Goal: Task Accomplishment & Management: Use online tool/utility

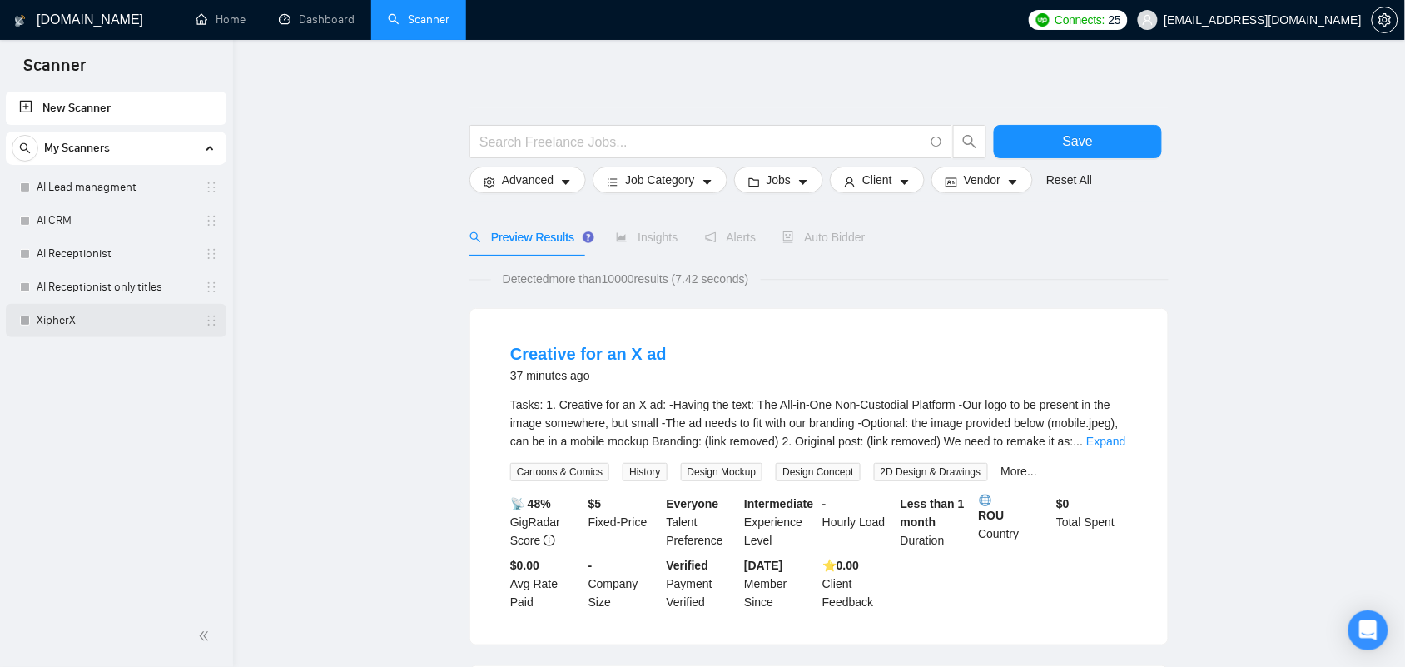
click at [51, 312] on link "XipherX" at bounding box center [116, 320] width 158 height 33
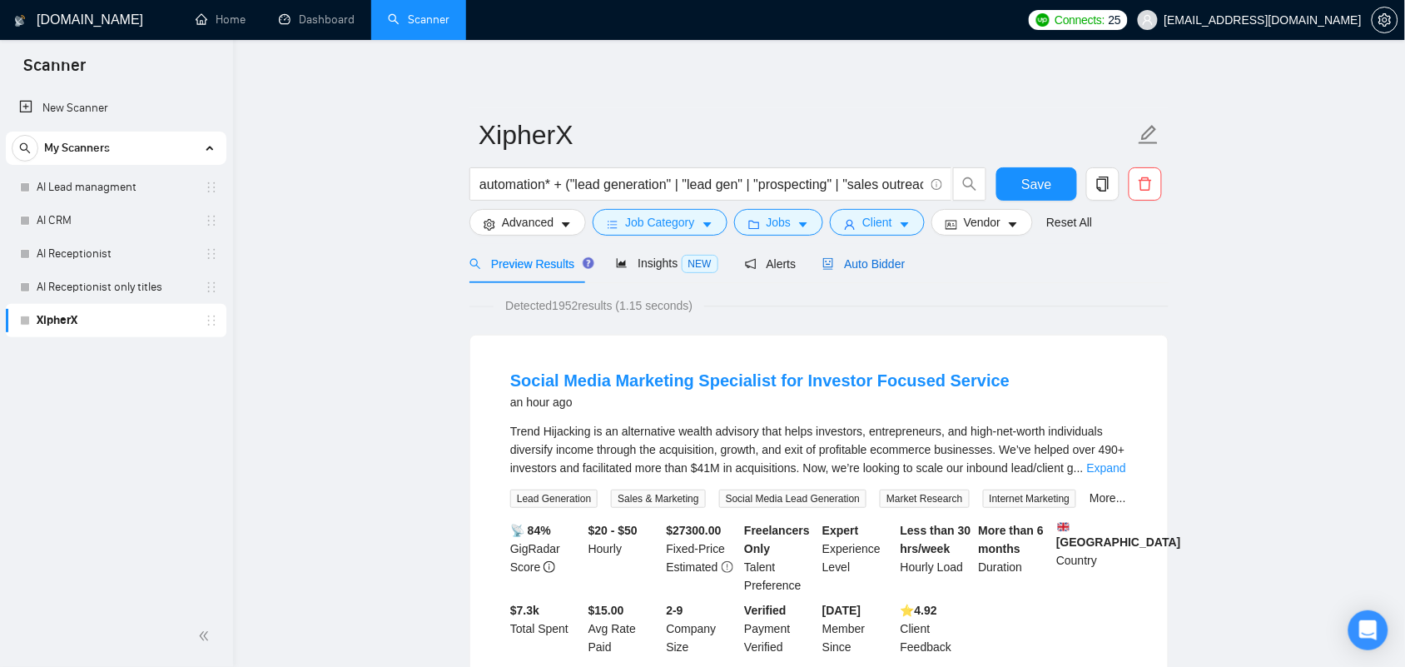
click at [854, 266] on span "Auto Bidder" at bounding box center [863, 263] width 82 height 13
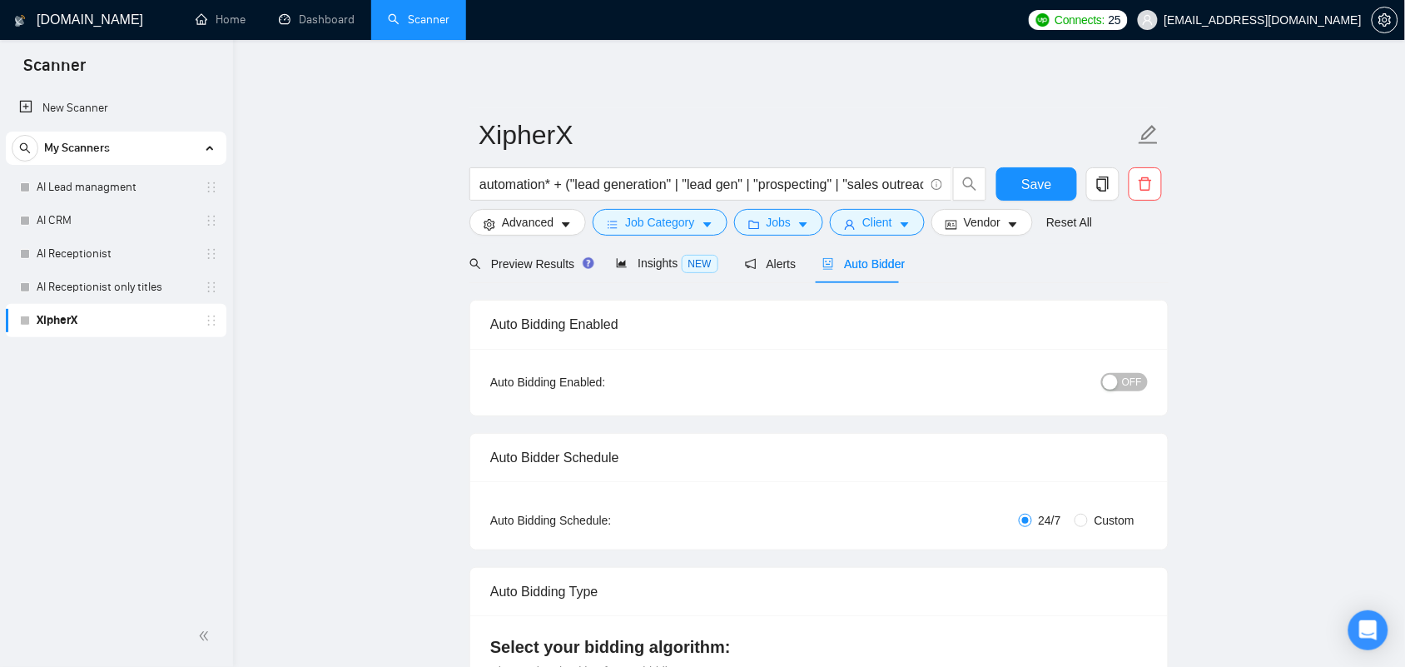
checkbox input "true"
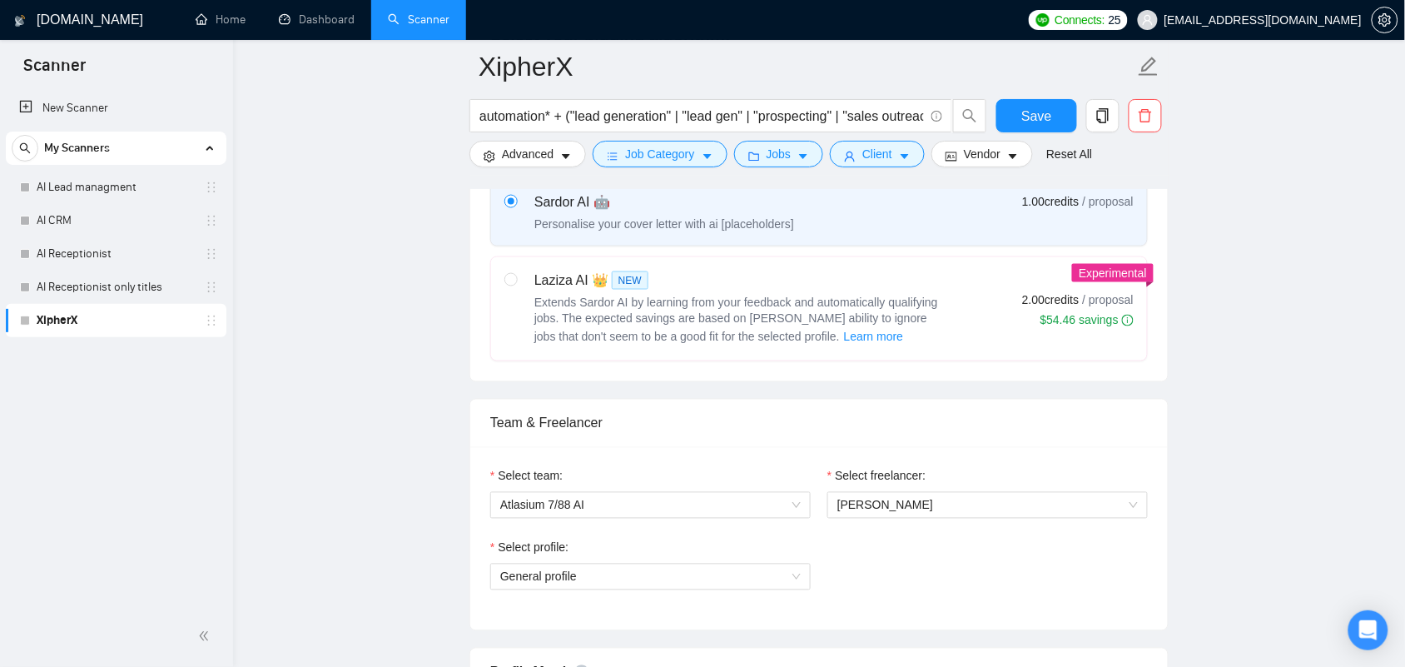
scroll to position [728, 0]
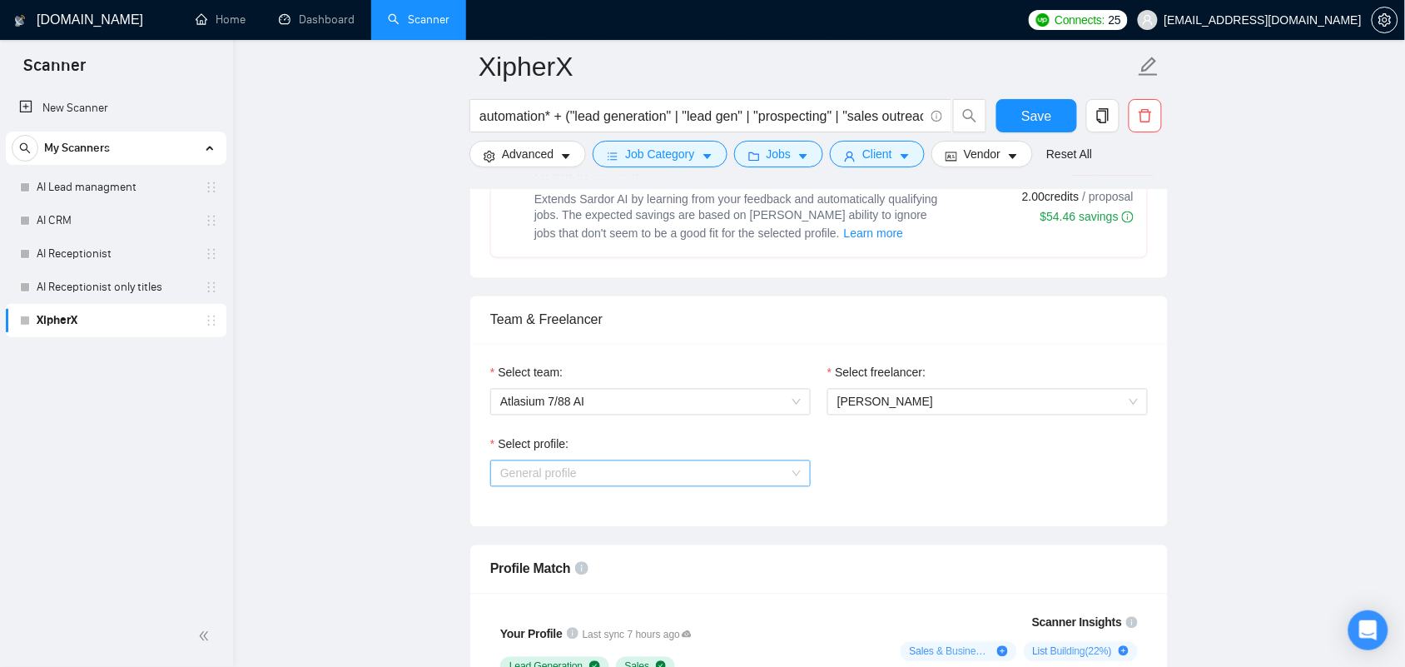
click at [629, 479] on span "General profile" at bounding box center [650, 473] width 300 height 25
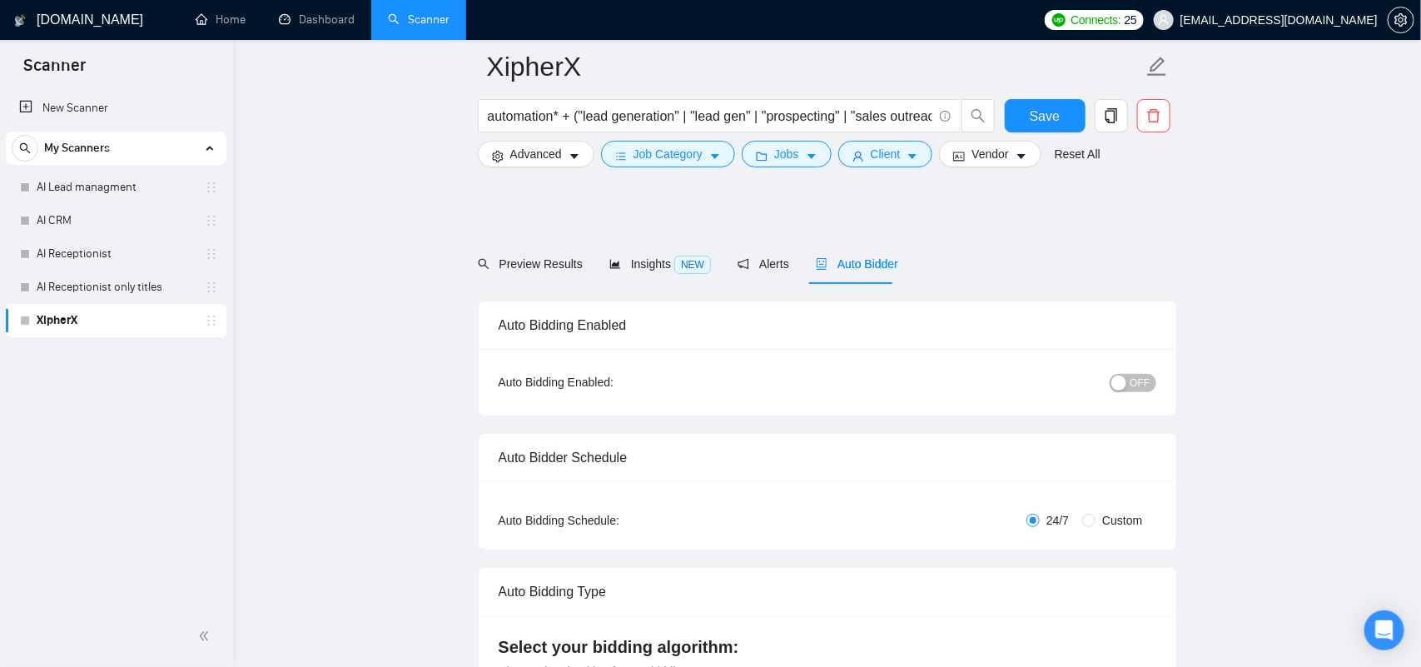
checkbox input "true"
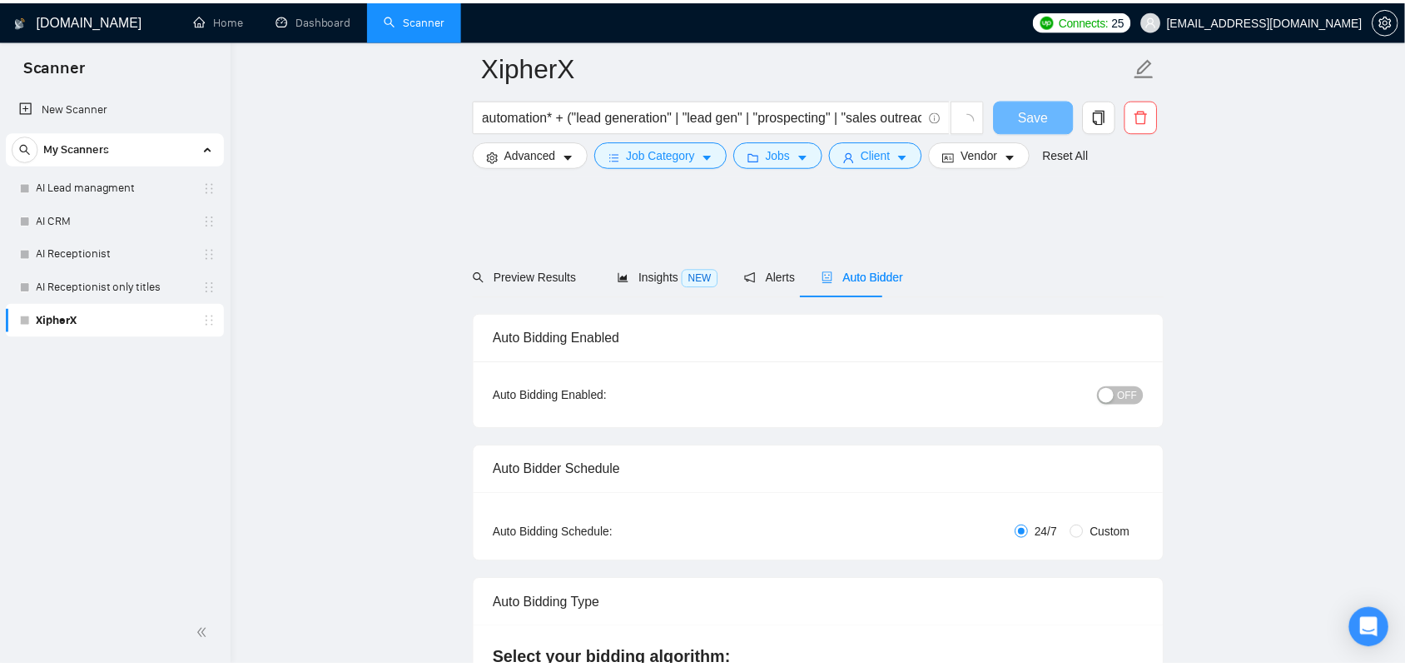
scroll to position [728, 0]
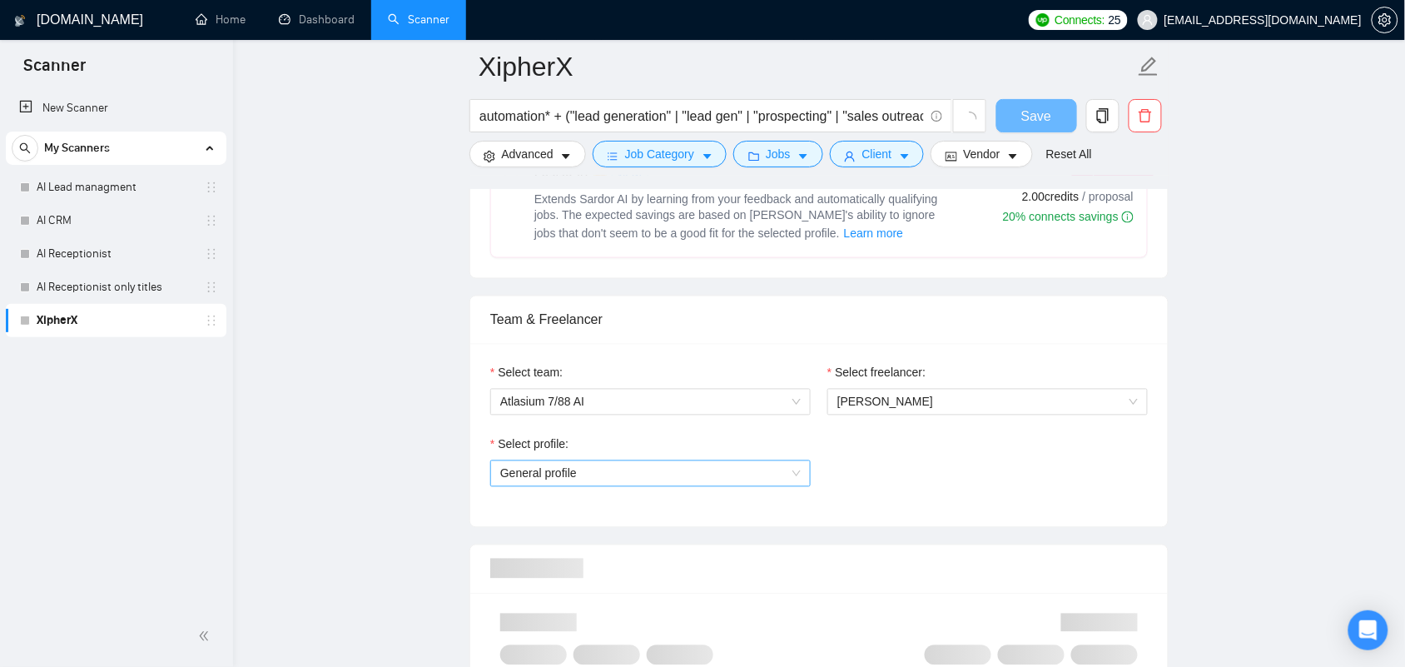
click at [587, 468] on span "General profile" at bounding box center [650, 473] width 300 height 25
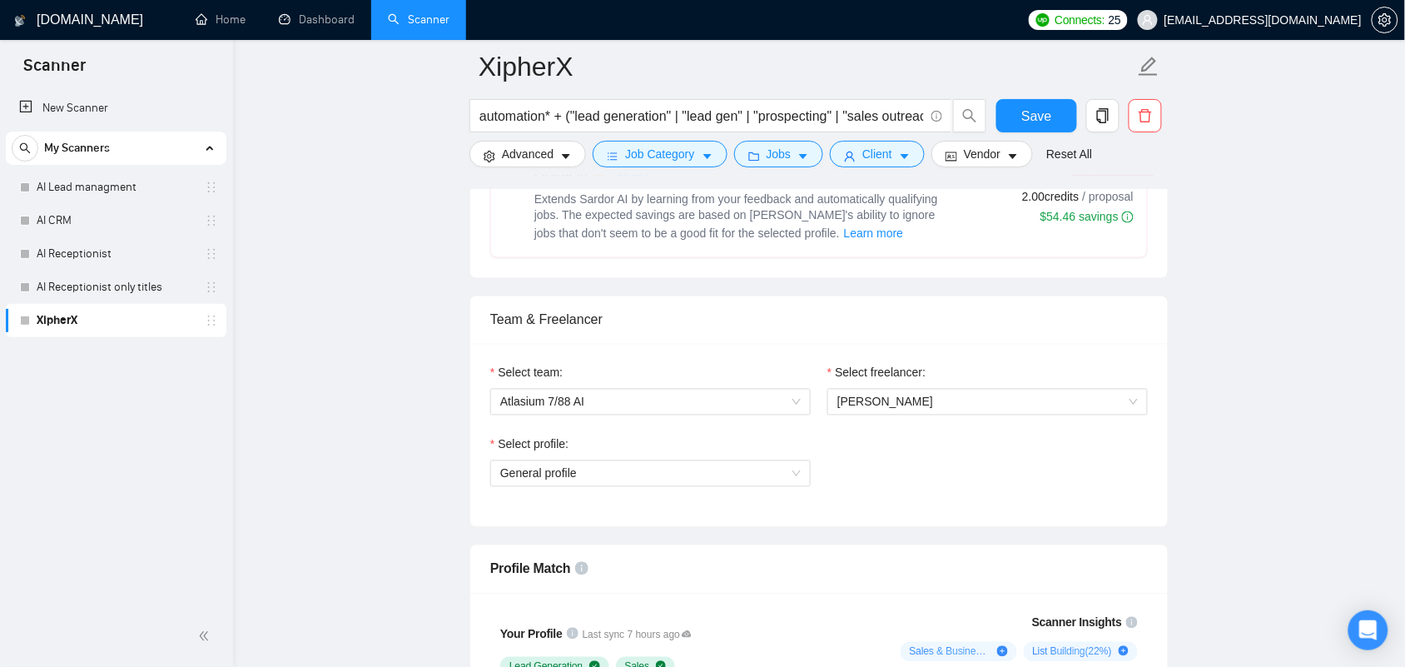
click at [862, 469] on div "Select profile: General profile" at bounding box center [819, 471] width 674 height 72
click at [1096, 115] on icon "copy" at bounding box center [1102, 115] width 15 height 15
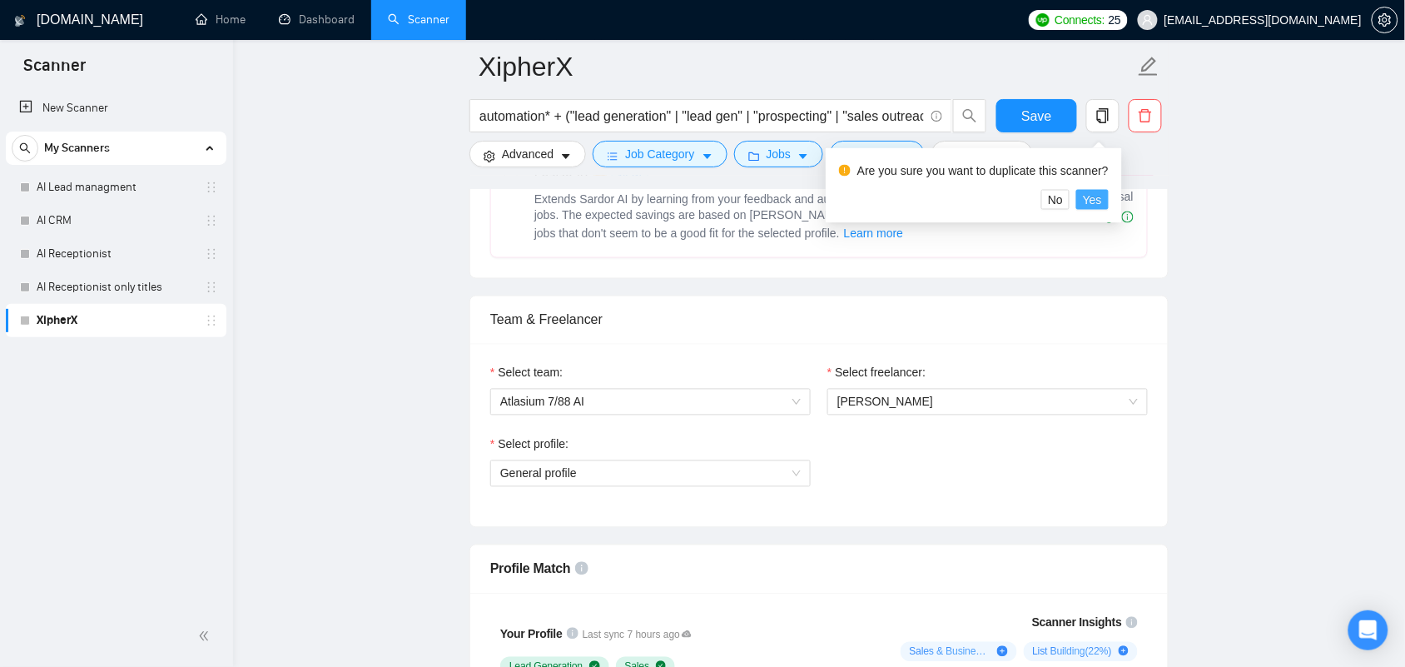
click at [1083, 202] on span "Yes" at bounding box center [1092, 200] width 19 height 18
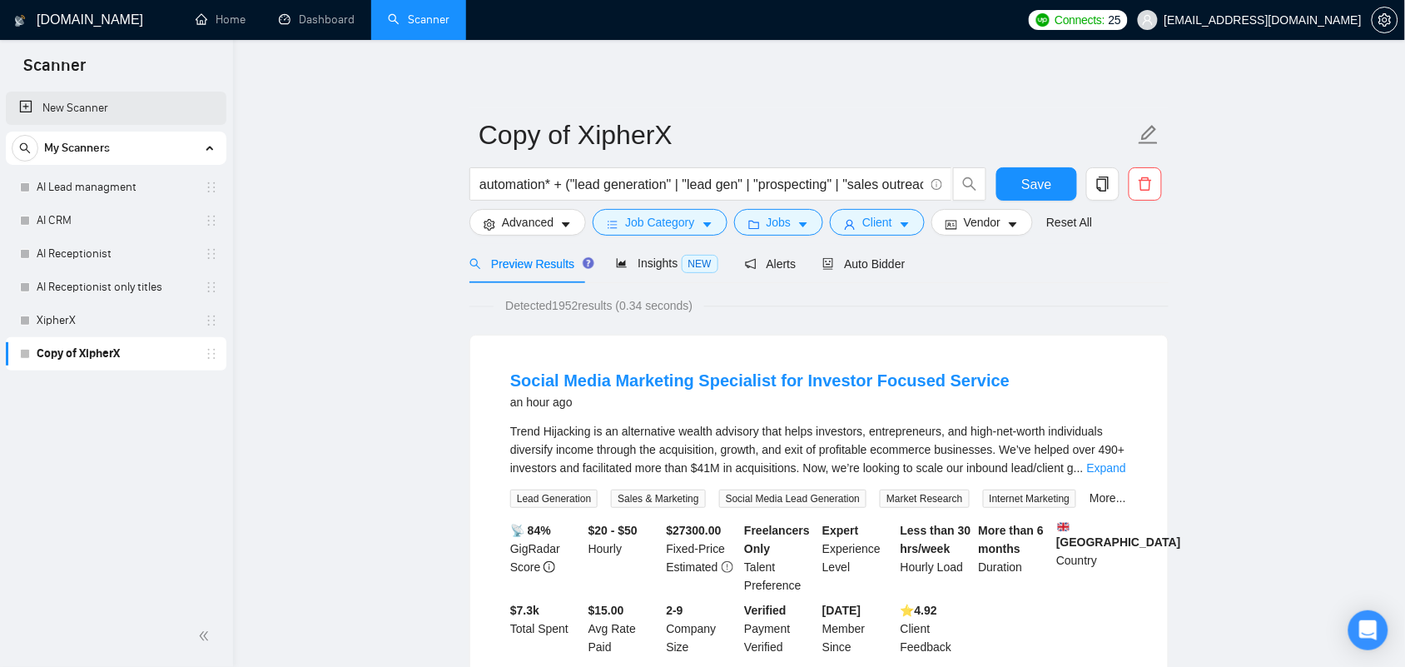
click at [89, 109] on link "New Scanner" at bounding box center [116, 108] width 194 height 33
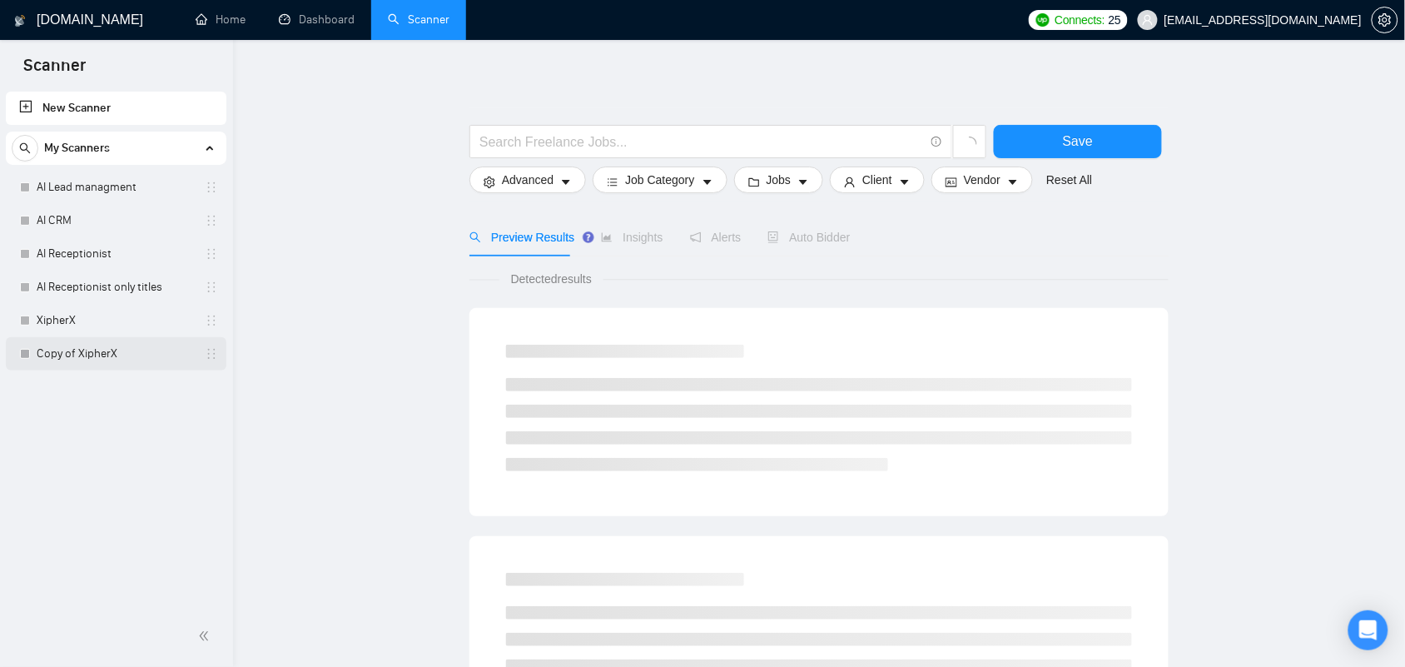
click at [82, 360] on link "Copy of XipherX" at bounding box center [116, 353] width 158 height 33
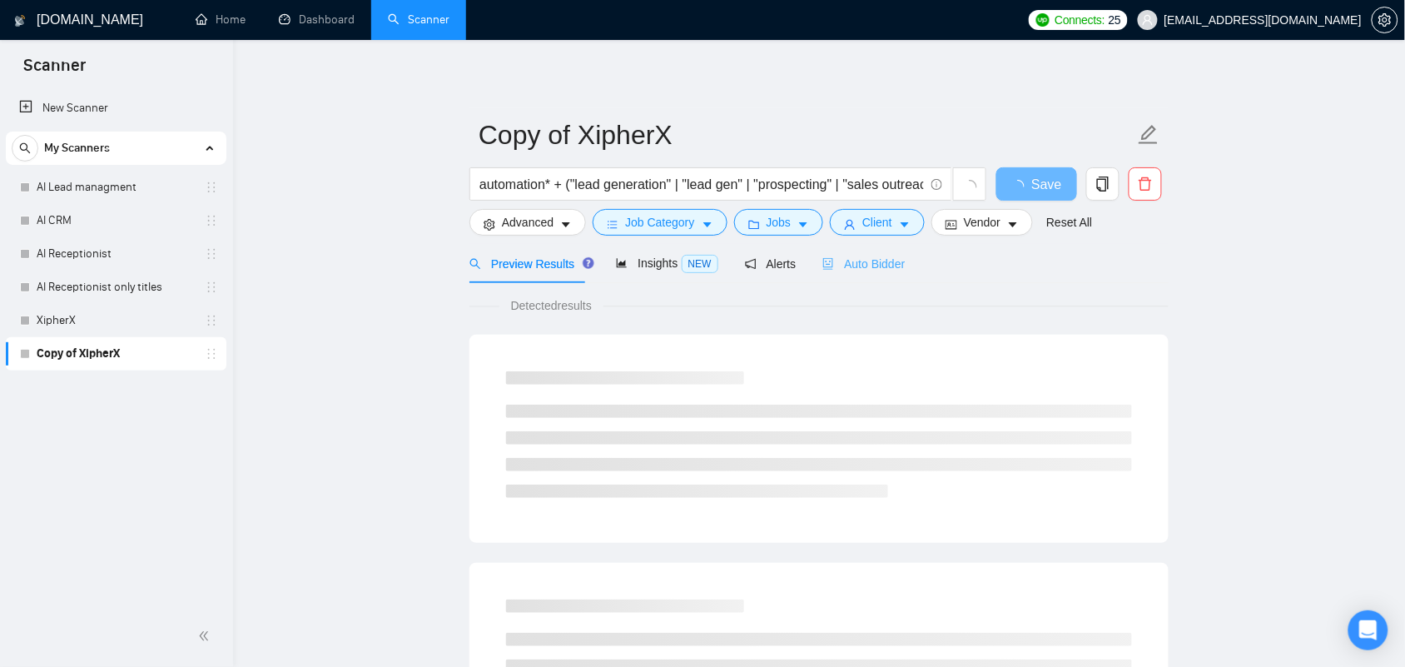
click at [867, 275] on div "Auto Bidder" at bounding box center [863, 263] width 82 height 39
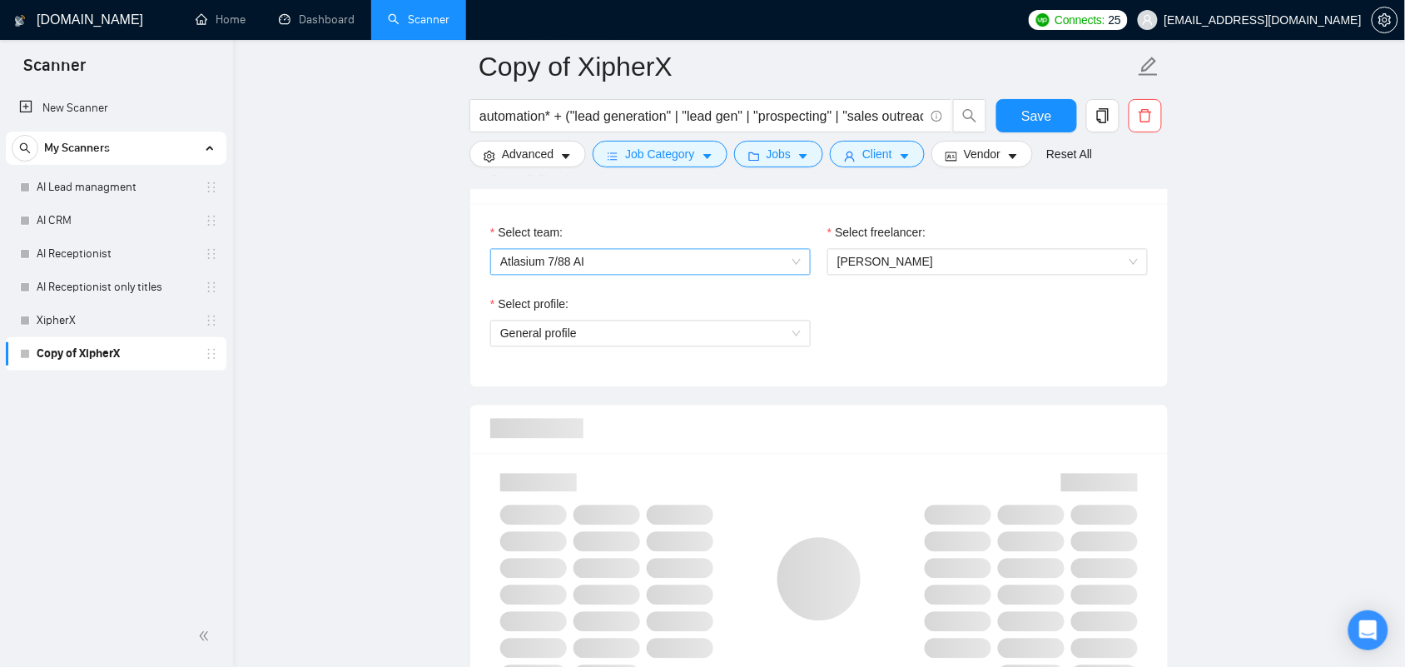
scroll to position [832, 0]
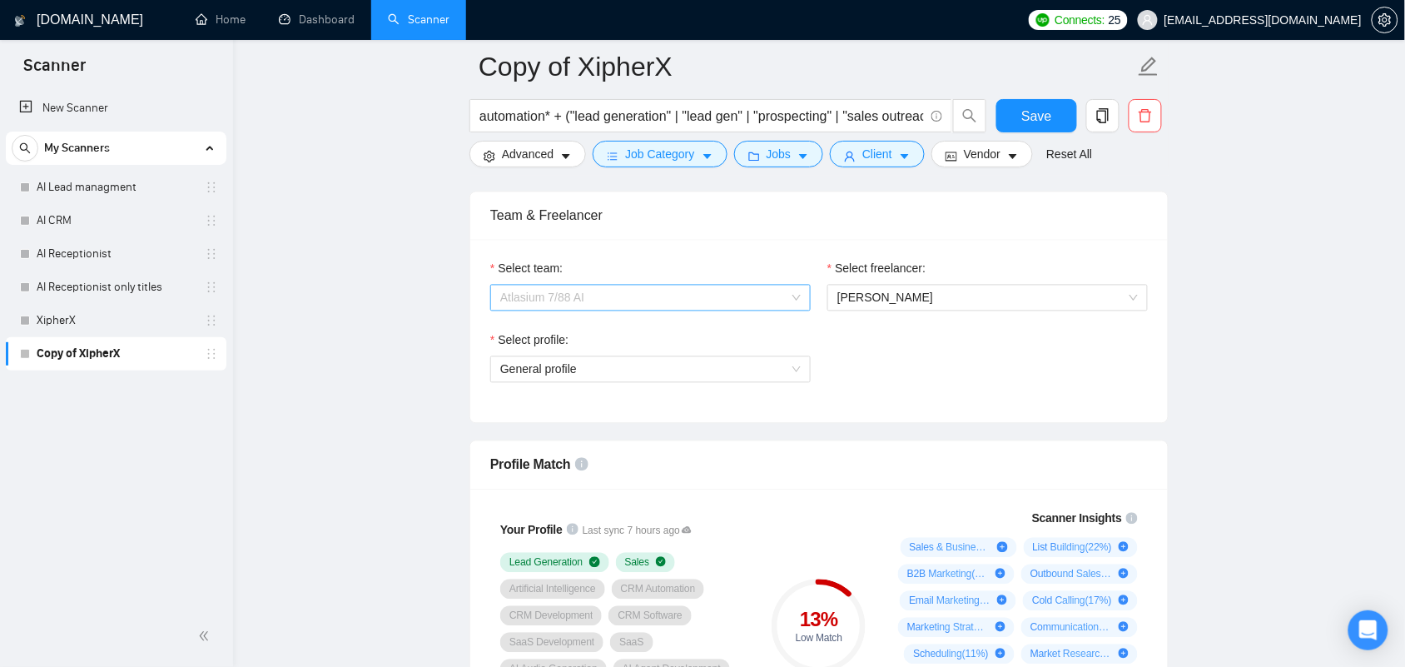
click at [688, 305] on span "Atlasium 7/88 AI" at bounding box center [650, 298] width 300 height 25
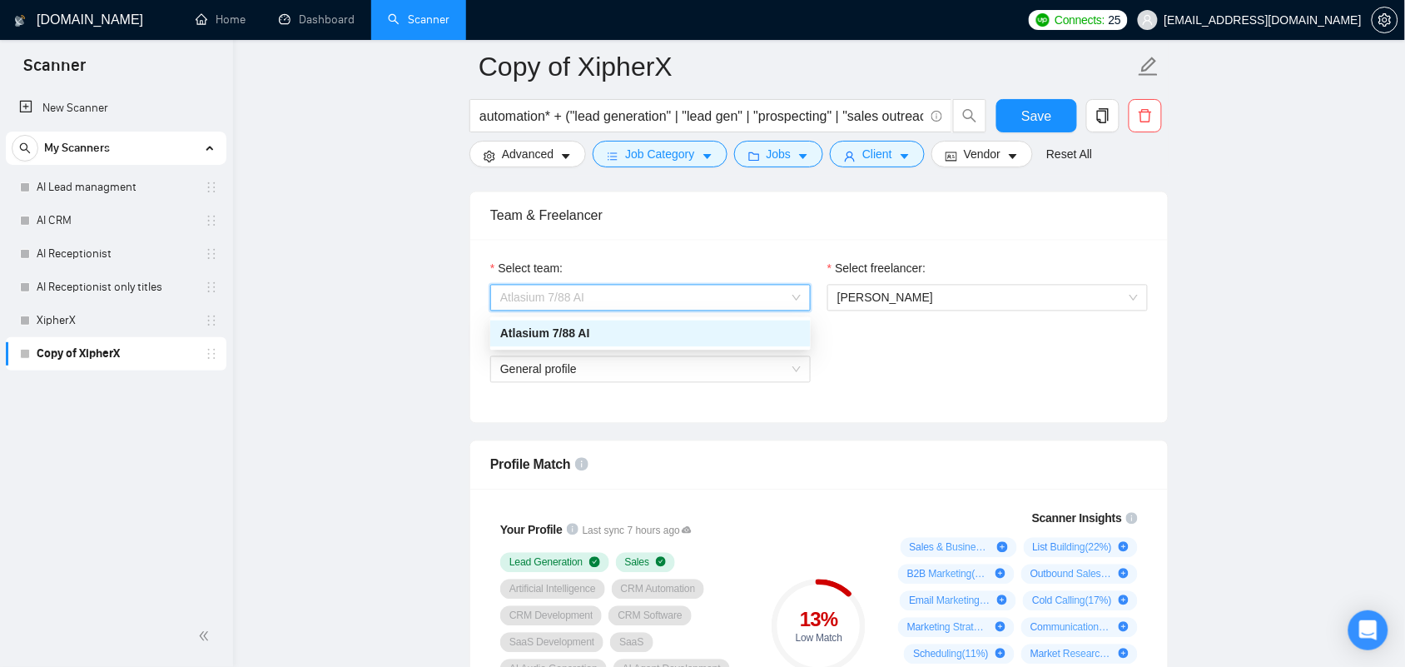
click at [688, 305] on span "Atlasium 7/88 AI" at bounding box center [650, 298] width 300 height 25
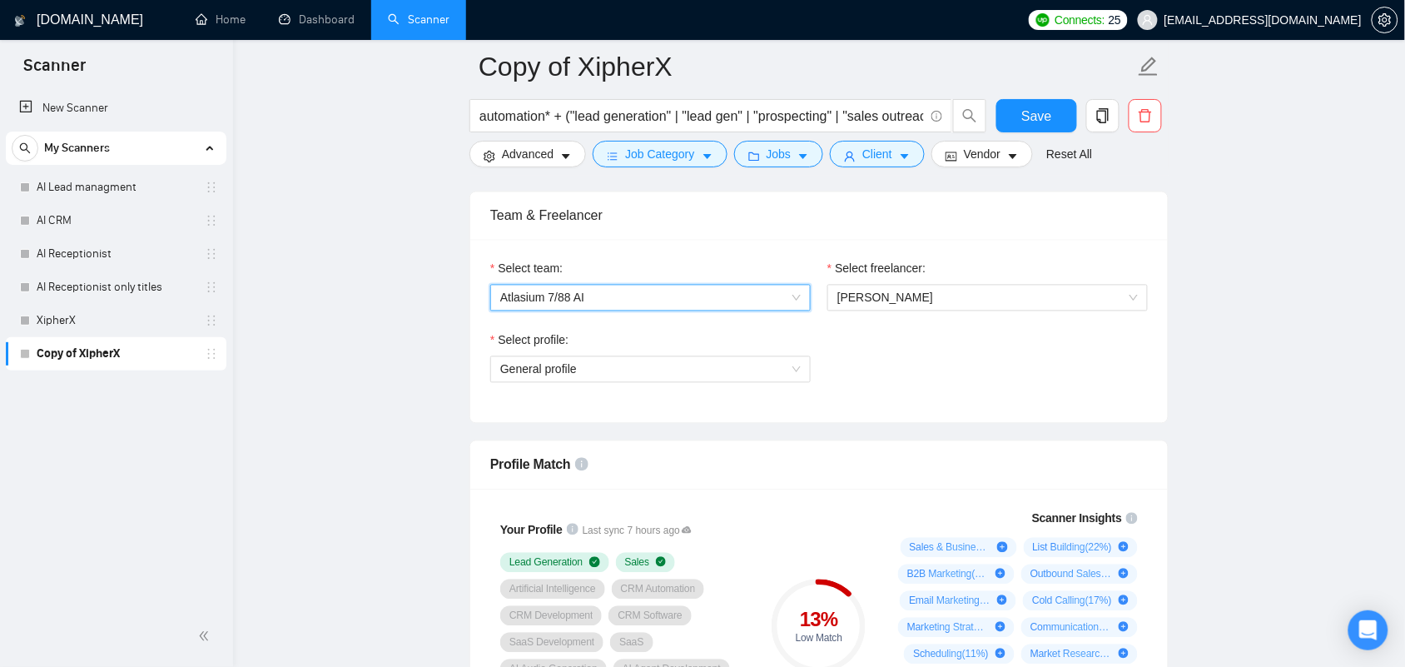
drag, startPoint x: 788, startPoint y: 302, endPoint x: 824, endPoint y: 305, distance: 35.9
click at [789, 302] on span "Atlasium 7/88 AI" at bounding box center [650, 298] width 300 height 25
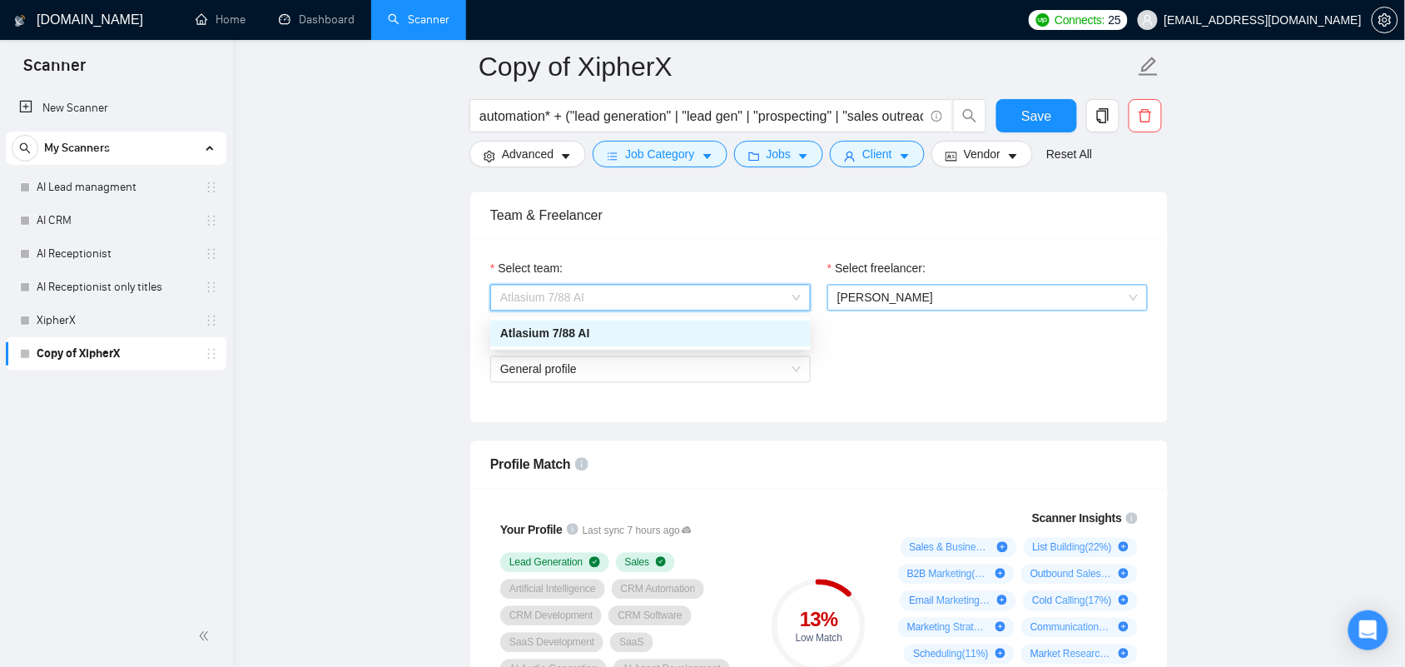
click at [874, 310] on span "[PERSON_NAME]" at bounding box center [987, 298] width 300 height 25
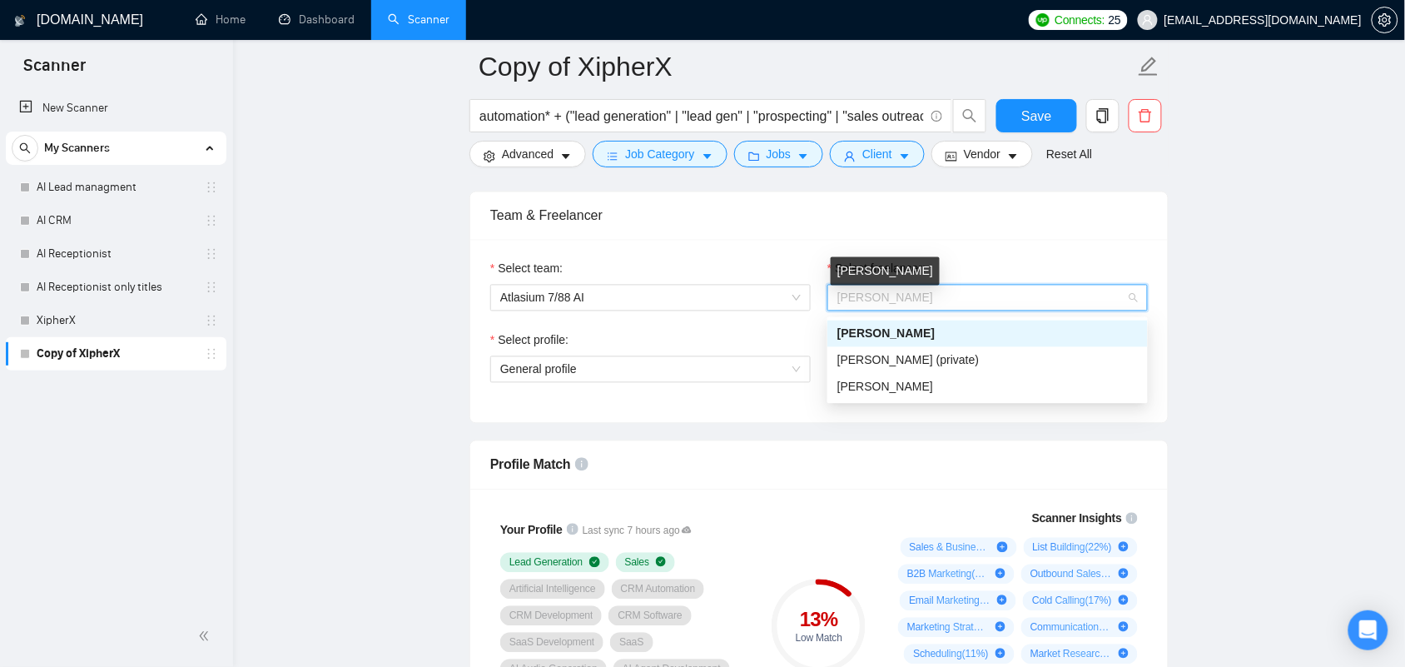
click at [1009, 255] on div "Select team: Atlasium 7/88 AI Select freelancer: [PERSON_NAME] Select profile: …" at bounding box center [819, 331] width 698 height 183
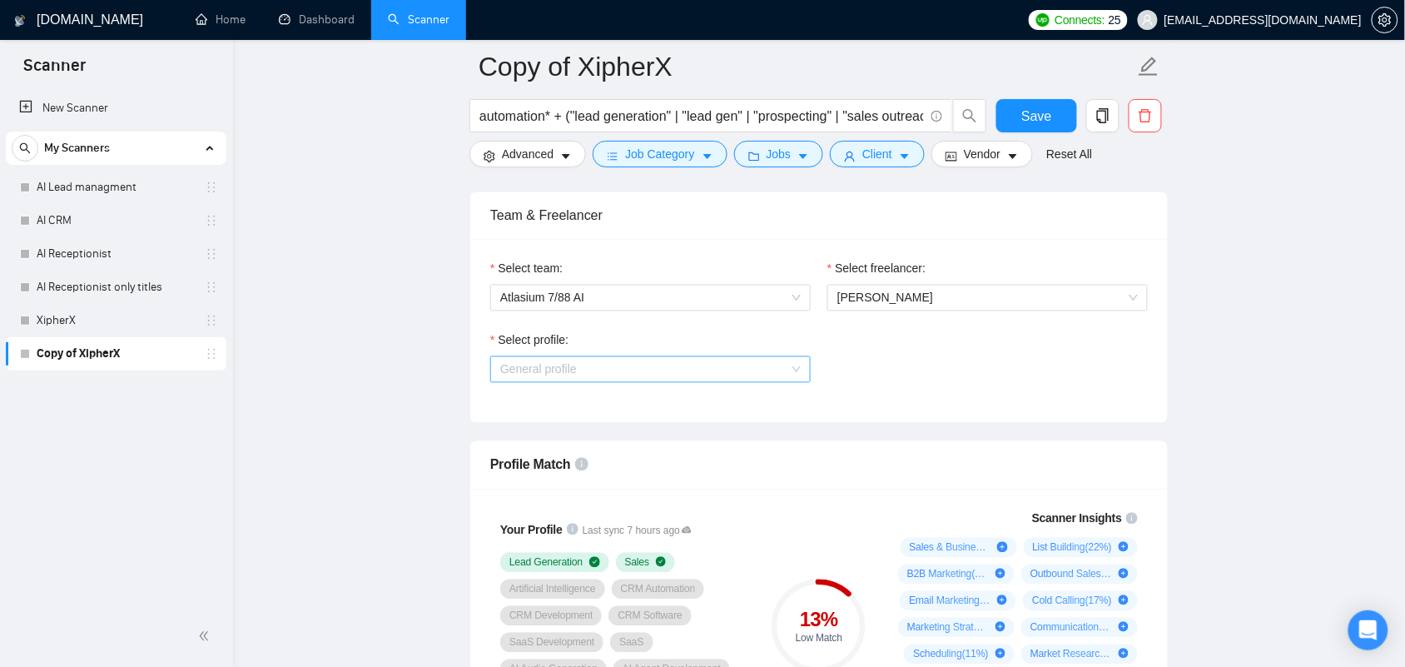
click at [589, 365] on span "General profile" at bounding box center [650, 369] width 300 height 25
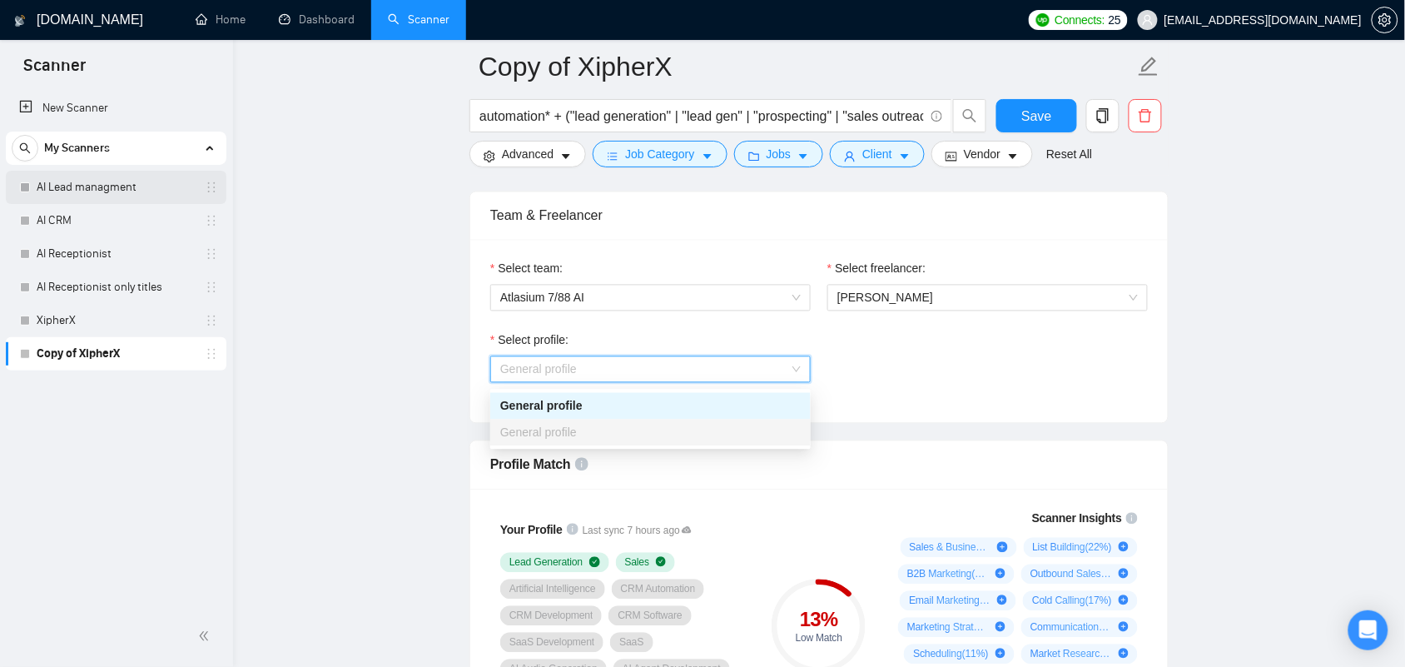
click at [112, 183] on link "AI Lead managment" at bounding box center [116, 187] width 158 height 33
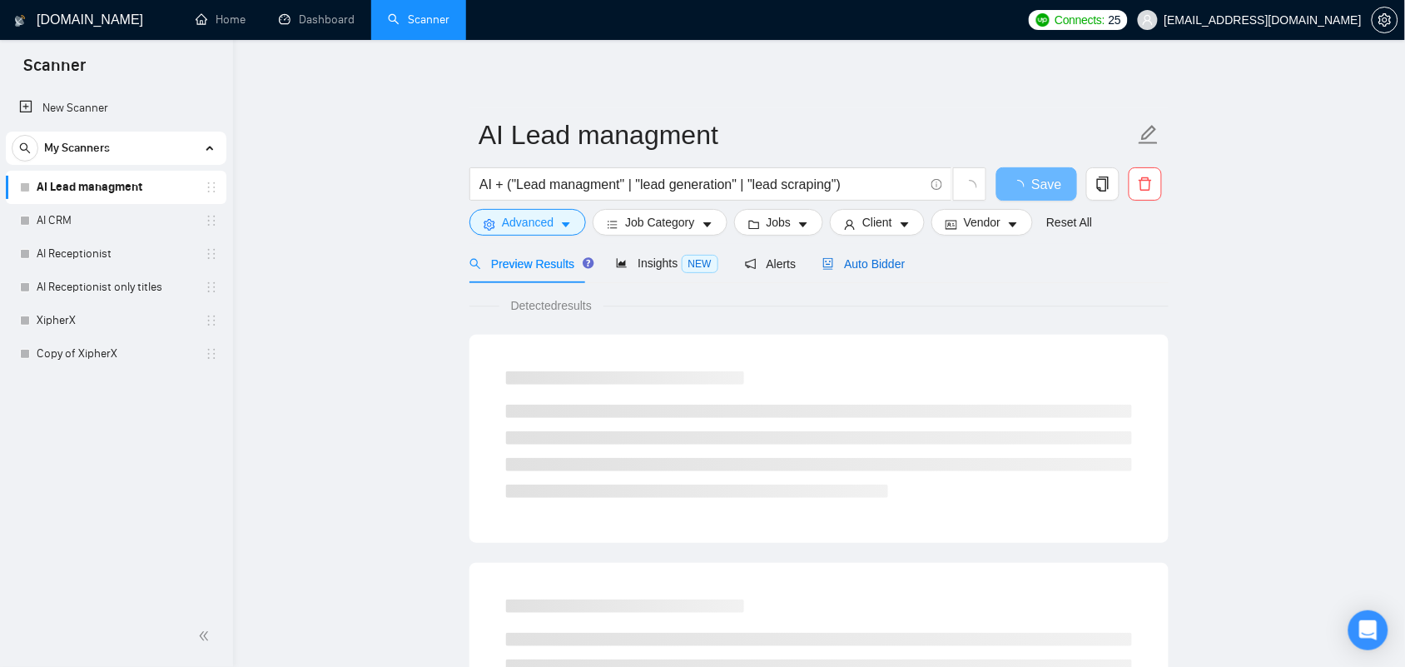
click at [862, 272] on div "Auto Bidder" at bounding box center [863, 264] width 82 height 18
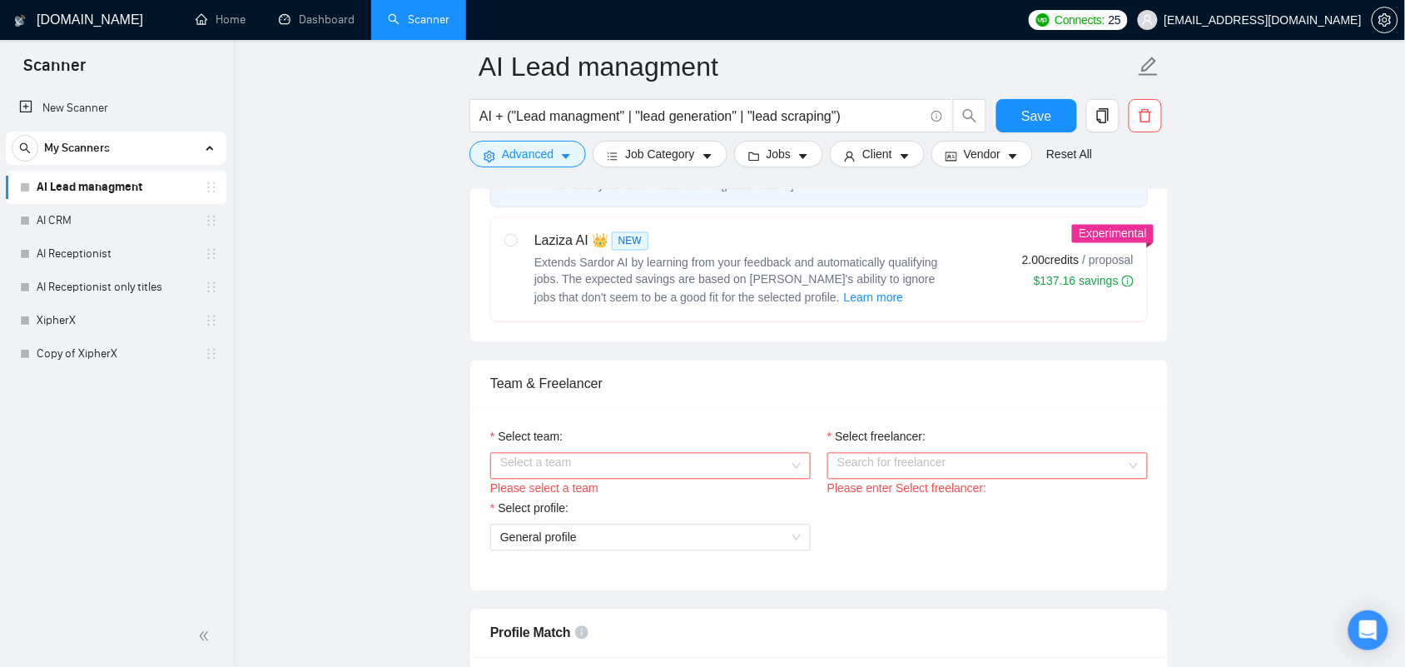
scroll to position [728, 0]
click at [624, 464] on input "Select team:" at bounding box center [644, 463] width 289 height 25
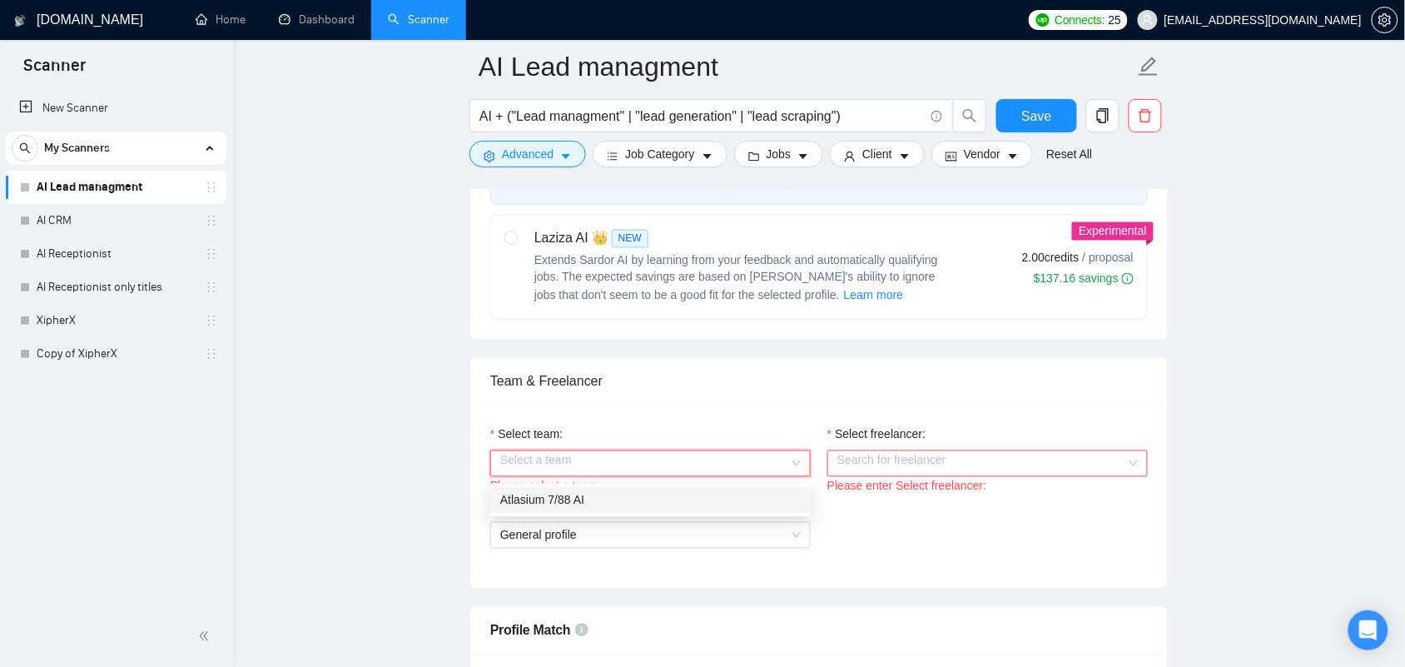
click at [609, 498] on div "Atlasium 7/88 AI" at bounding box center [650, 500] width 300 height 18
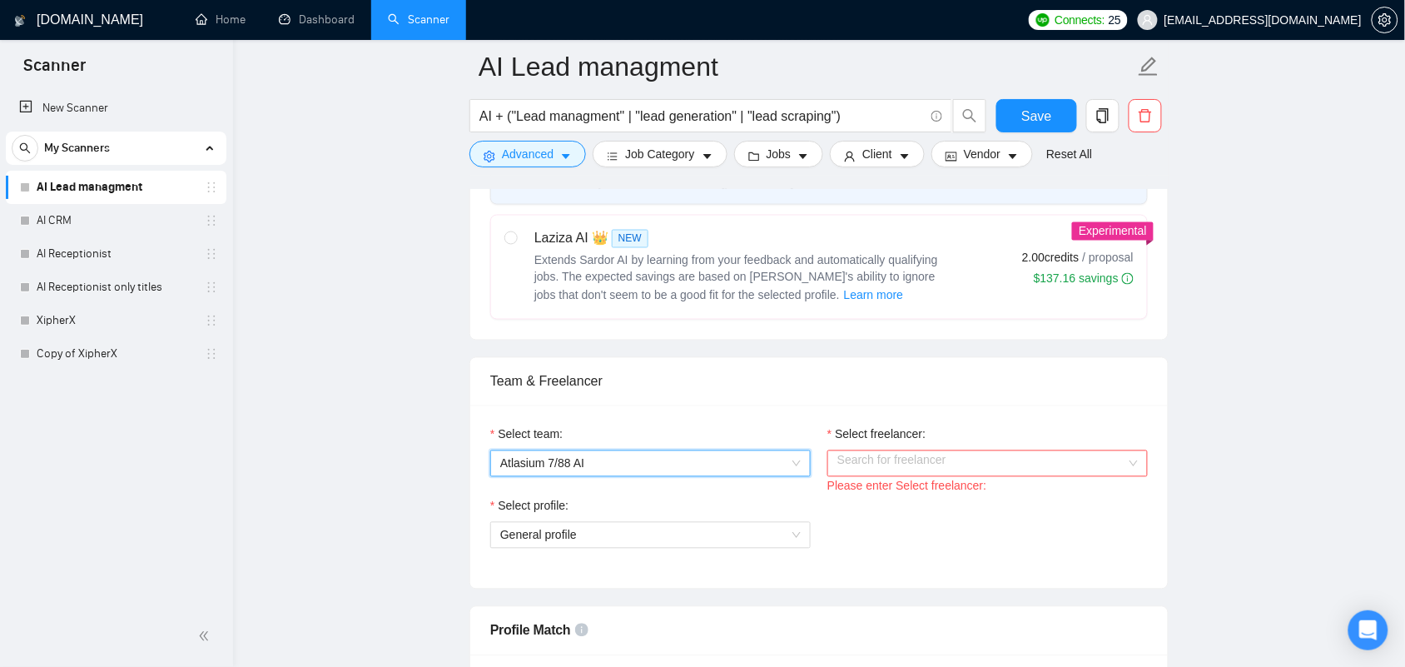
click at [663, 558] on div "Select profile: General profile" at bounding box center [650, 533] width 337 height 72
click at [642, 534] on span "General profile" at bounding box center [650, 535] width 300 height 25
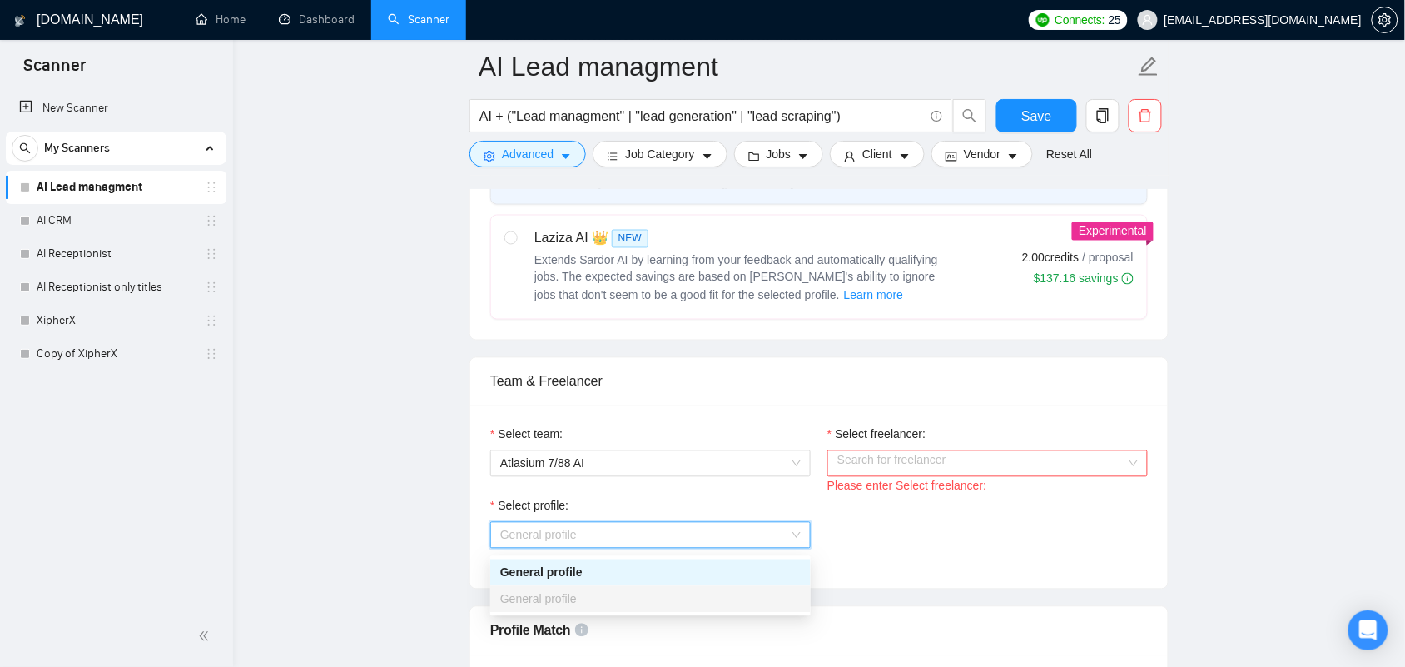
click at [642, 534] on span "General profile" at bounding box center [650, 535] width 300 height 25
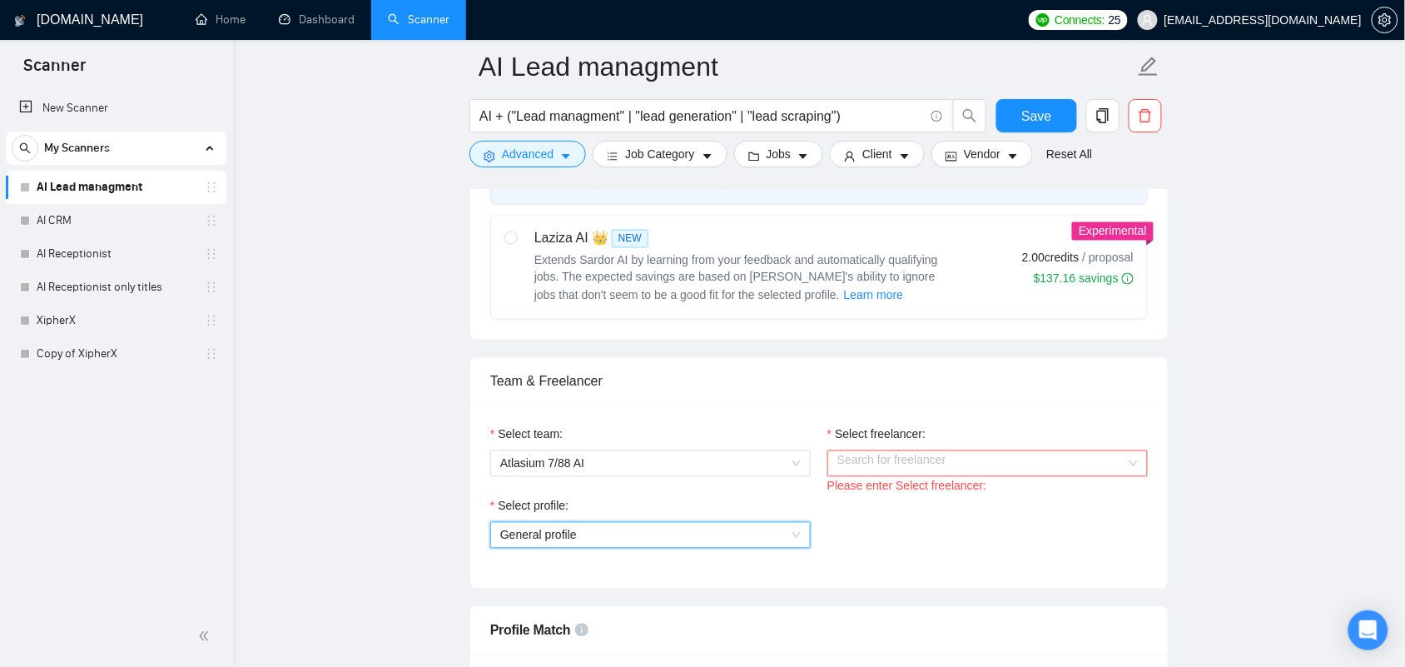
click at [856, 475] on input "Select freelancer:" at bounding box center [981, 463] width 289 height 25
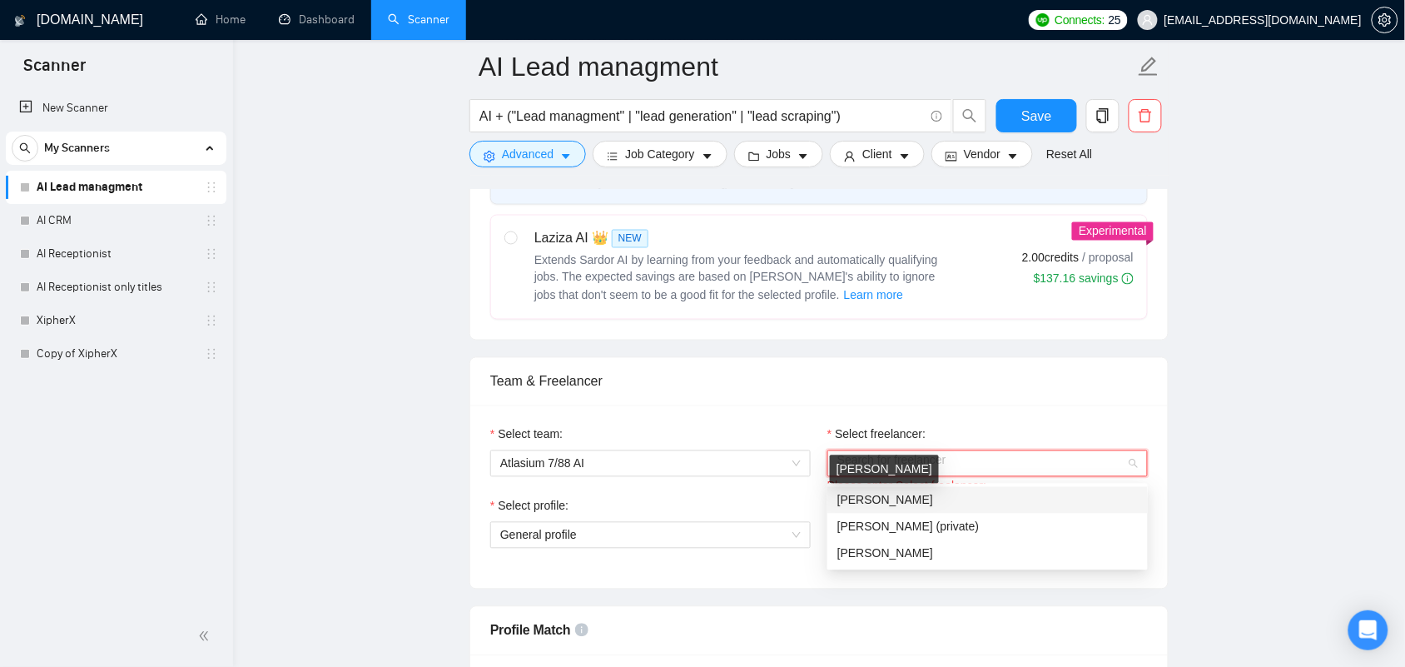
click at [876, 495] on span "[PERSON_NAME]" at bounding box center [885, 500] width 96 height 13
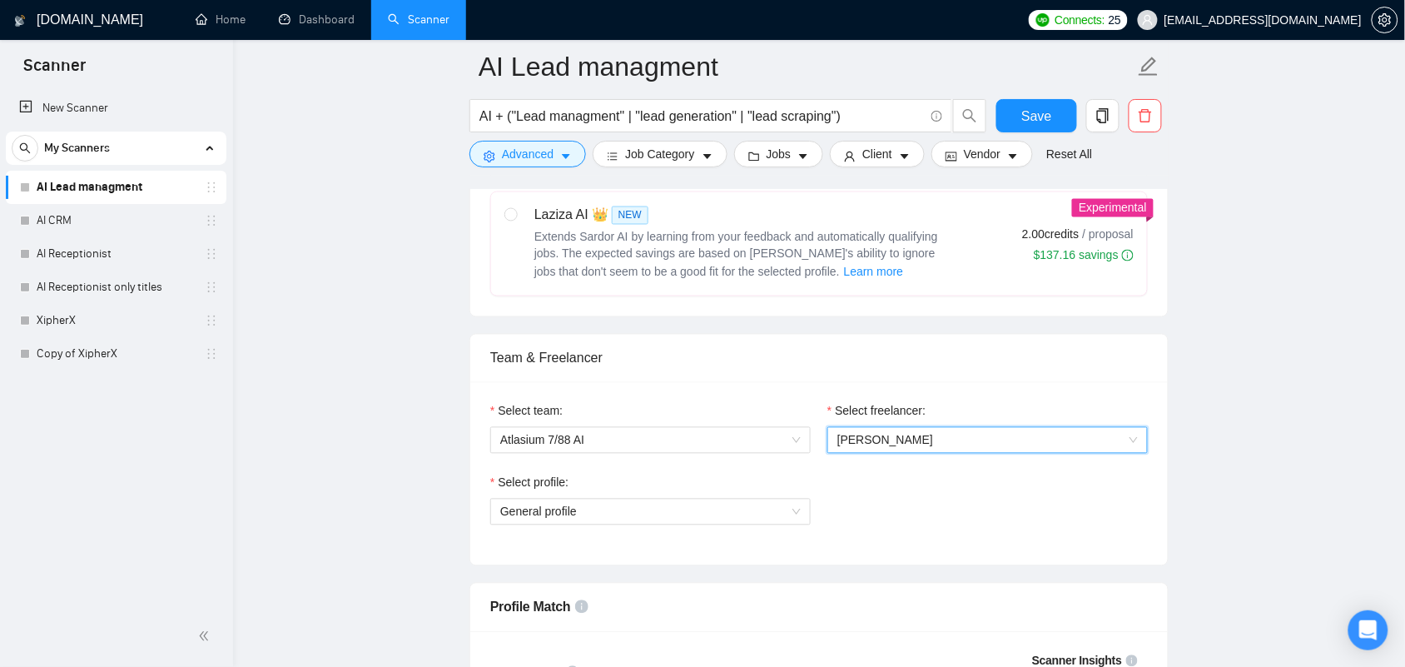
scroll to position [832, 0]
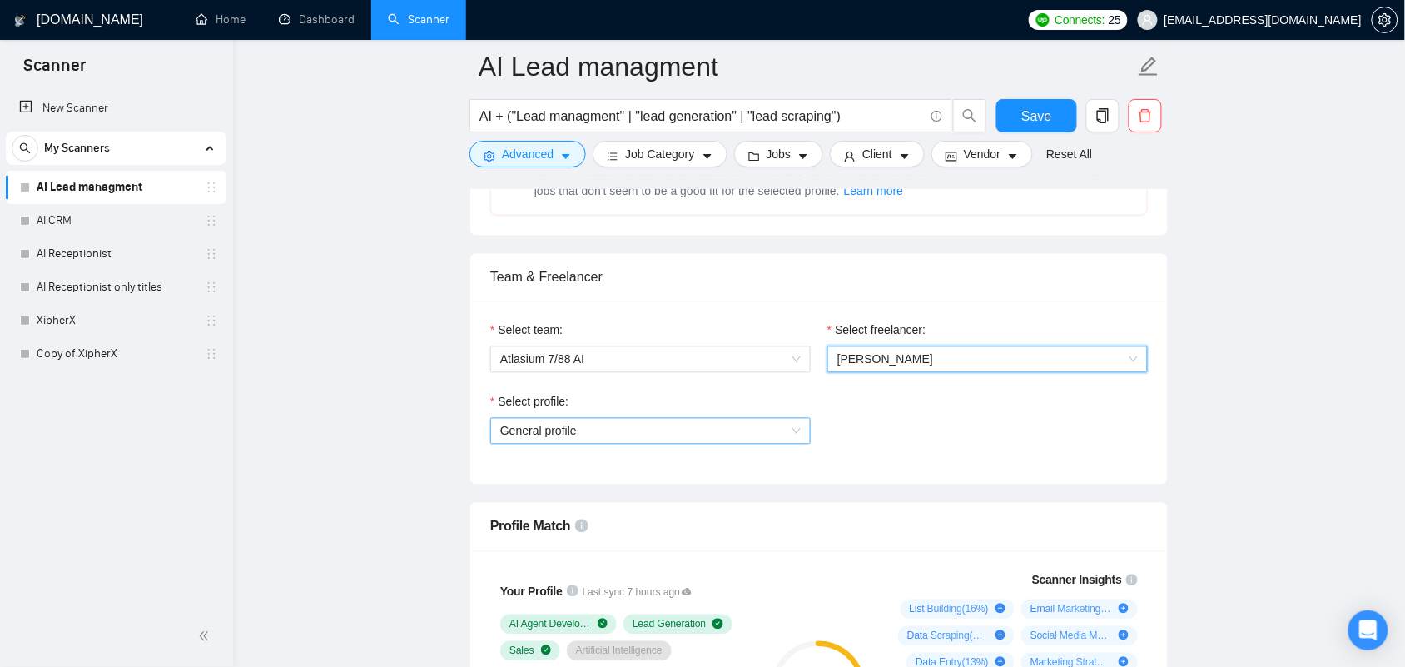
click at [670, 435] on span "General profile" at bounding box center [650, 431] width 300 height 25
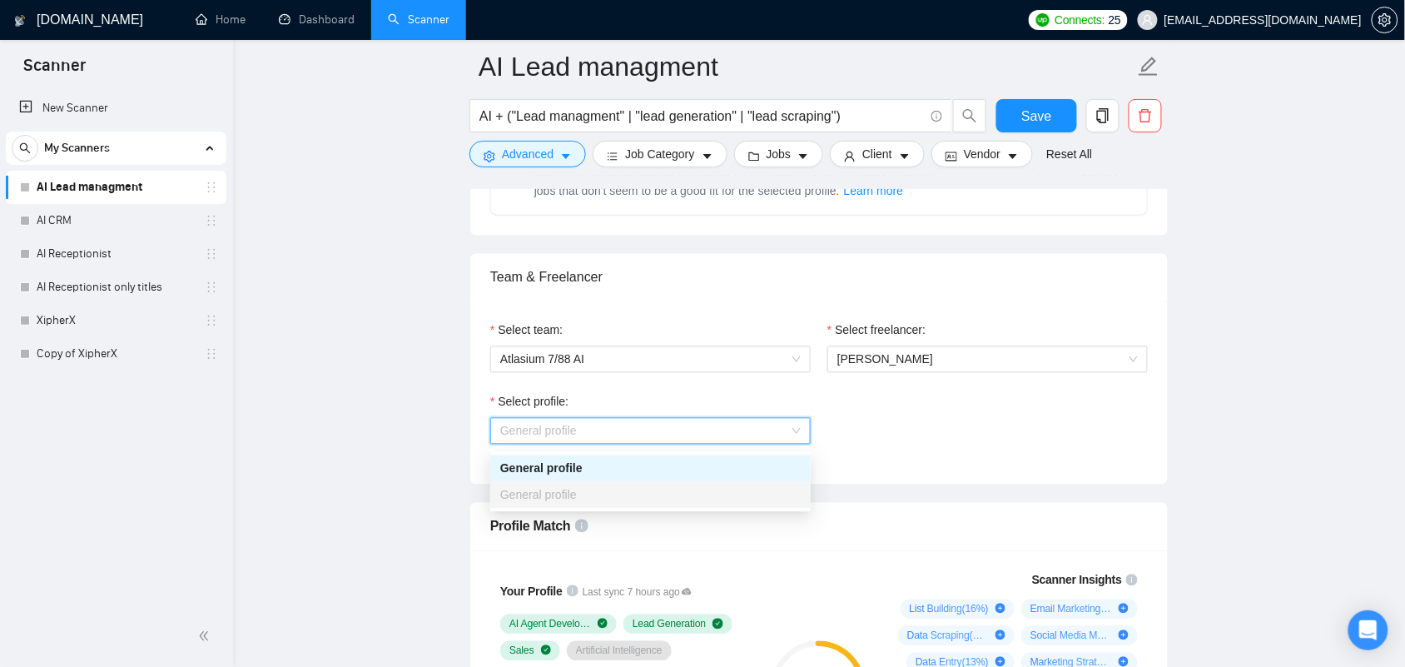
click at [896, 472] on div "Select team: Atlasium 7/88 AI Select freelancer: [PERSON_NAME] Select profile: …" at bounding box center [819, 392] width 698 height 183
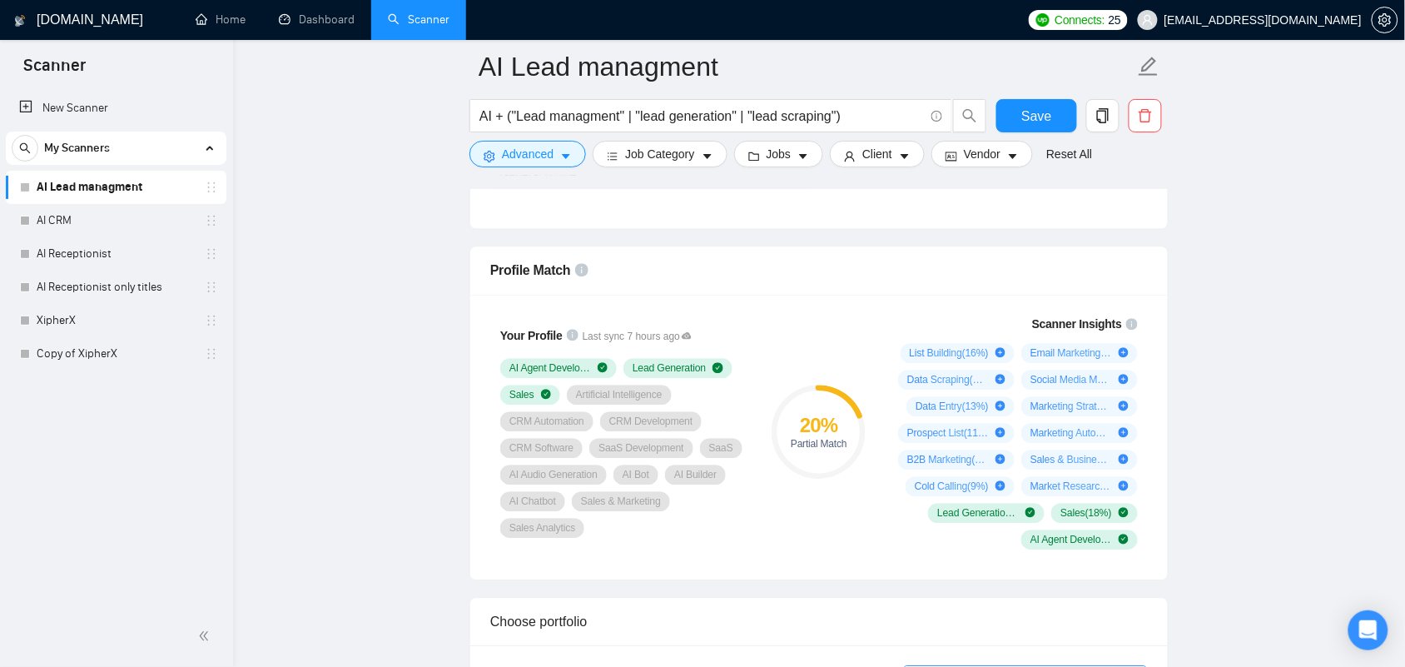
scroll to position [936, 0]
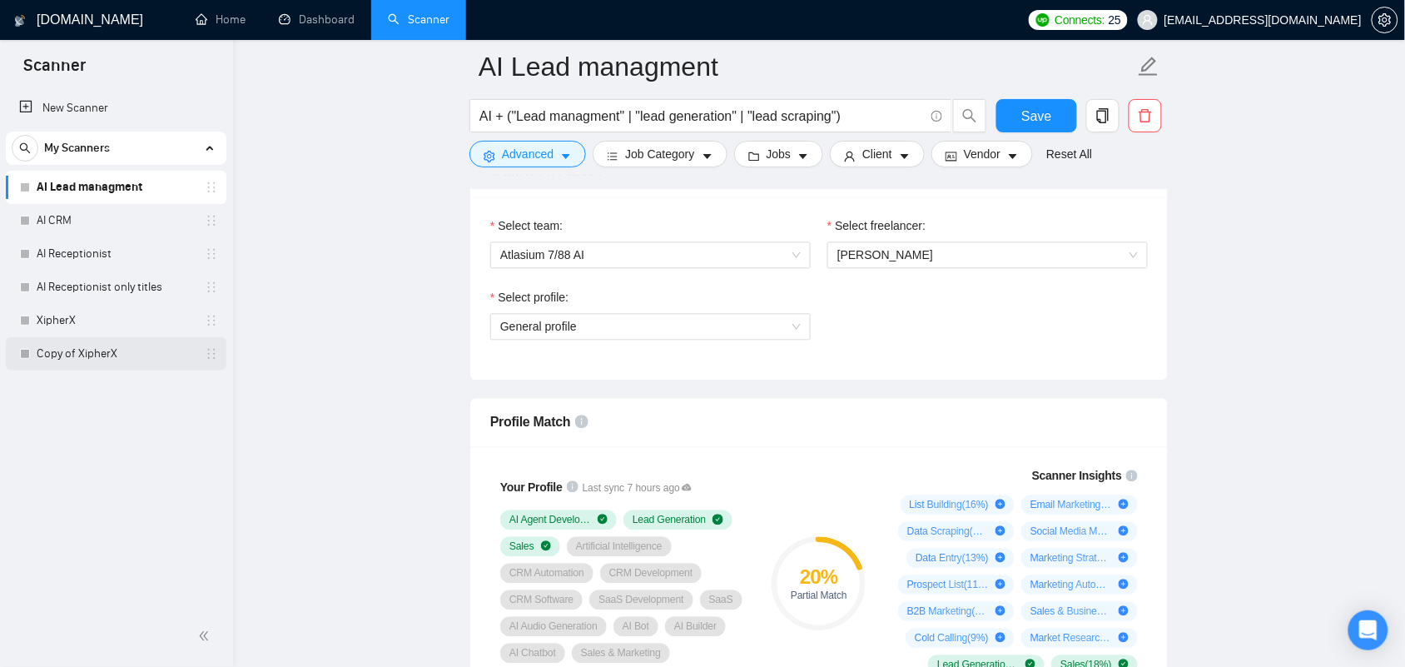
click at [167, 362] on link "Copy of XipherX" at bounding box center [116, 353] width 158 height 33
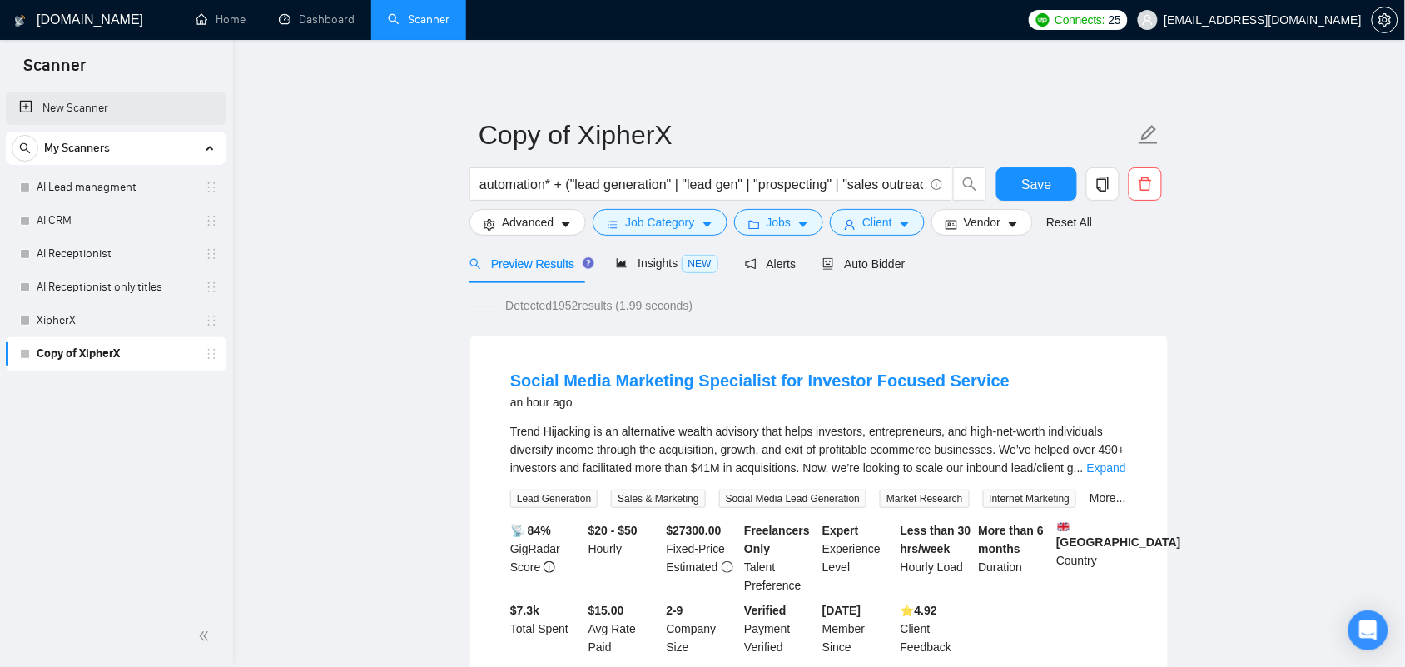
click at [72, 97] on link "New Scanner" at bounding box center [116, 108] width 194 height 33
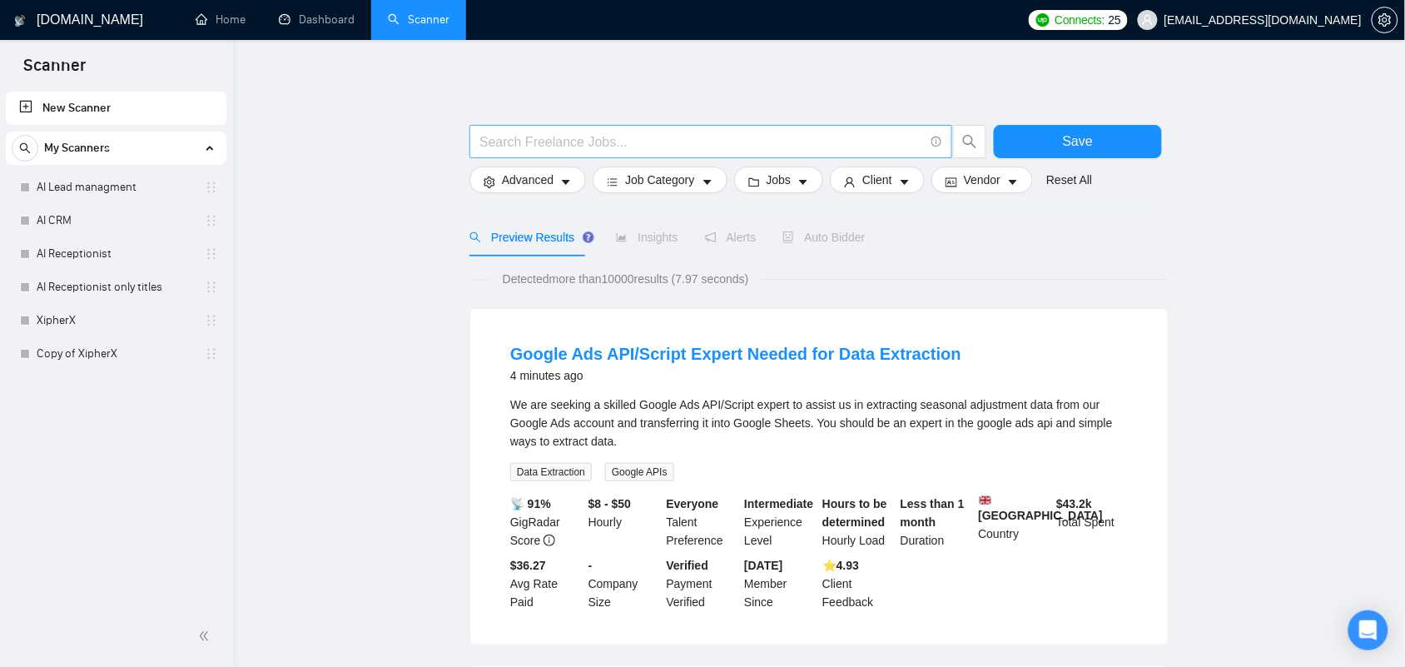
click at [547, 154] on span at bounding box center [710, 141] width 483 height 33
click at [533, 135] on input "text" at bounding box center [701, 142] width 445 height 21
paste input "automation* + ("voice agent" | "call automation" | "ai caller" | "voice assista…"
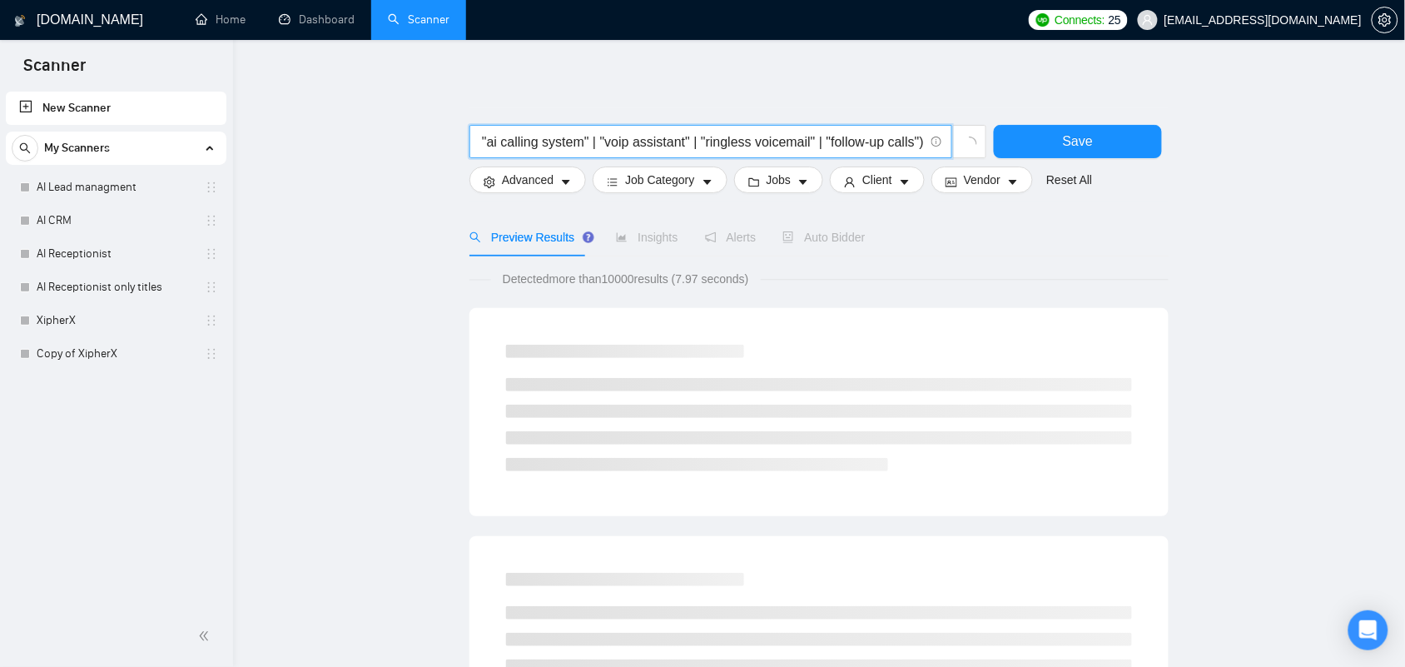
click at [629, 142] on input "automation* + ("voice agent" | "call automation" | "ai caller" | "voice assista…" at bounding box center [701, 142] width 445 height 21
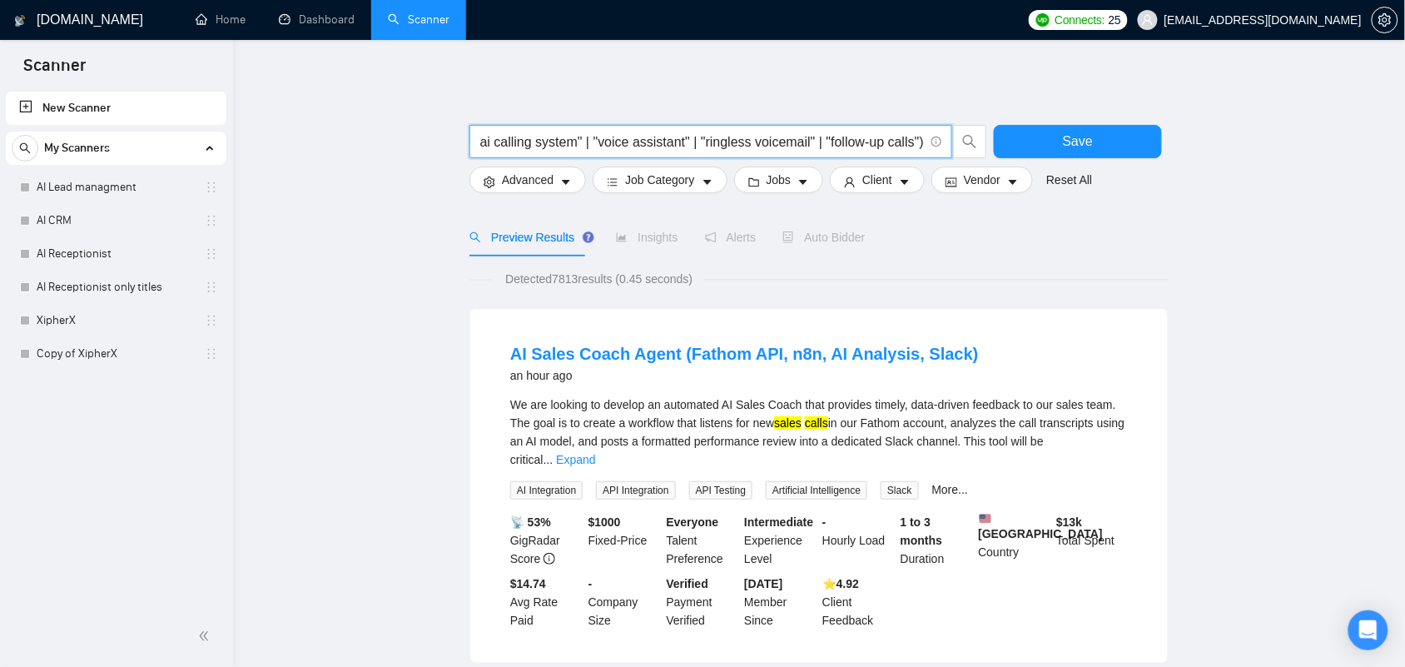
scroll to position [0, 1761]
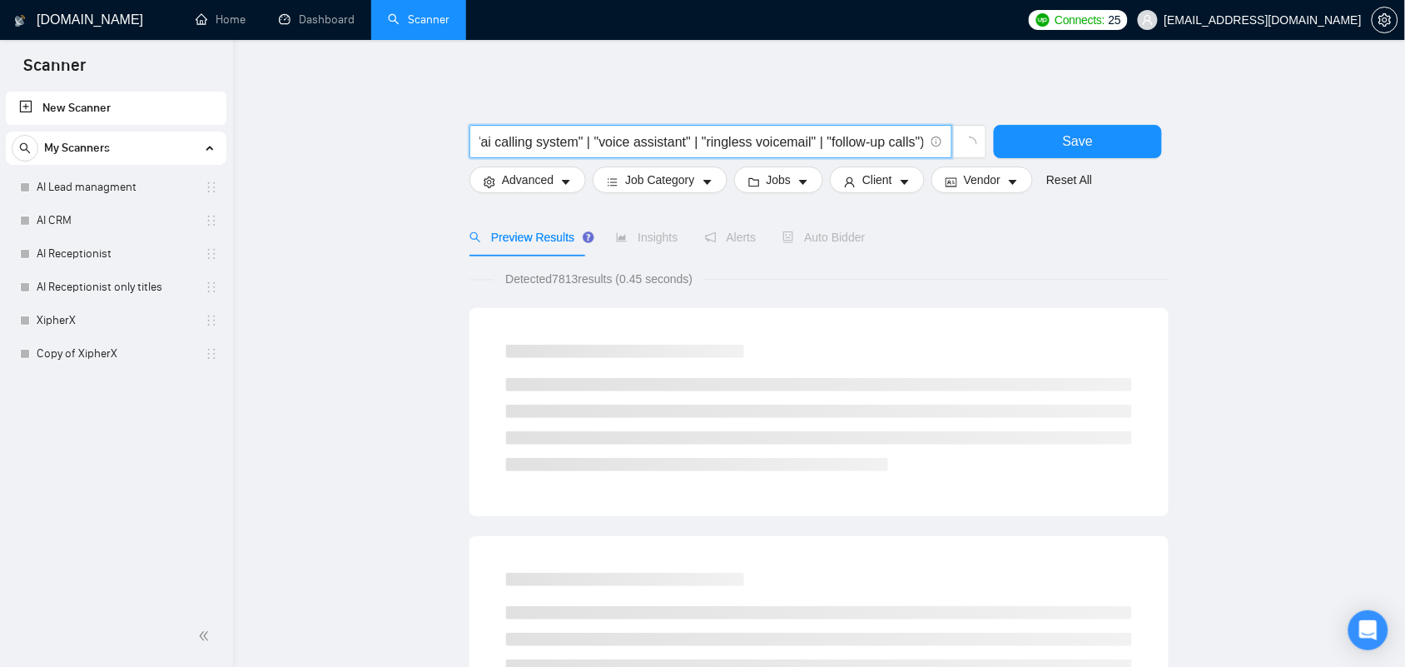
click at [856, 146] on input "automation* + ("voice agent" | "call automation" | "ai caller" | "voice assista…" at bounding box center [701, 142] width 445 height 21
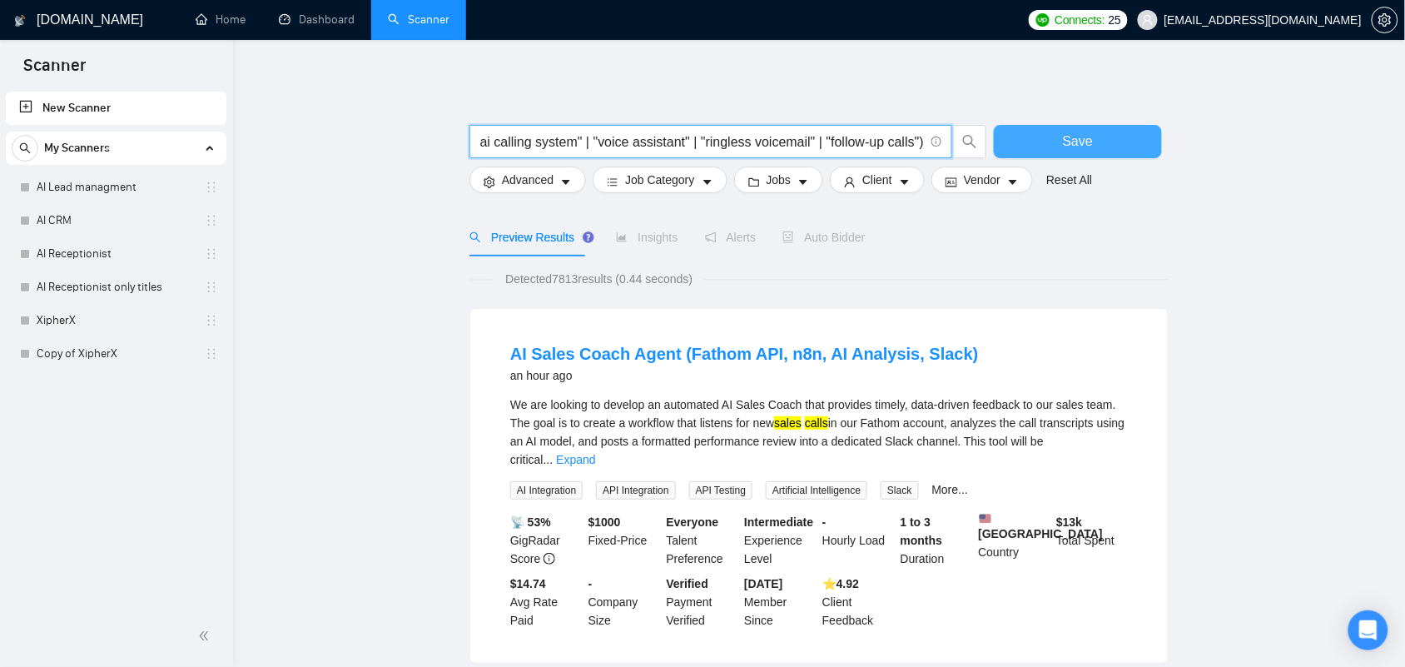
type input "automation* + ("voice agent" | "call automation" | "ai caller" | "voice assista…"
click at [1089, 143] on span "Save" at bounding box center [1078, 141] width 30 height 21
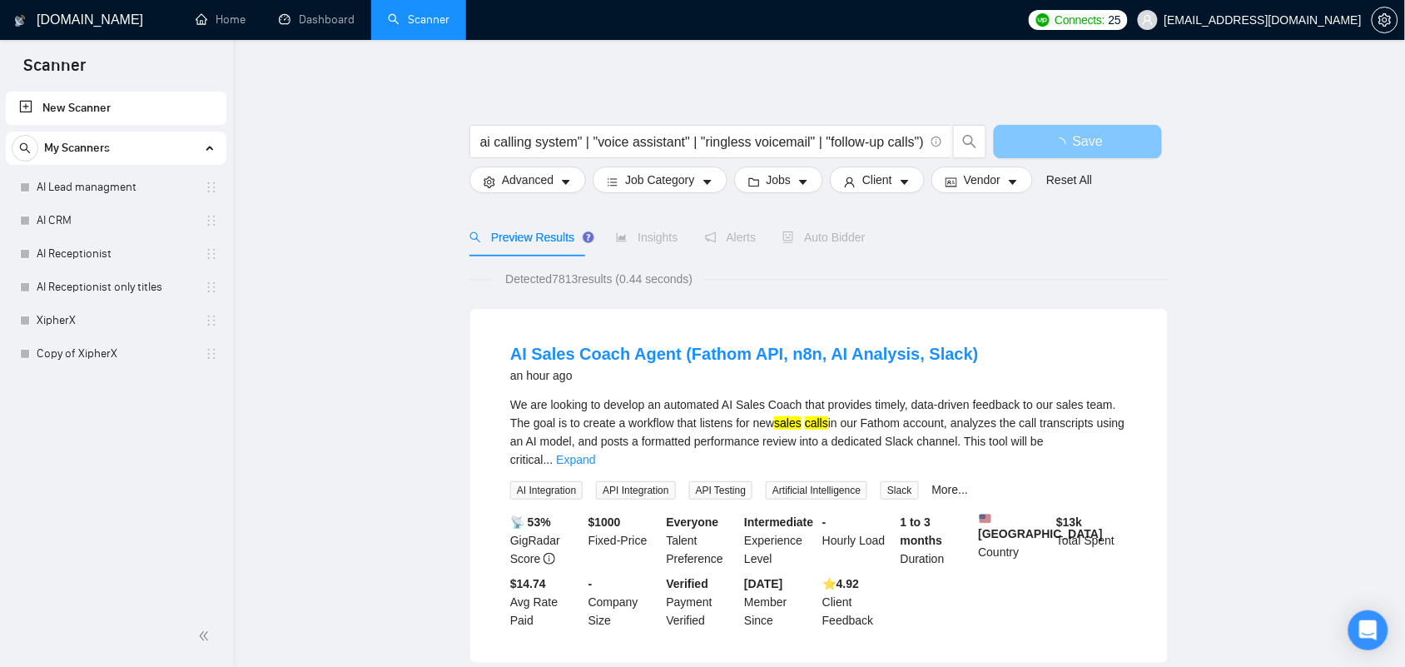
scroll to position [0, 0]
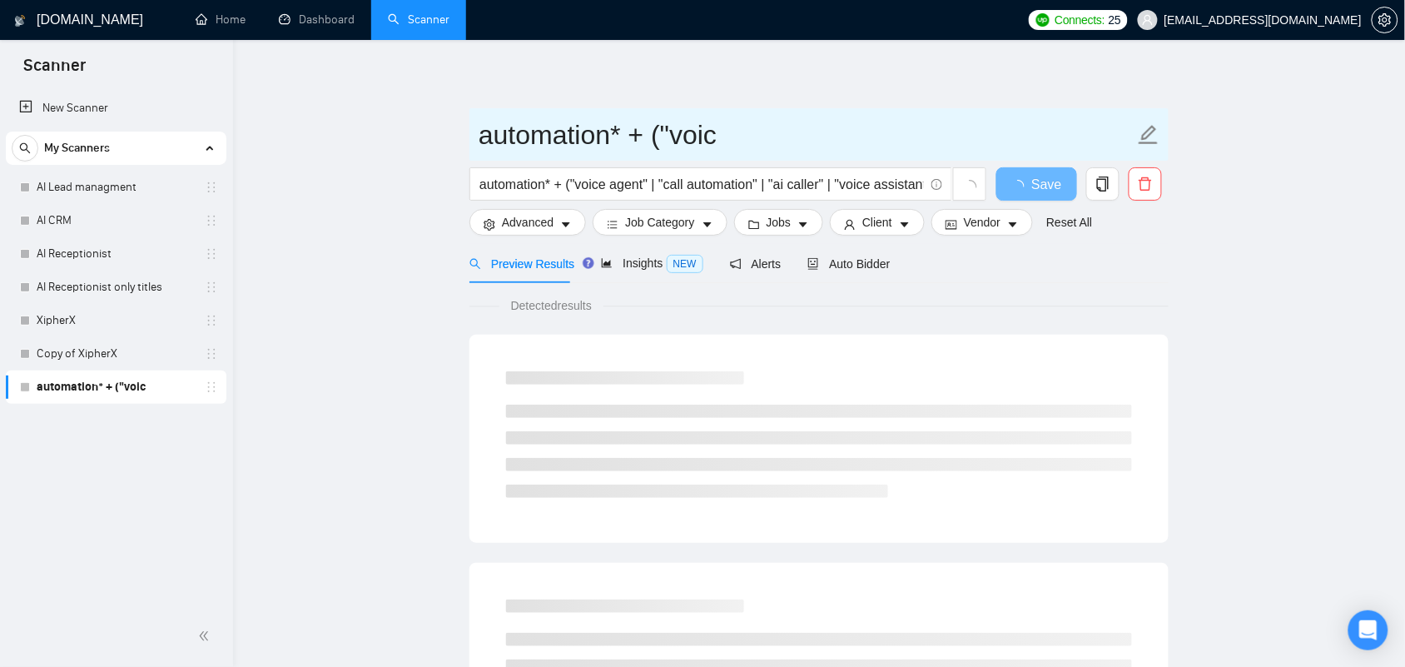
click at [566, 142] on input "automation* + ("voic" at bounding box center [807, 135] width 656 height 42
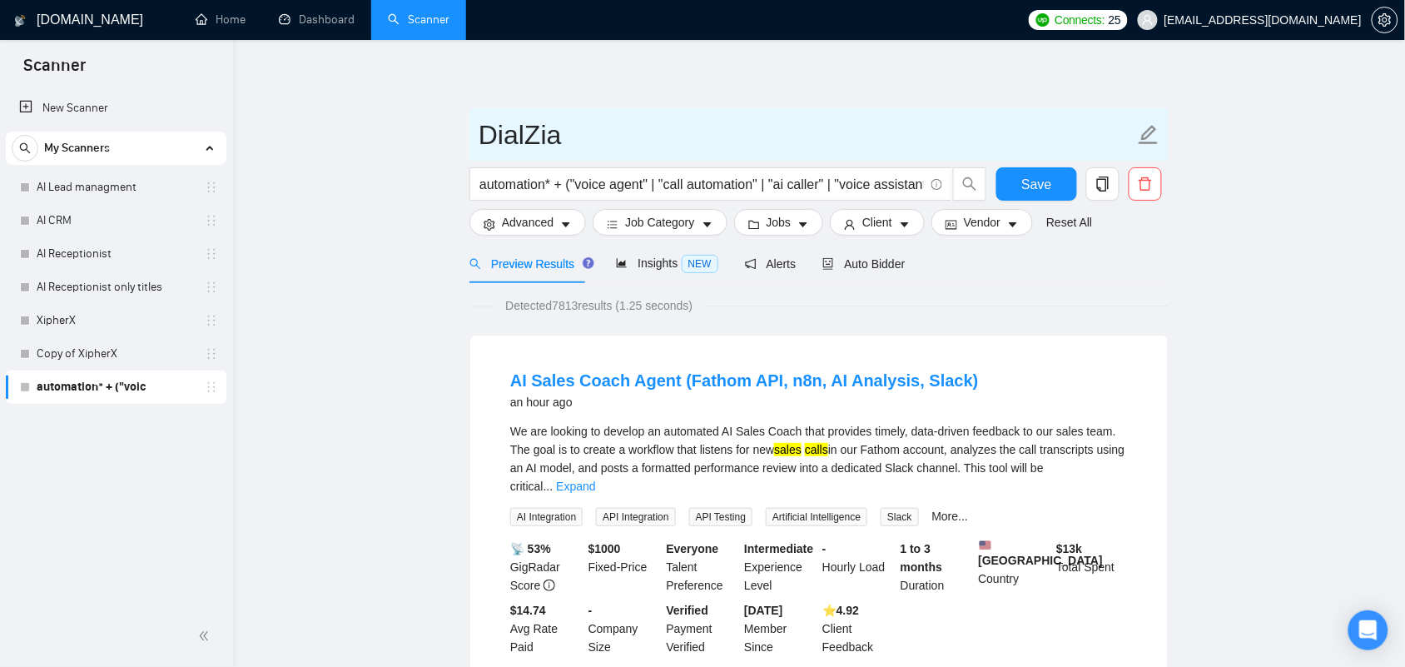
type input "DialZia"
click at [581, 129] on input "DialZia" at bounding box center [807, 135] width 656 height 42
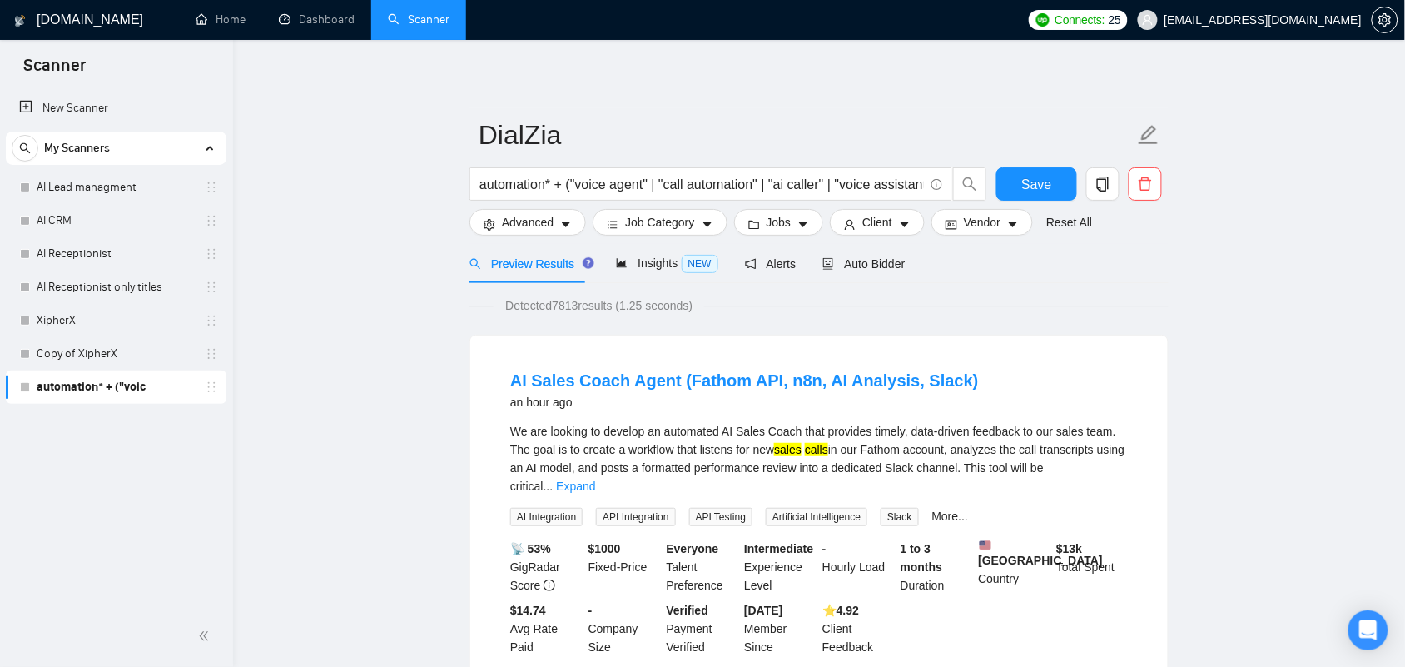
click at [1055, 192] on button "Save" at bounding box center [1036, 183] width 81 height 33
click at [88, 352] on link "Copy of XipherX" at bounding box center [116, 353] width 158 height 33
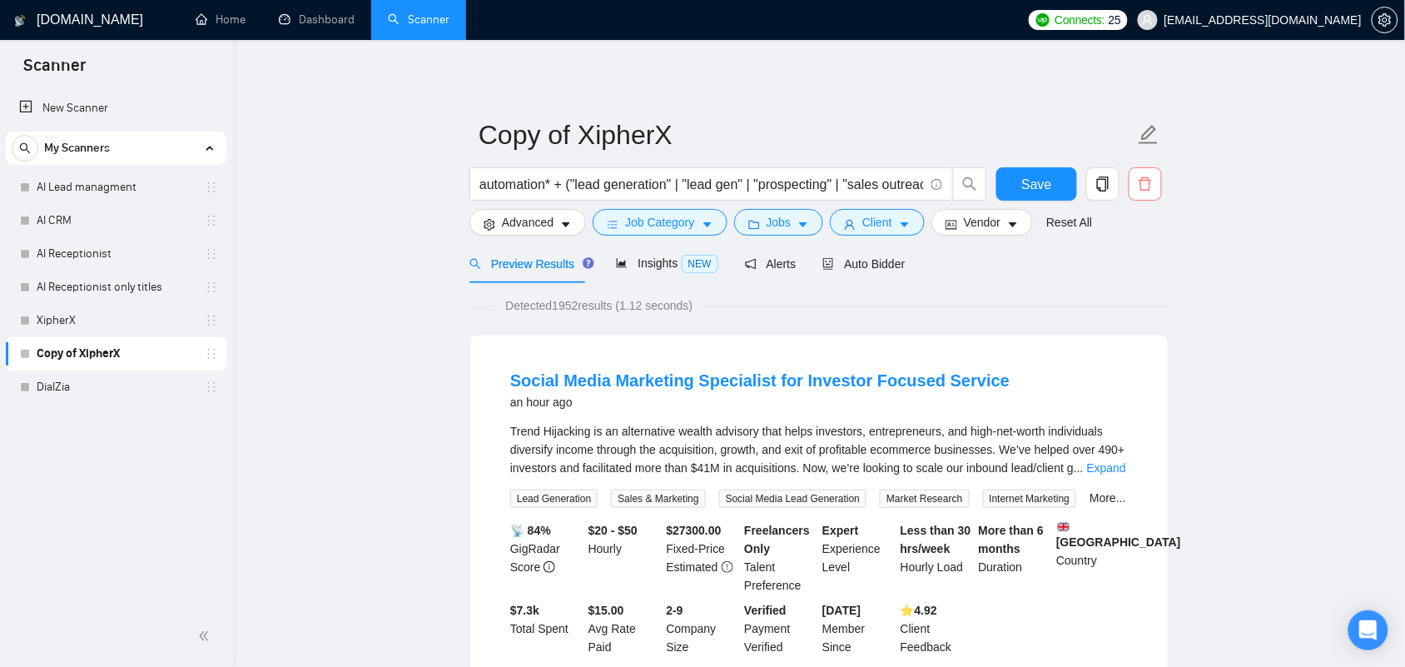
click at [1145, 185] on icon "delete" at bounding box center [1145, 183] width 15 height 15
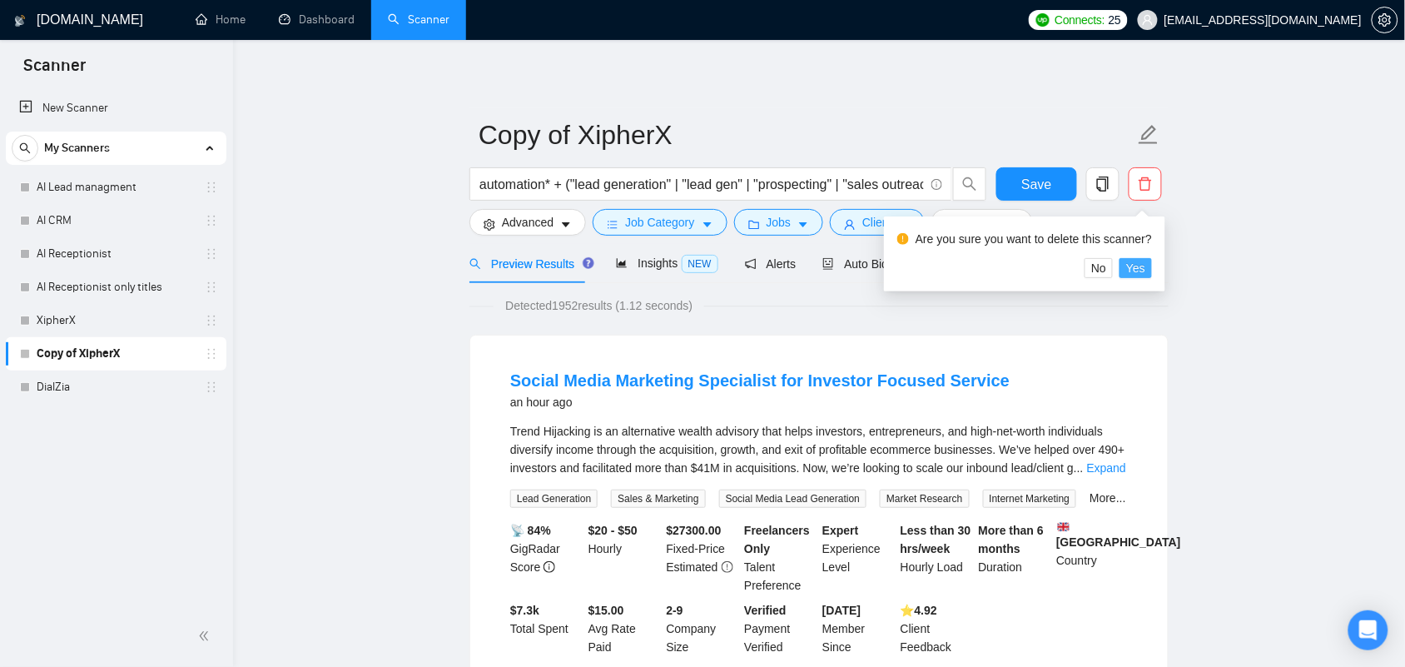
click at [1142, 276] on span "Yes" at bounding box center [1135, 268] width 19 height 18
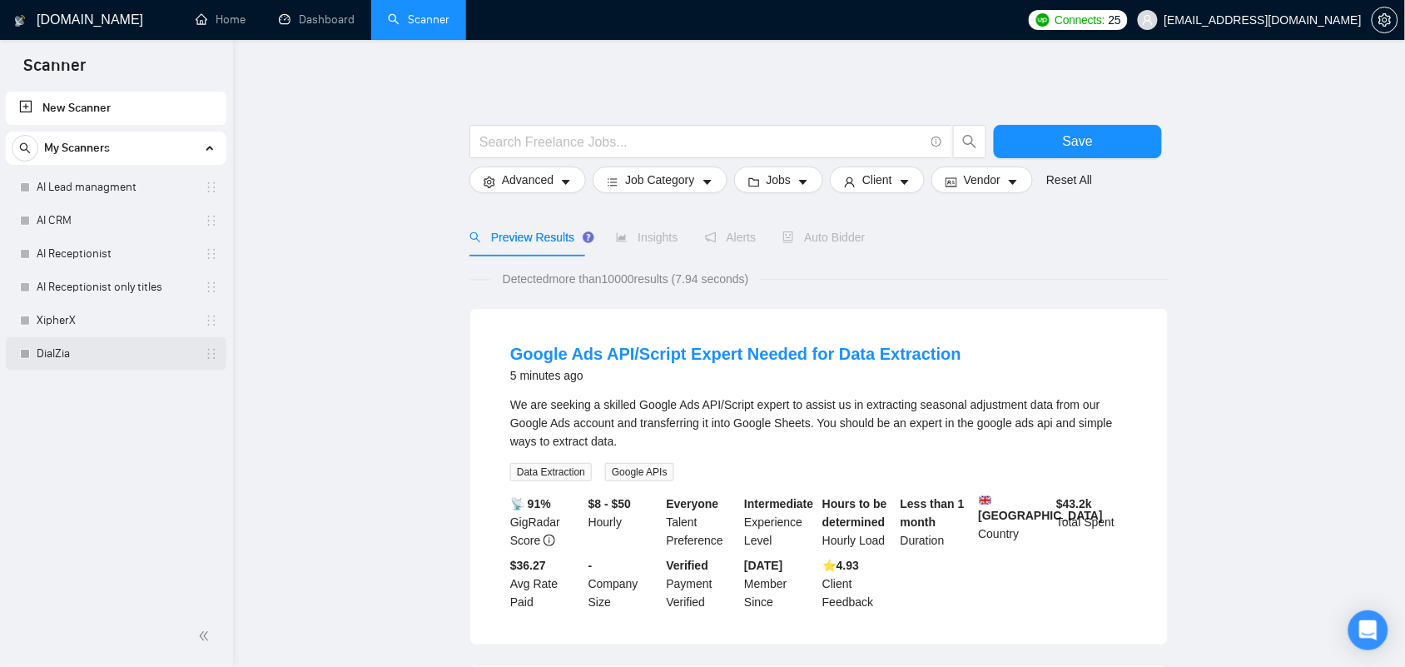
click at [104, 354] on link "DialZia" at bounding box center [116, 353] width 158 height 33
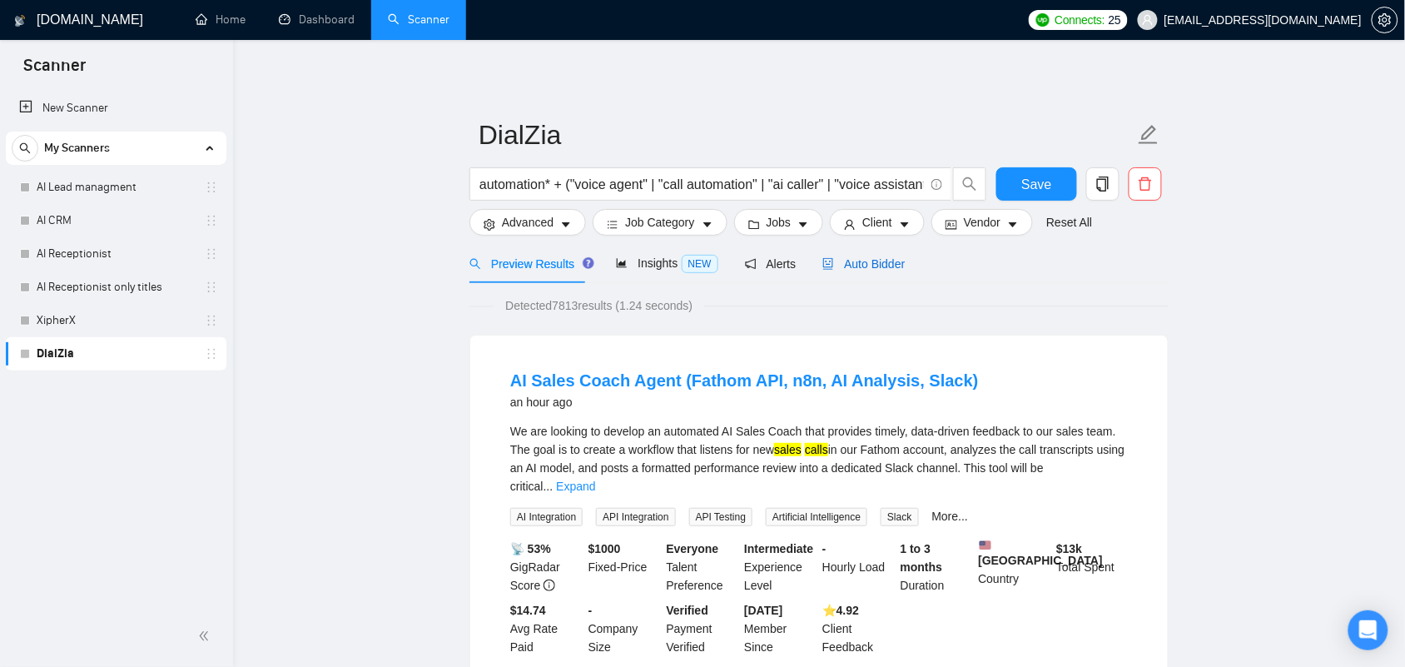
click at [876, 261] on span "Auto Bidder" at bounding box center [863, 263] width 82 height 13
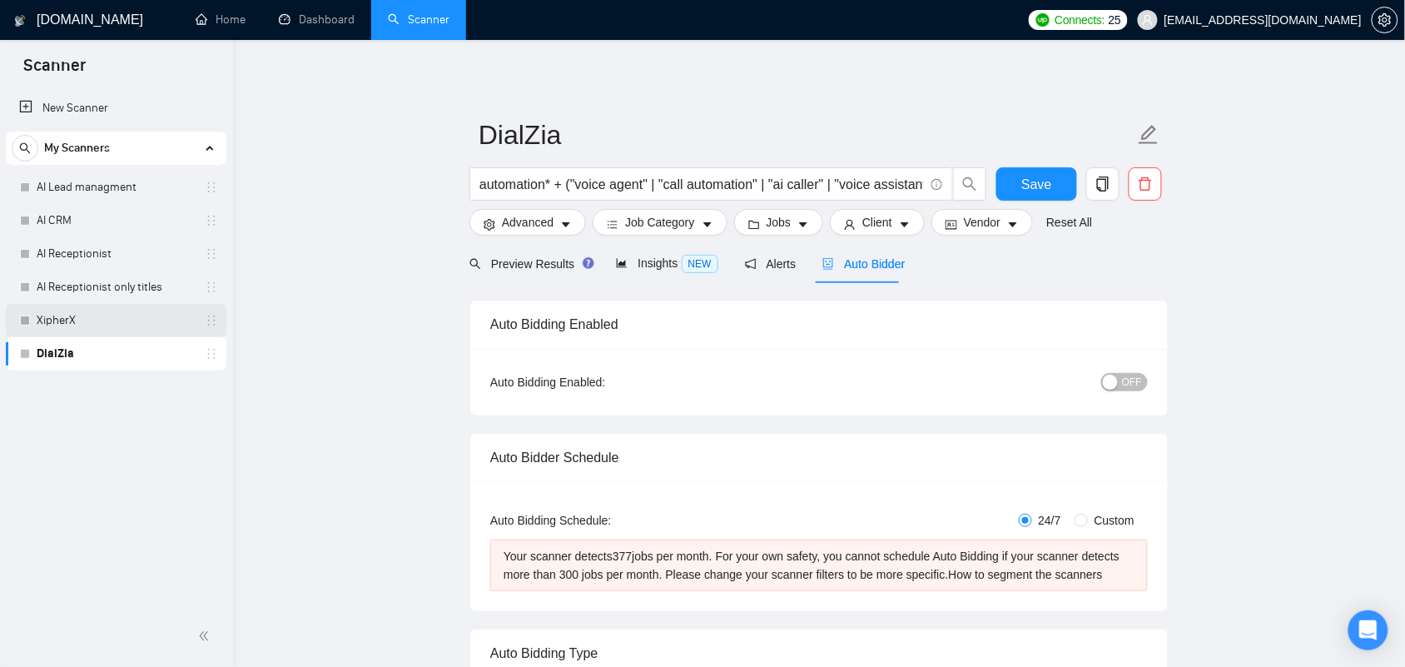
click at [69, 333] on link "XipherX" at bounding box center [116, 320] width 158 height 33
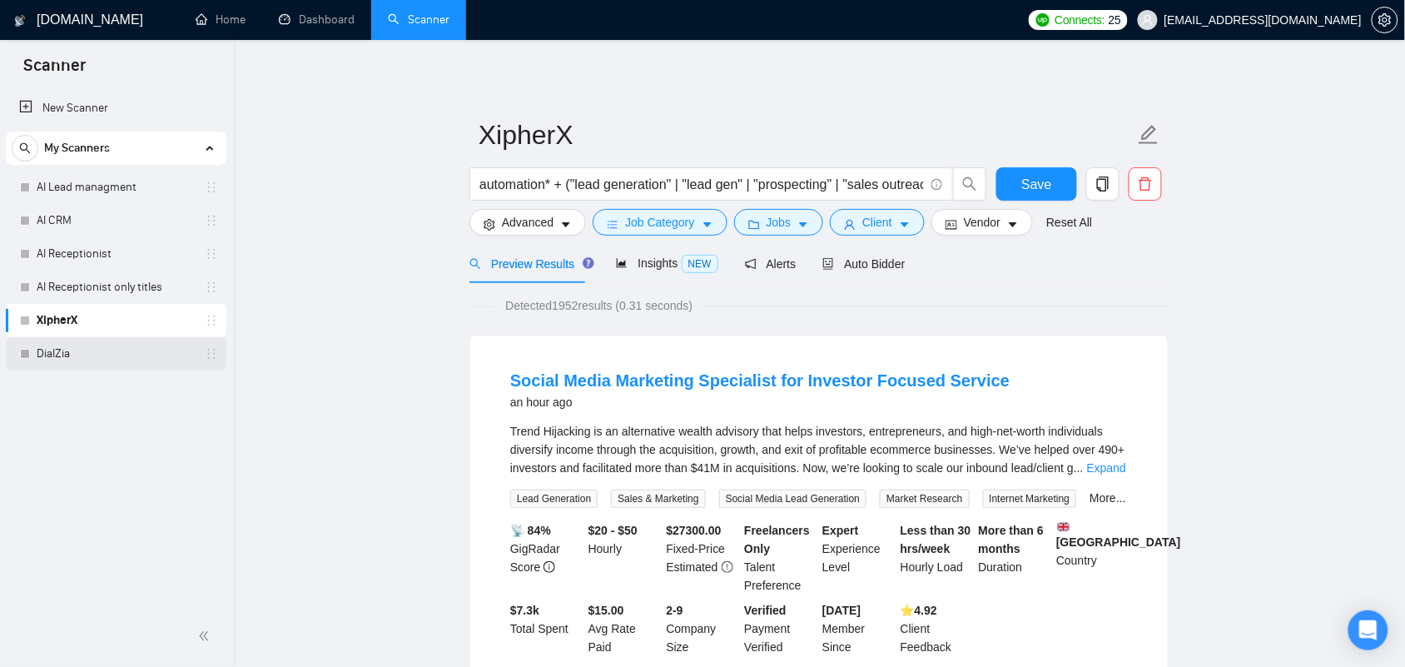
click at [55, 356] on link "DialZia" at bounding box center [116, 353] width 158 height 33
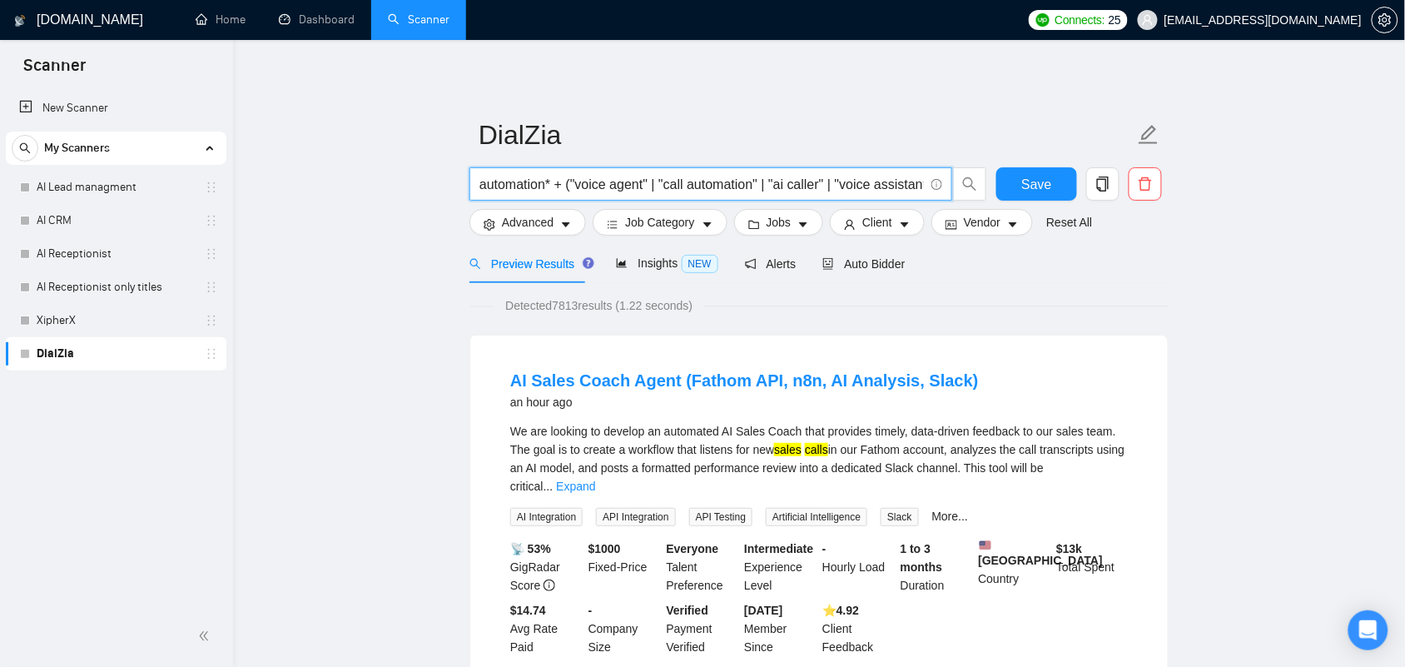
click at [603, 183] on input "automation* + ("voice agent" | "call automation" | "ai caller" | "voice assista…" at bounding box center [701, 184] width 445 height 21
click at [568, 181] on input "automation* + ("voice agent" | "call automation" | "ai caller" | "voice assista…" at bounding box center [701, 184] width 445 height 21
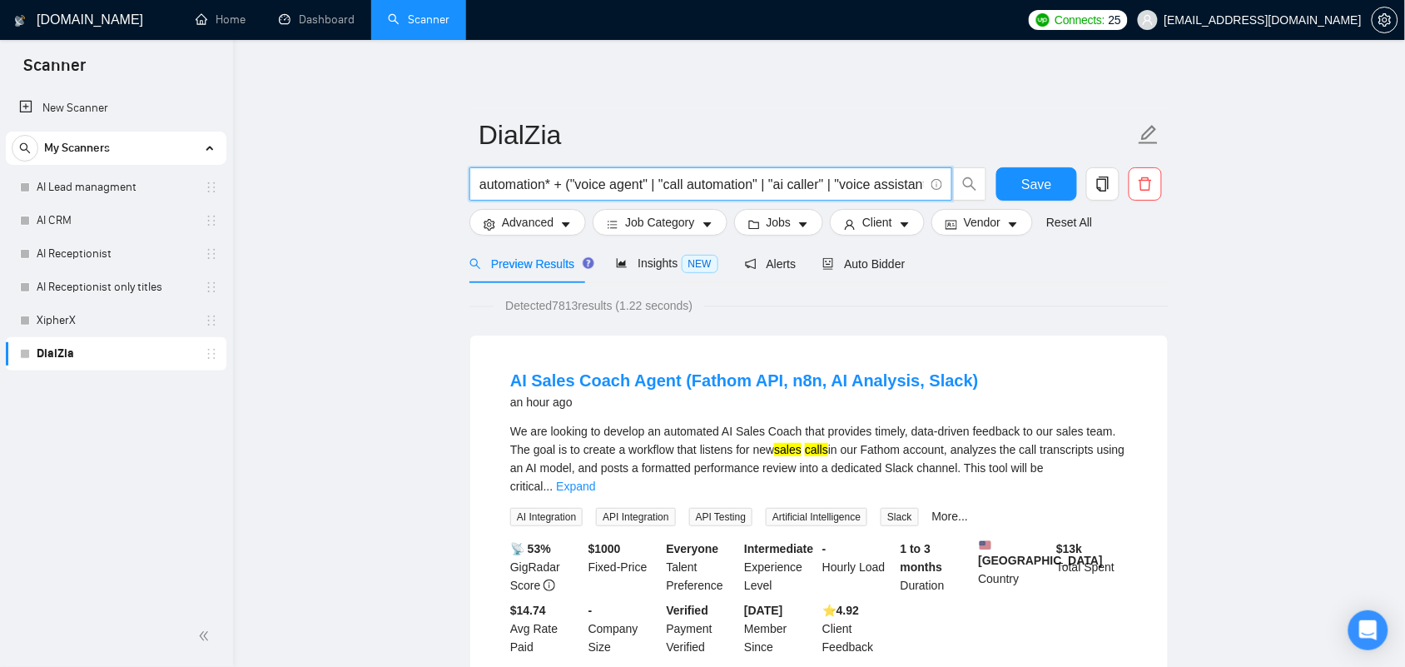
click at [568, 181] on input "automation* + ("voice agent" | "call automation" | "ai caller" | "voice assista…" at bounding box center [701, 184] width 445 height 21
paste input "AI voice agent" | "AI caller" | "AI calling system" | "AI voice bot" | "AI phon…"
type input "automation* + ("AI voice agent" | "AI caller" | "AI calling system" | "AI voice…"
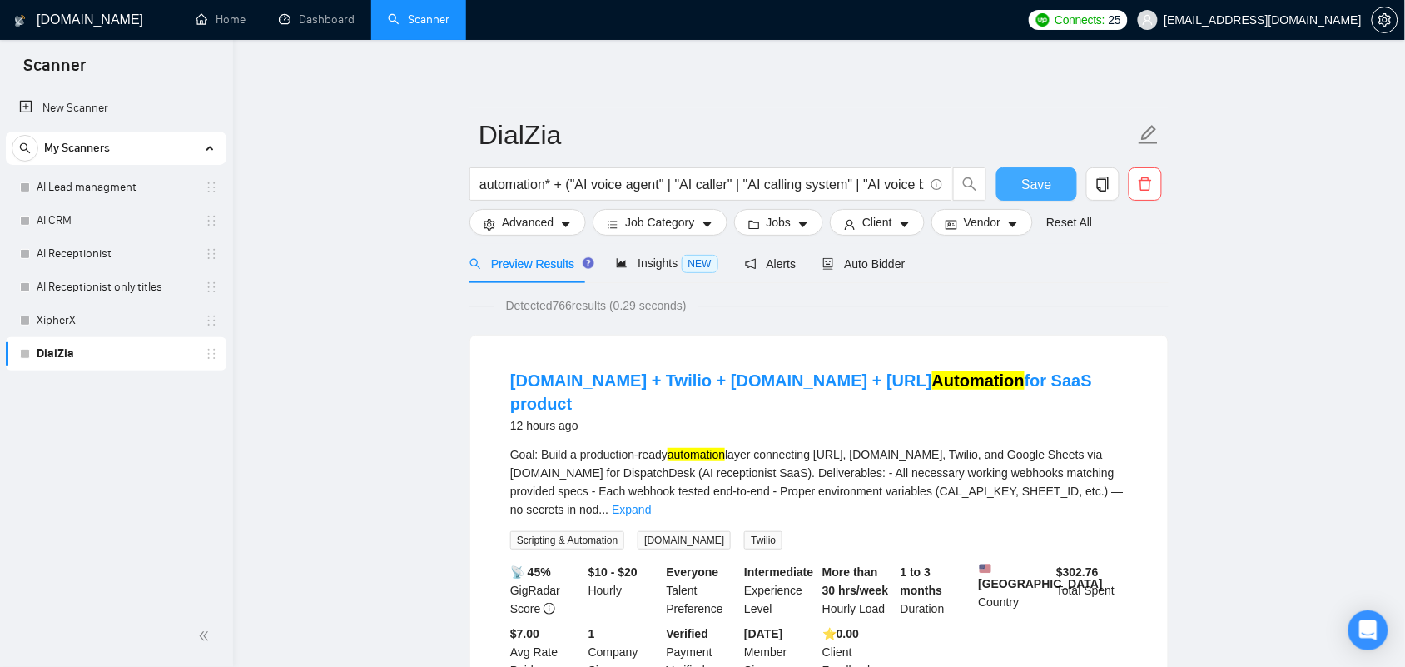
click at [1037, 189] on span "Save" at bounding box center [1036, 184] width 30 height 21
click at [866, 263] on span "Auto Bidder" at bounding box center [863, 263] width 82 height 13
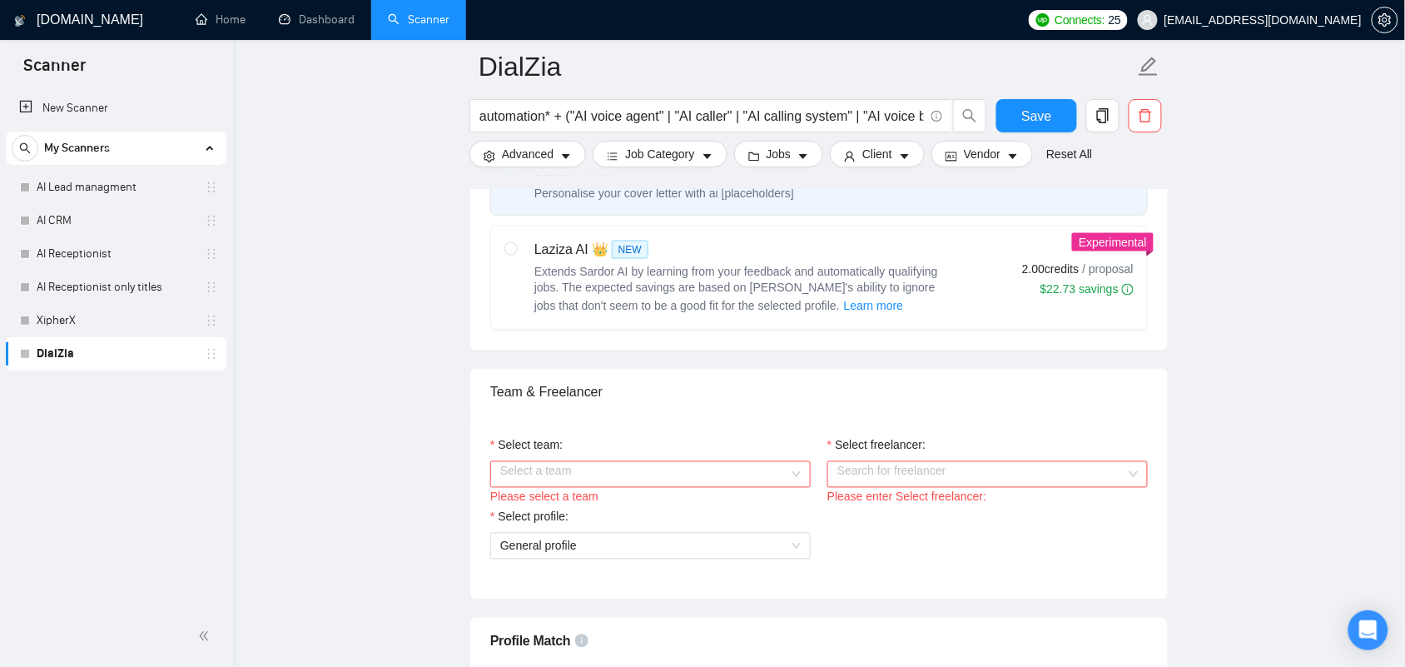
scroll to position [728, 0]
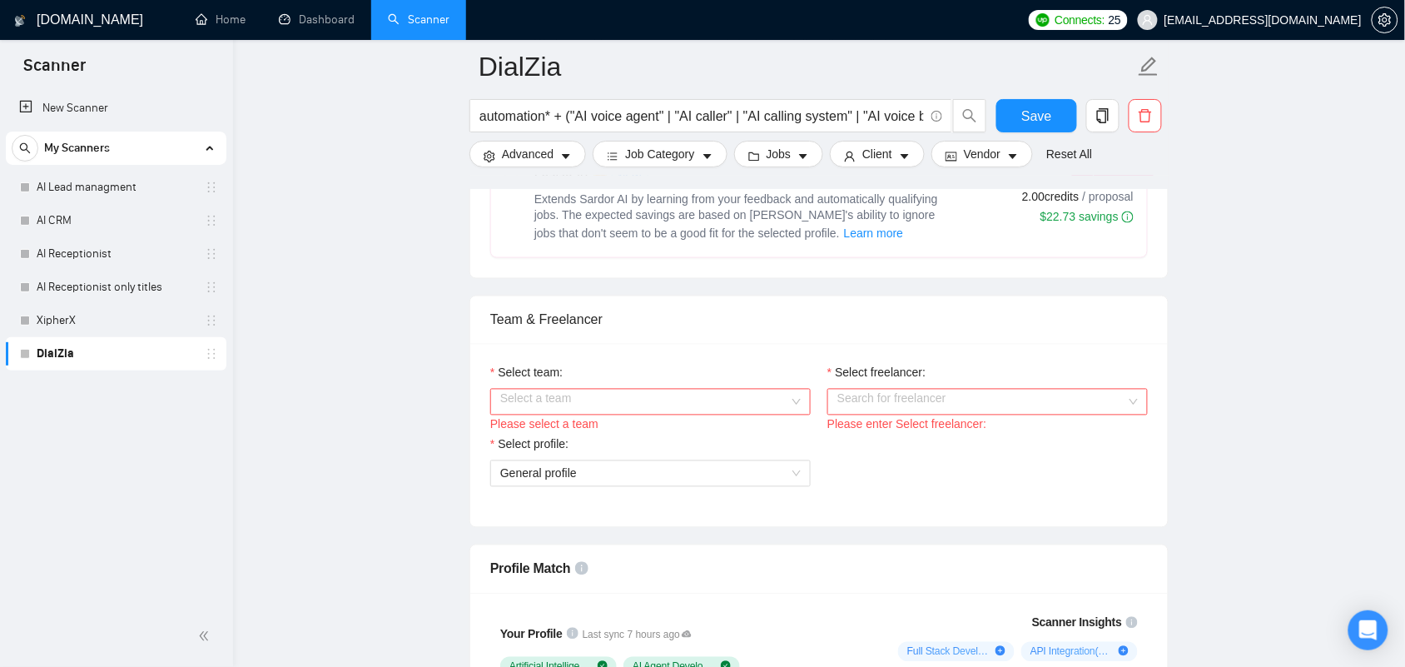
click at [683, 406] on input "Select team:" at bounding box center [644, 402] width 289 height 25
click at [626, 434] on div "Atlasium 7/88 AI" at bounding box center [650, 438] width 300 height 18
click at [879, 402] on input "Select freelancer:" at bounding box center [981, 402] width 289 height 25
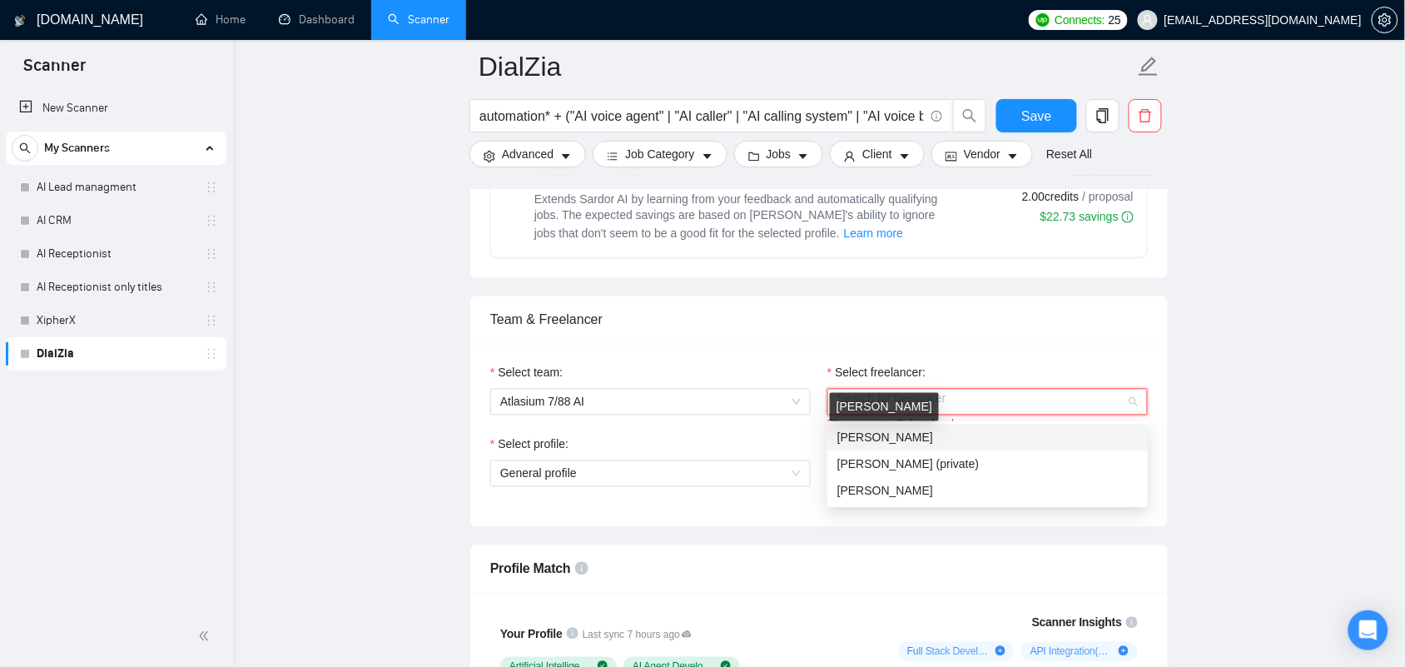
click at [882, 431] on span "[PERSON_NAME]" at bounding box center [885, 437] width 96 height 13
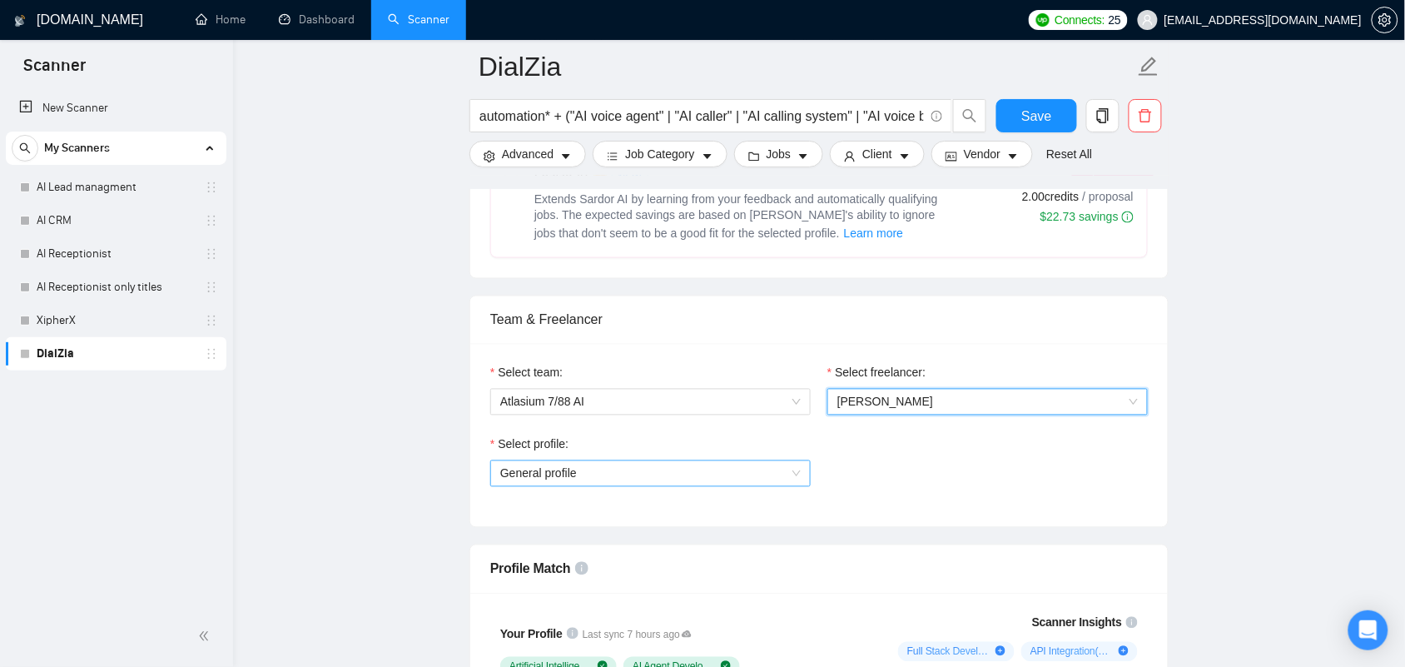
click at [775, 483] on span "General profile" at bounding box center [650, 473] width 300 height 25
click at [638, 434] on div "Select team: Atlasium 7/88 AI" at bounding box center [650, 400] width 337 height 72
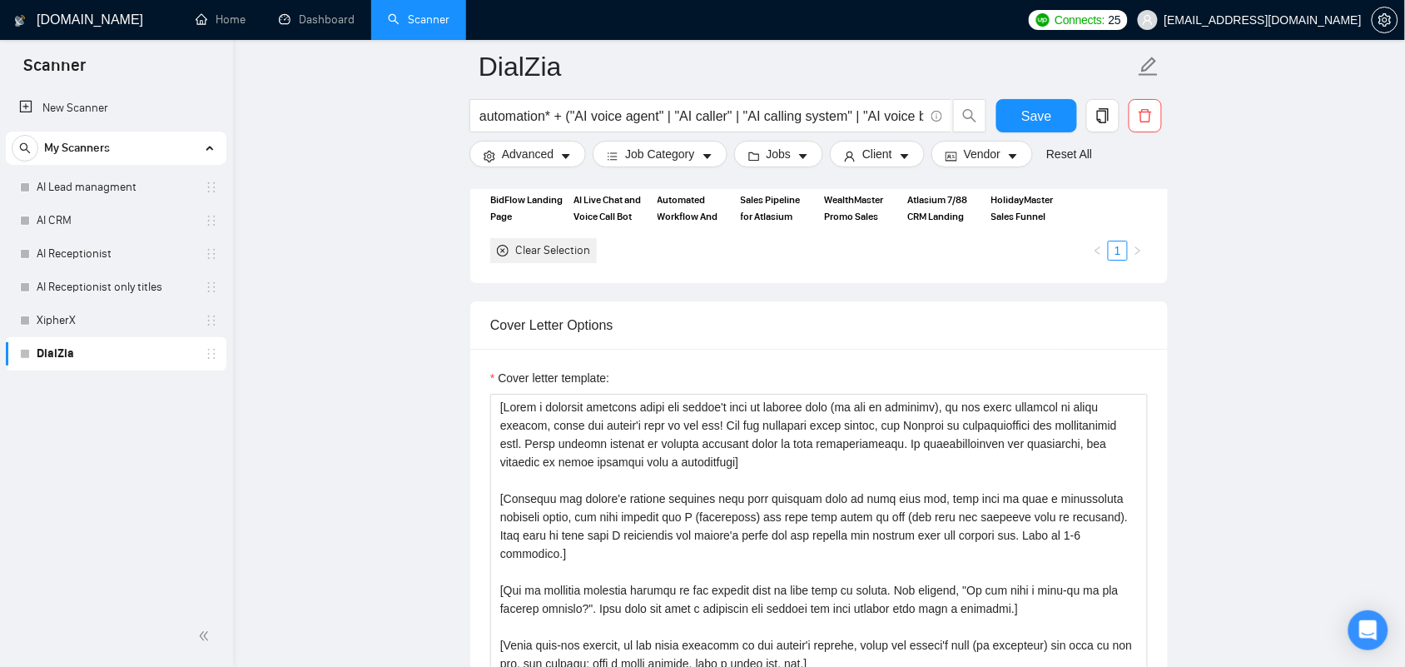
scroll to position [1665, 0]
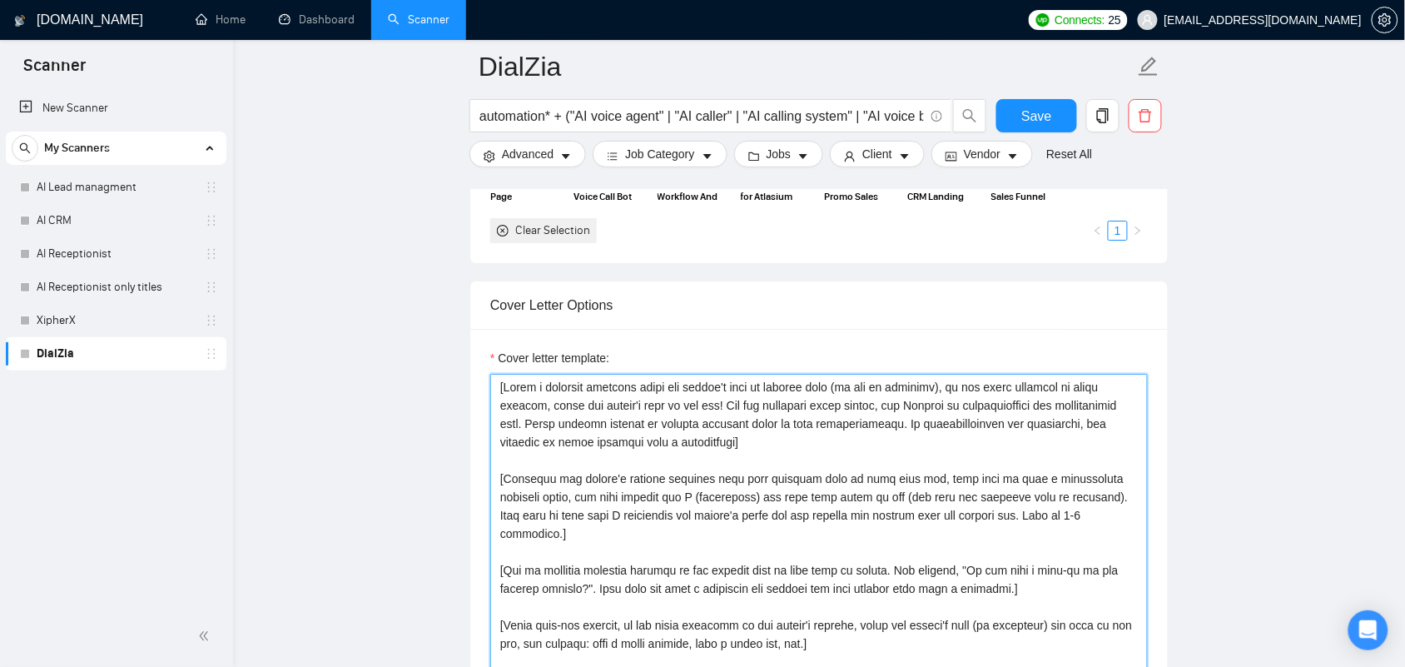
click at [552, 484] on textarea "Cover letter template:" at bounding box center [819, 561] width 658 height 375
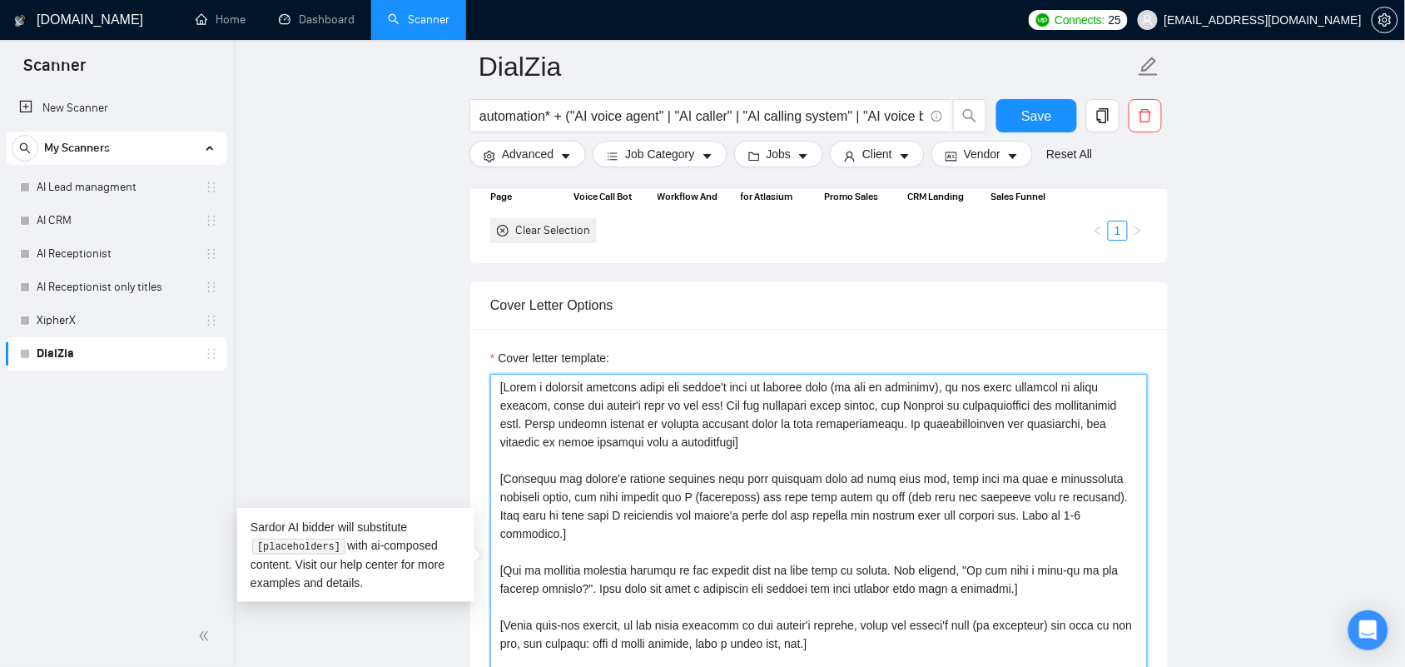
paste textarea "Greetings, I love what you're building! I run Atlasium 7/88 AI, an agency built…"
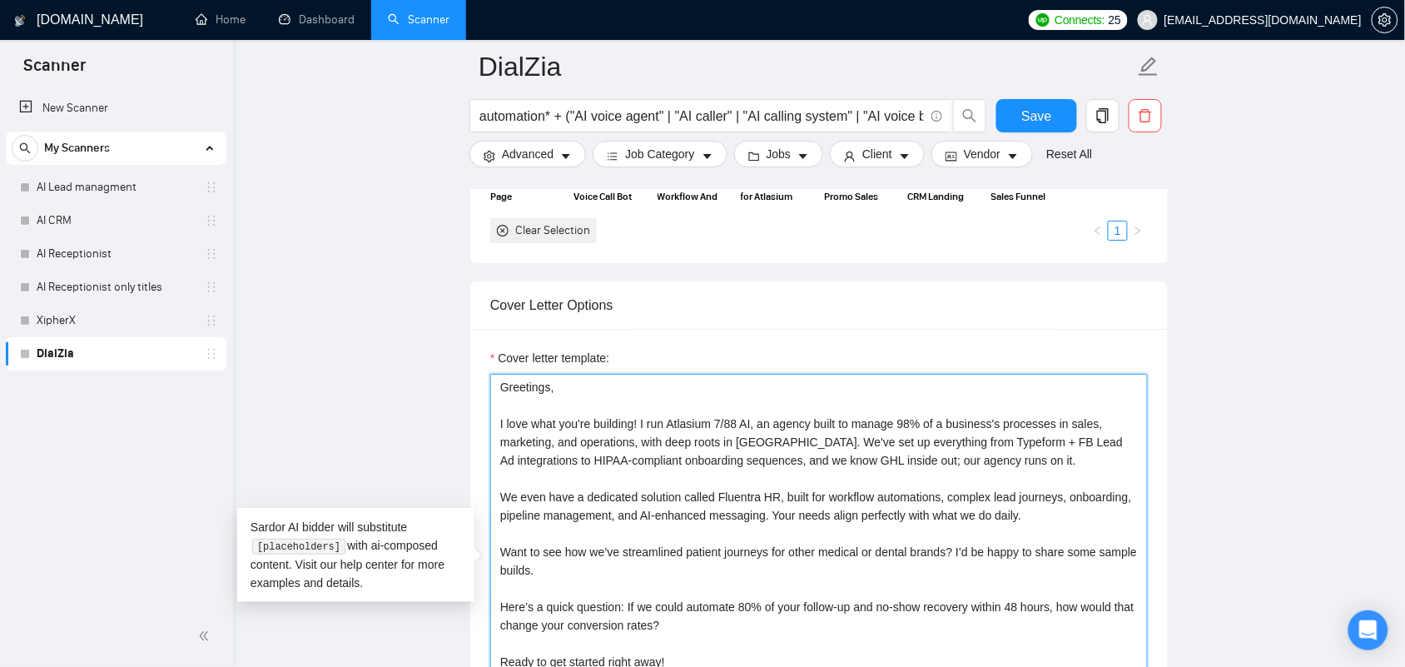
scroll to position [1694, 0]
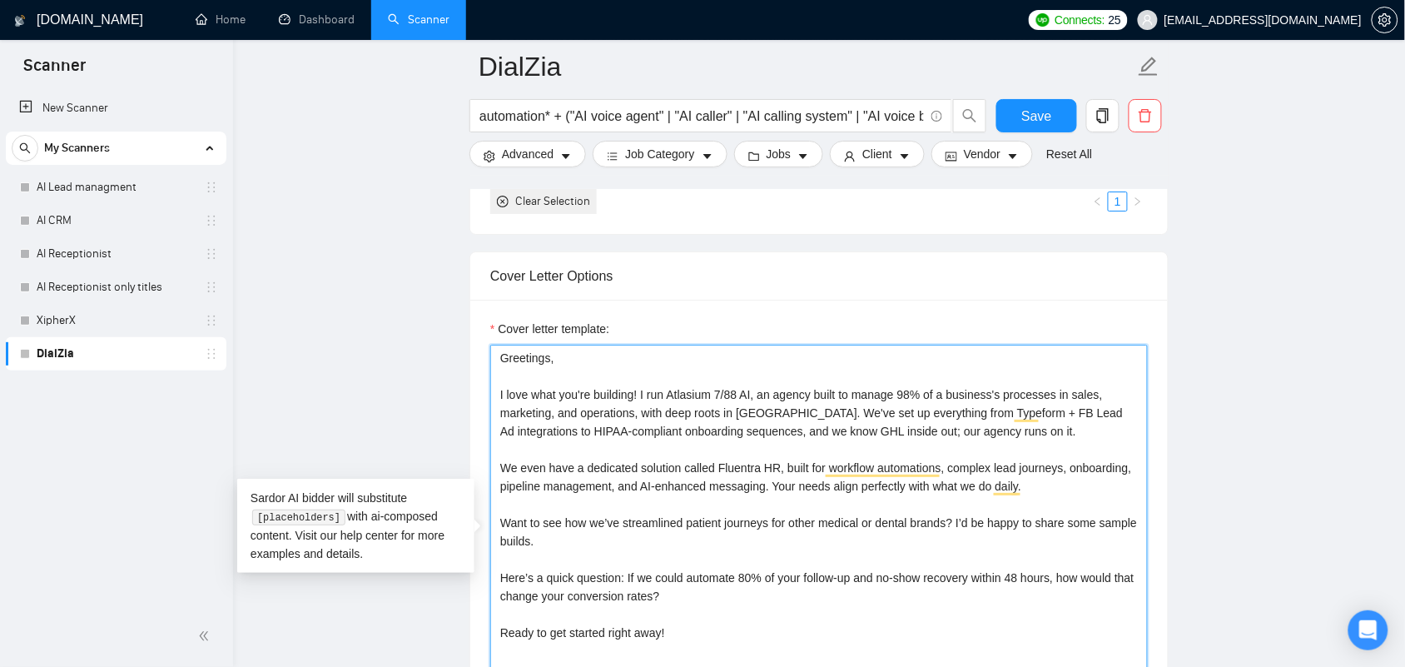
click at [569, 365] on textarea "Greetings, I love what you're building! I run Atlasium 7/88 AI, an agency built…" at bounding box center [819, 532] width 658 height 375
paste textarea "[client name],"
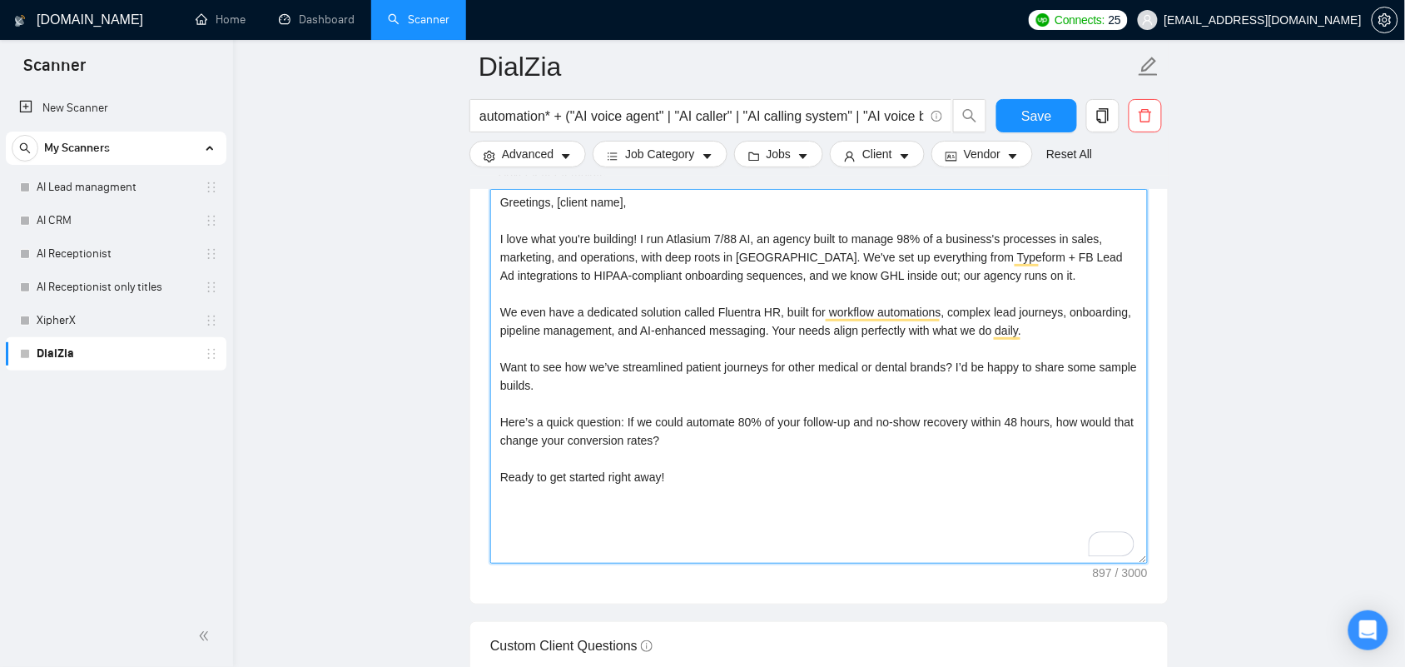
scroll to position [1902, 0]
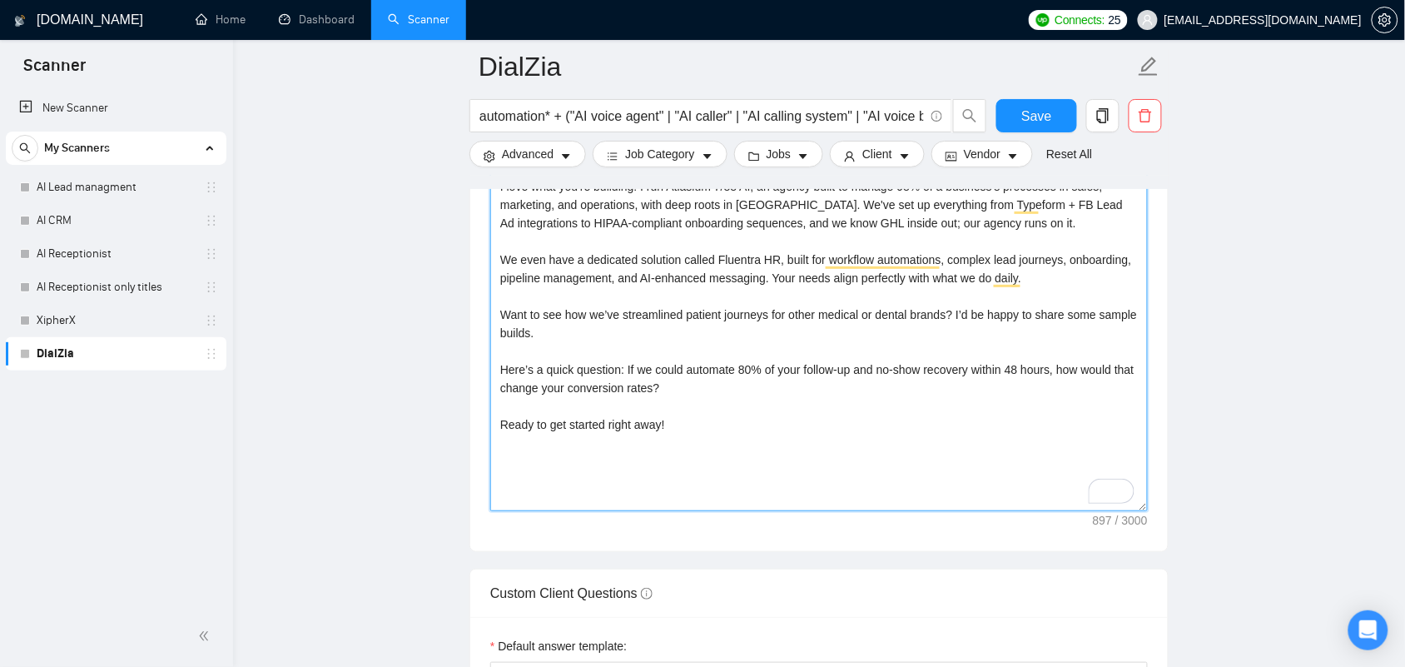
click at [684, 435] on textarea "Greetings, [client name], I love what you're building! I run Atlasium 7/88 AI, …" at bounding box center [819, 324] width 658 height 375
click at [584, 459] on textarea "Greetings, [client name], I love what you're building! I run Atlasium 7/88 AI, …" at bounding box center [819, 324] width 658 height 375
click at [554, 477] on textarea "Greetings, [client name], I love what you're building! I run Atlasium 7/88 AI, …" at bounding box center [819, 324] width 658 height 375
click at [628, 455] on textarea "Greetings, [client name], I love what you're building! I run Atlasium 7/88 AI, …" at bounding box center [819, 324] width 658 height 375
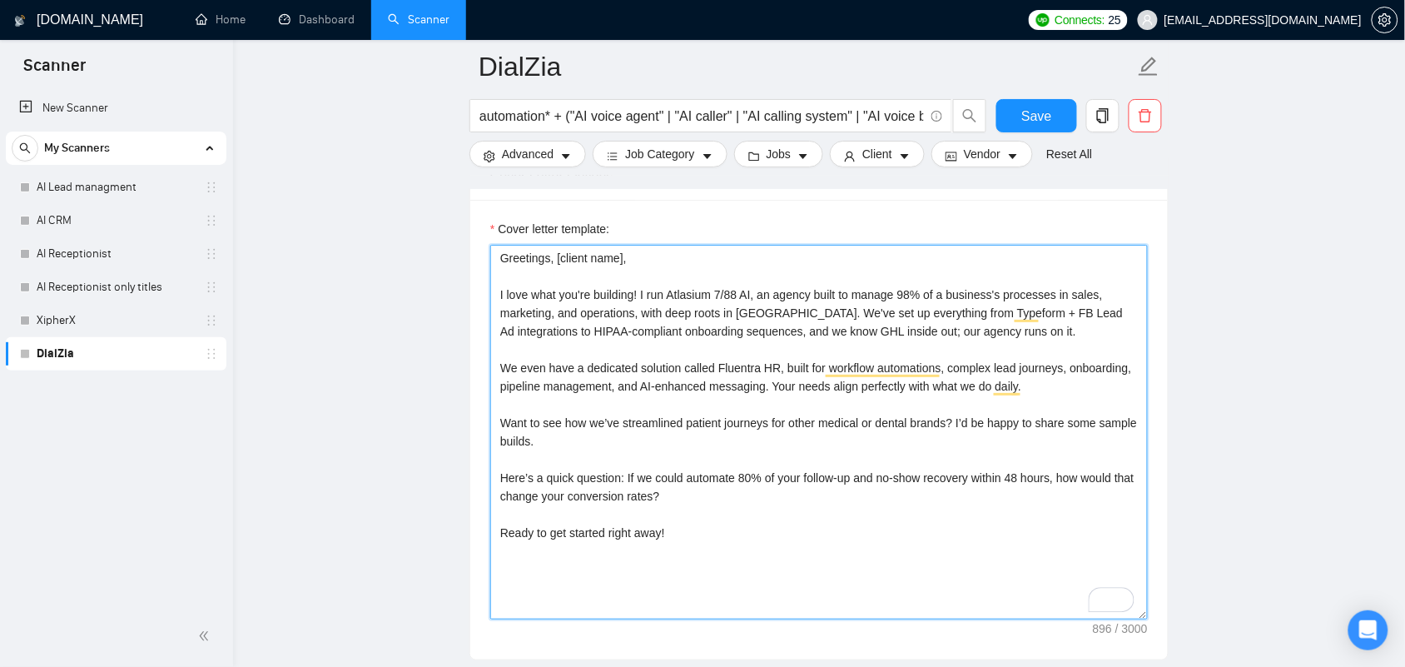
scroll to position [1798, 0]
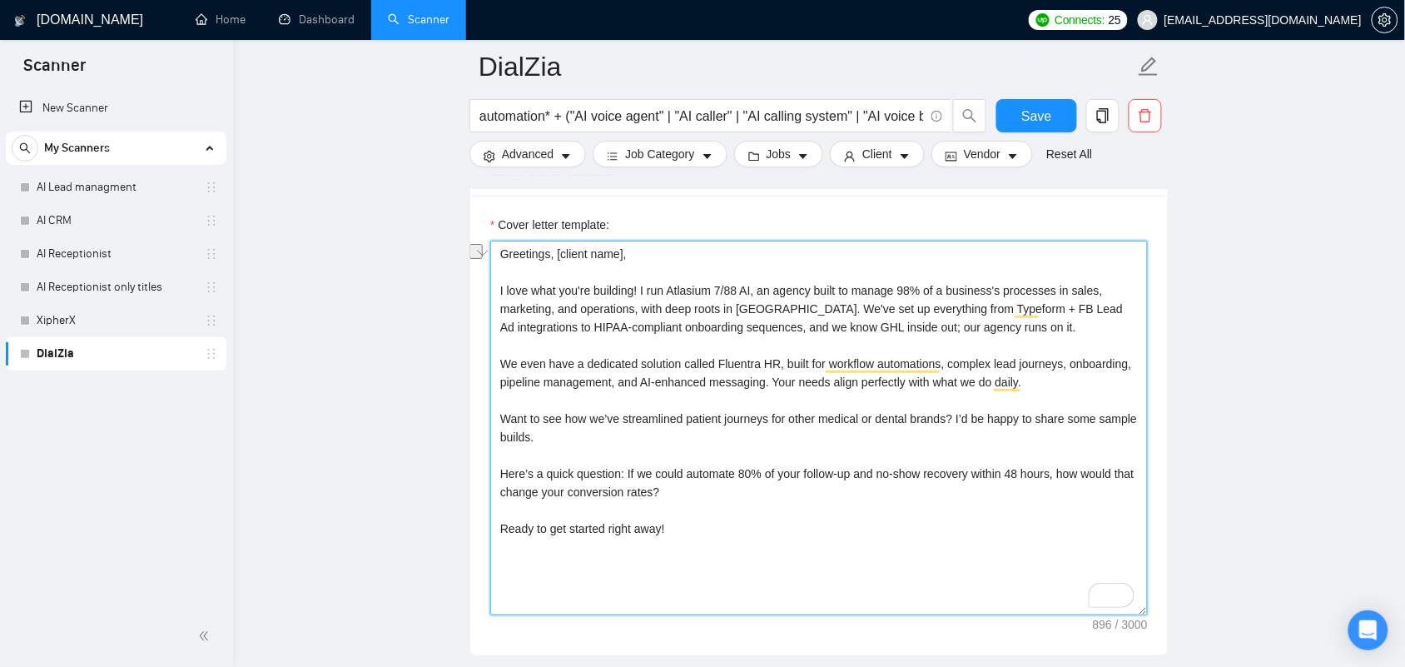
drag, startPoint x: 774, startPoint y: 370, endPoint x: 716, endPoint y: 371, distance: 58.3
click at [716, 371] on textarea "Greetings, [client name], I love what you're building! I run Atlasium 7/88 AI, …" at bounding box center [819, 428] width 658 height 375
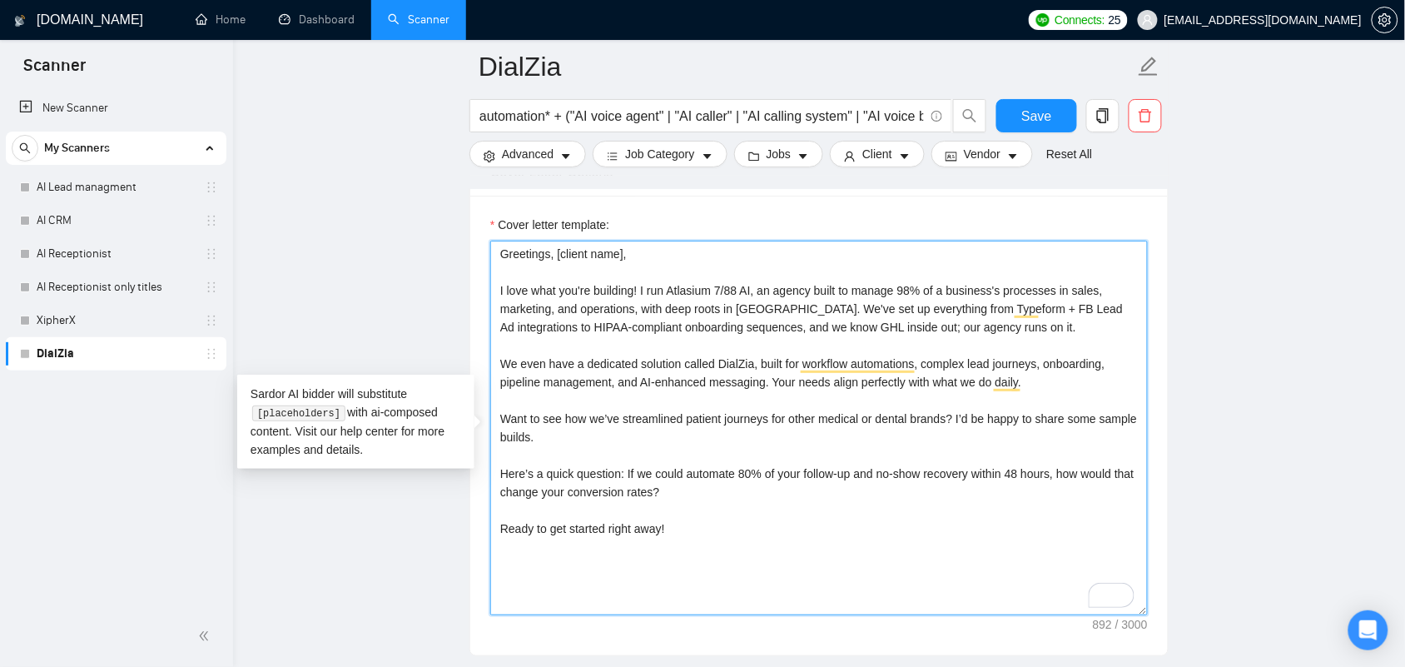
click at [580, 330] on textarea "Greetings, [client name], I love what you're building! I run Atlasium 7/88 AI, …" at bounding box center [819, 428] width 658 height 375
click at [558, 363] on textarea "Greetings, [client name], I love what you're building! I run Atlasium 7/88 AI, …" at bounding box center [819, 428] width 658 height 375
paste textarea "L'i Dolor Sita Consec, adipisc el Seddoeiu 0/15, t incidid utlabo etdo magnaali…"
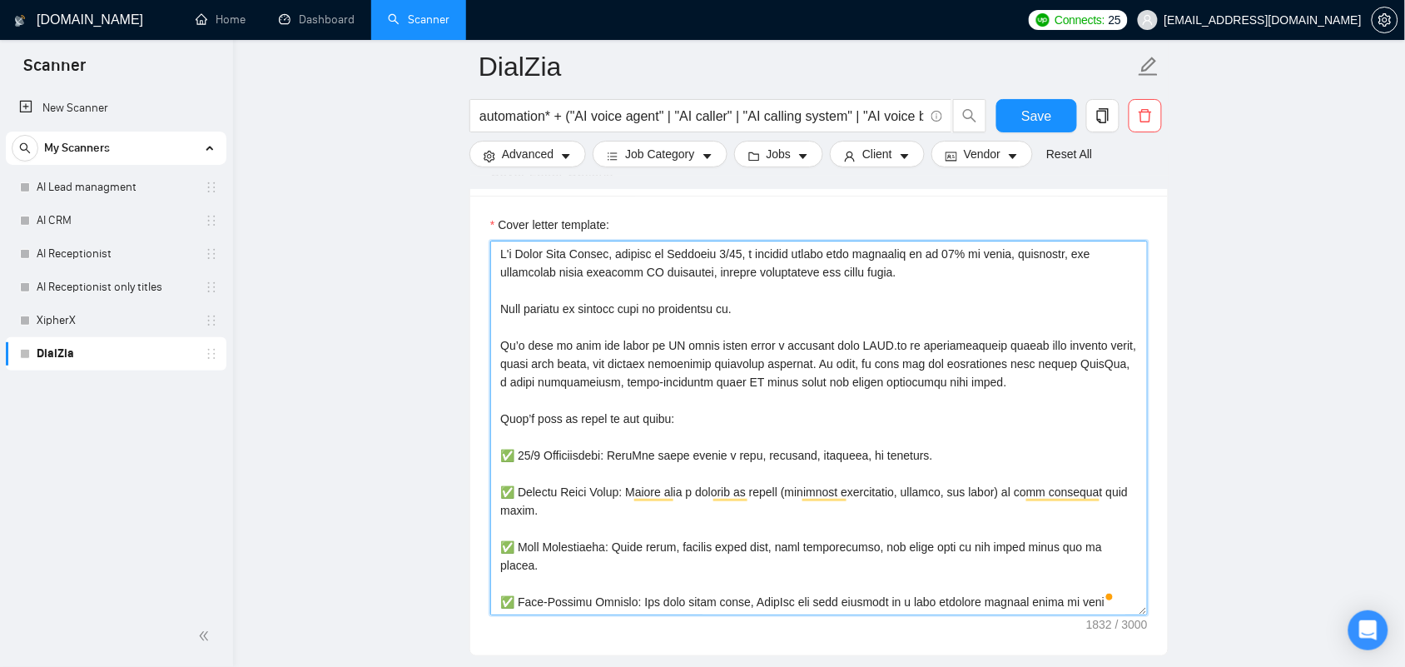
click at [633, 337] on textarea "Cover letter template:" at bounding box center [819, 428] width 658 height 375
type textarea "Greetings, [client name], I love what you're building! I run Atlasium 7/88 AI, …"
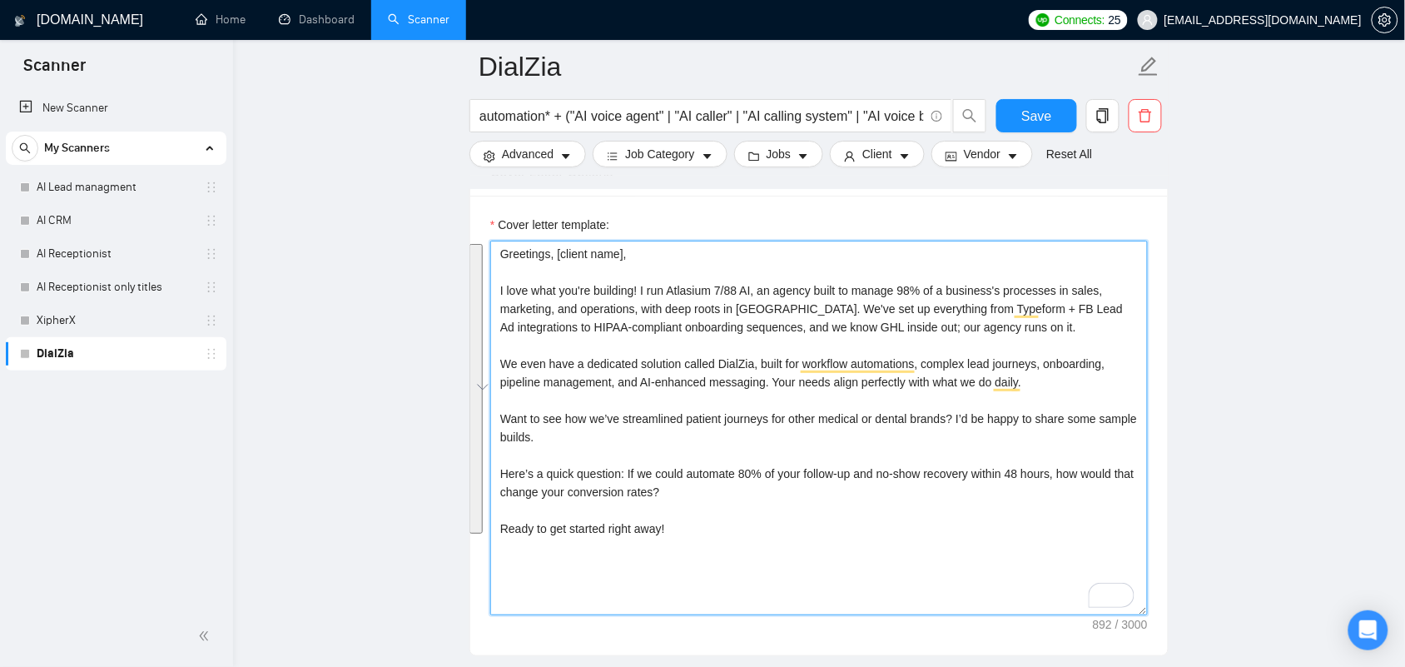
click at [656, 271] on textarea "Greetings, [client name], I love what you're building! I run Atlasium 7/88 AI, …" at bounding box center [819, 428] width 658 height 375
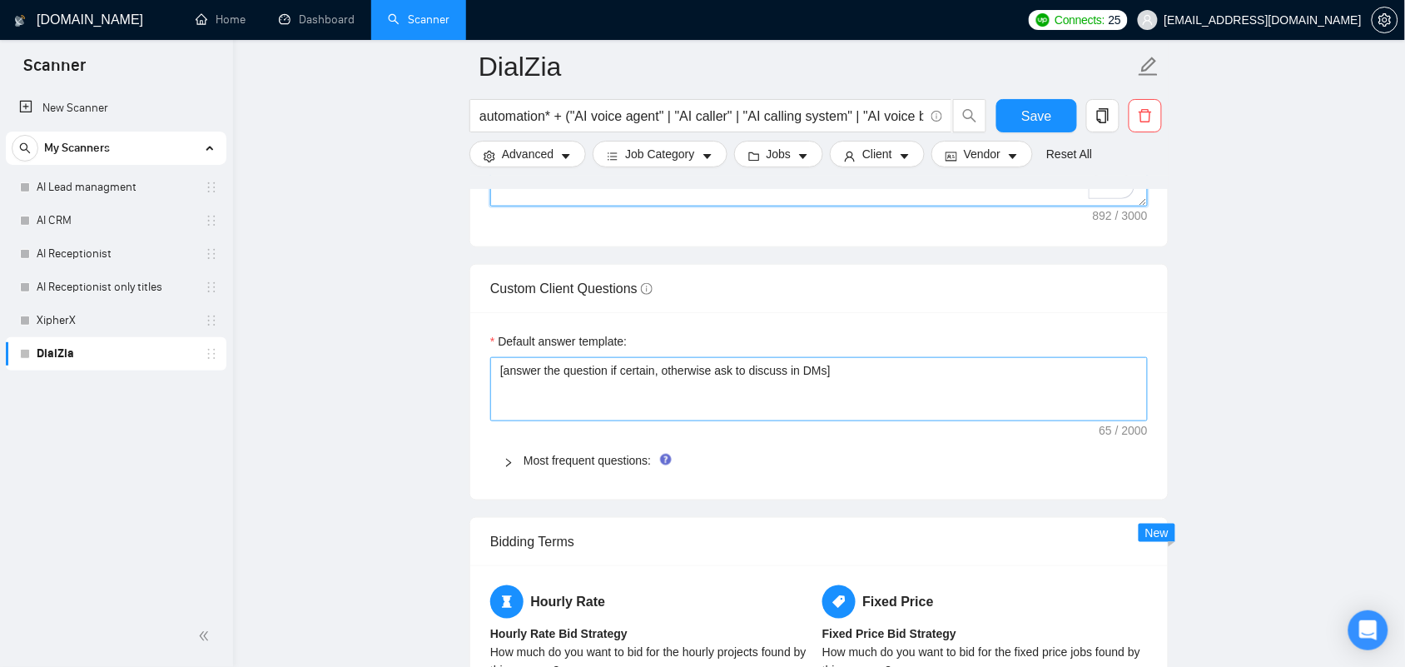
scroll to position [2214, 0]
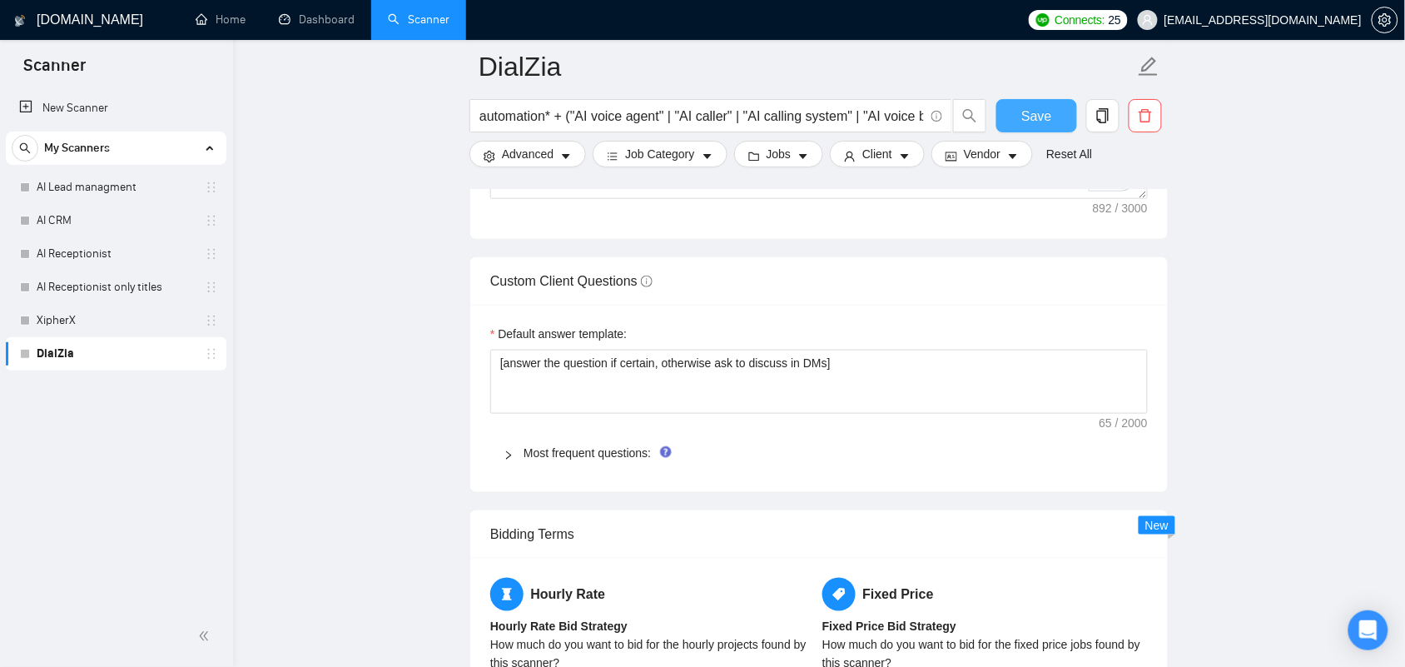
click at [1060, 107] on button "Save" at bounding box center [1036, 115] width 81 height 33
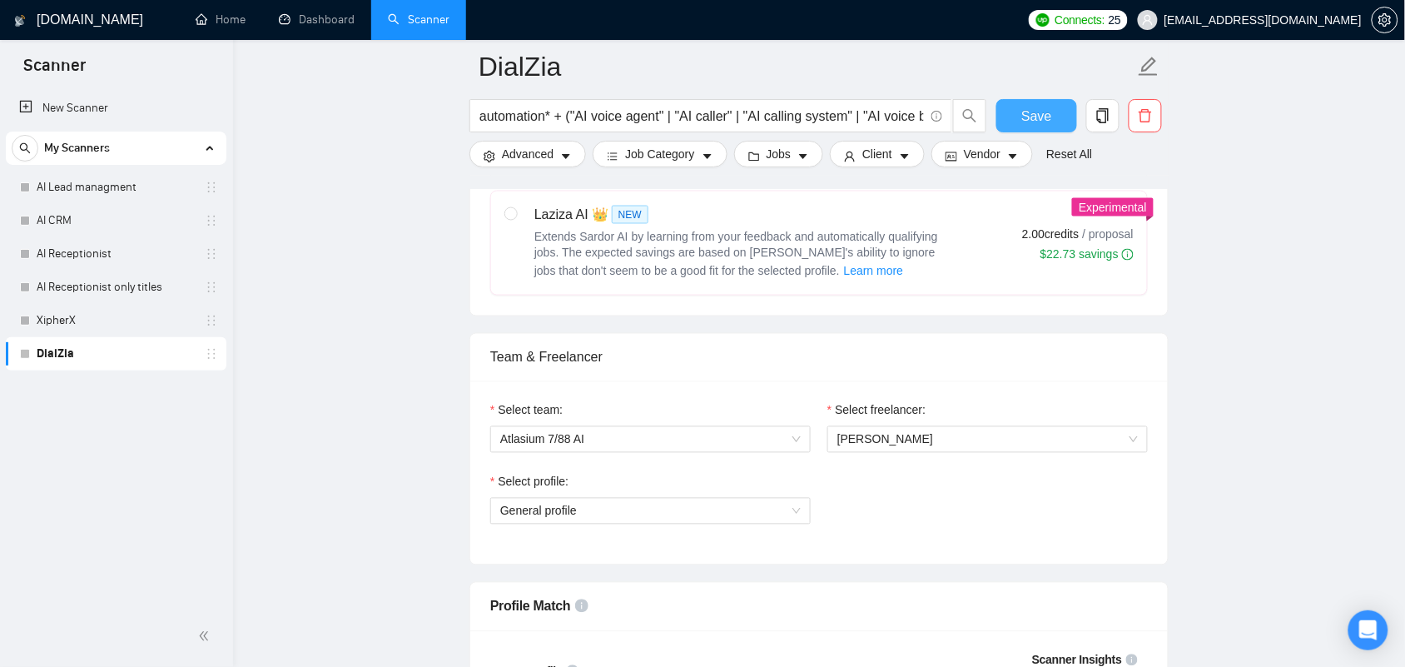
scroll to position [728, 0]
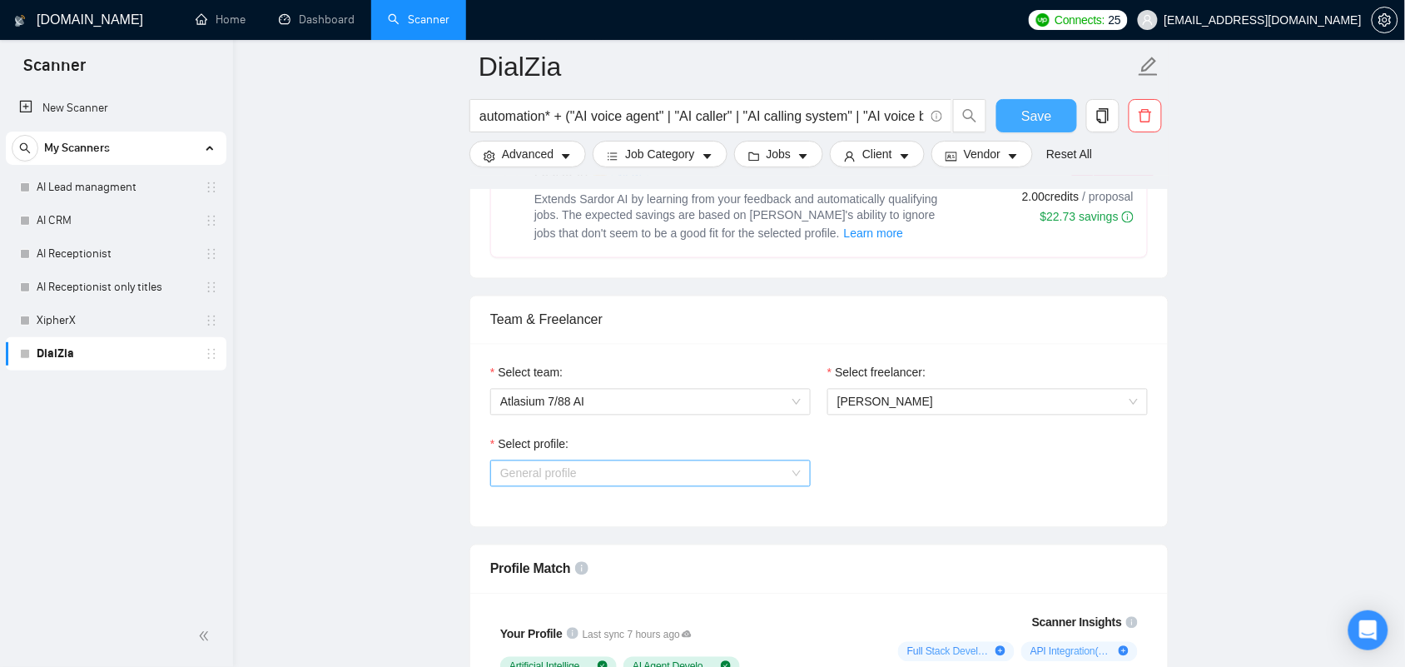
click at [579, 486] on span "General profile" at bounding box center [650, 473] width 300 height 25
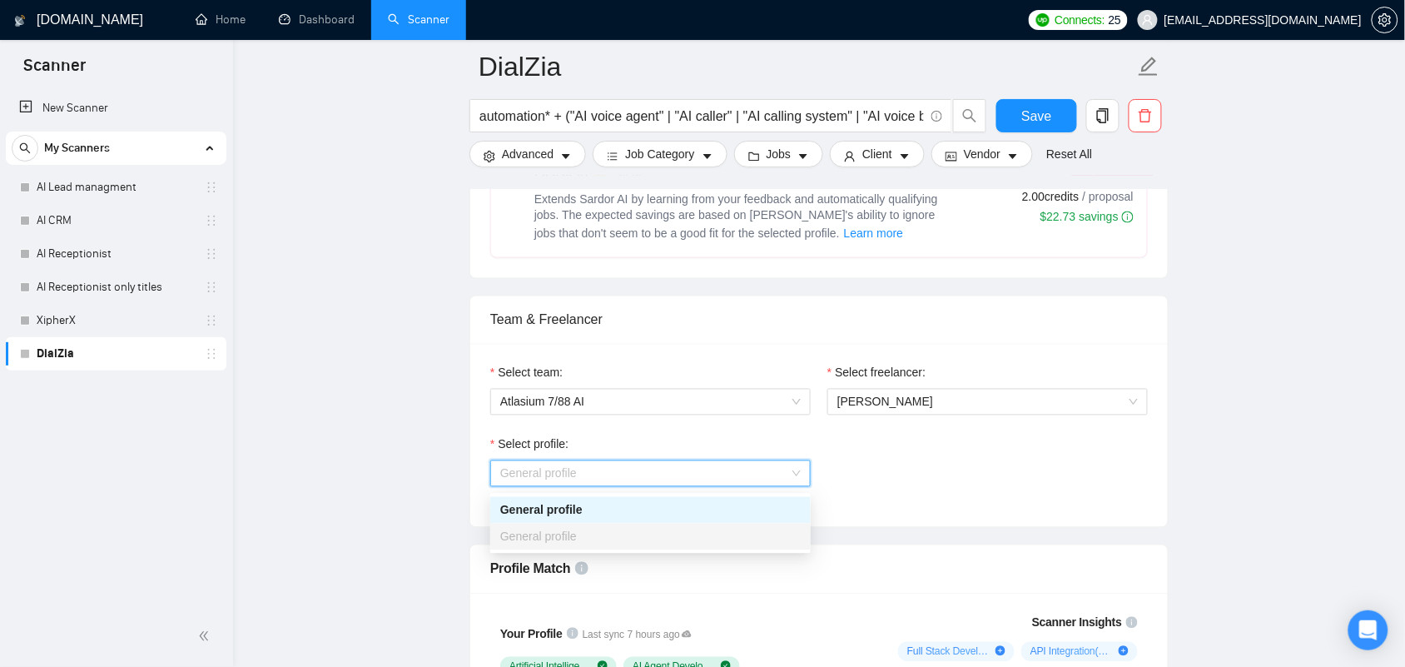
click at [579, 486] on span "General profile" at bounding box center [650, 473] width 300 height 25
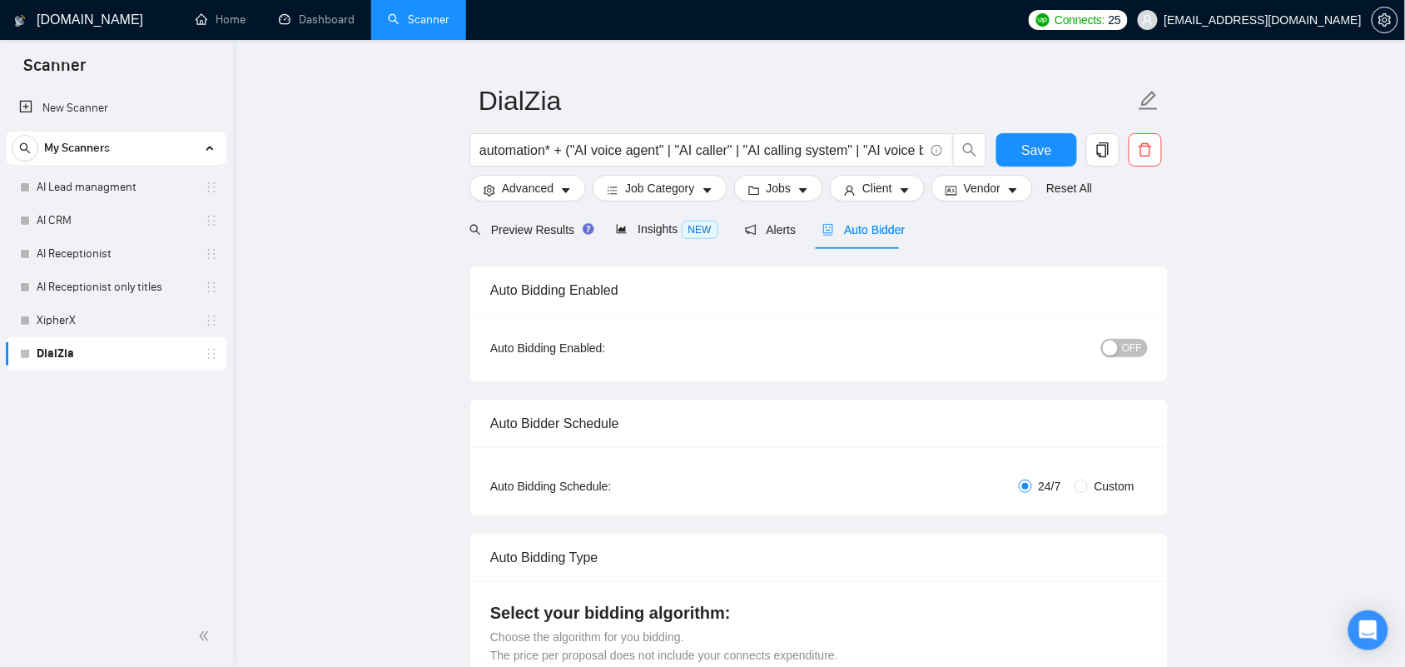
scroll to position [0, 0]
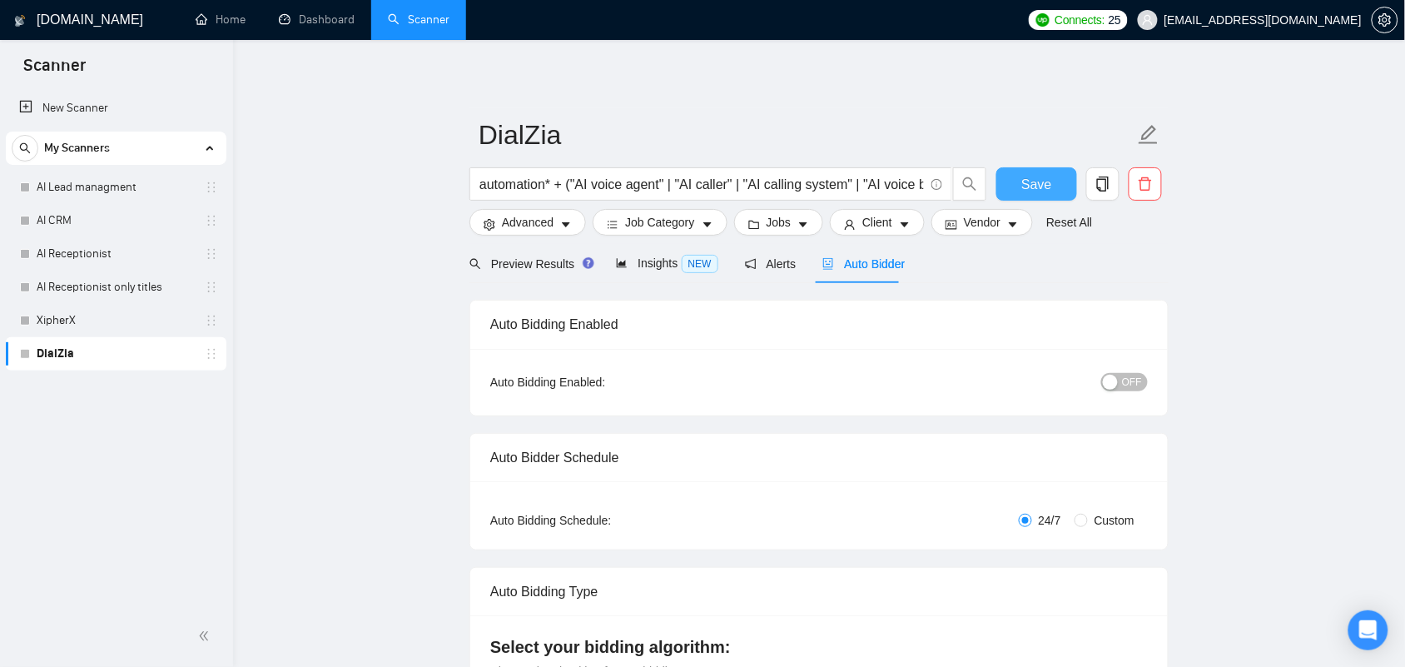
click at [1036, 185] on span "Save" at bounding box center [1036, 184] width 30 height 21
click at [97, 320] on link "XipherX" at bounding box center [116, 320] width 158 height 33
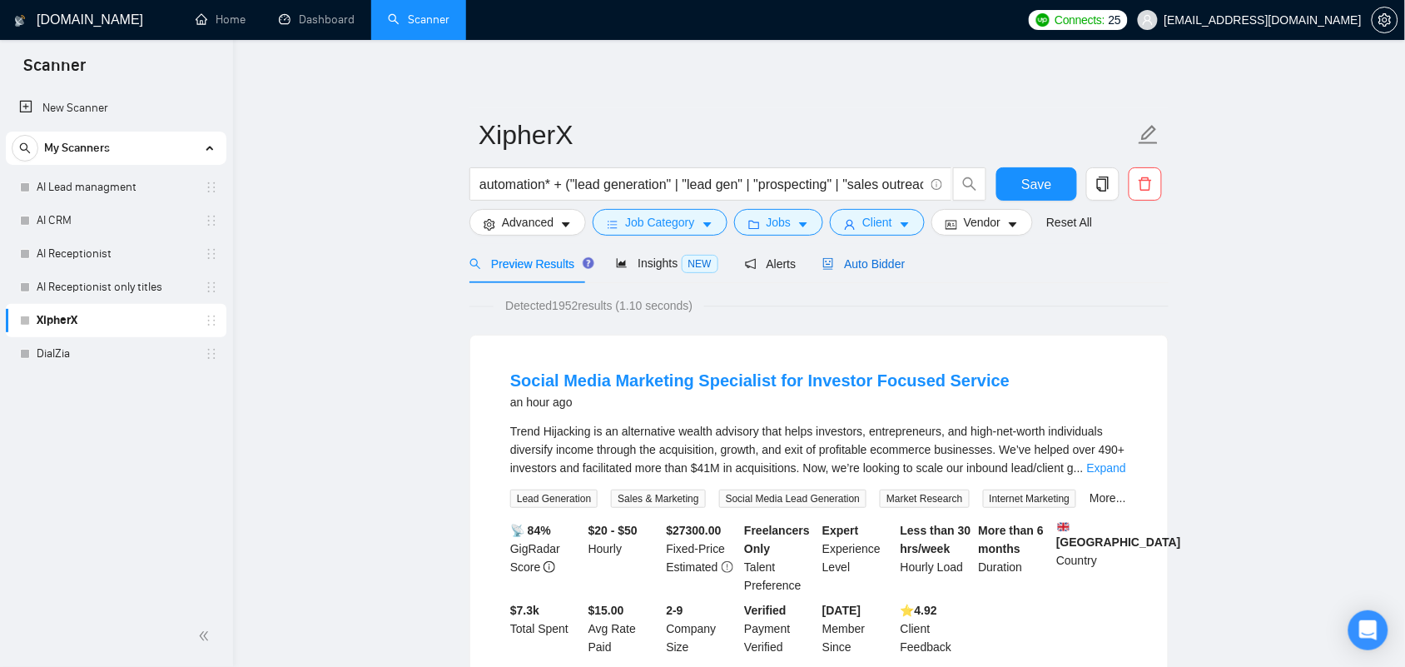
click at [879, 261] on span "Auto Bidder" at bounding box center [863, 263] width 82 height 13
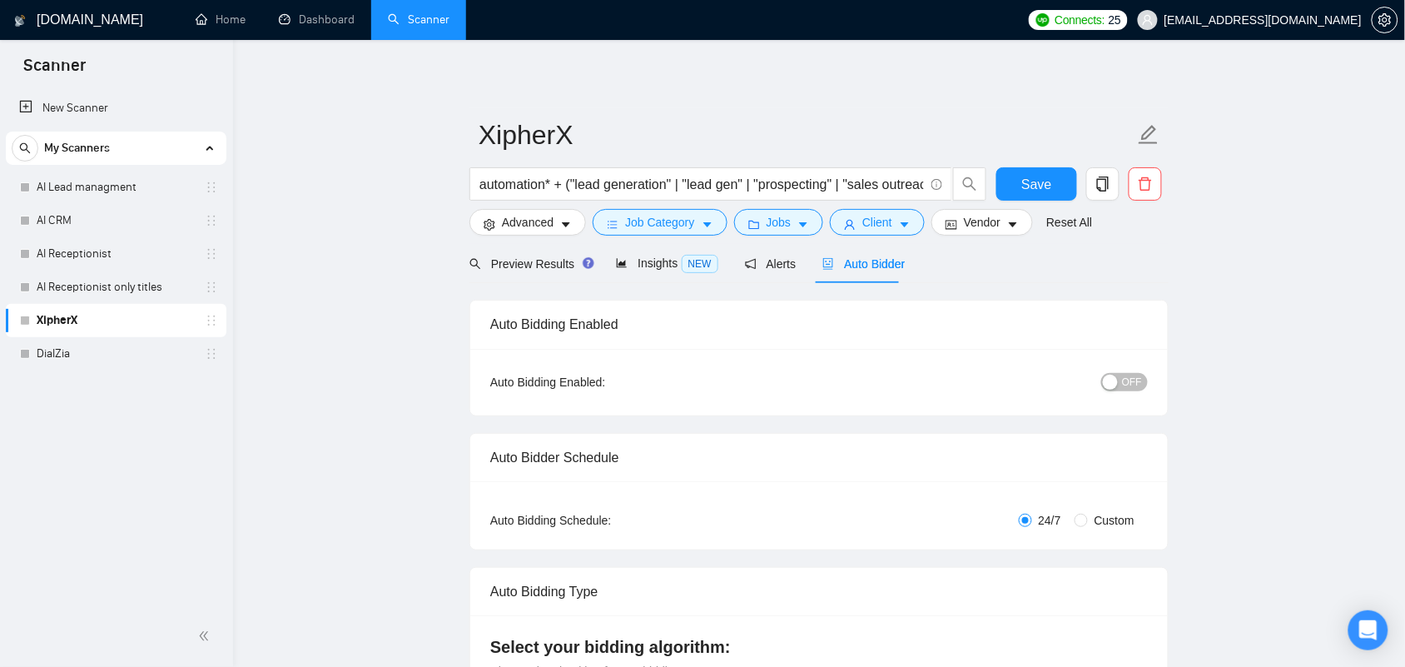
checkbox input "true"
click at [1110, 189] on icon "copy" at bounding box center [1102, 183] width 15 height 15
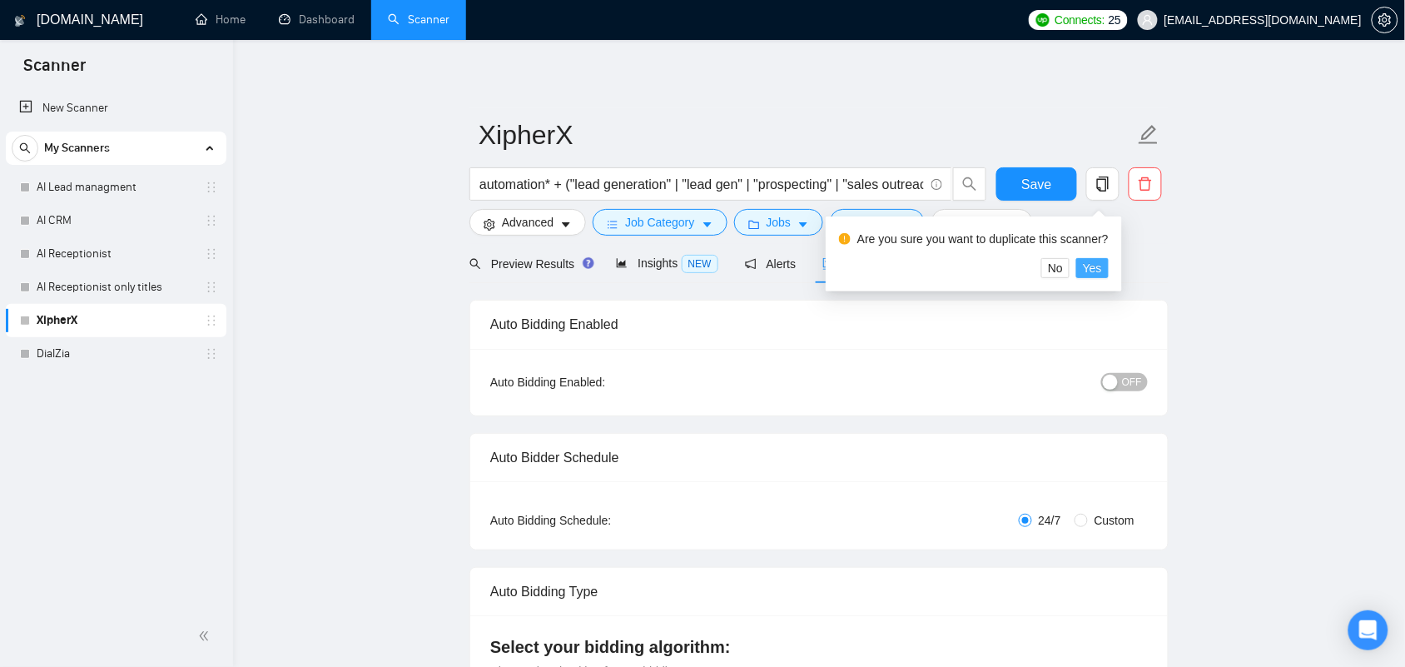
click at [1088, 266] on span "Yes" at bounding box center [1092, 268] width 19 height 18
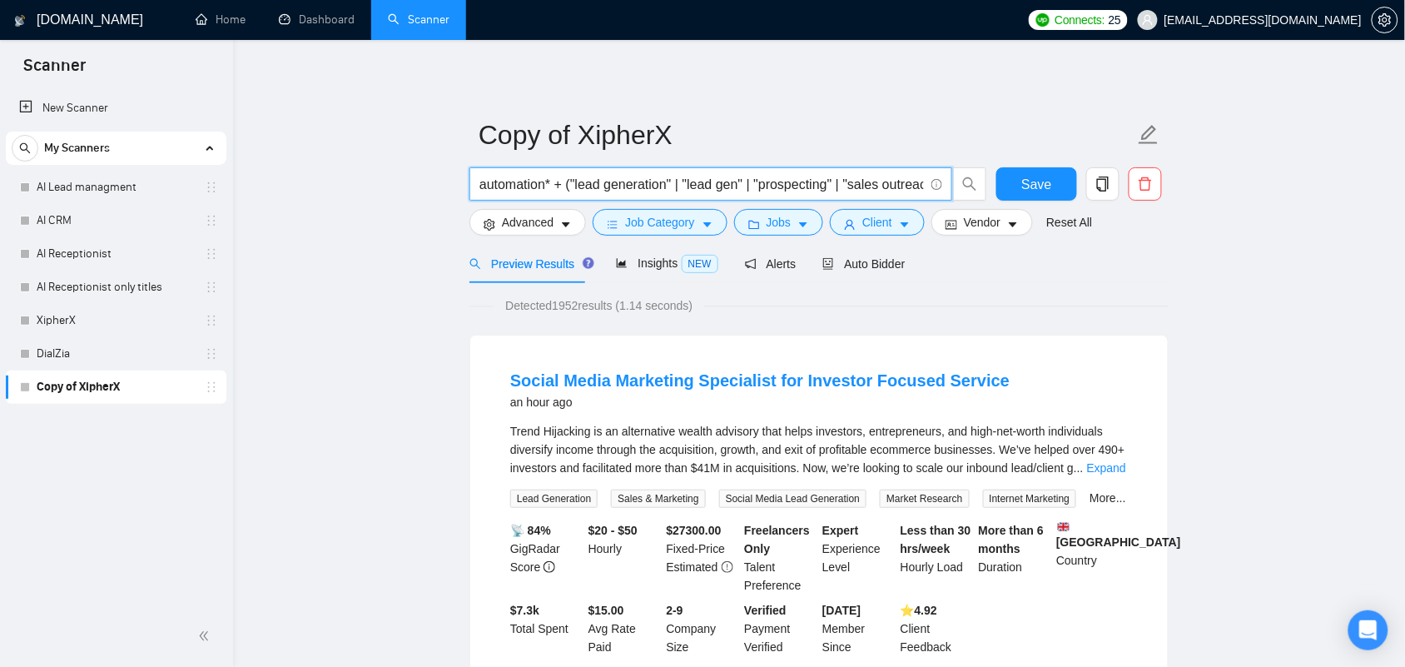
click at [533, 177] on input "automation* + ("lead generation" | "lead gen" | "prospecting" | "sales outreach…" at bounding box center [701, 184] width 445 height 21
paste input "client onboarding" | "hr automation" | "hr system" | "hr software" | "workflow …"
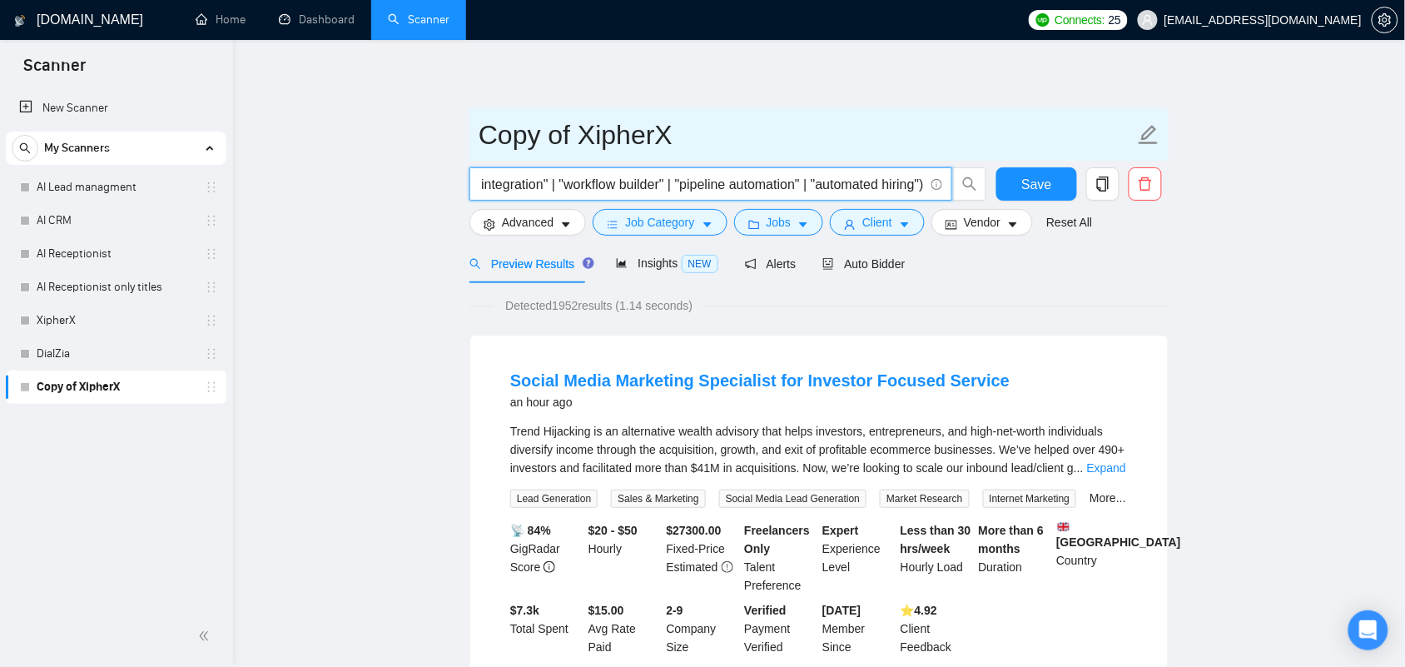
type input "automation* + ("client onboarding" | "hr automation" | "hr system" | "hr softwa…"
click at [662, 127] on input "Copy of XipherX" at bounding box center [807, 135] width 656 height 42
click at [674, 133] on input "Copy of XipherX" at bounding box center [807, 135] width 656 height 42
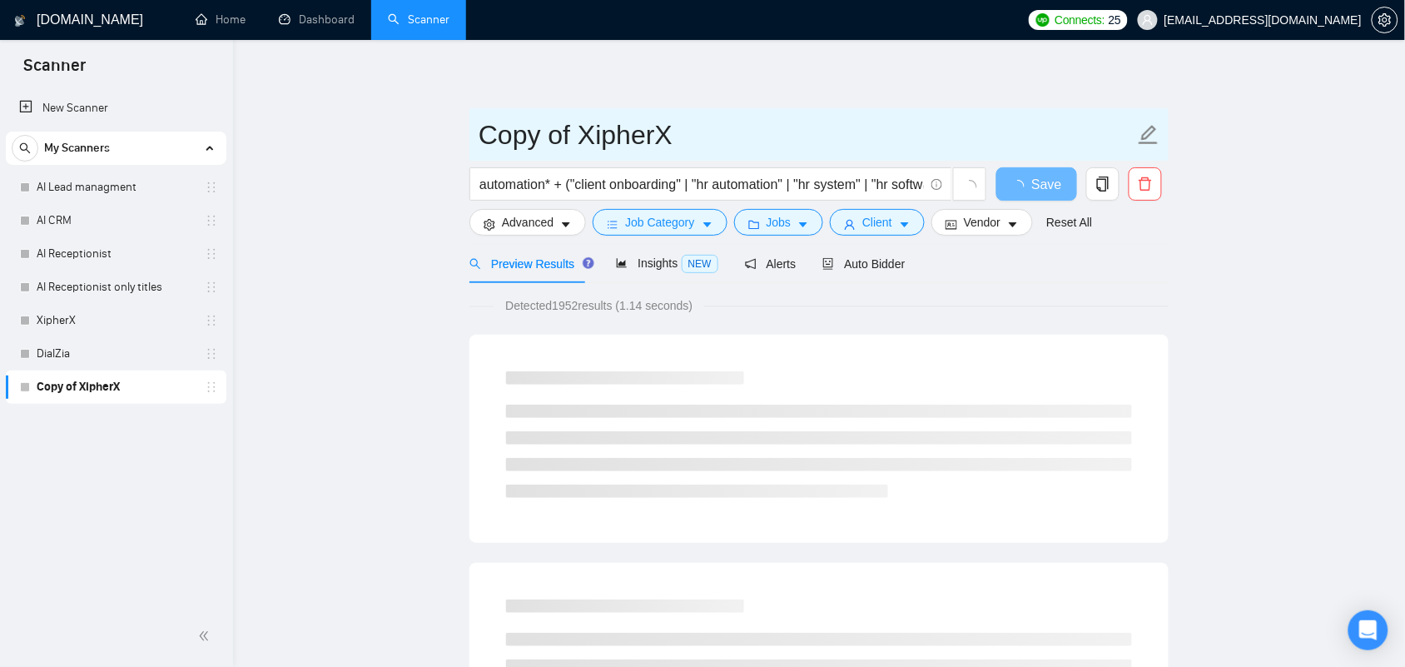
click at [674, 133] on input "Copy of XipherX" at bounding box center [807, 135] width 656 height 42
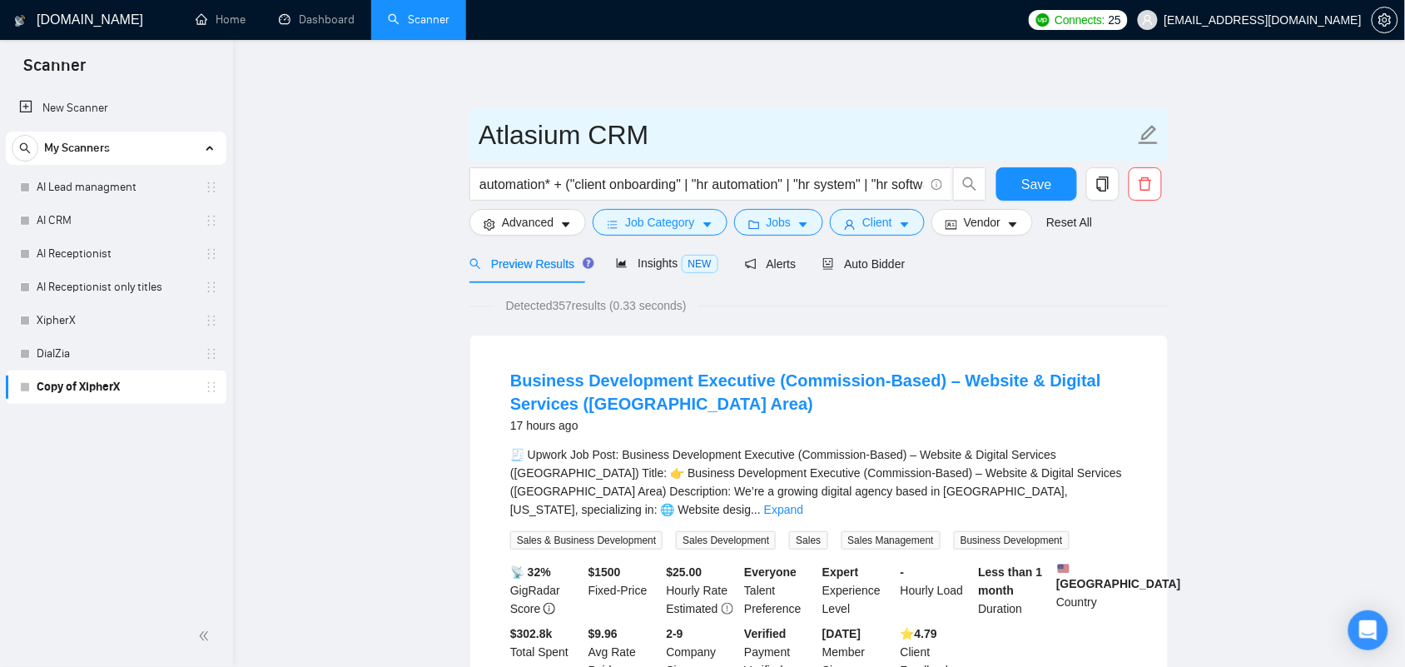
type input "Atlasium CRM"
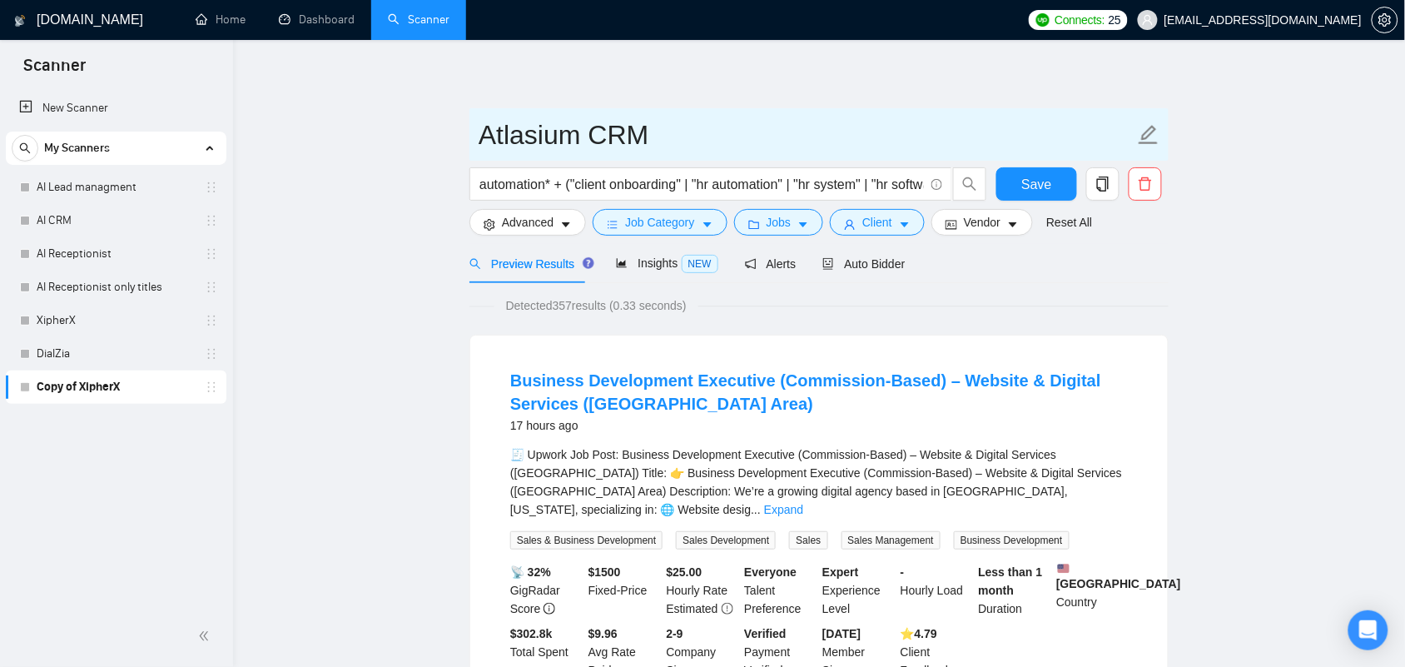
click at [862, 155] on input "Atlasium CRM" at bounding box center [807, 135] width 656 height 42
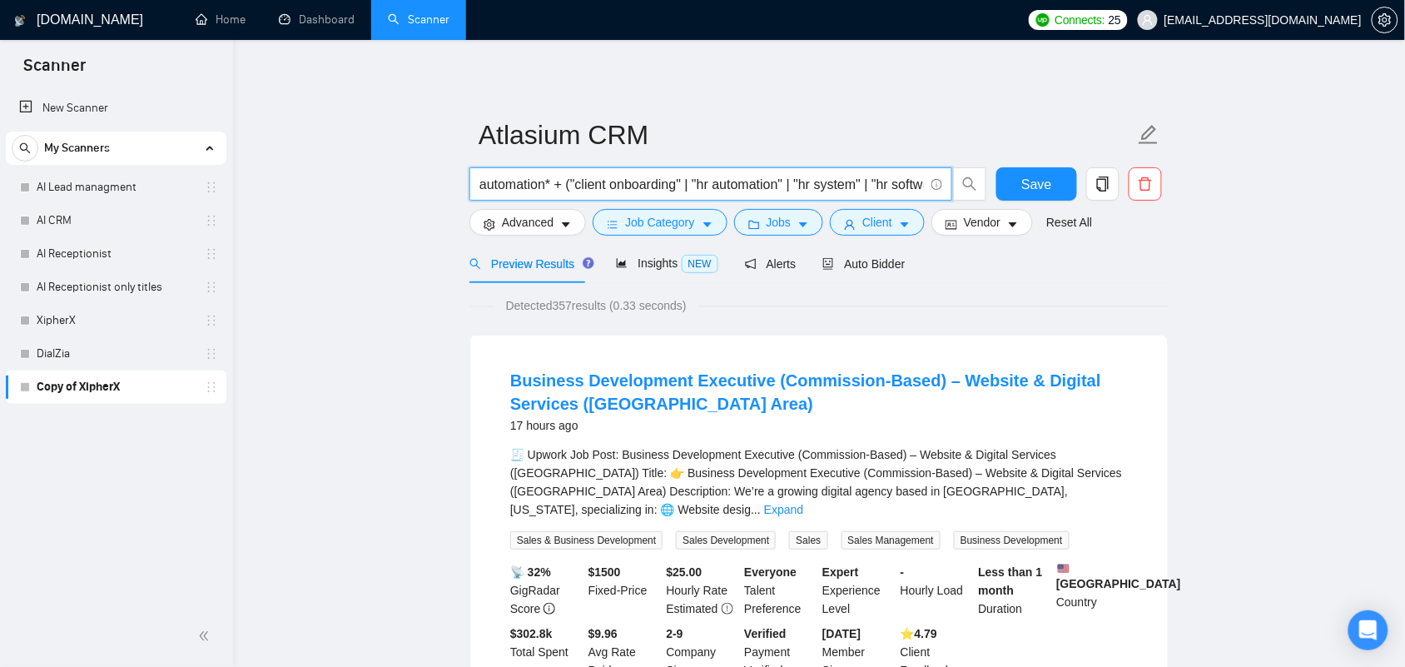
click at [857, 186] on input "automation* + ("client onboarding" | "hr automation" | "hr system" | "hr softwa…" at bounding box center [701, 184] width 445 height 21
click at [555, 180] on input "automation* + ("client onboarding" | "hr automation" | "hr system" | "hr softwa…" at bounding box center [701, 184] width 445 height 21
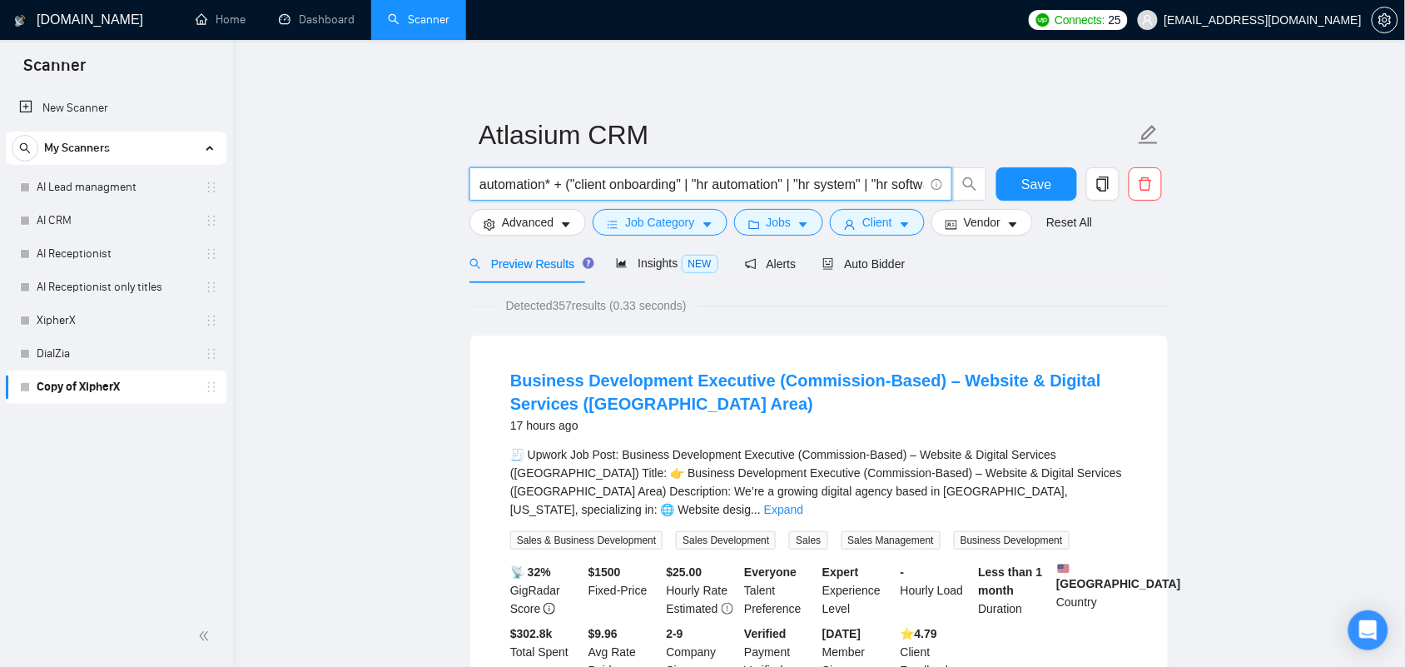
click at [555, 180] on input "automation* + ("client onboarding" | "hr automation" | "hr system" | "hr softwa…" at bounding box center [701, 184] width 445 height 21
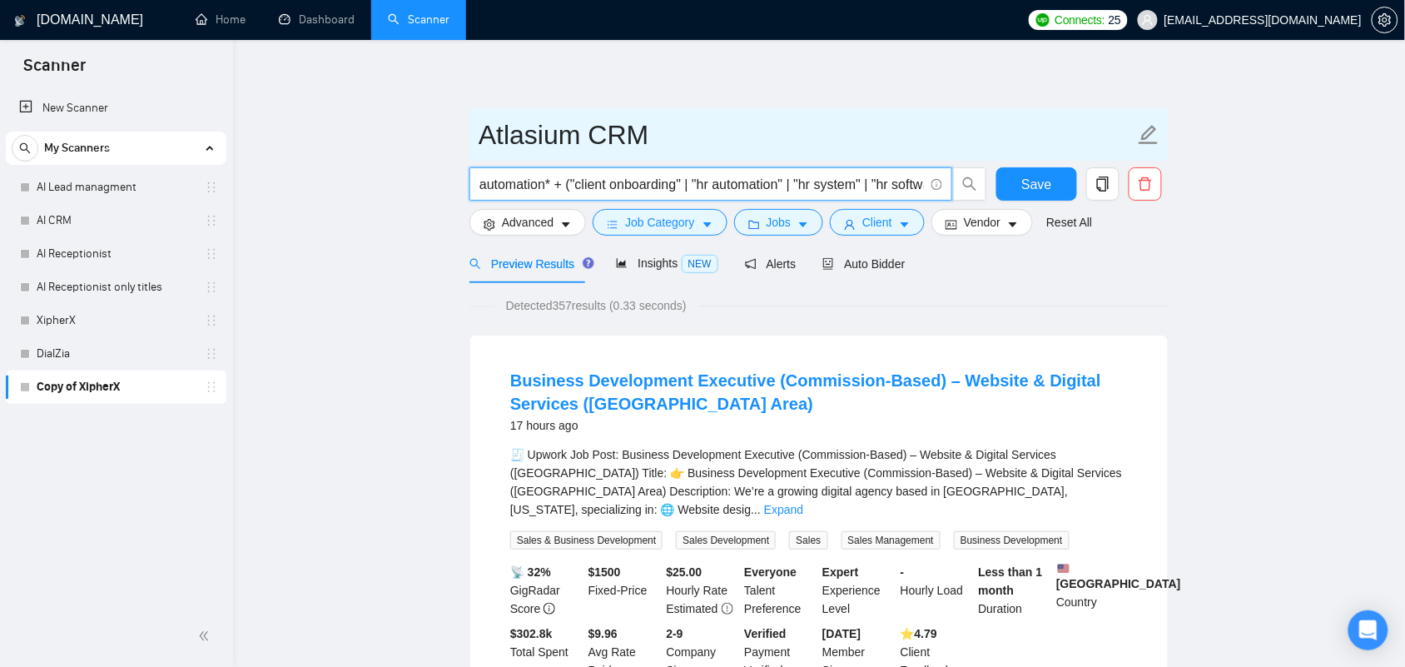
click at [772, 122] on input "Atlasium CRM" at bounding box center [807, 135] width 656 height 42
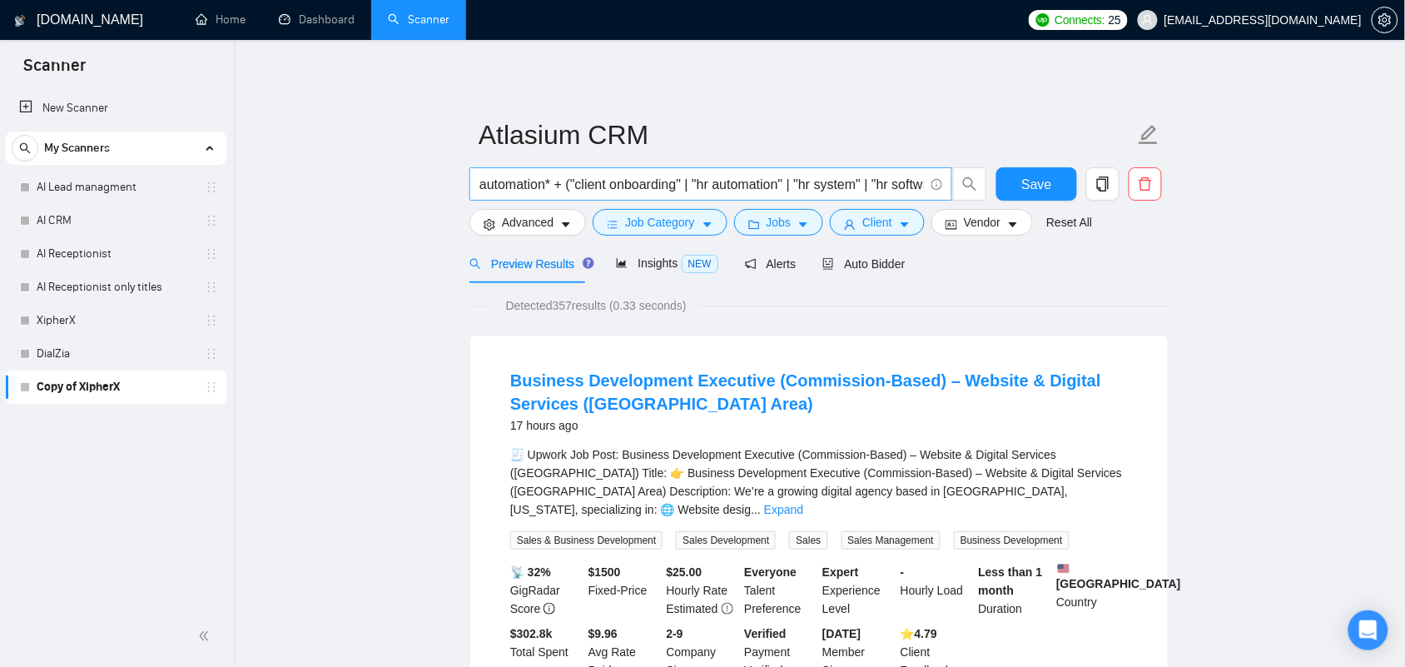
click at [666, 181] on input "automation* + ("client onboarding" | "hr automation" | "hr system" | "hr softwa…" at bounding box center [701, 184] width 445 height 21
paste input "business automation" | "business process automation" | "gohighlevel automation"…"
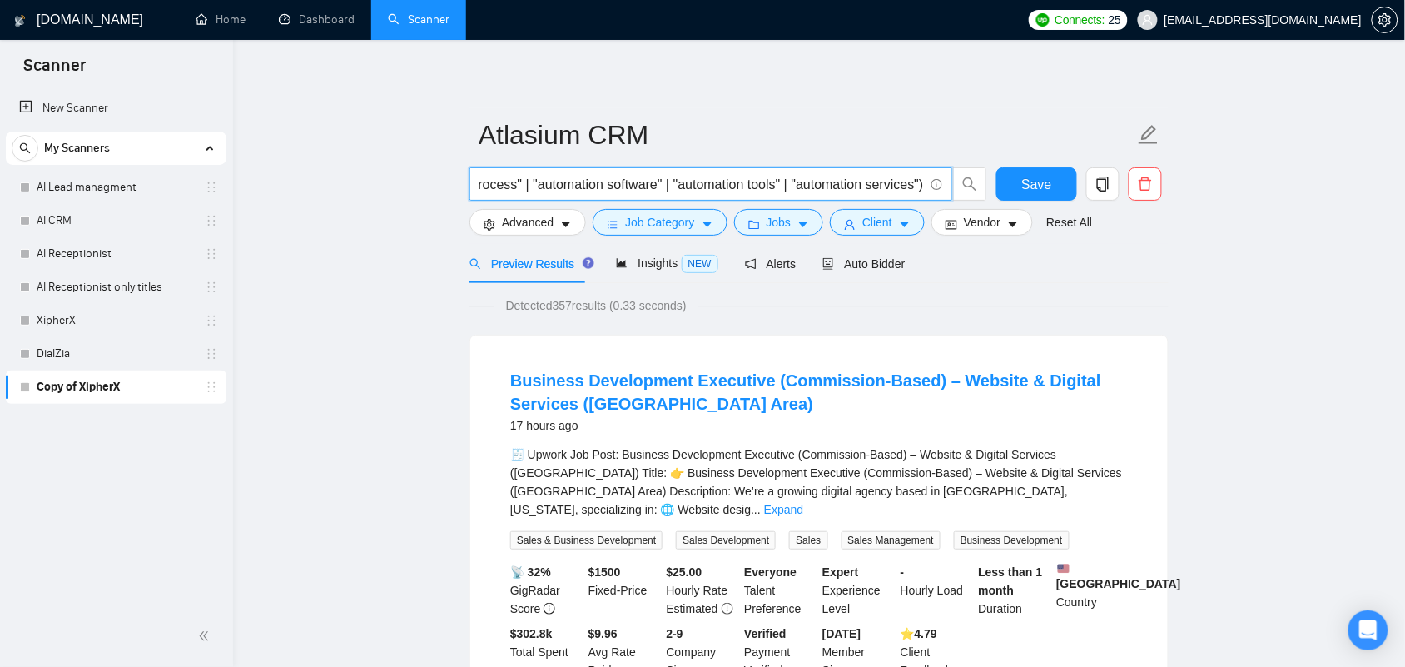
type input "automation* + ("business automation" | "business process automation" | "gohighl…"
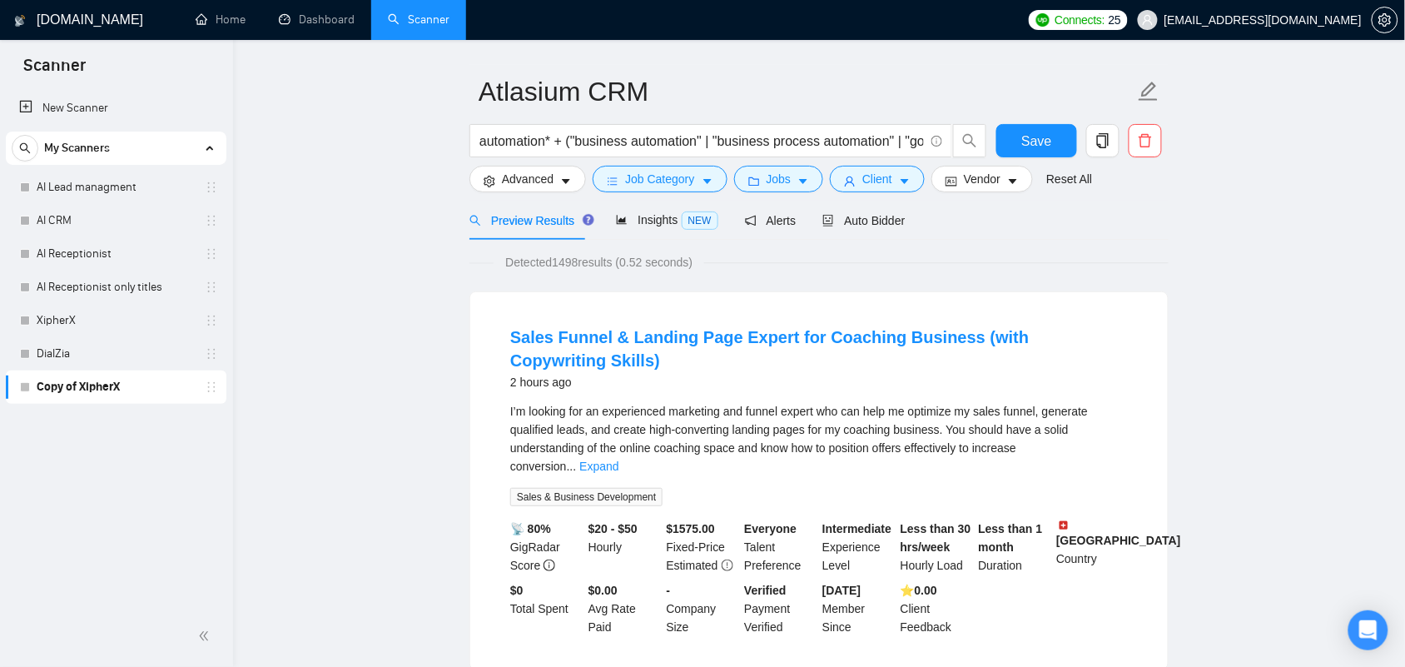
scroll to position [0, 0]
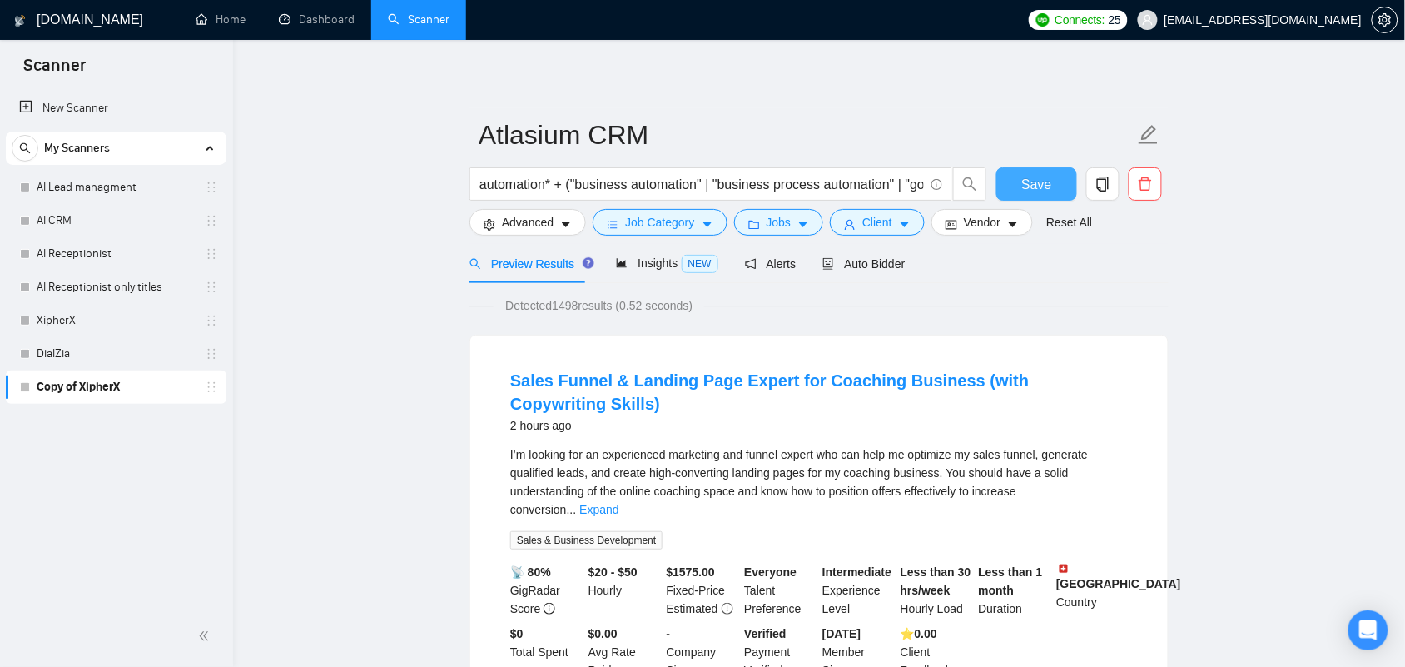
click at [1022, 181] on span "Save" at bounding box center [1036, 184] width 30 height 21
click at [835, 261] on span "Auto Bidder" at bounding box center [863, 263] width 82 height 13
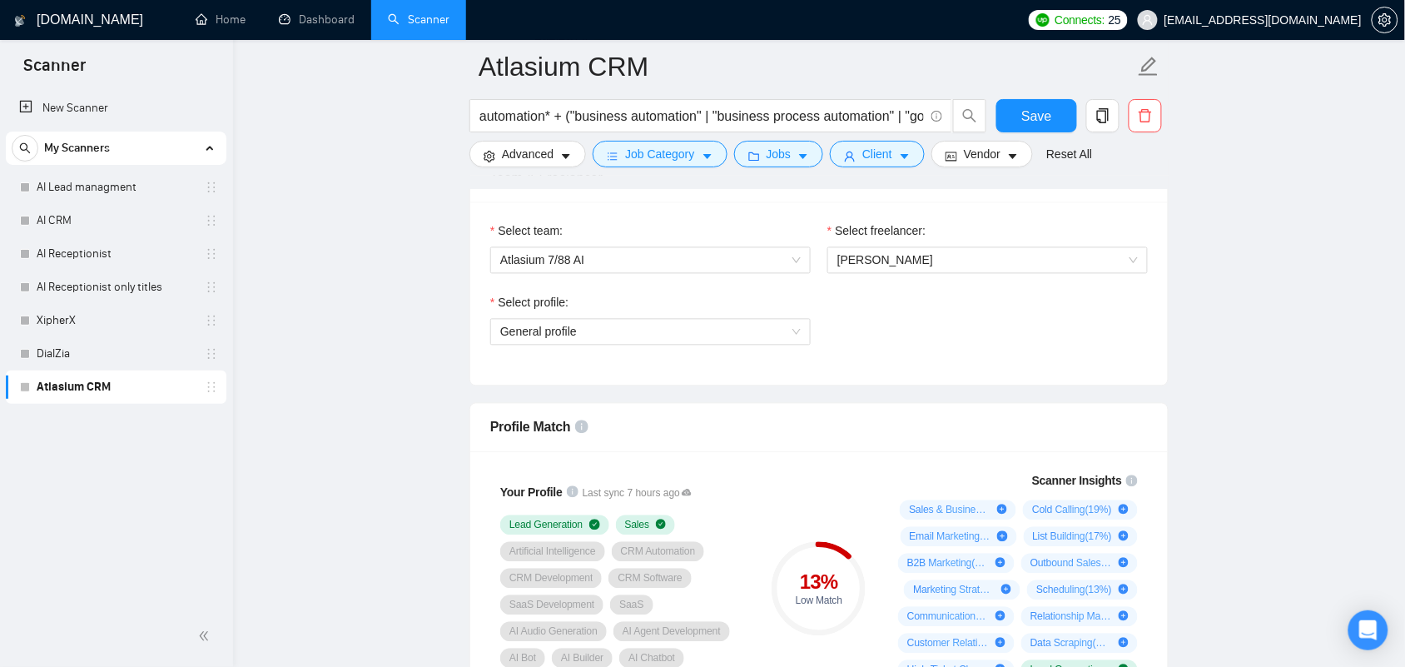
scroll to position [832, 0]
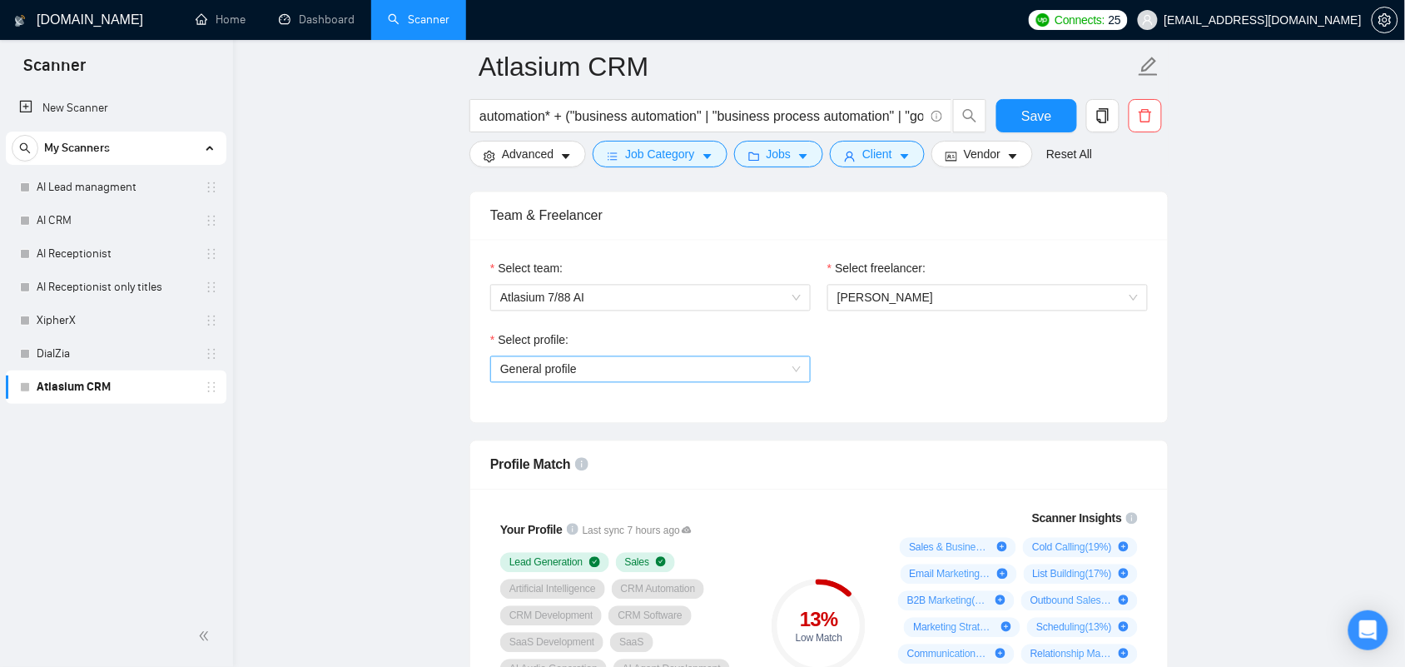
click at [625, 382] on span "General profile" at bounding box center [650, 369] width 300 height 25
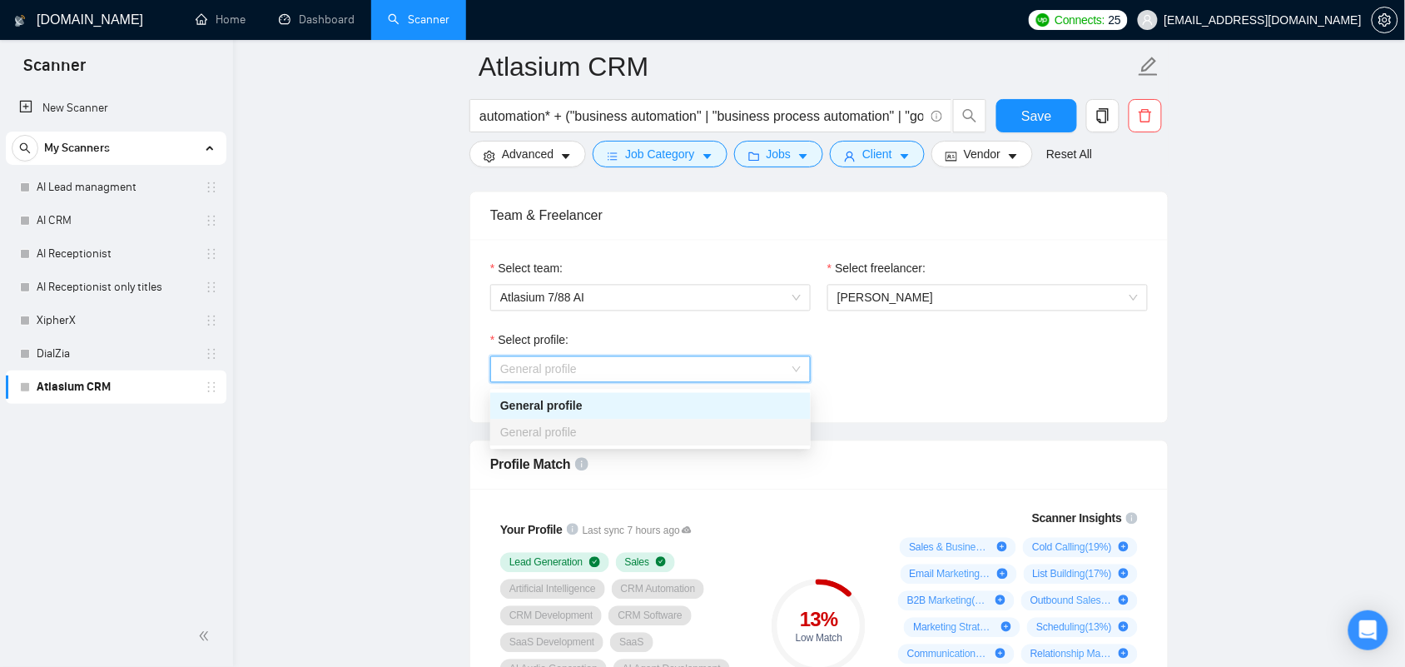
click at [625, 382] on span "General profile" at bounding box center [650, 369] width 300 height 25
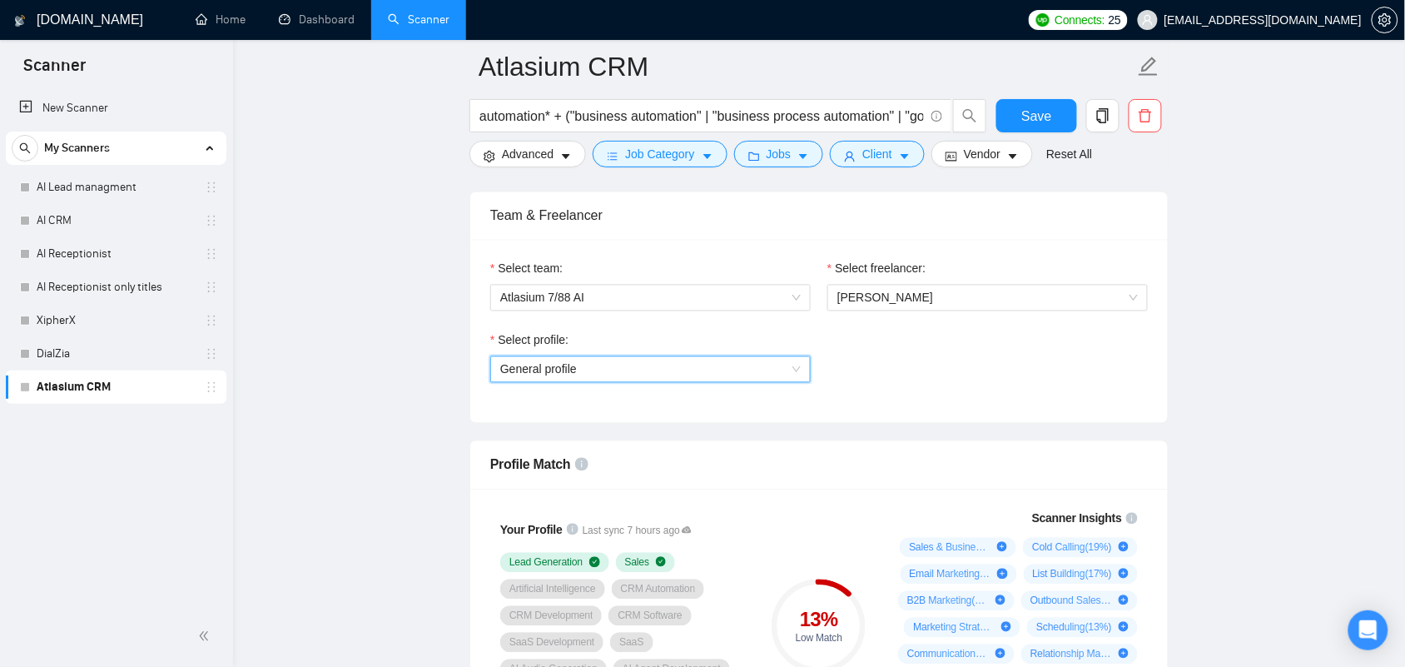
click at [909, 375] on div "Select profile: General profile General profile" at bounding box center [819, 367] width 674 height 72
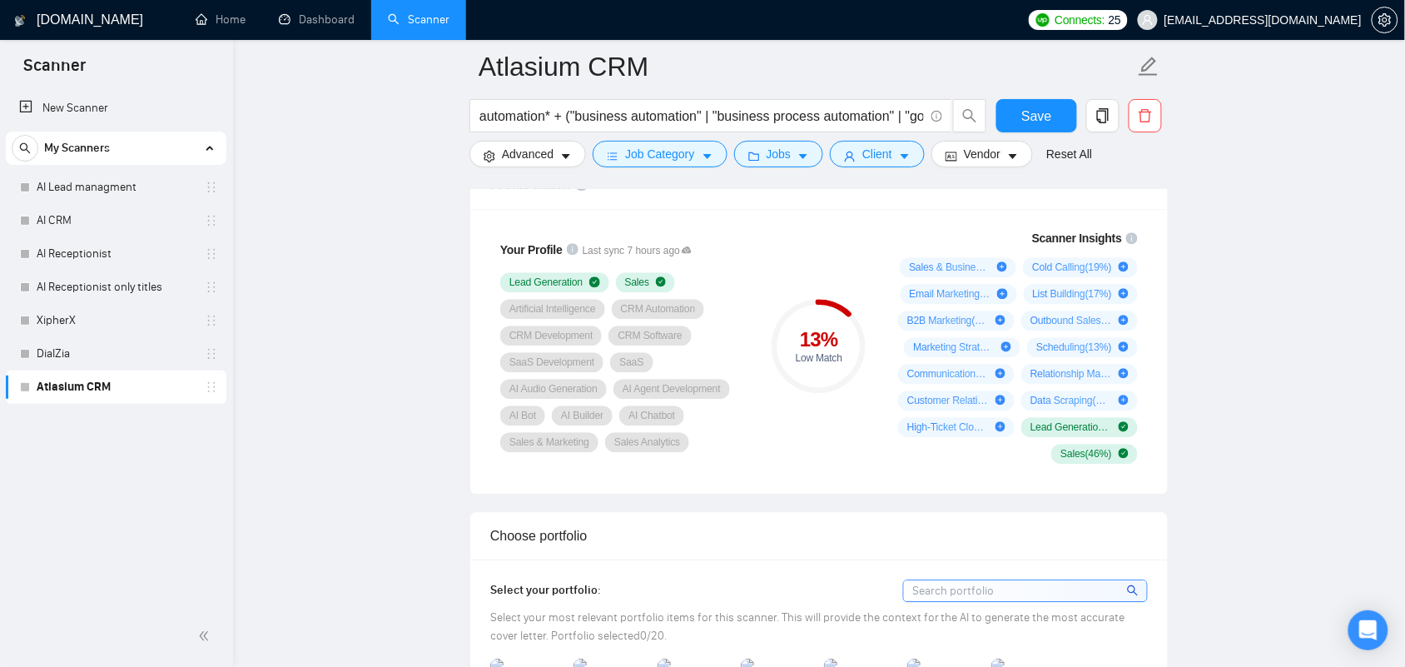
scroll to position [1145, 0]
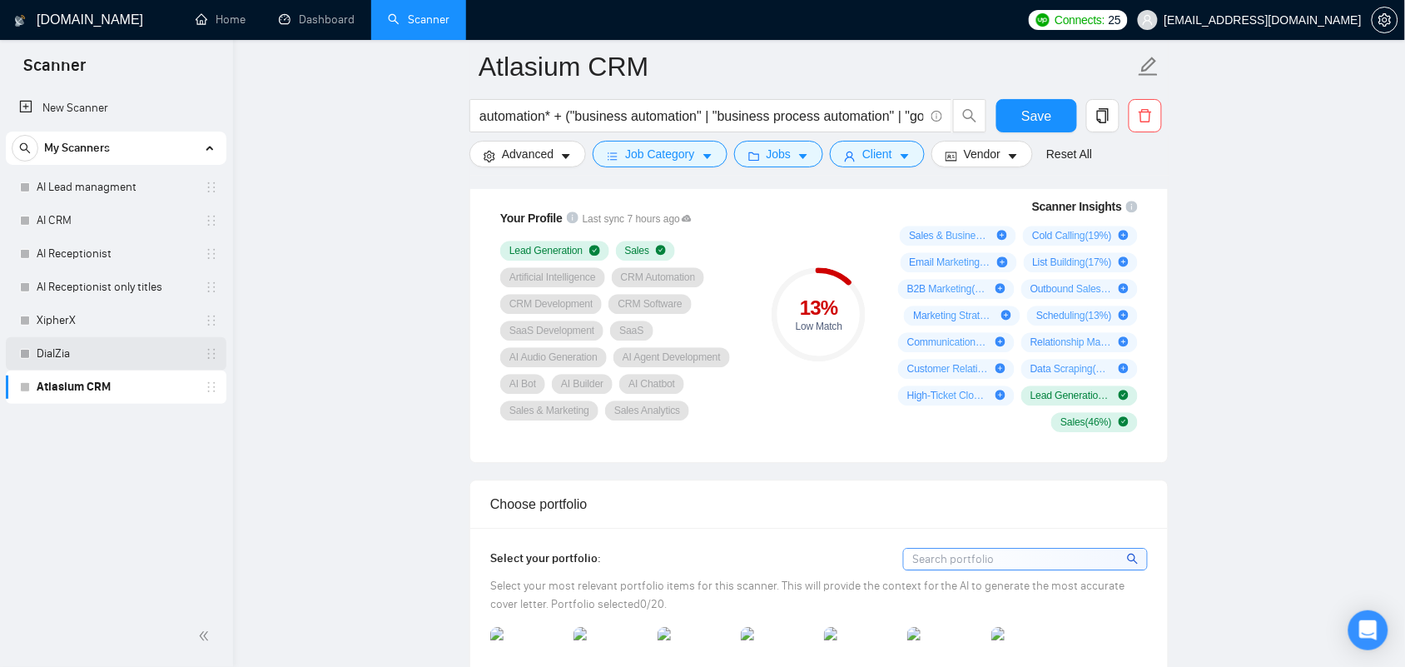
click at [63, 344] on link "DialZia" at bounding box center [116, 353] width 158 height 33
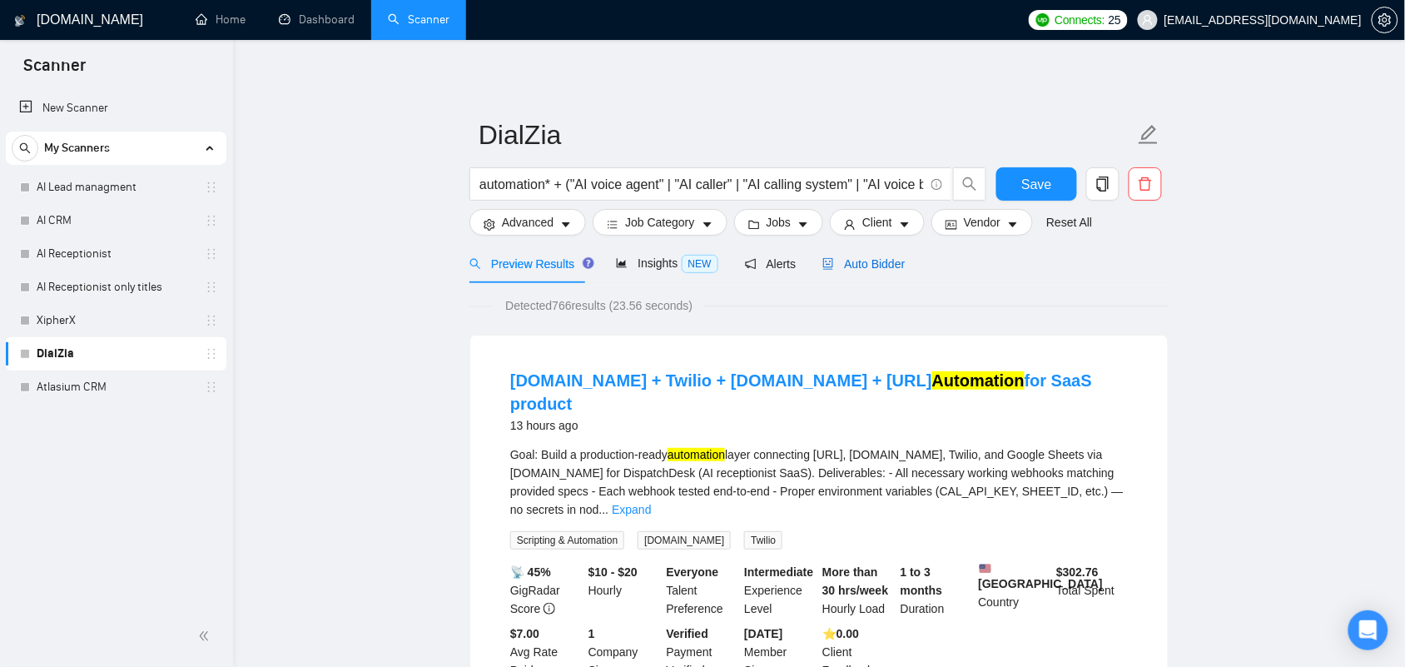
click at [824, 264] on icon "robot" at bounding box center [829, 264] width 10 height 12
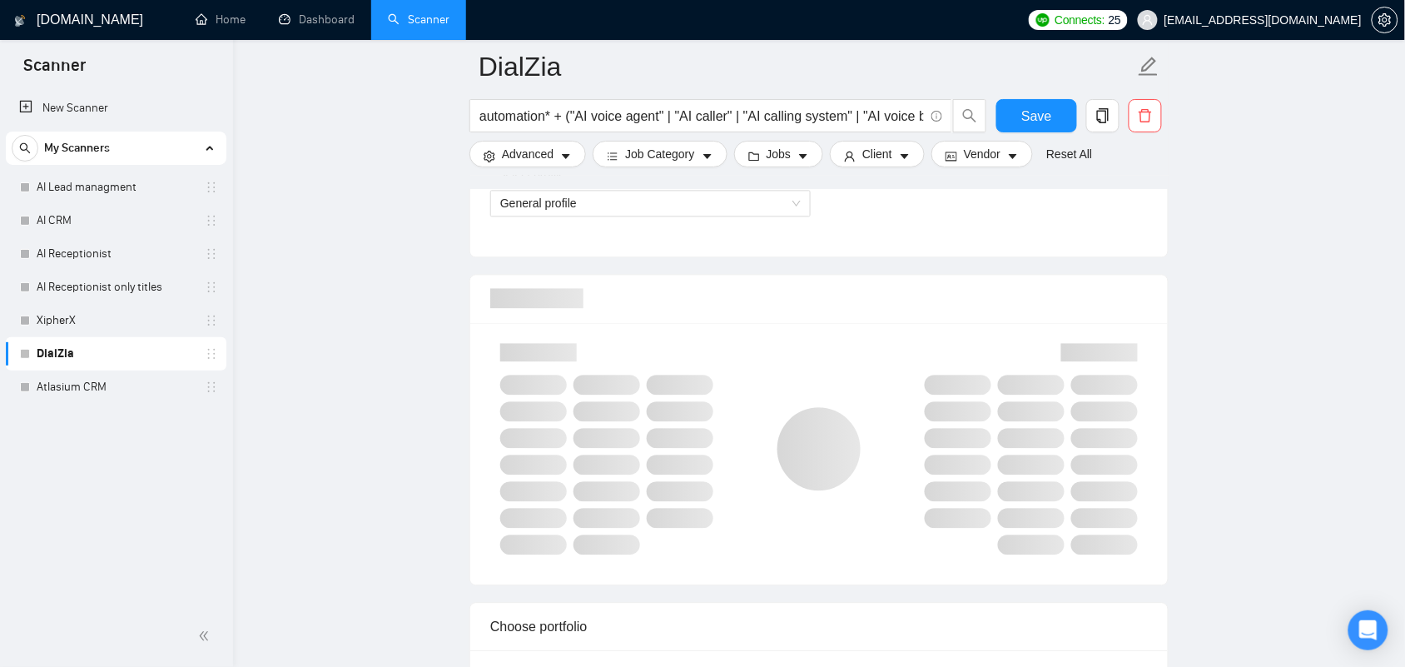
scroll to position [1145, 0]
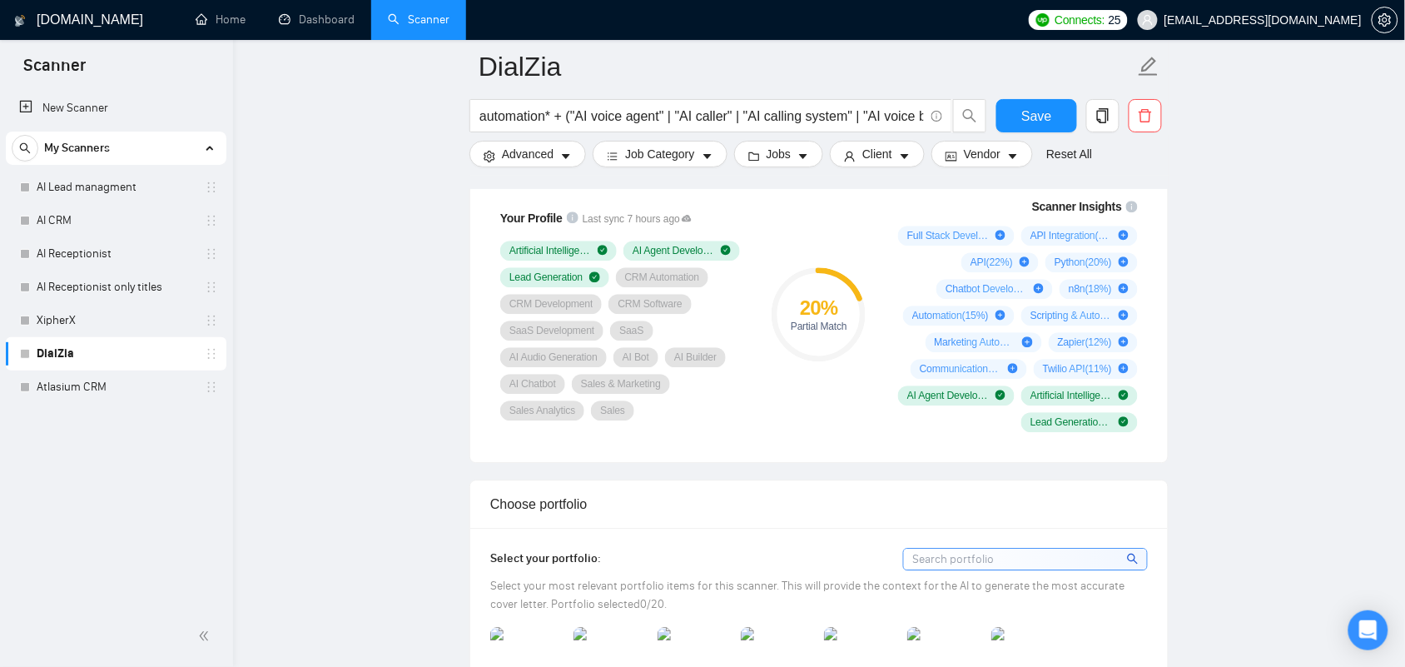
click at [98, 455] on div "New Scanner My Scanners AI Lead managment AI CRM AI Receptionist AI Receptionis…" at bounding box center [116, 347] width 233 height 518
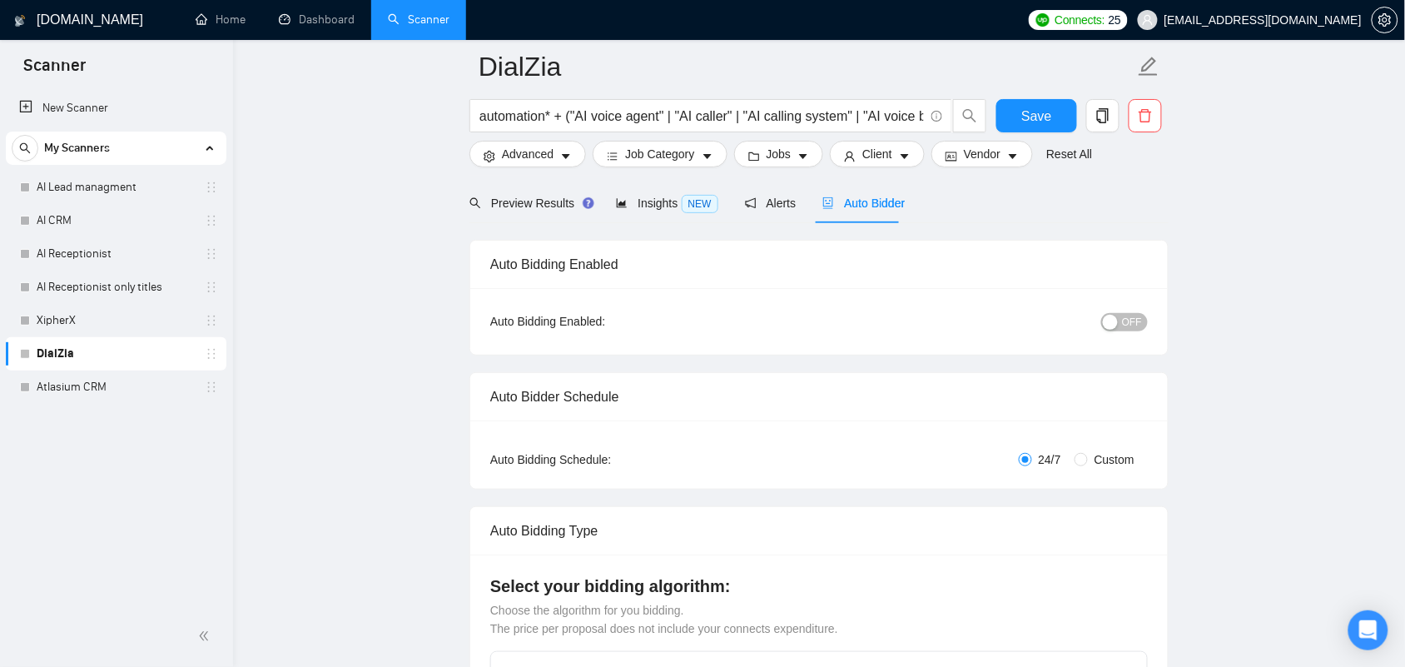
scroll to position [832, 0]
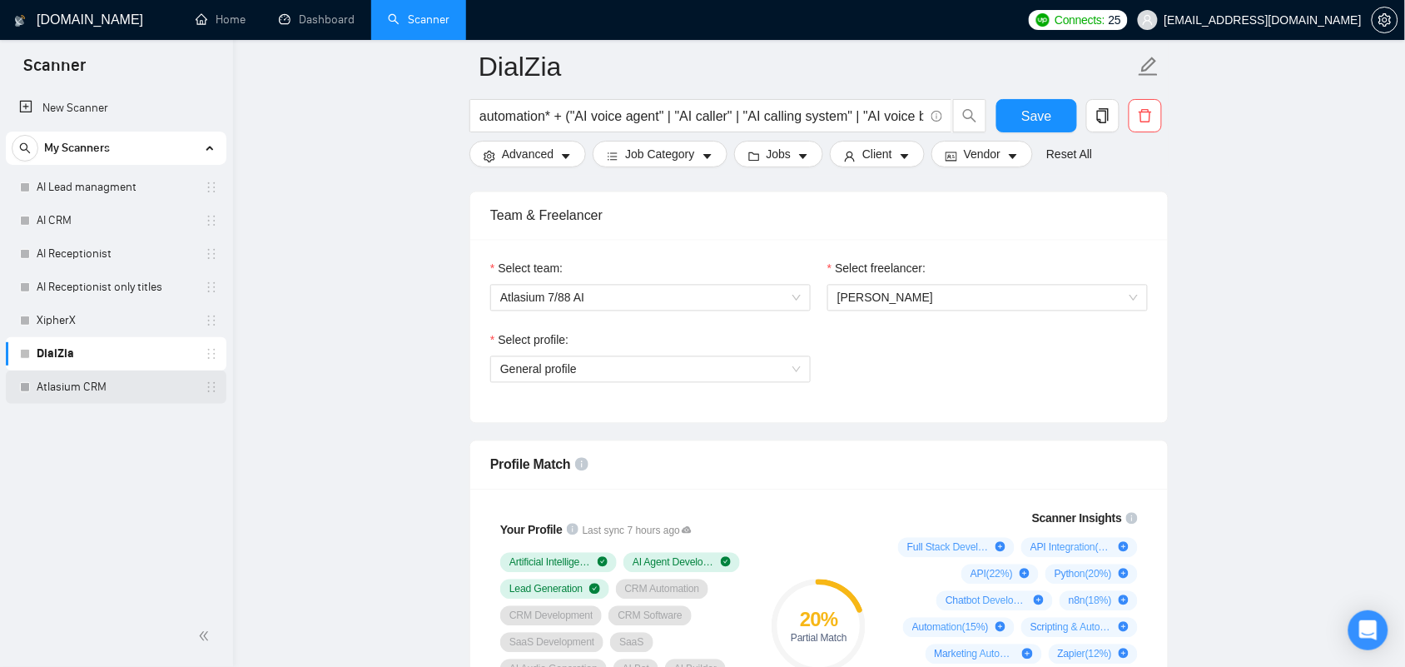
click at [79, 379] on link "Atlasium CRM" at bounding box center [116, 386] width 158 height 33
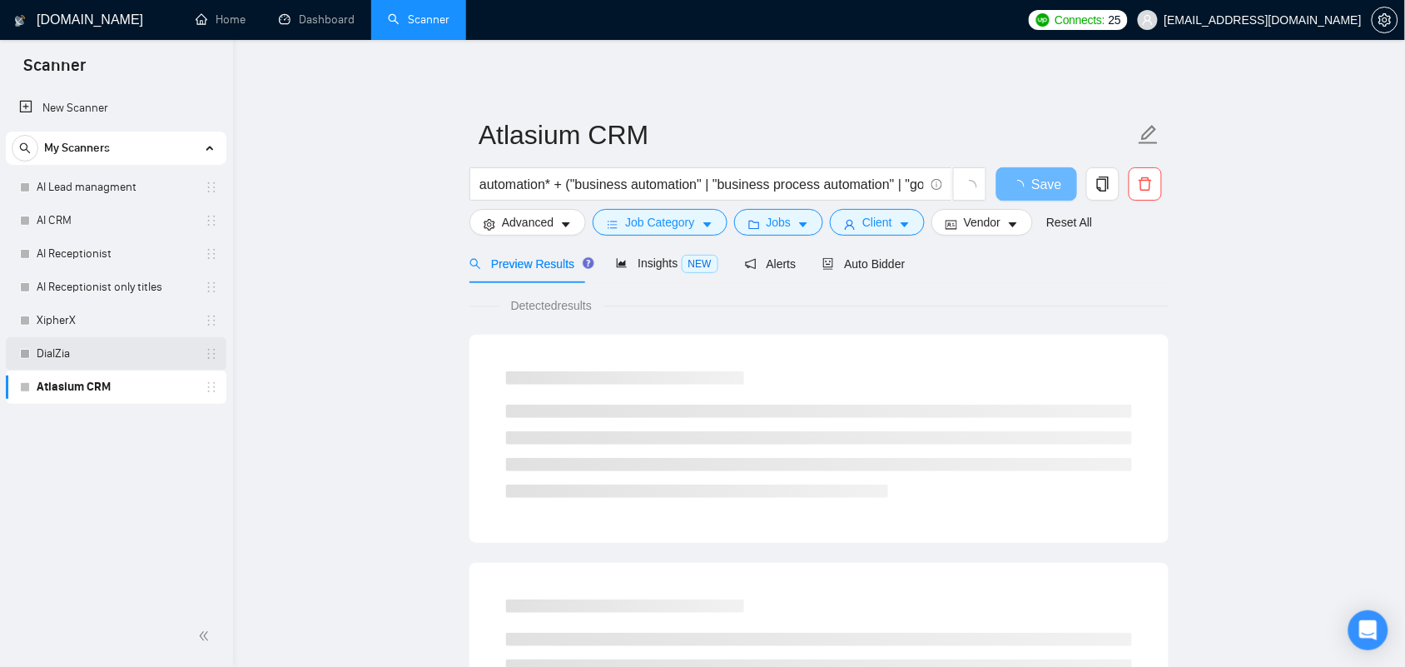
click at [76, 355] on link "DialZia" at bounding box center [116, 353] width 158 height 33
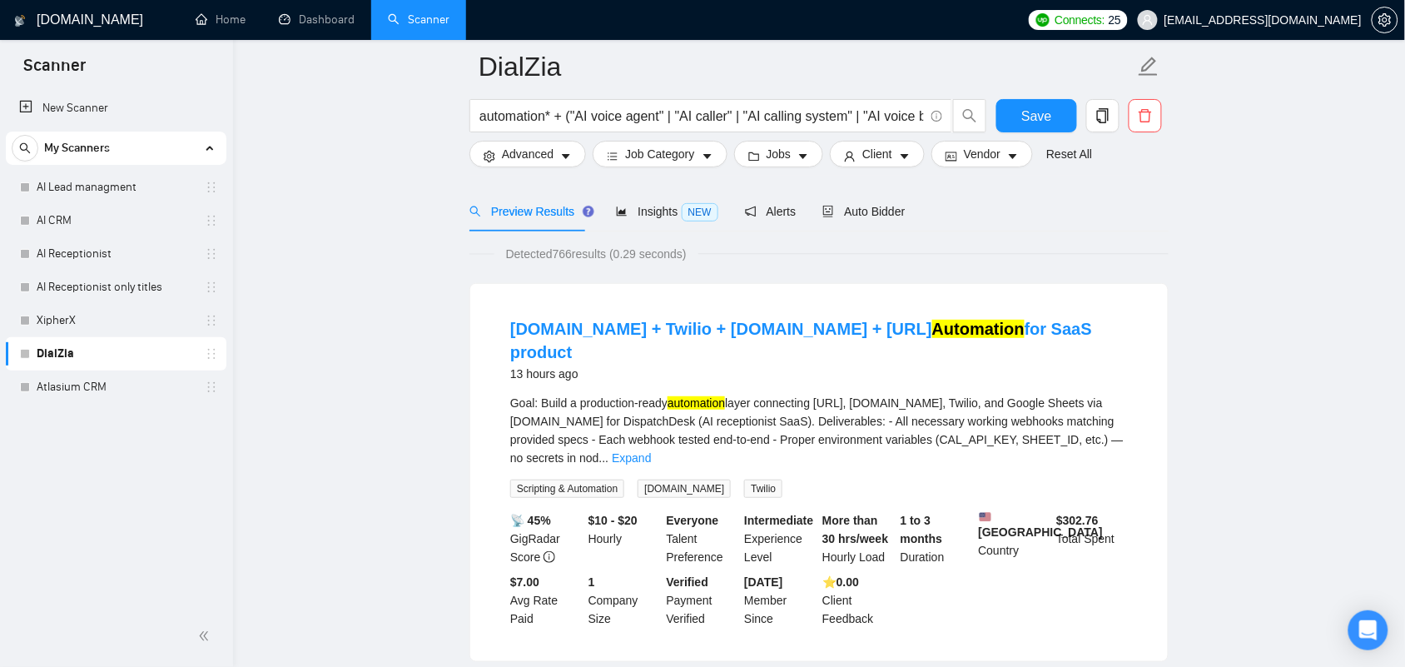
scroll to position [104, 0]
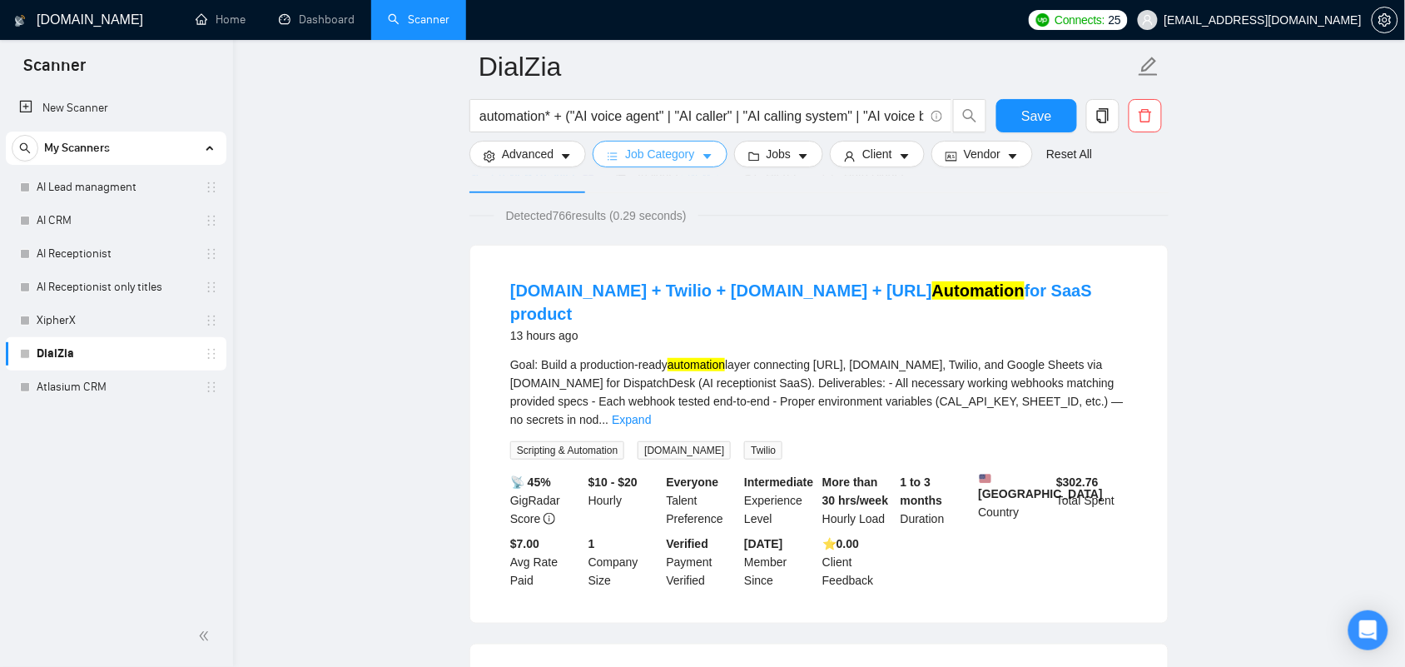
click at [667, 158] on span "Job Category" at bounding box center [659, 154] width 69 height 18
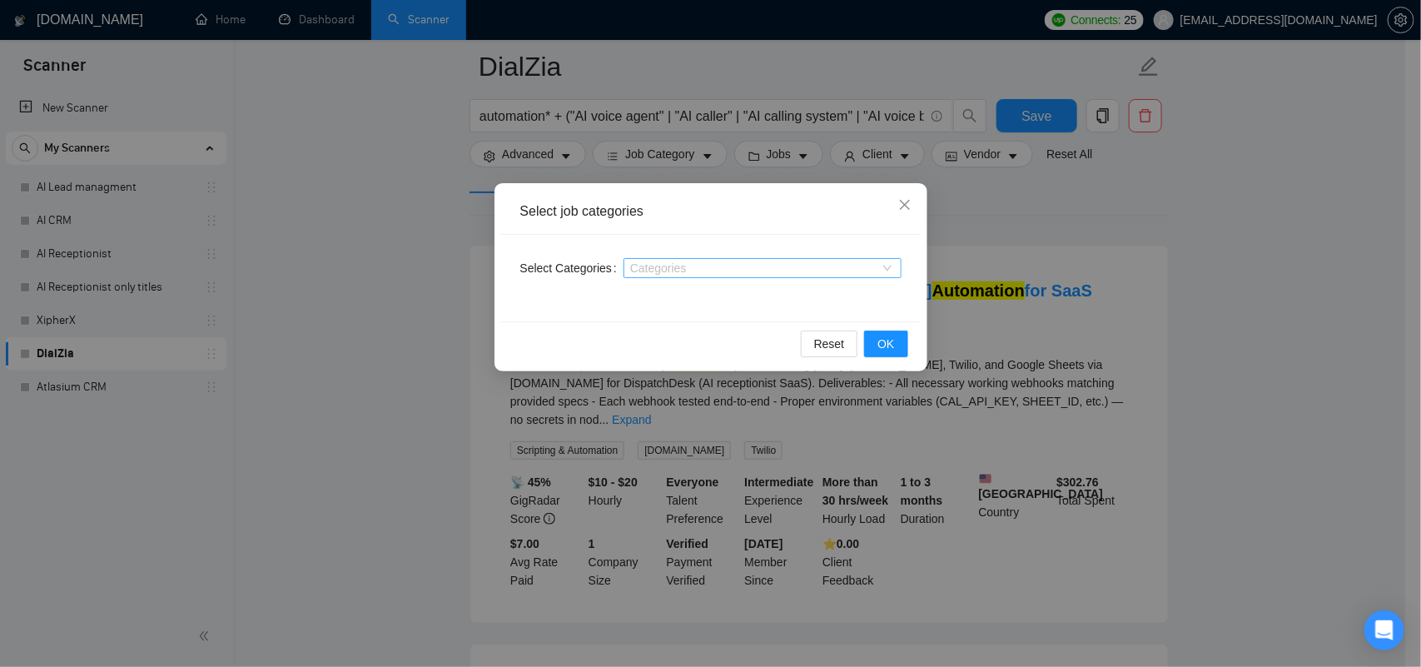
click at [671, 264] on div at bounding box center [754, 267] width 253 height 13
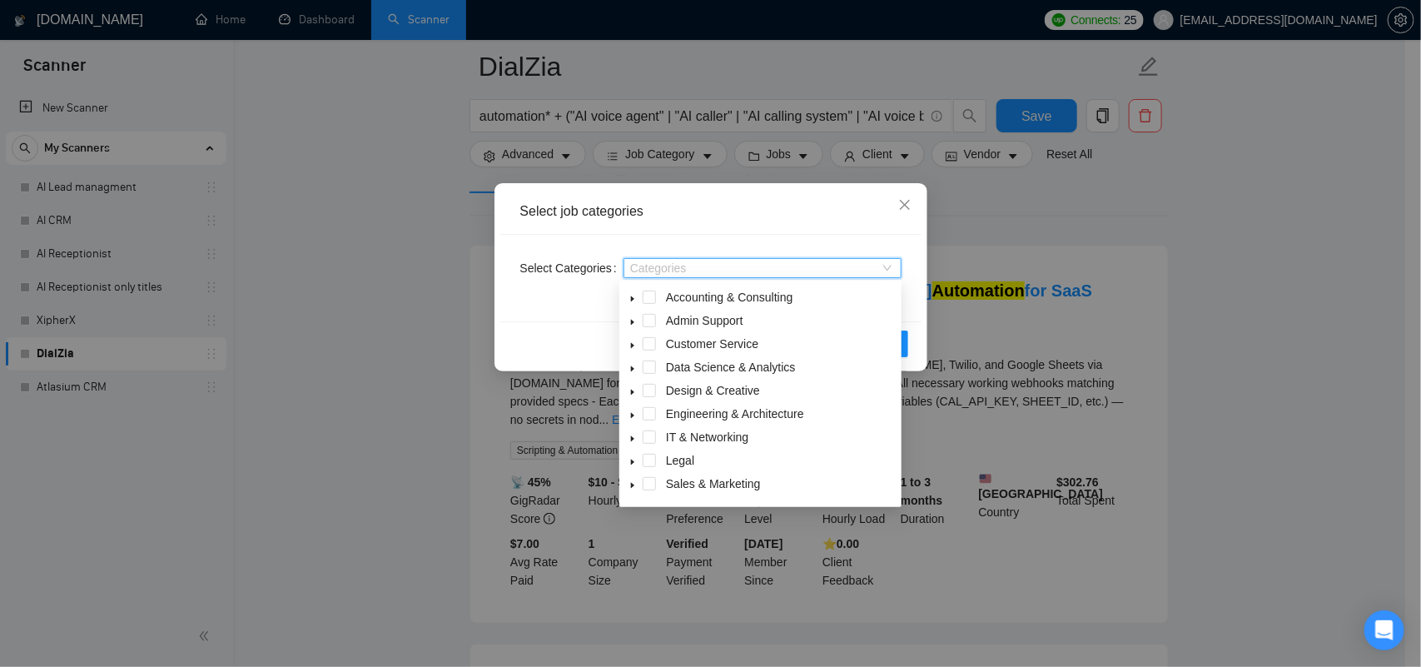
click at [954, 198] on div "Select job categories Select Categories Categories Reset OK" at bounding box center [710, 333] width 1421 height 667
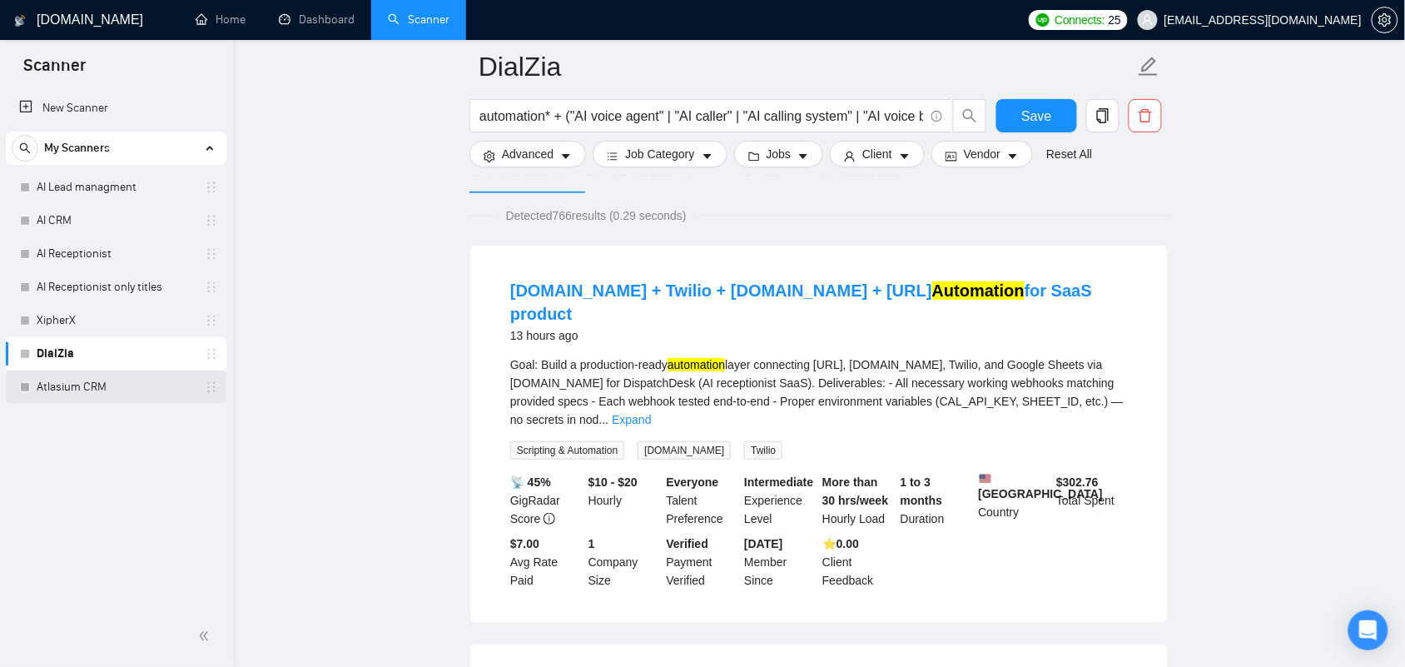
click at [87, 396] on link "Atlasium CRM" at bounding box center [116, 386] width 158 height 33
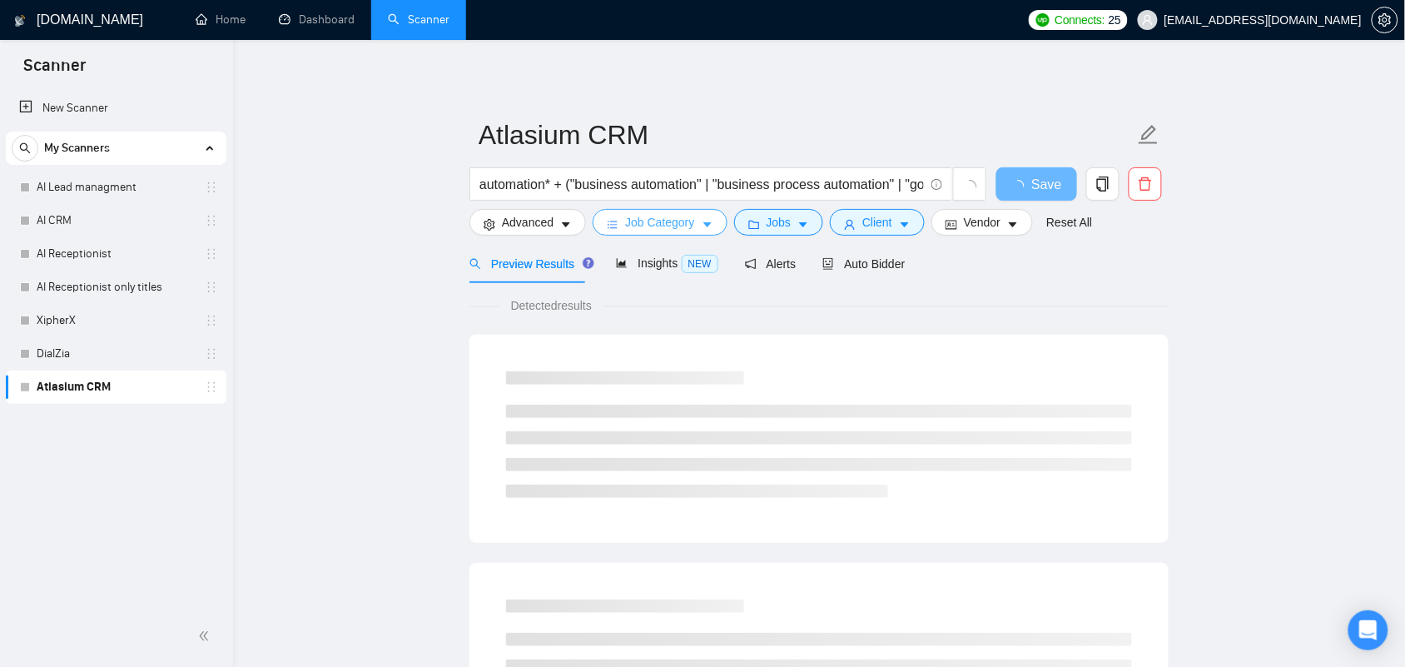
click at [663, 226] on span "Job Category" at bounding box center [659, 222] width 69 height 18
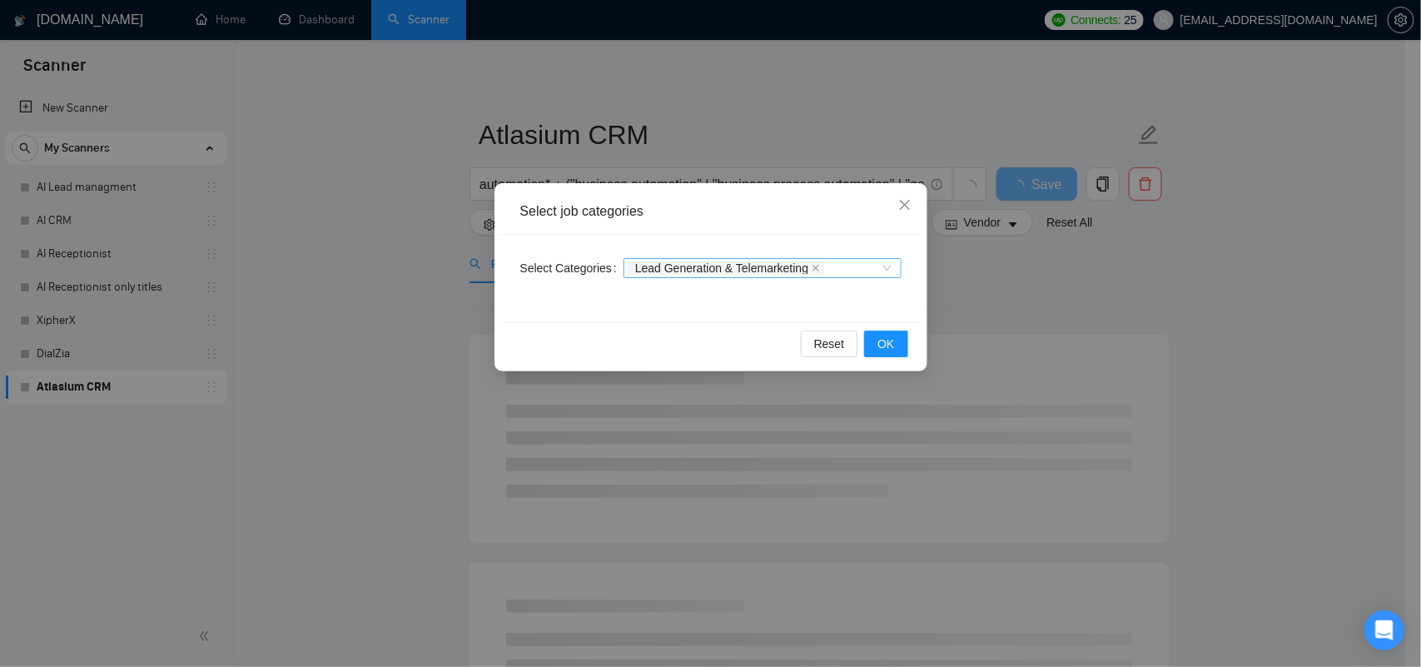
click at [831, 268] on div "Lead Generation & Telemarketing" at bounding box center [754, 268] width 253 height 17
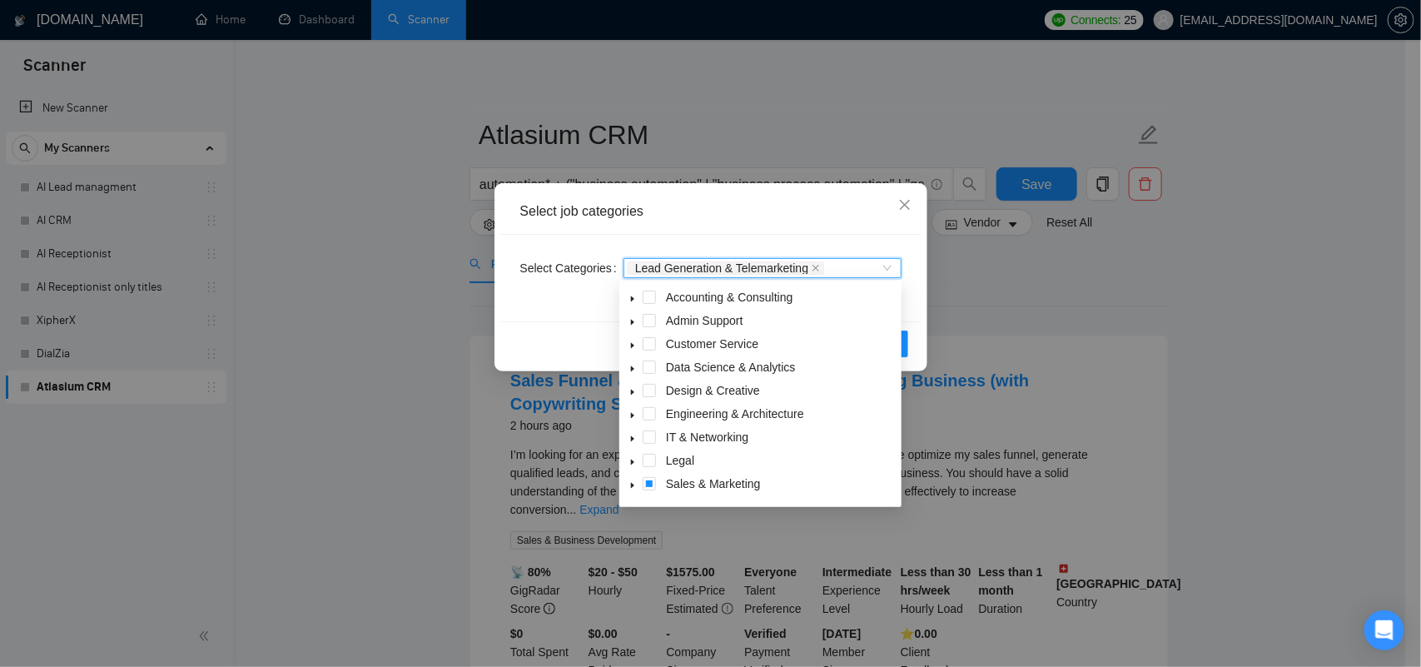
click at [813, 277] on div "Lead Generation & Telemarketing" at bounding box center [762, 268] width 278 height 20
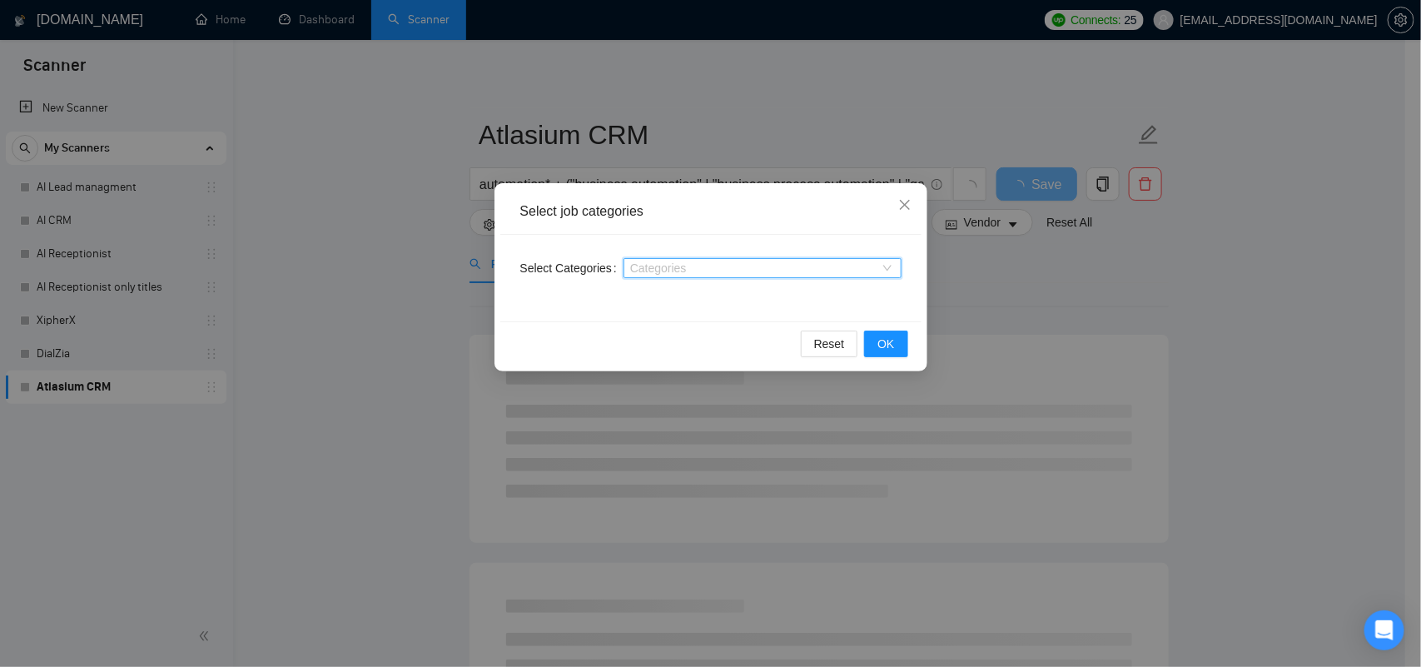
click at [720, 266] on div at bounding box center [754, 267] width 253 height 13
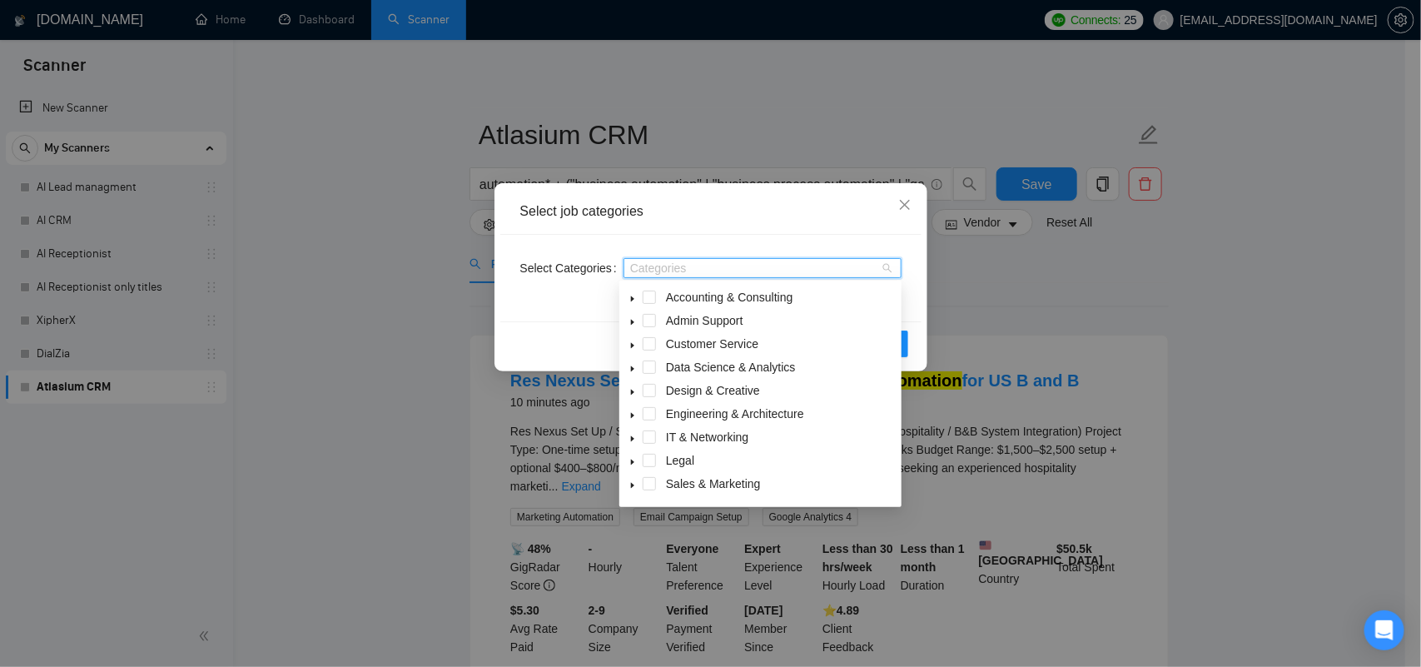
click at [1010, 325] on div "Select job categories Select Categories Categories Reset OK" at bounding box center [710, 333] width 1421 height 667
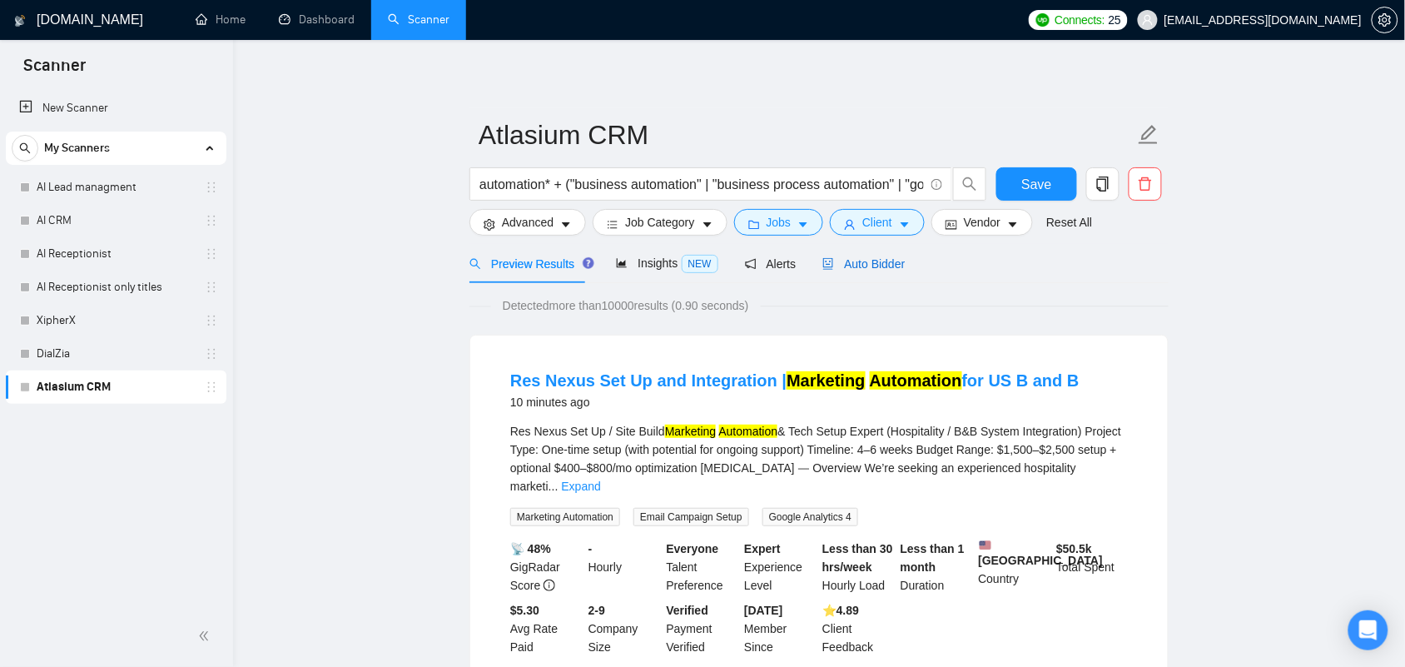
click at [863, 262] on span "Auto Bidder" at bounding box center [863, 263] width 82 height 13
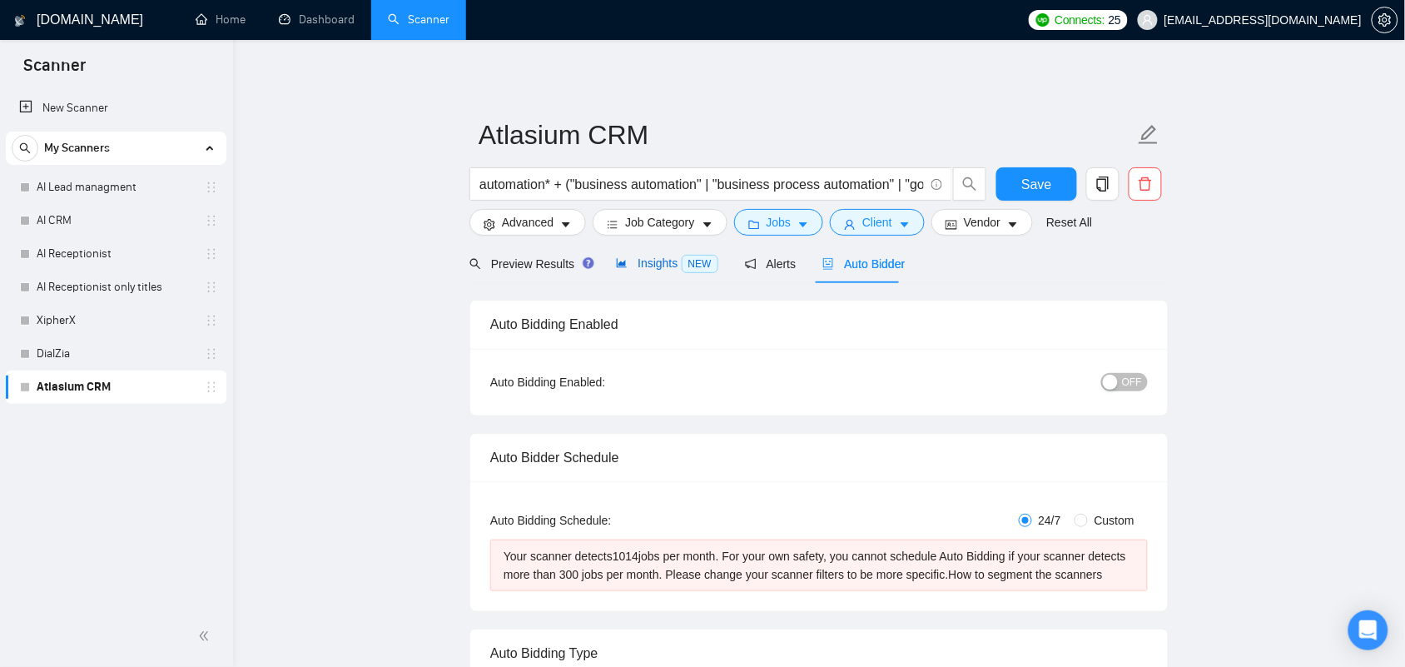
click at [650, 261] on span "Insights NEW" at bounding box center [667, 262] width 102 height 13
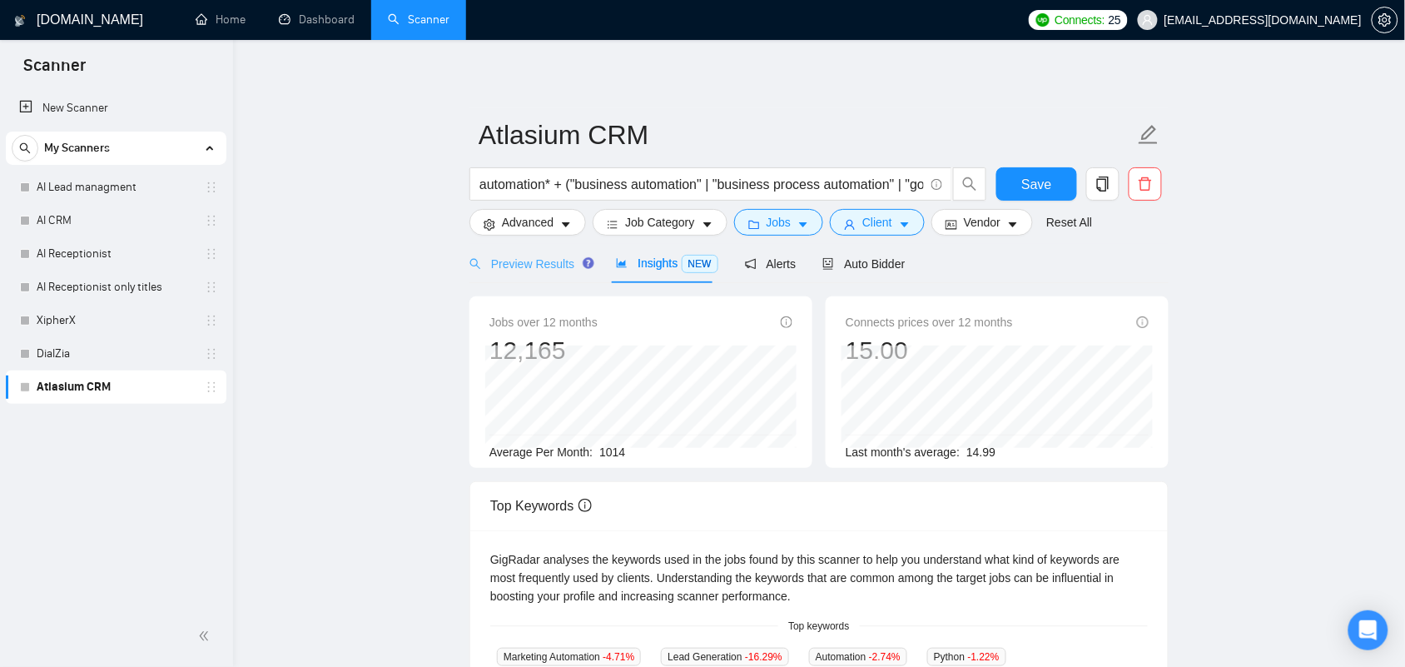
click at [538, 276] on div "Preview Results" at bounding box center [529, 263] width 120 height 39
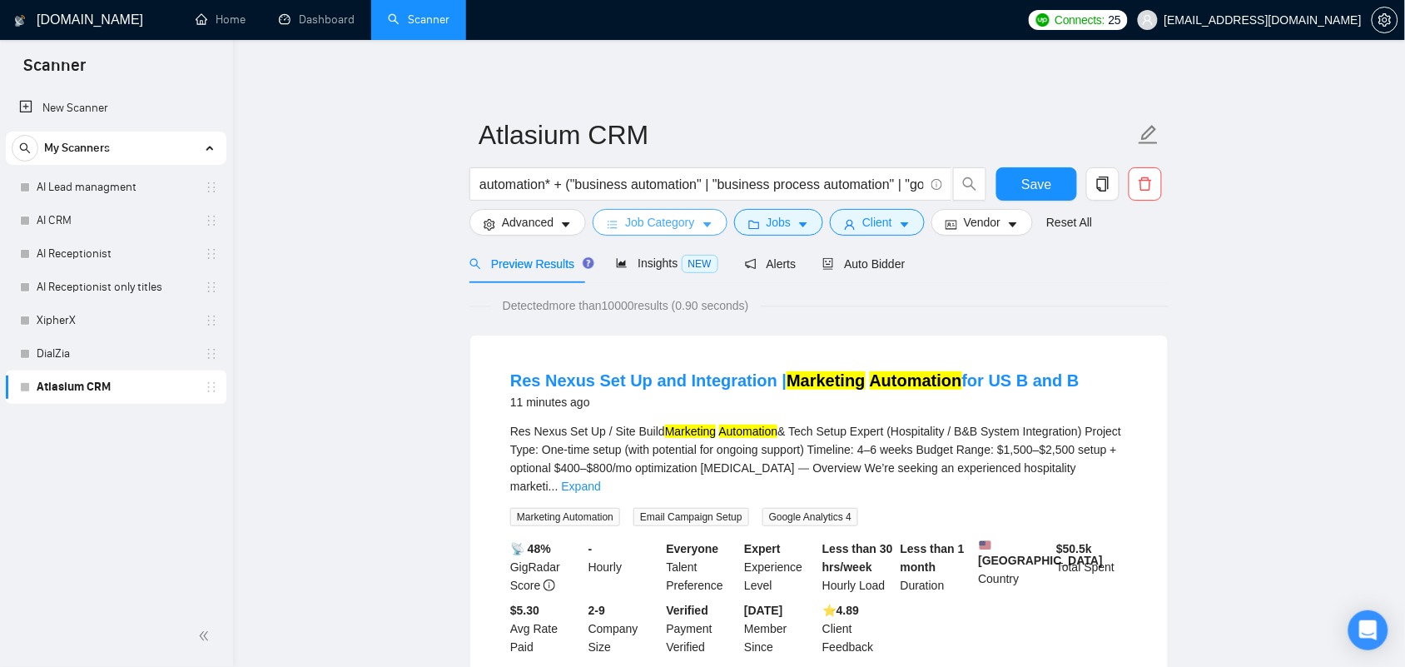
click at [664, 227] on span "Job Category" at bounding box center [659, 222] width 69 height 18
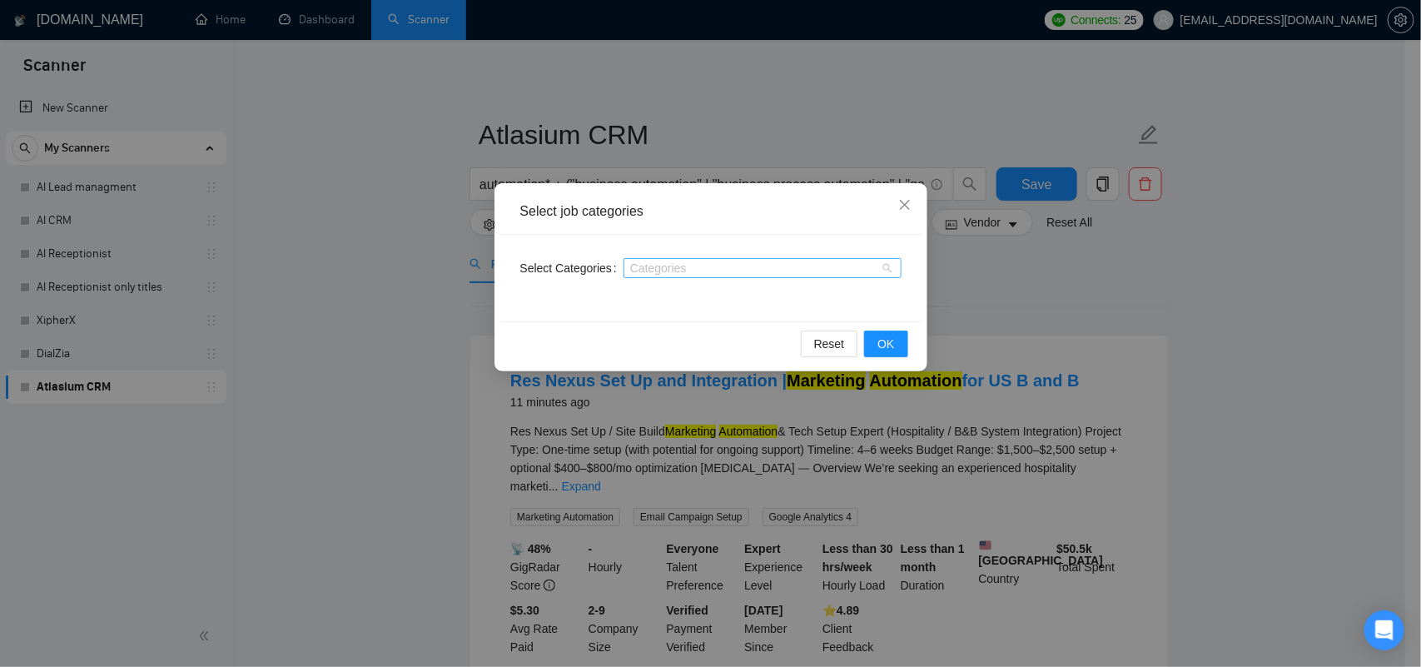
click at [663, 277] on div "Categories" at bounding box center [762, 268] width 278 height 20
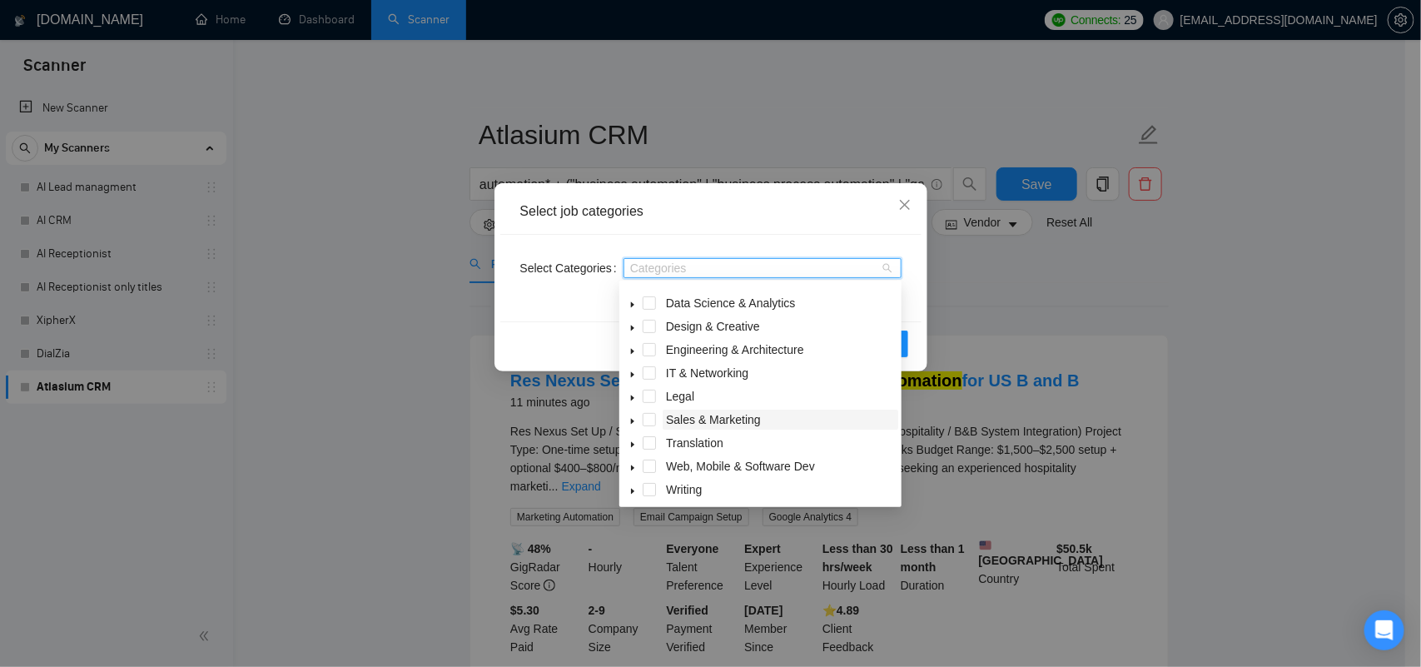
scroll to position [67, 0]
click at [634, 372] on icon "caret-down" at bounding box center [632, 372] width 8 height 8
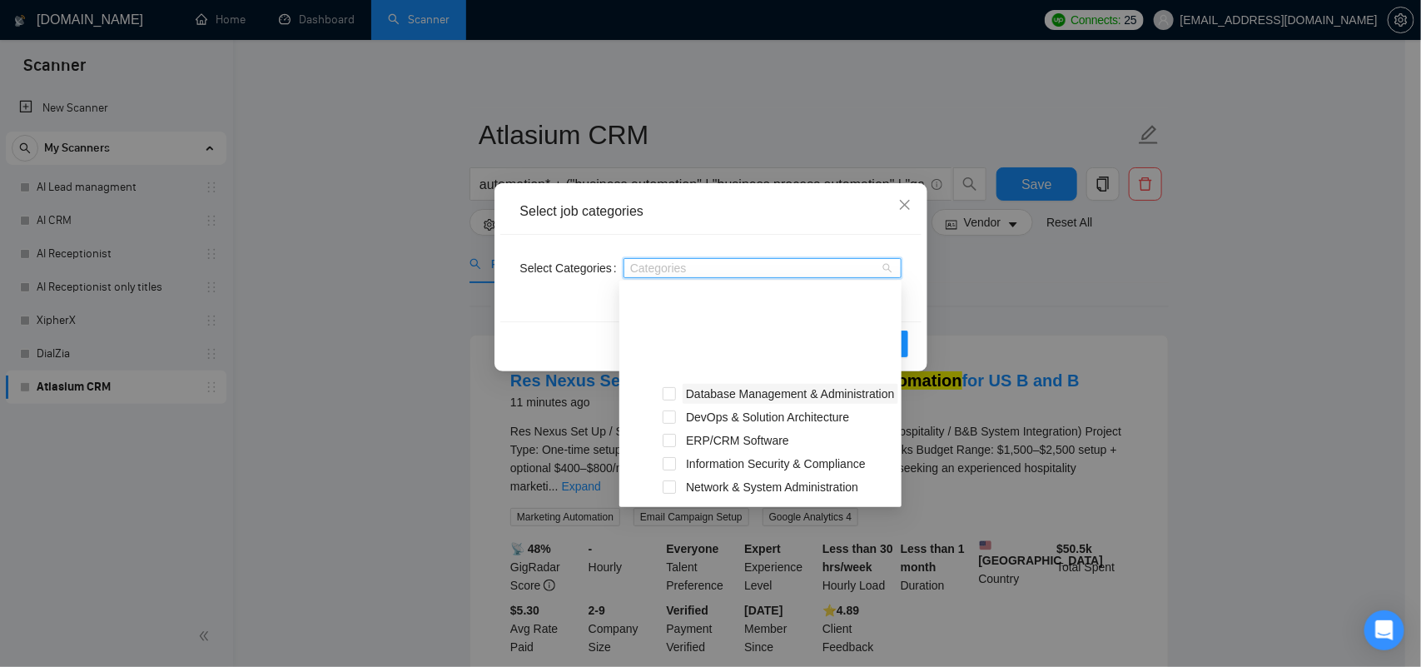
scroll to position [171, 0]
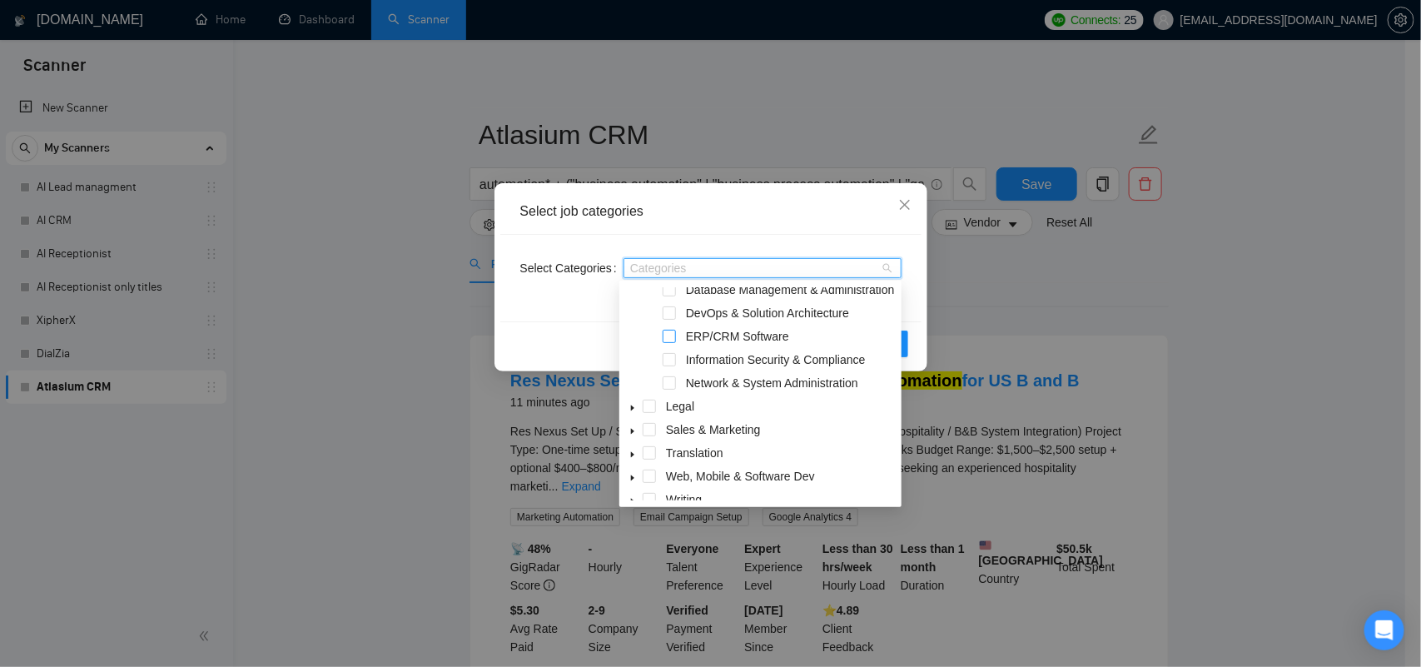
click at [672, 343] on span at bounding box center [669, 336] width 13 height 13
click at [633, 435] on icon "caret-down" at bounding box center [632, 432] width 3 height 6
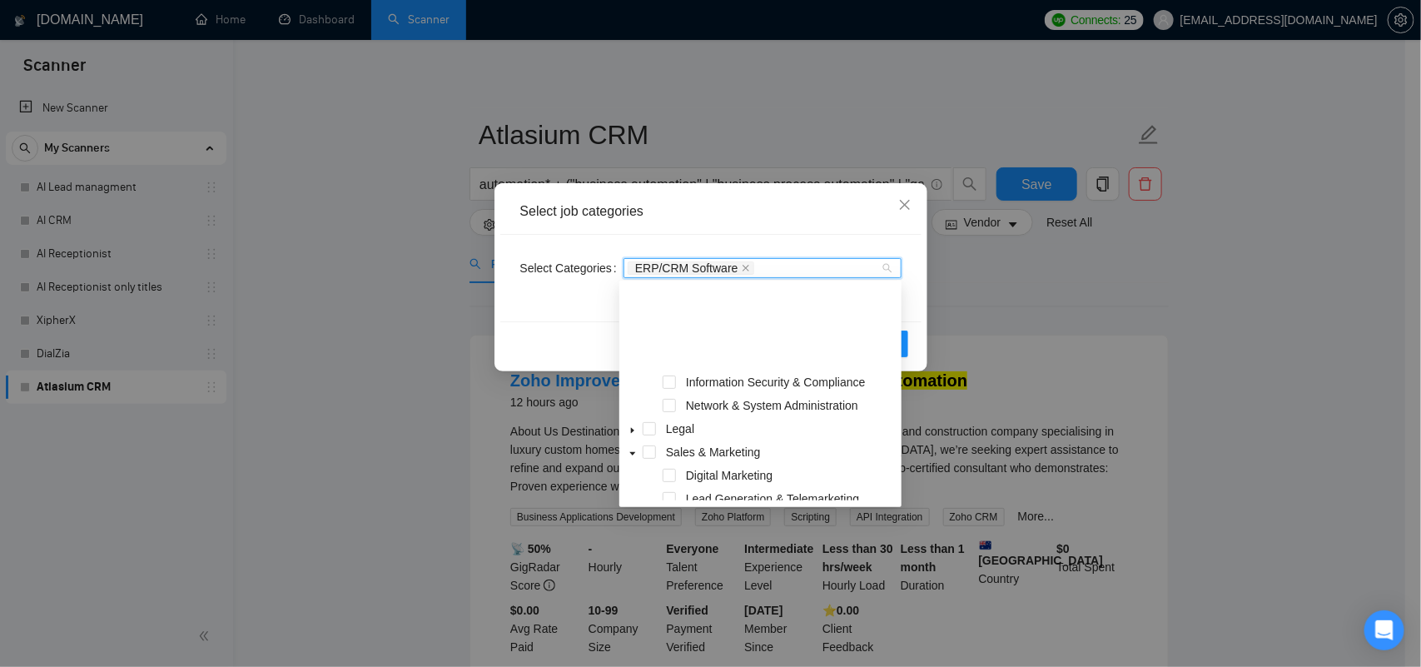
scroll to position [272, 0]
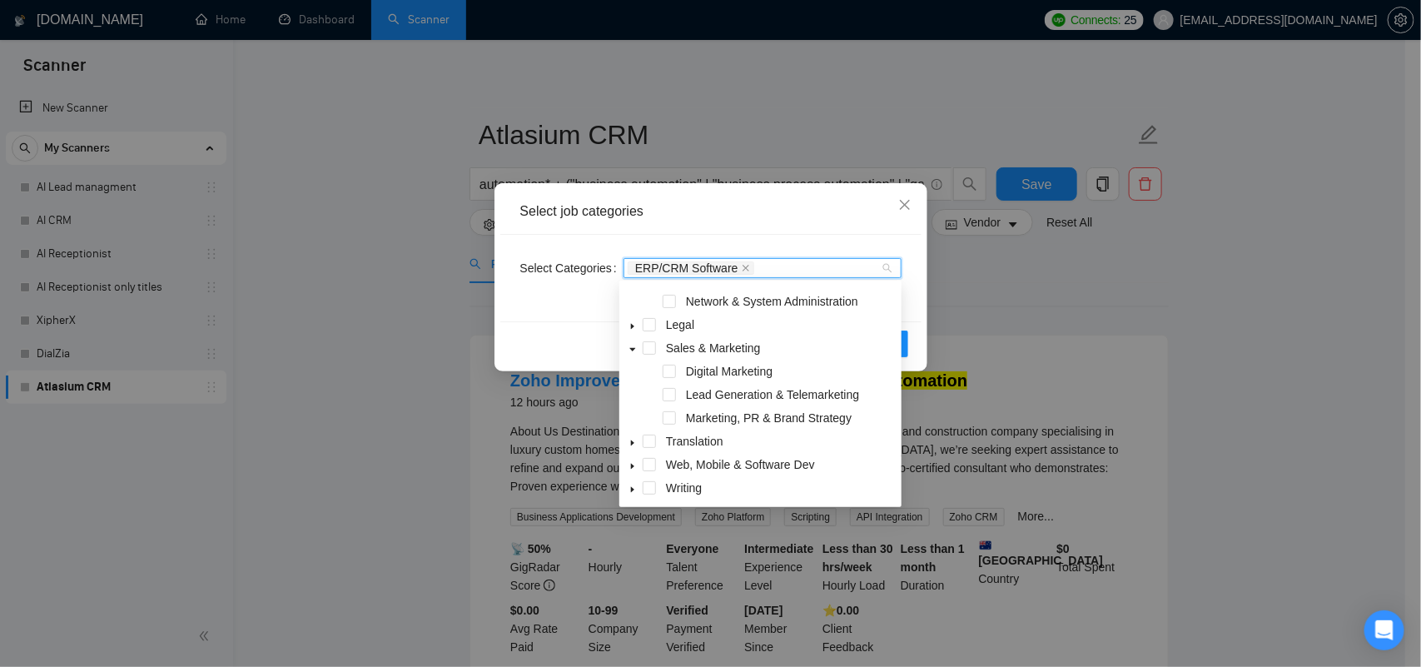
click at [631, 463] on icon "caret-down" at bounding box center [632, 466] width 8 height 8
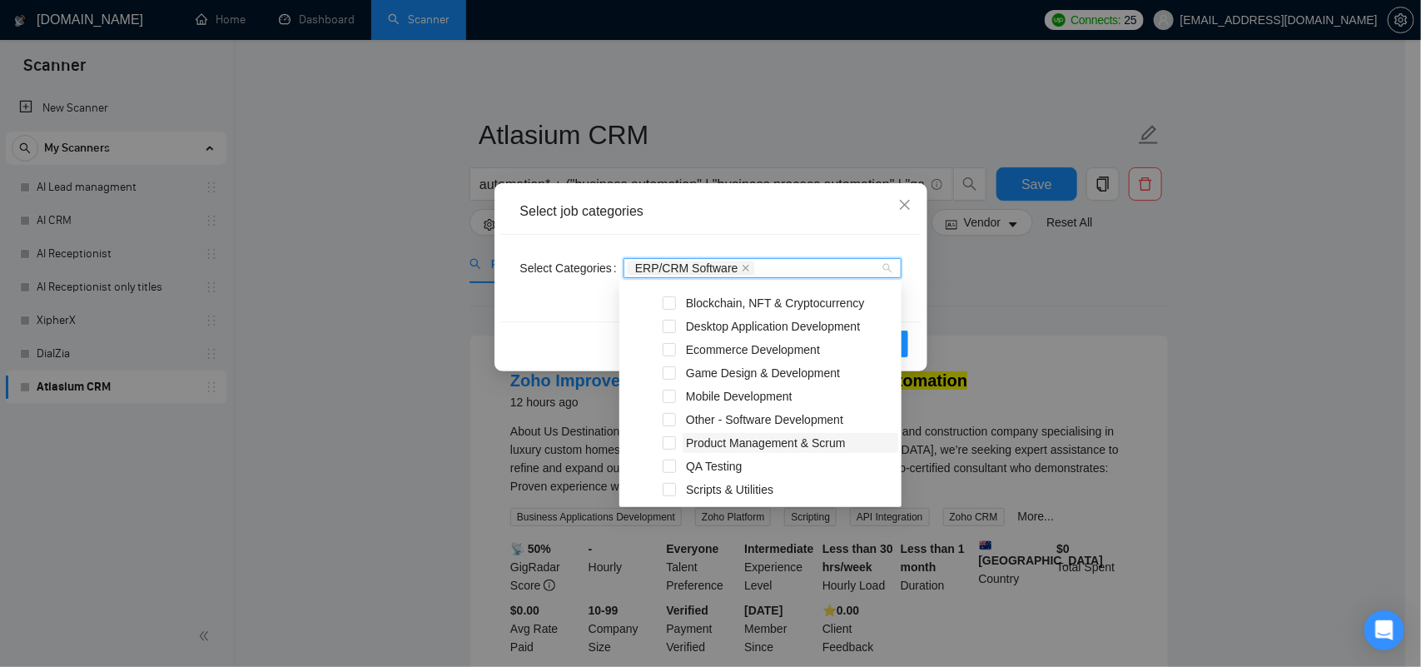
scroll to position [376, 0]
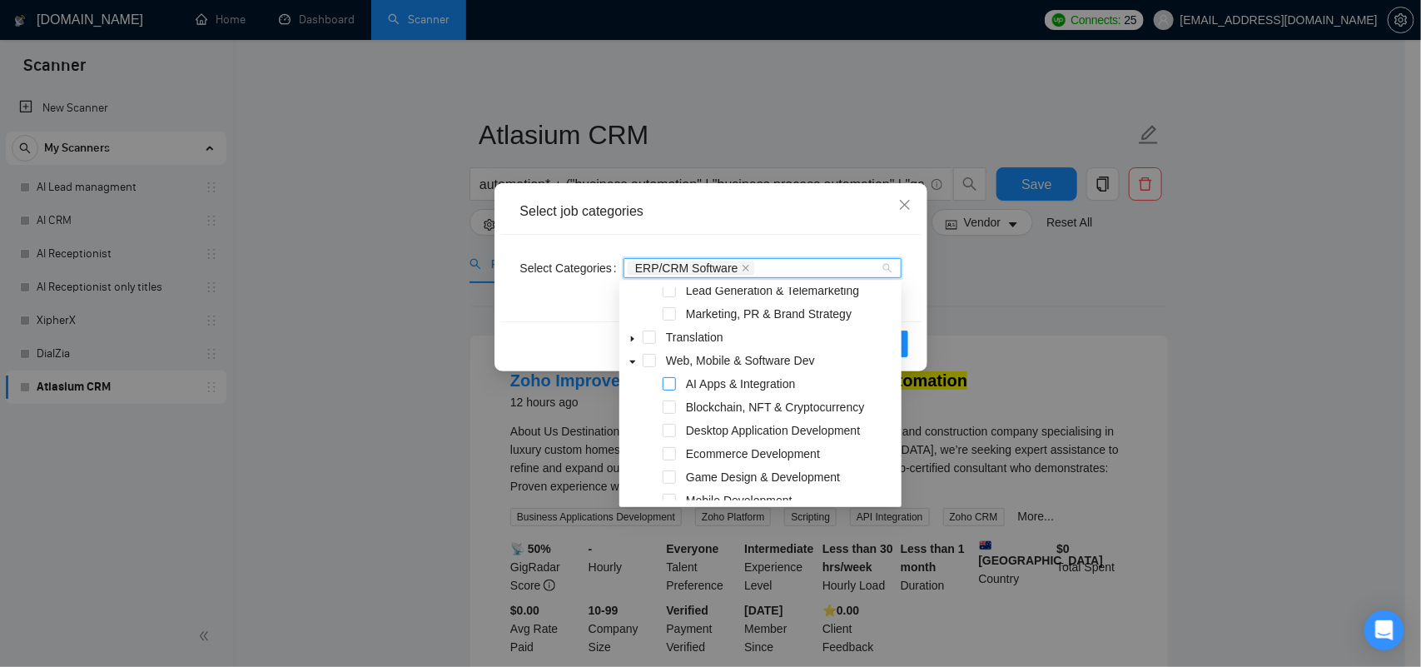
click at [671, 384] on span at bounding box center [669, 383] width 13 height 13
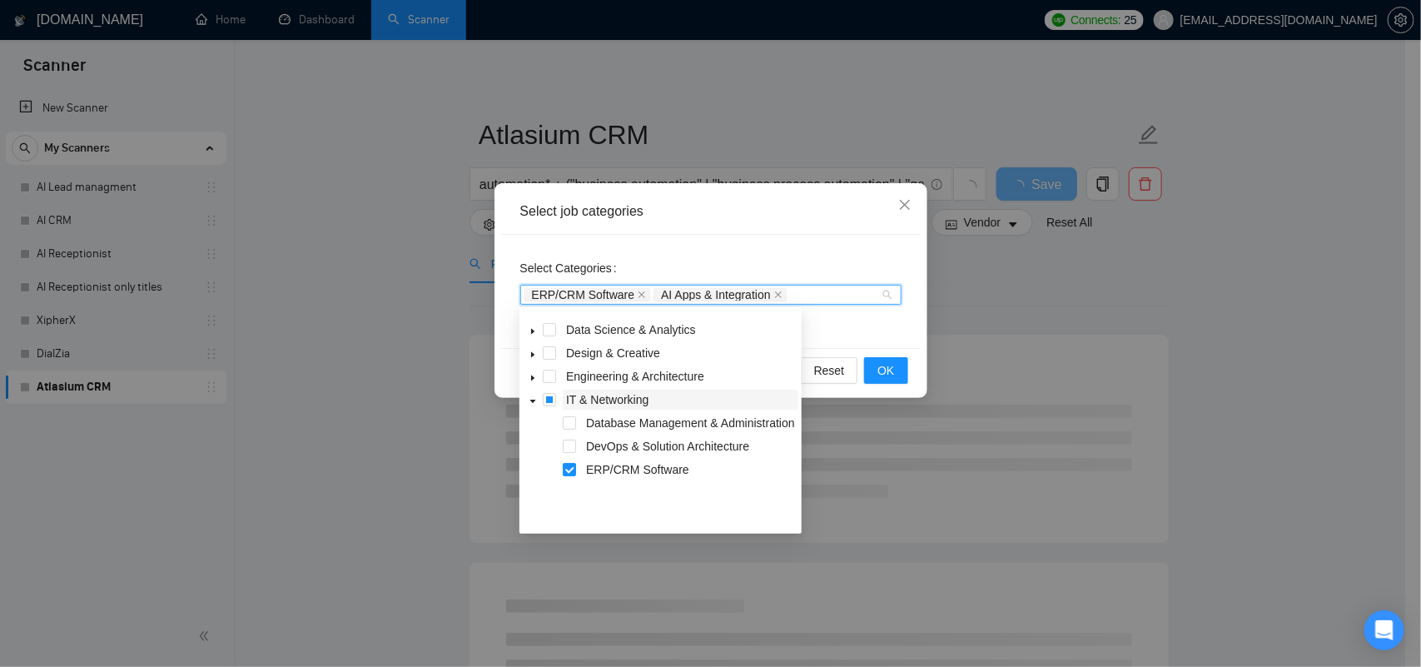
scroll to position [0, 0]
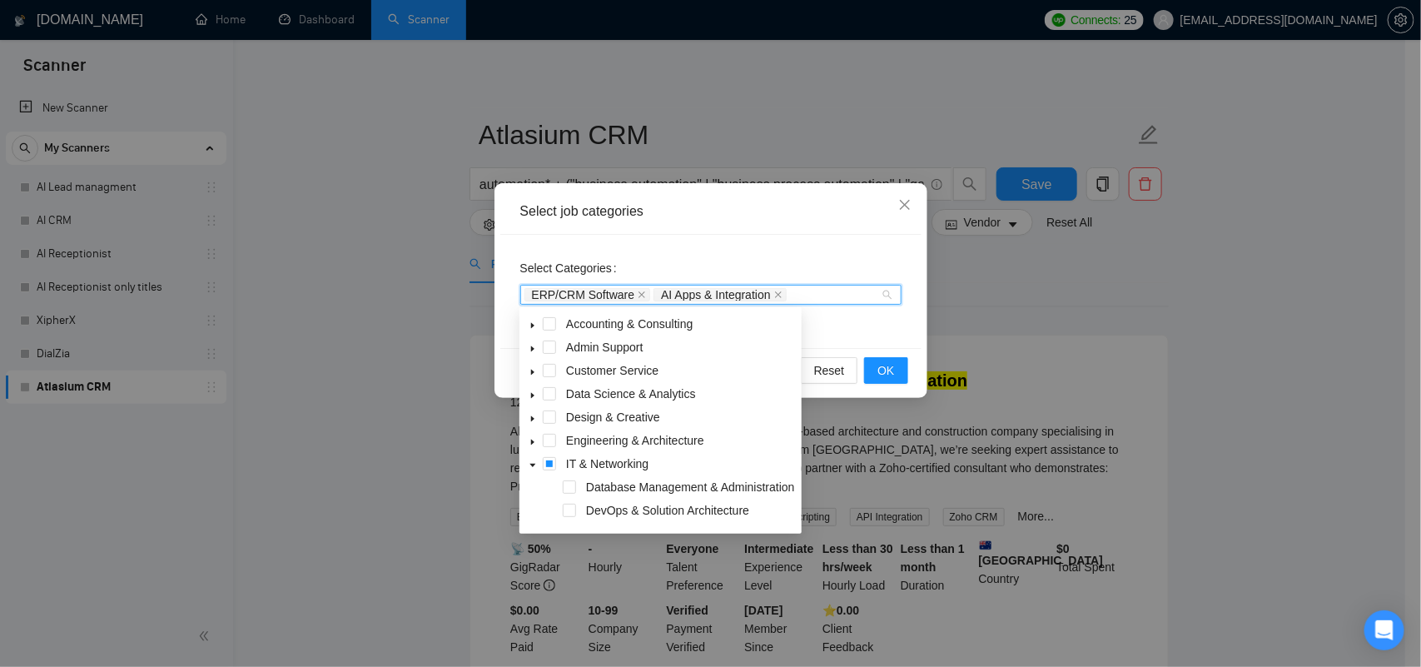
click at [534, 348] on icon "caret-down" at bounding box center [533, 349] width 8 height 8
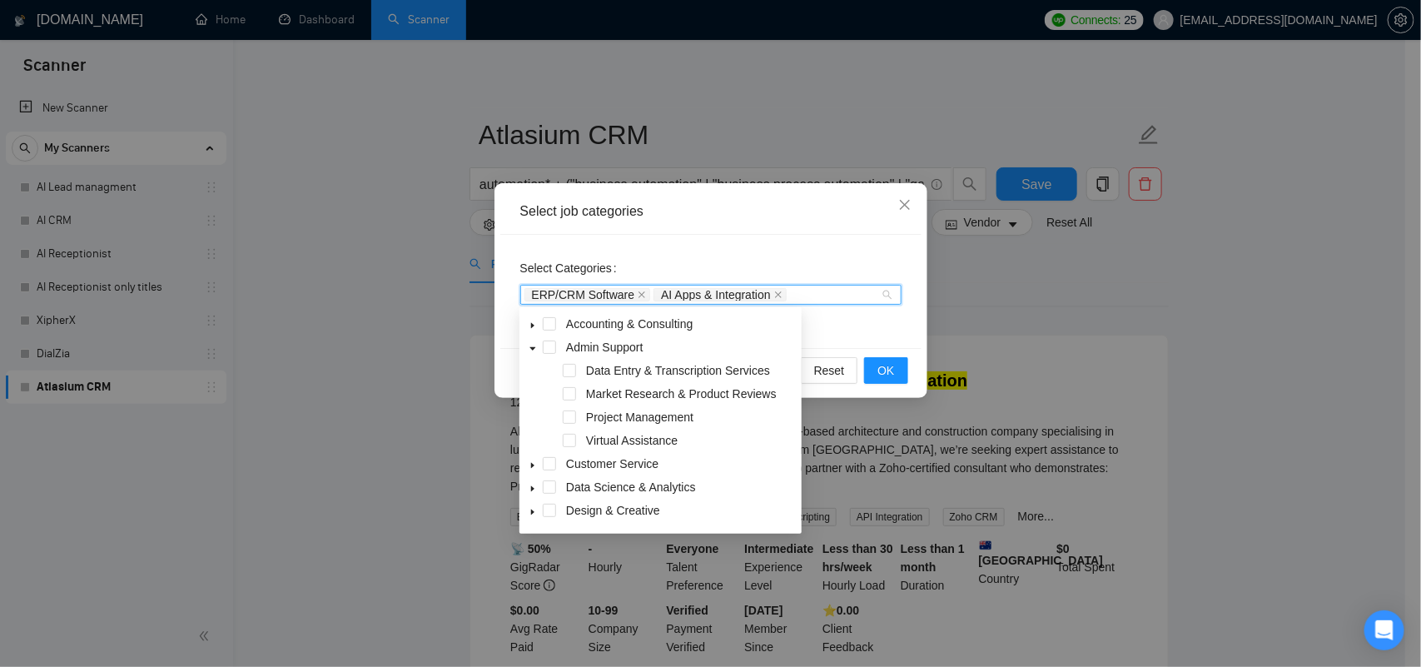
click at [534, 348] on icon "caret-down" at bounding box center [533, 348] width 6 height 3
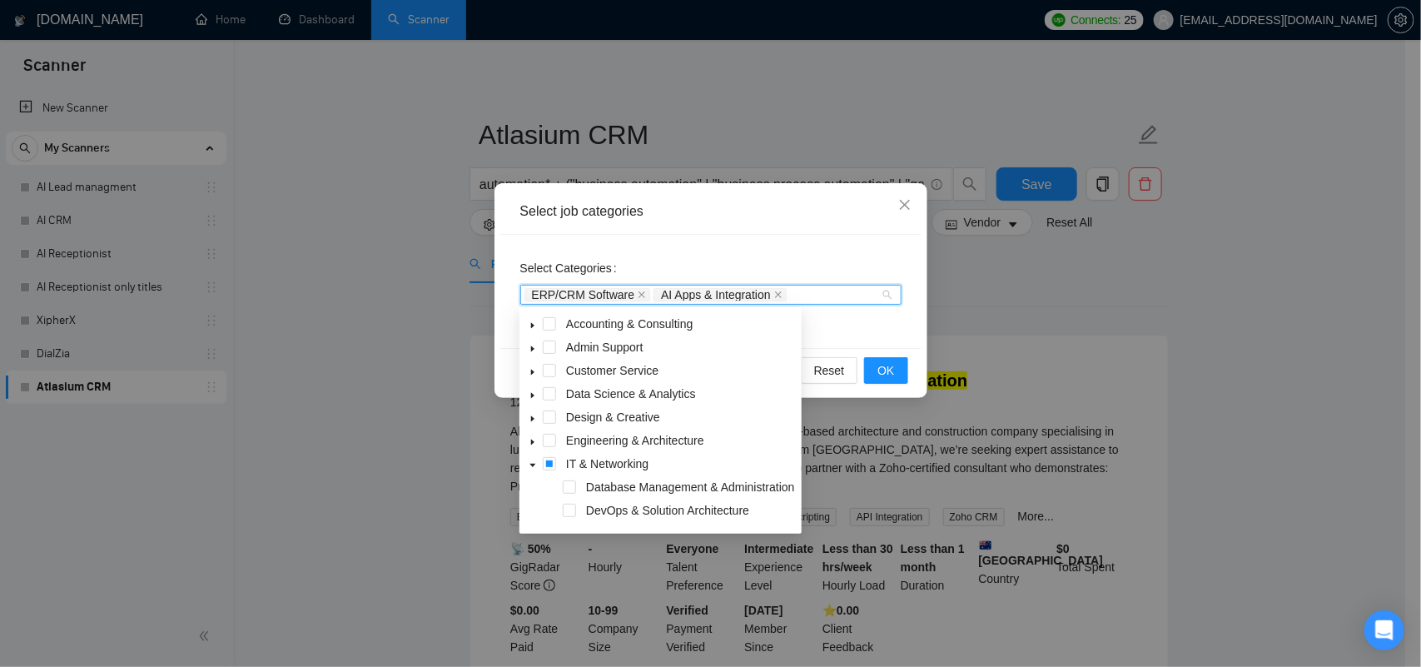
click at [533, 366] on span at bounding box center [533, 370] width 20 height 20
click at [534, 326] on icon "caret-down" at bounding box center [532, 326] width 3 height 6
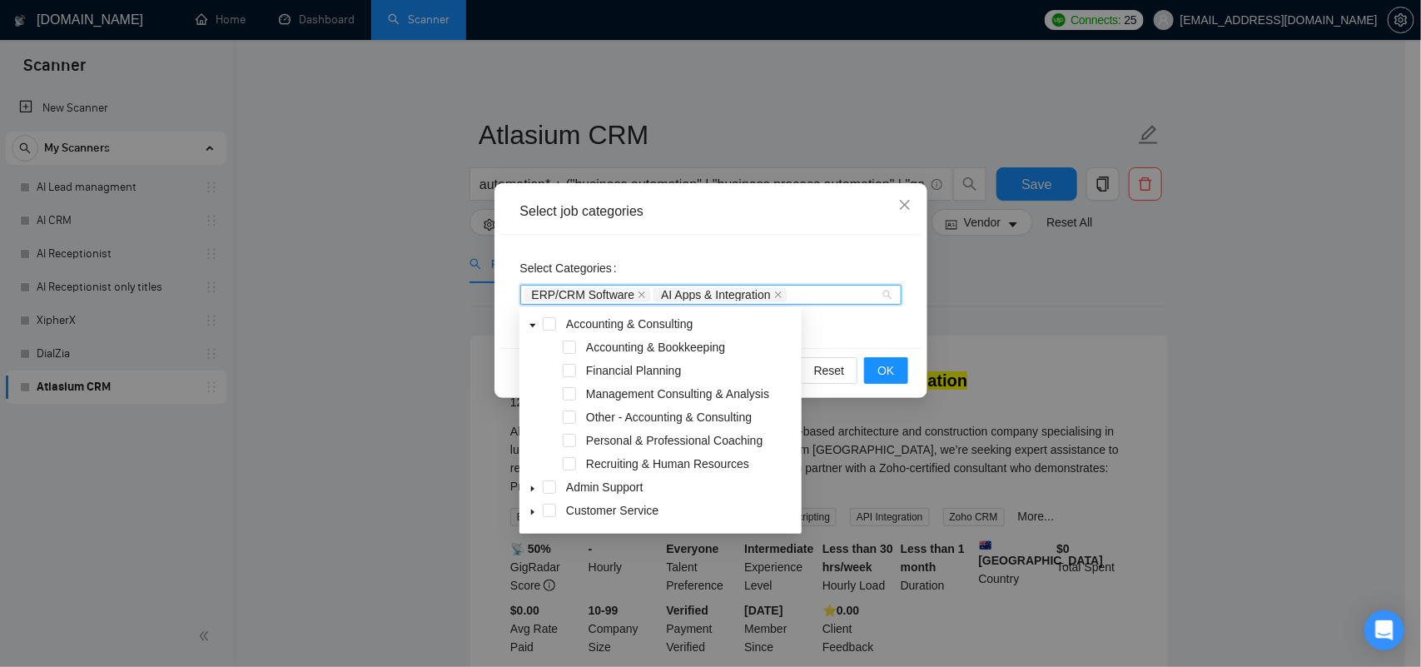
click at [534, 326] on icon "caret-down" at bounding box center [533, 325] width 6 height 3
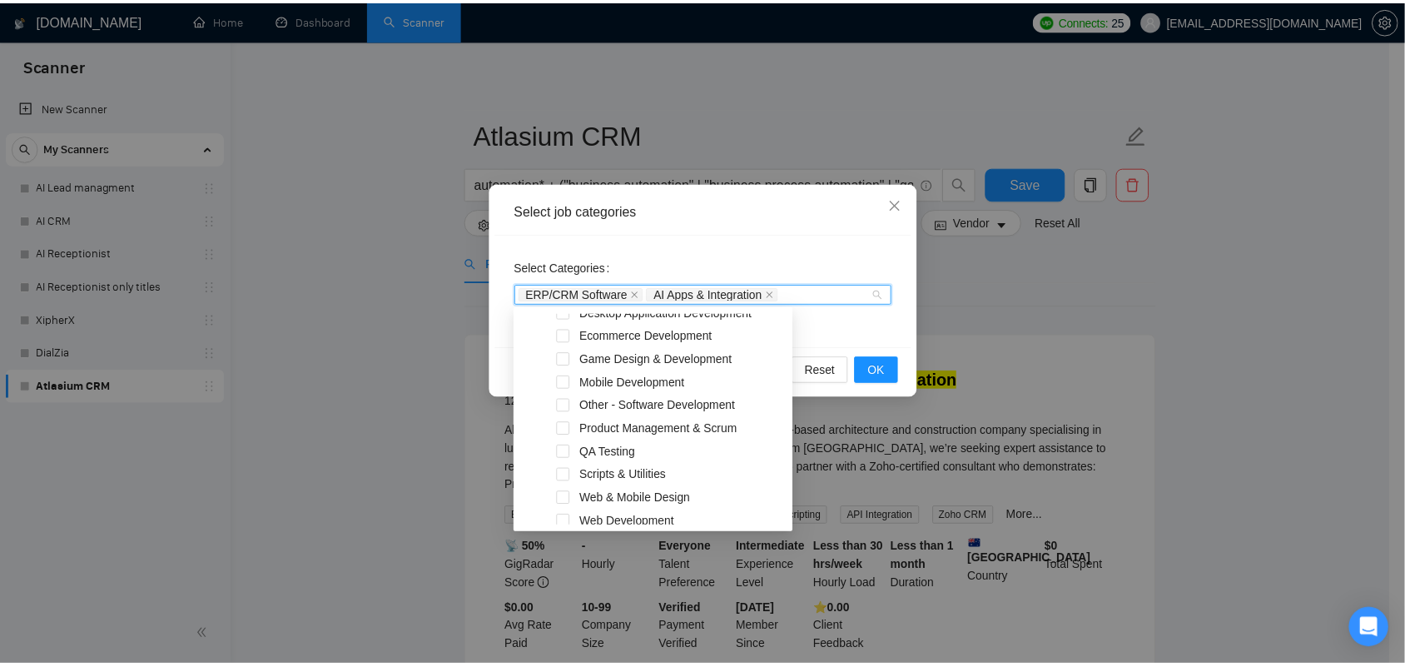
scroll to position [552, 0]
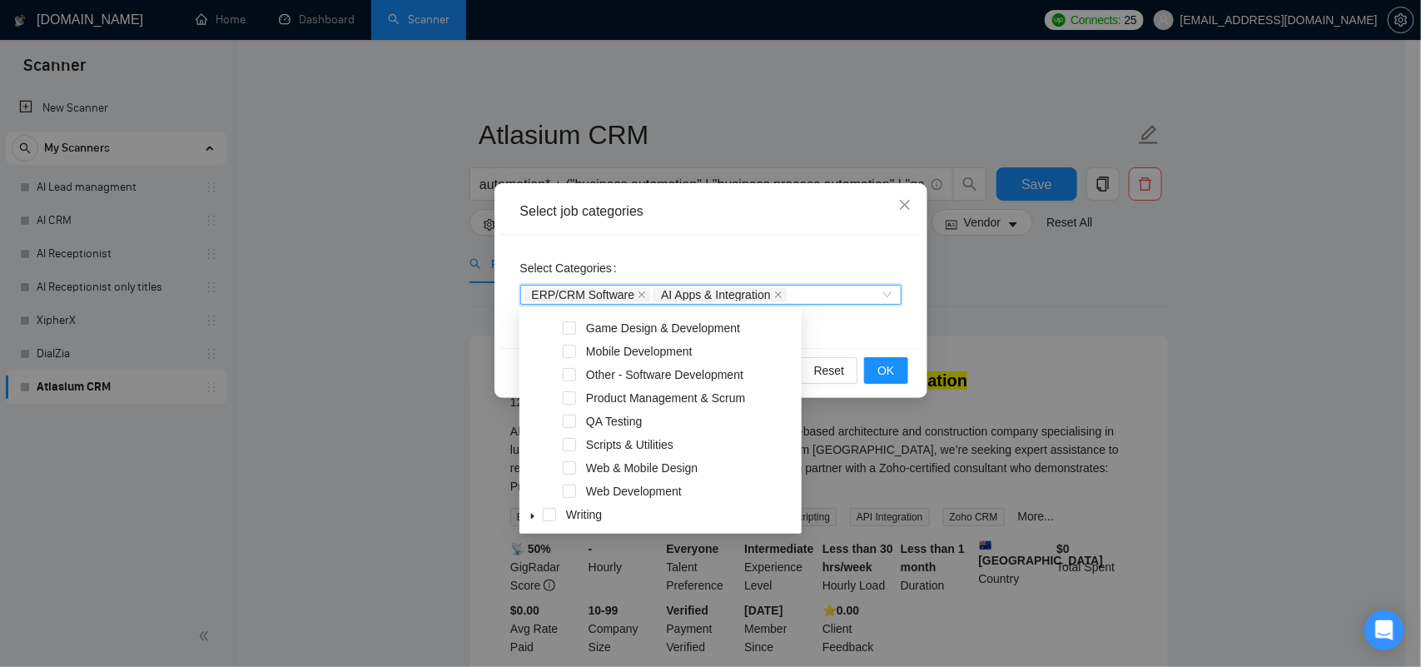
click at [904, 323] on div "Select Categories ERP/CRM Software, AI Apps & Integration ERP/CRM Software AI A…" at bounding box center [710, 291] width 421 height 113
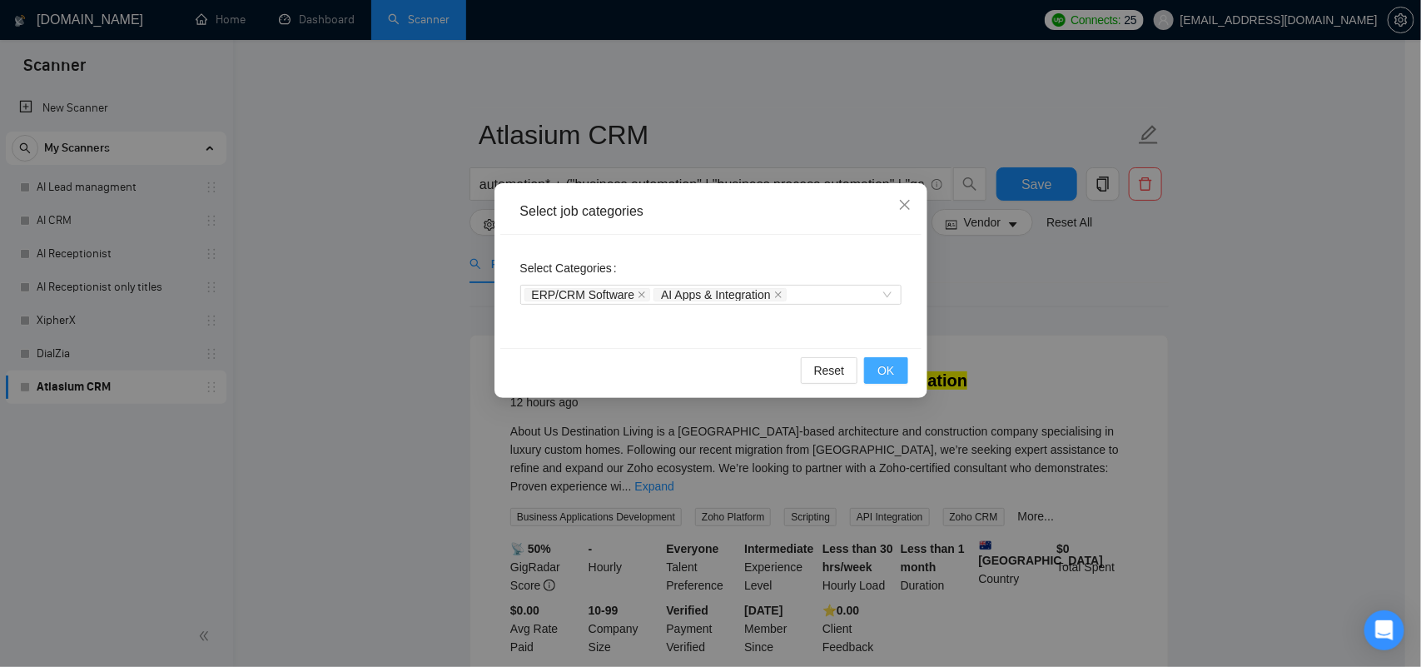
click at [896, 373] on button "OK" at bounding box center [885, 370] width 43 height 27
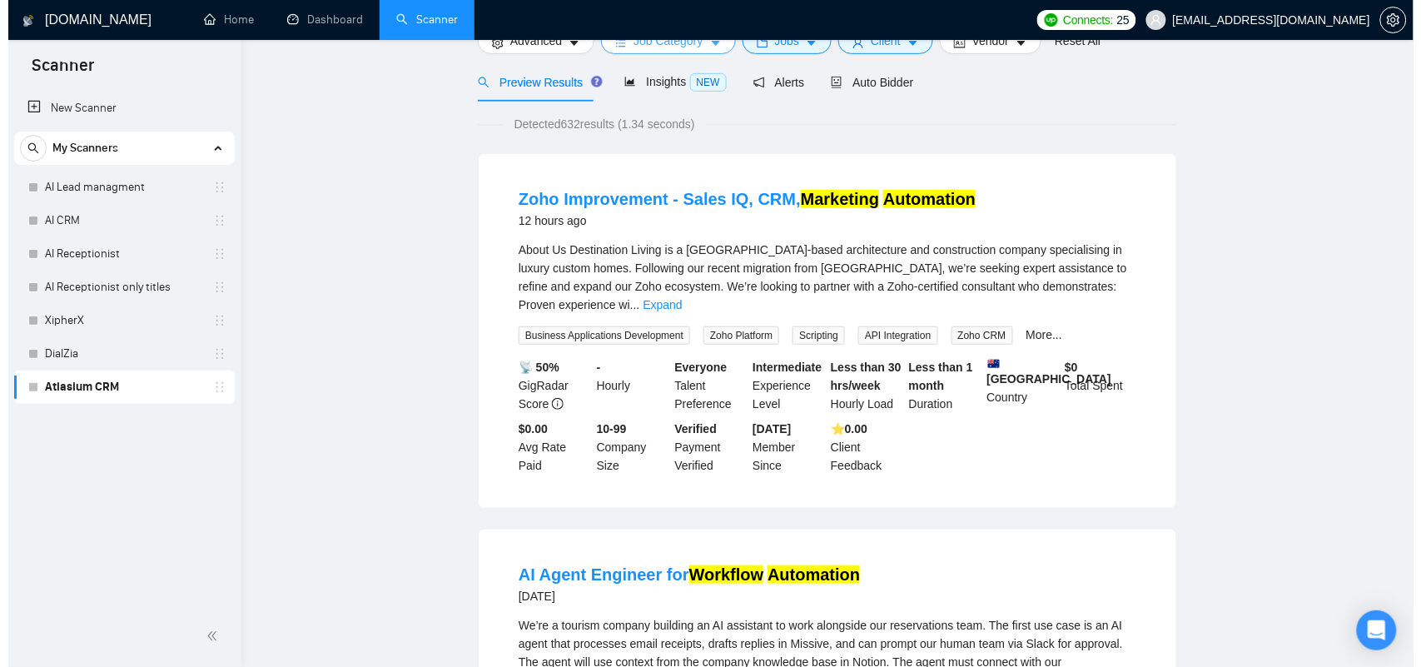
scroll to position [0, 0]
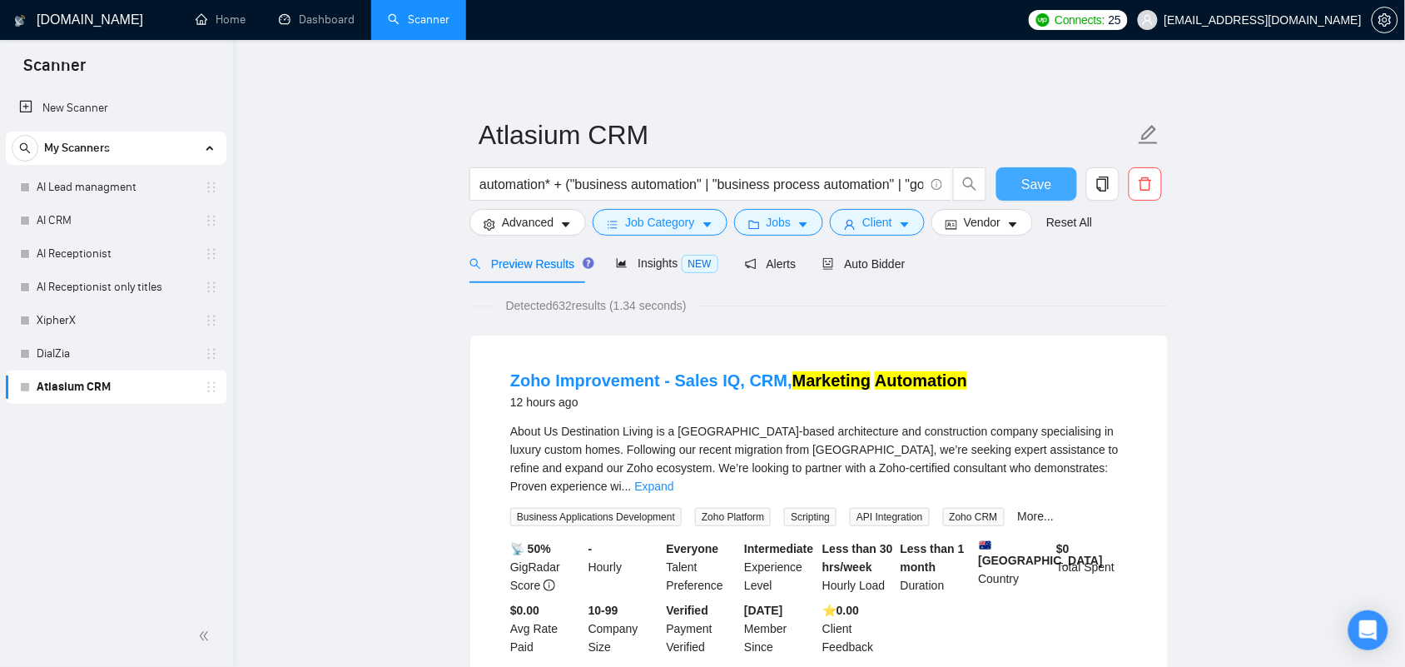
click at [1034, 174] on span "Save" at bounding box center [1036, 184] width 30 height 21
click at [72, 355] on link "DialZia" at bounding box center [116, 353] width 158 height 33
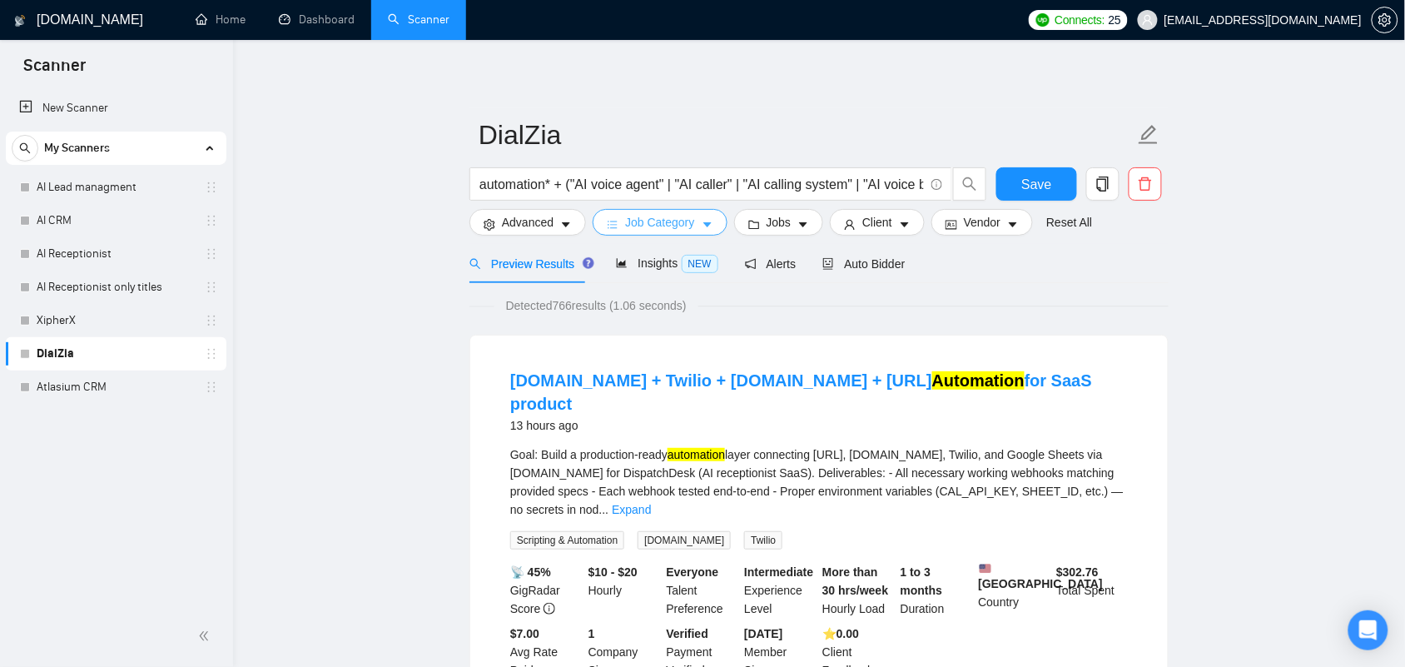
click at [667, 221] on span "Job Category" at bounding box center [659, 222] width 69 height 18
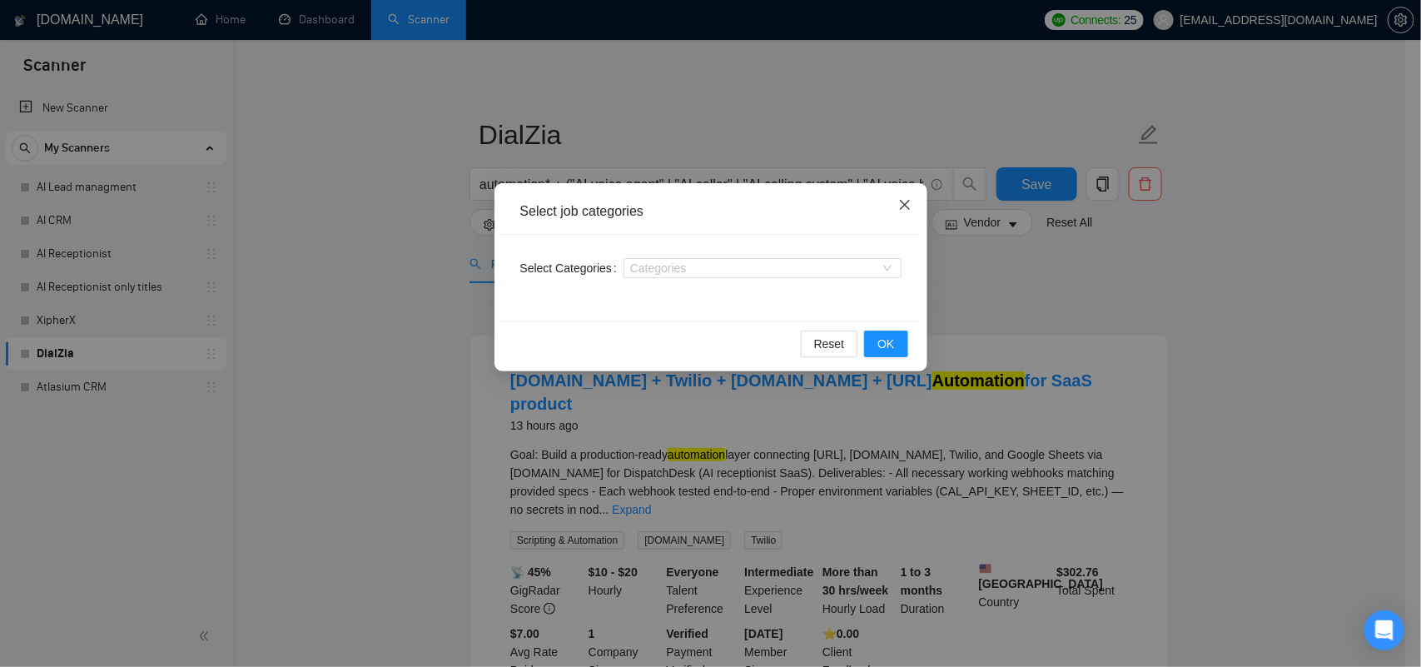
click at [908, 201] on icon "close" at bounding box center [904, 205] width 10 height 10
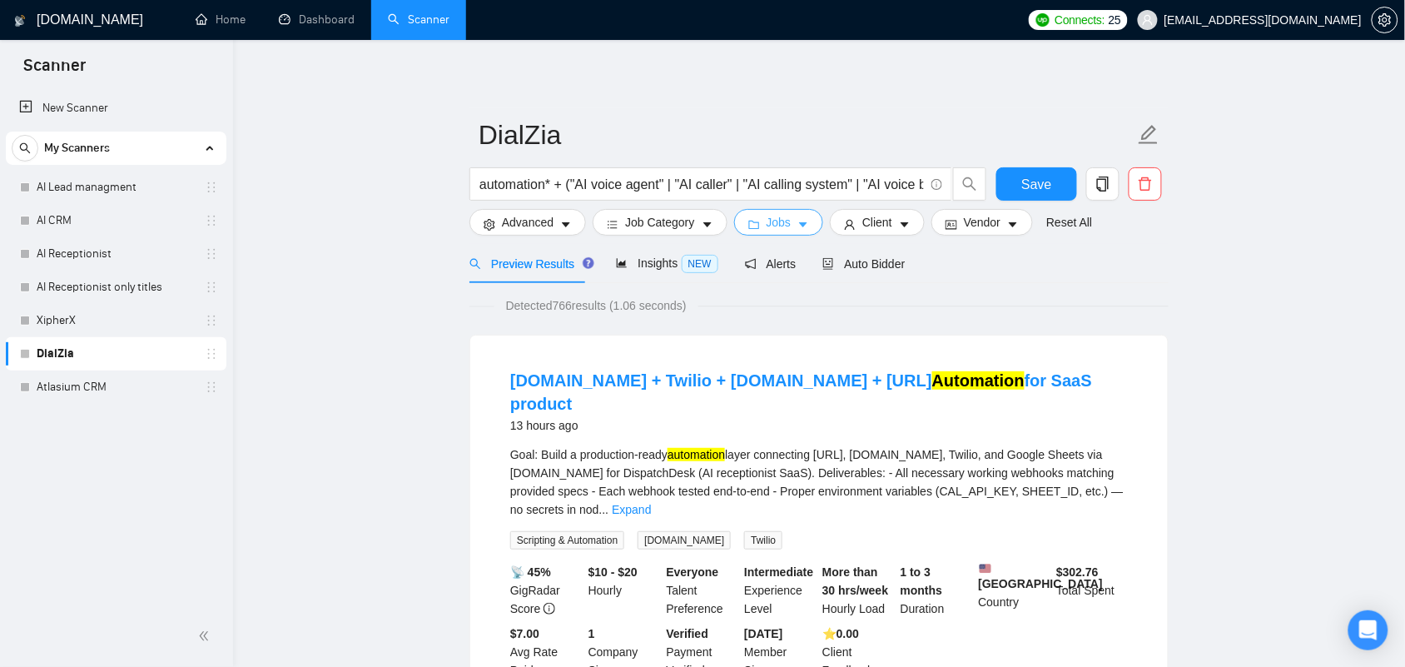
click at [778, 218] on span "Jobs" at bounding box center [779, 222] width 25 height 18
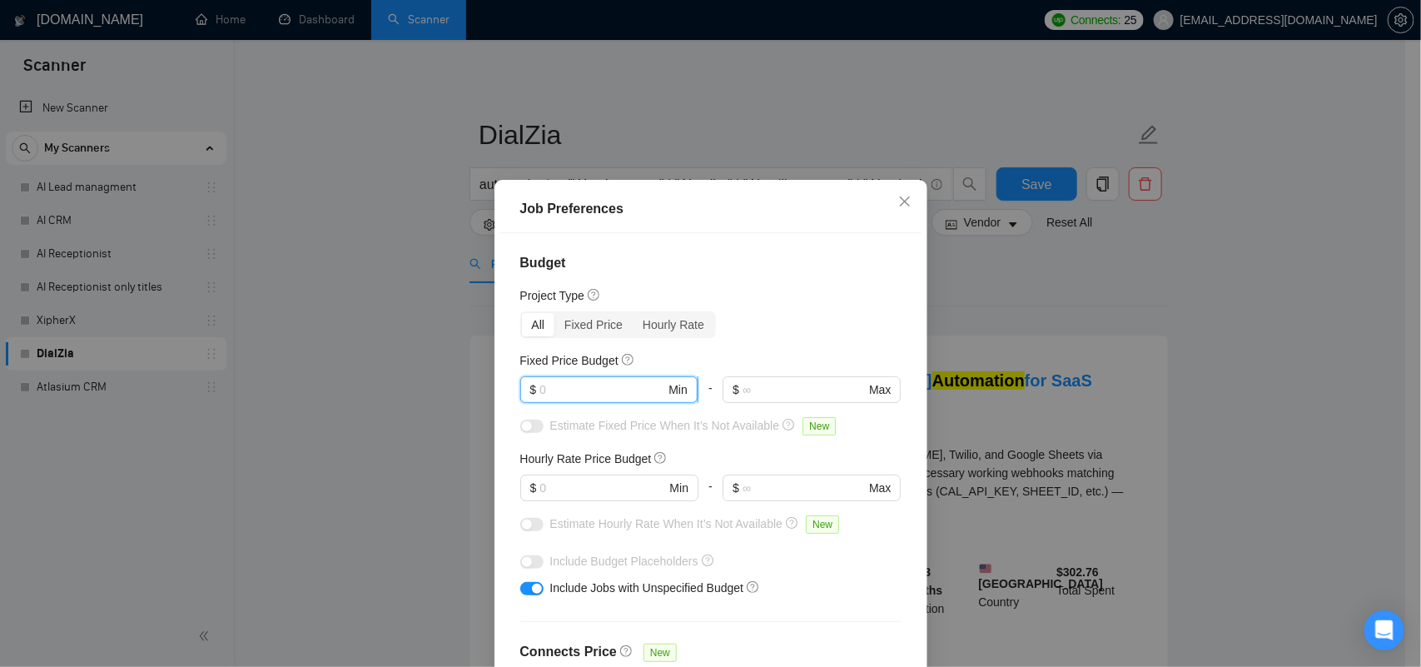
click at [563, 388] on input "text" at bounding box center [602, 389] width 126 height 18
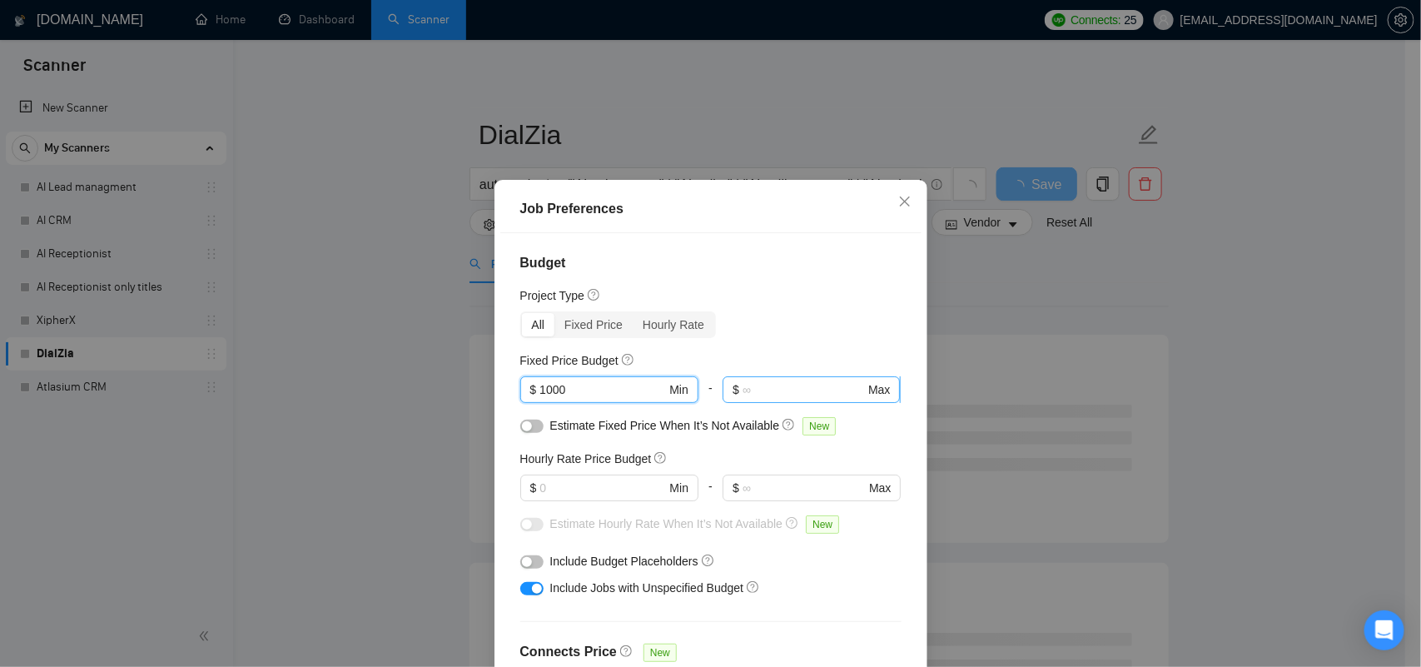
type input "1000"
click at [763, 385] on input "text" at bounding box center [804, 389] width 122 height 18
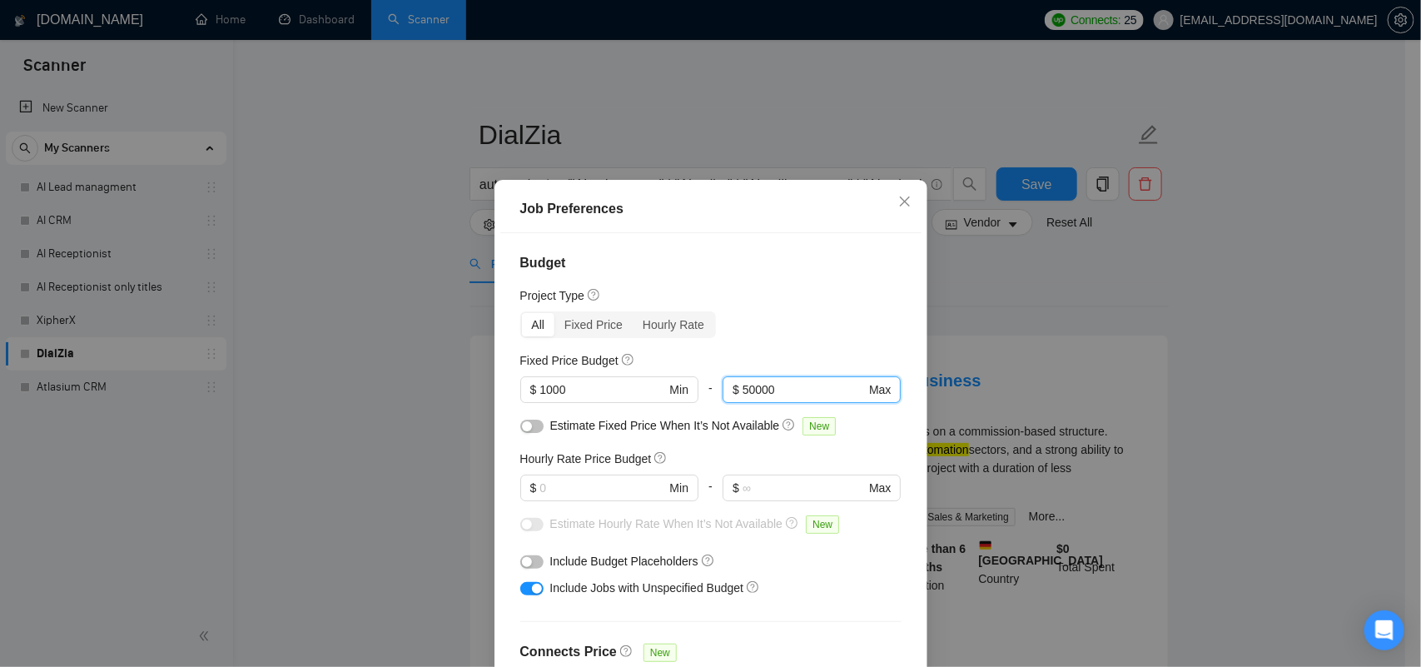
type input "50000"
click at [787, 330] on div "All Fixed Price Hourly Rate" at bounding box center [710, 324] width 381 height 27
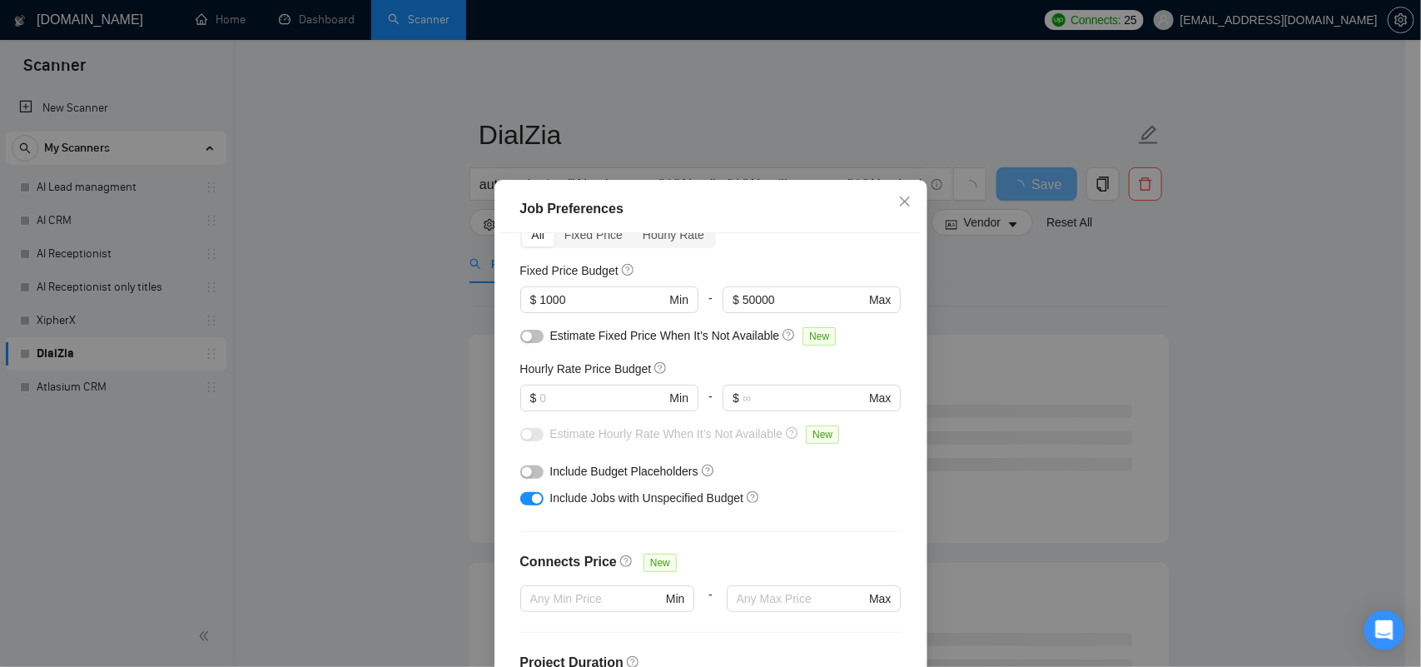
scroll to position [104, 0]
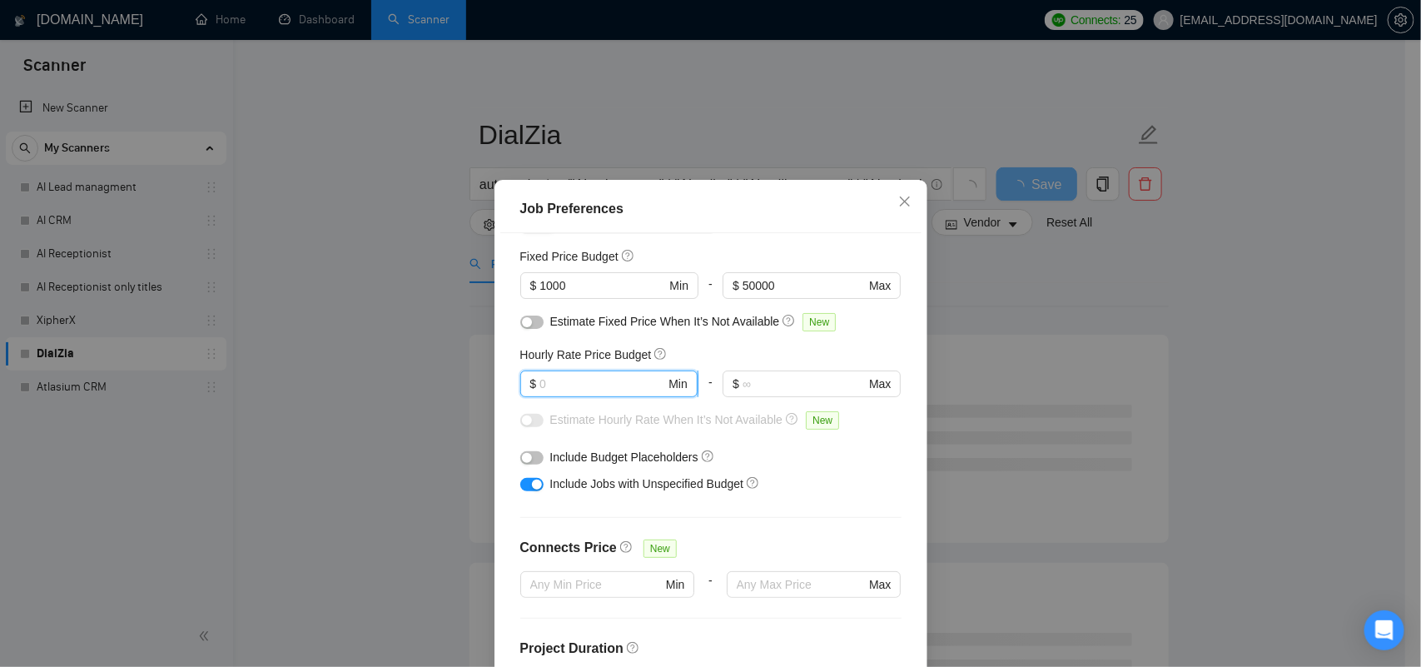
click at [546, 387] on input "text" at bounding box center [602, 384] width 126 height 18
type input "50"
click at [752, 385] on input "text" at bounding box center [804, 384] width 122 height 18
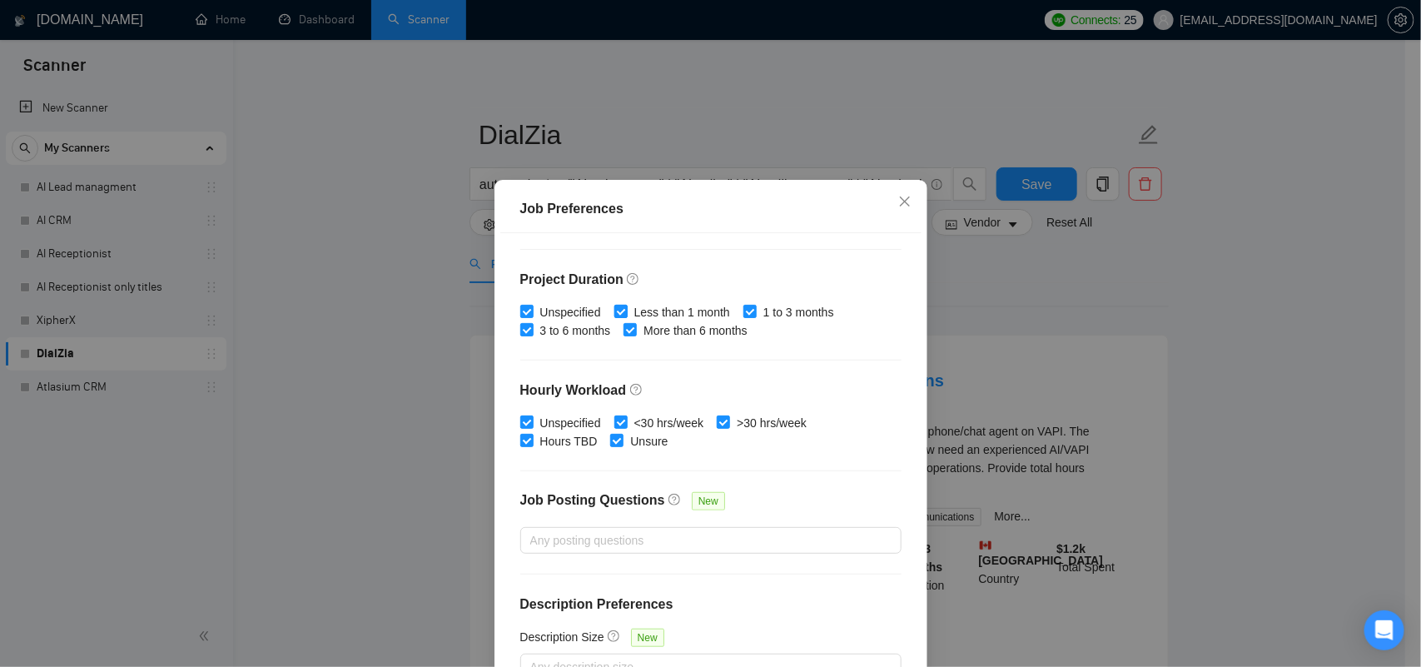
scroll to position [106, 0]
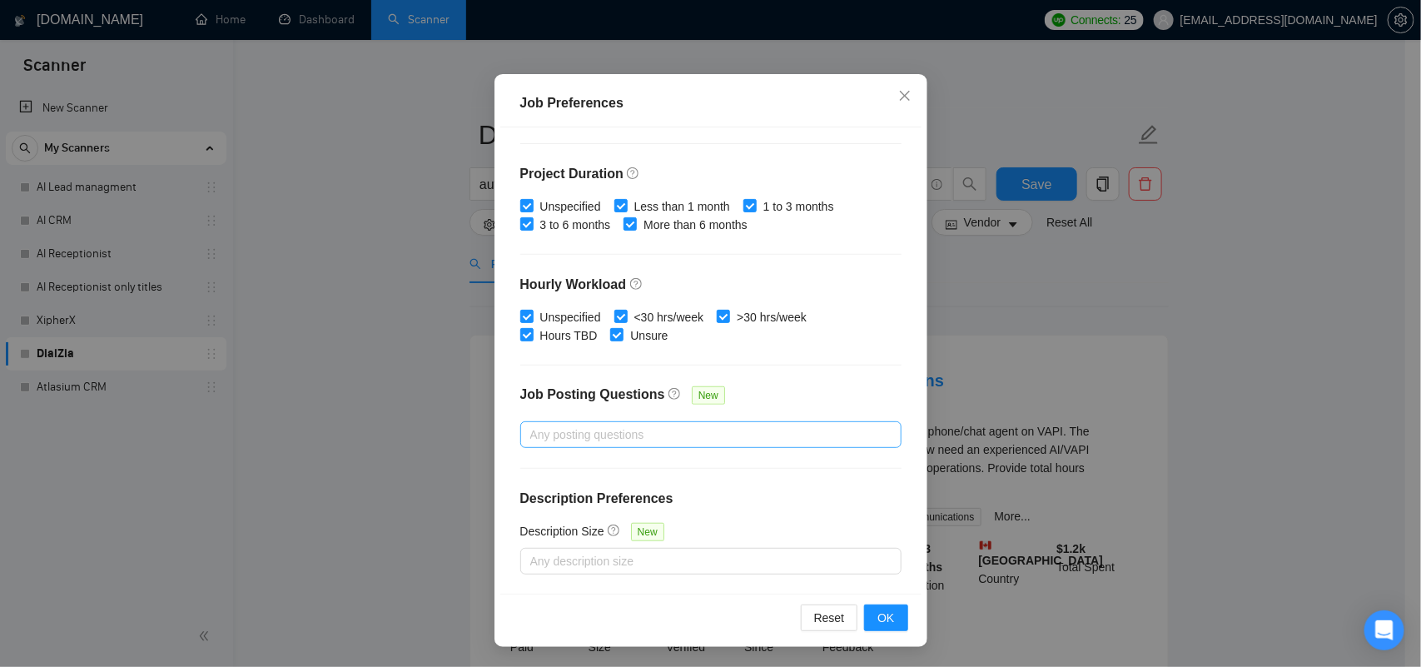
click at [608, 439] on div at bounding box center [702, 435] width 356 height 20
type input "500"
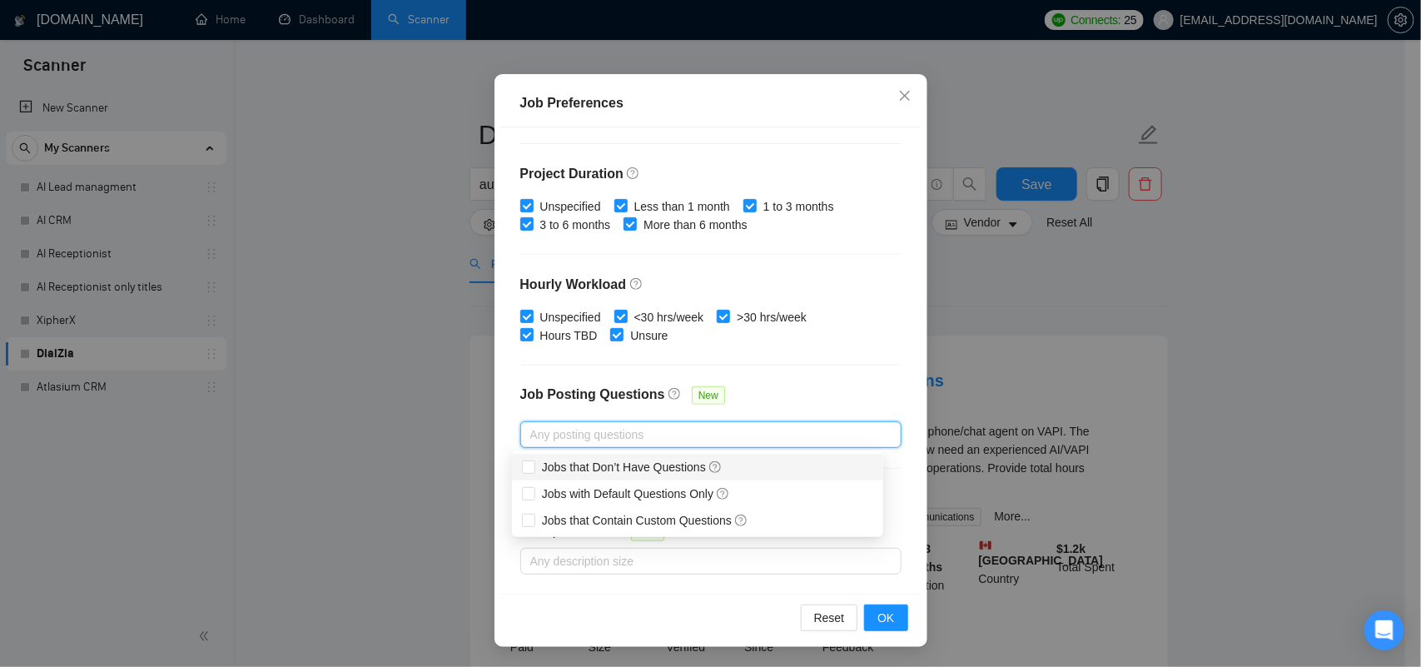
click at [816, 370] on div "Budget Project Type All Fixed Price Hourly Rate Fixed Price Budget $ 1000 Min -…" at bounding box center [710, 360] width 421 height 467
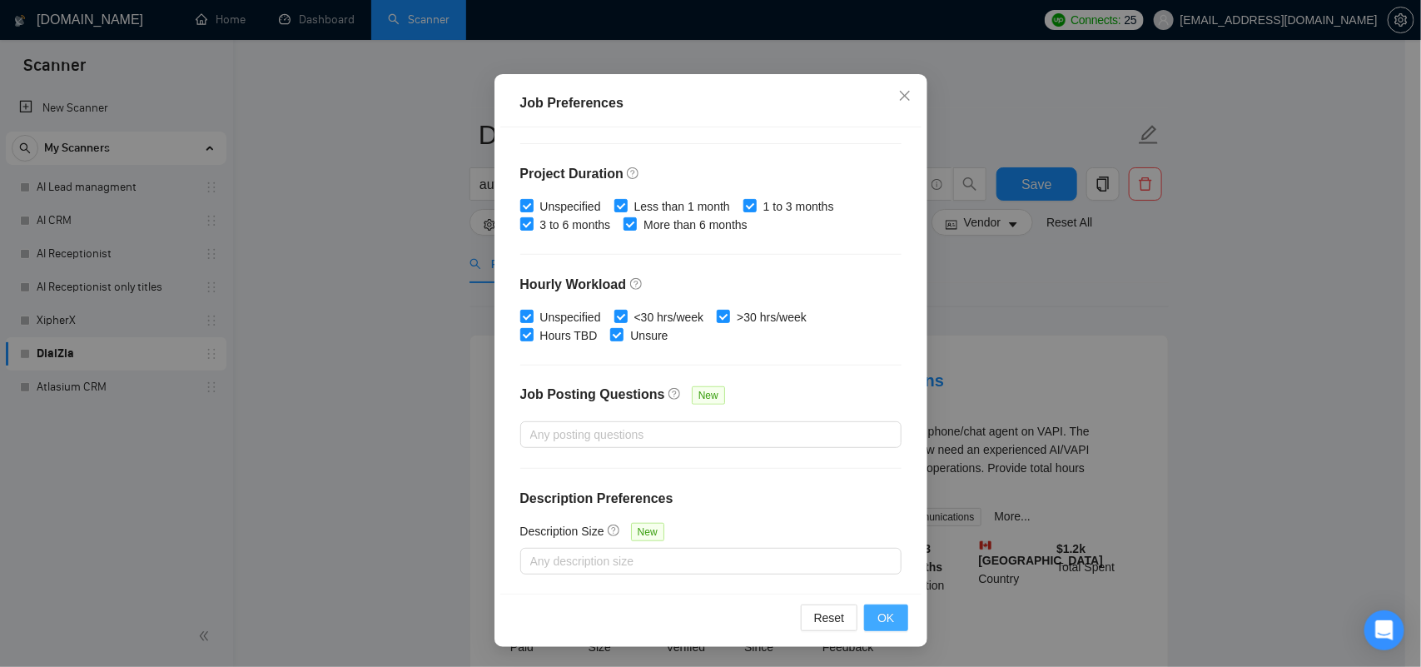
click at [877, 617] on span "OK" at bounding box center [885, 617] width 17 height 18
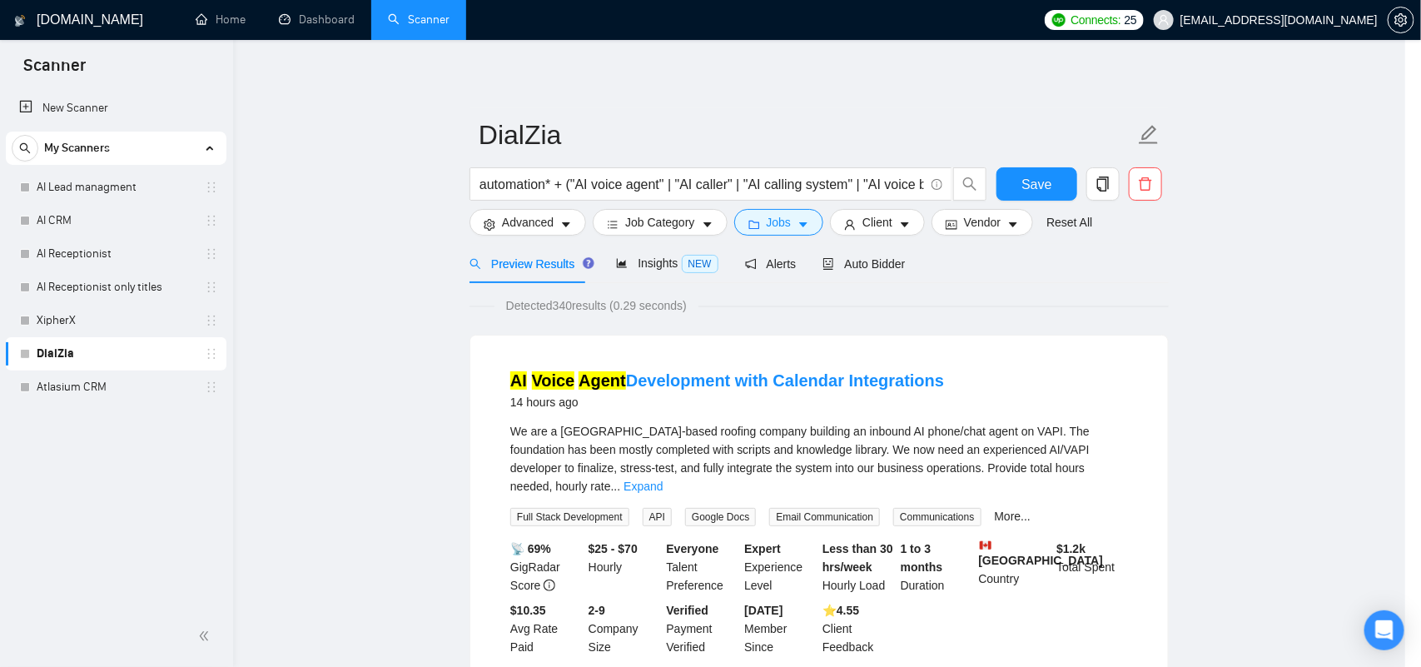
scroll to position [27, 0]
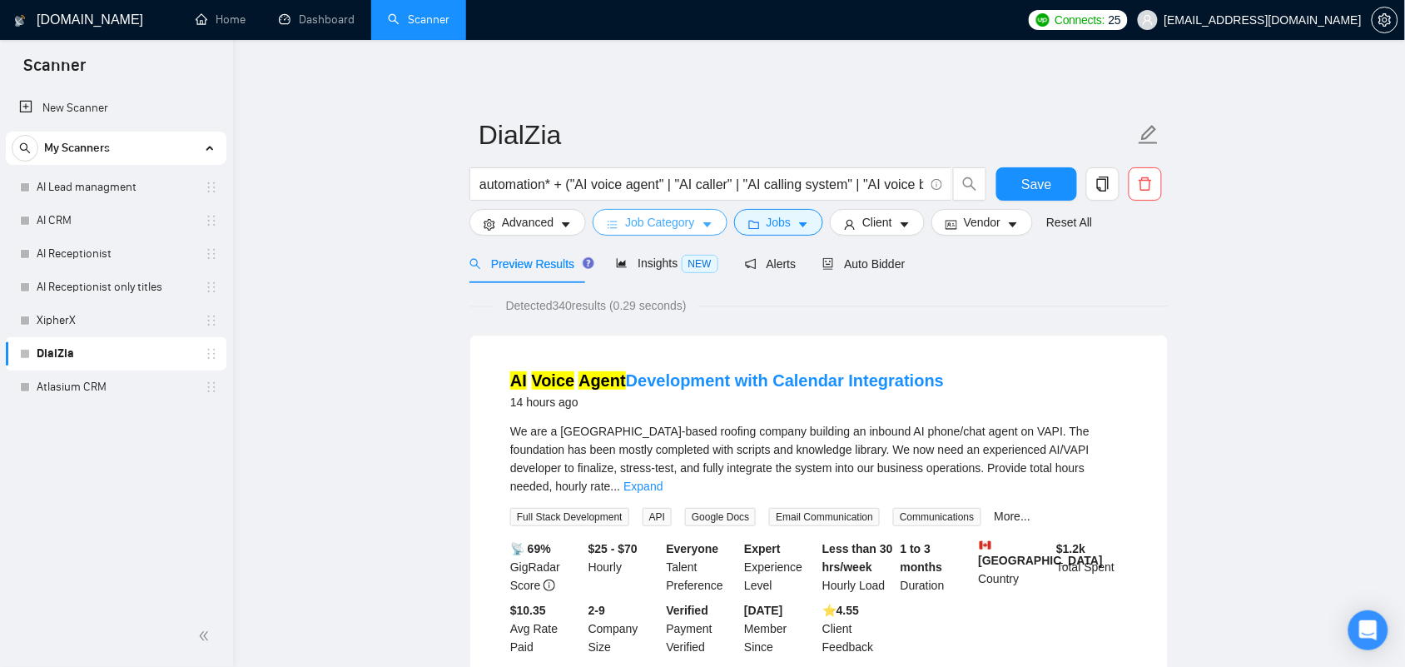
click at [668, 236] on button "Job Category" at bounding box center [660, 222] width 134 height 27
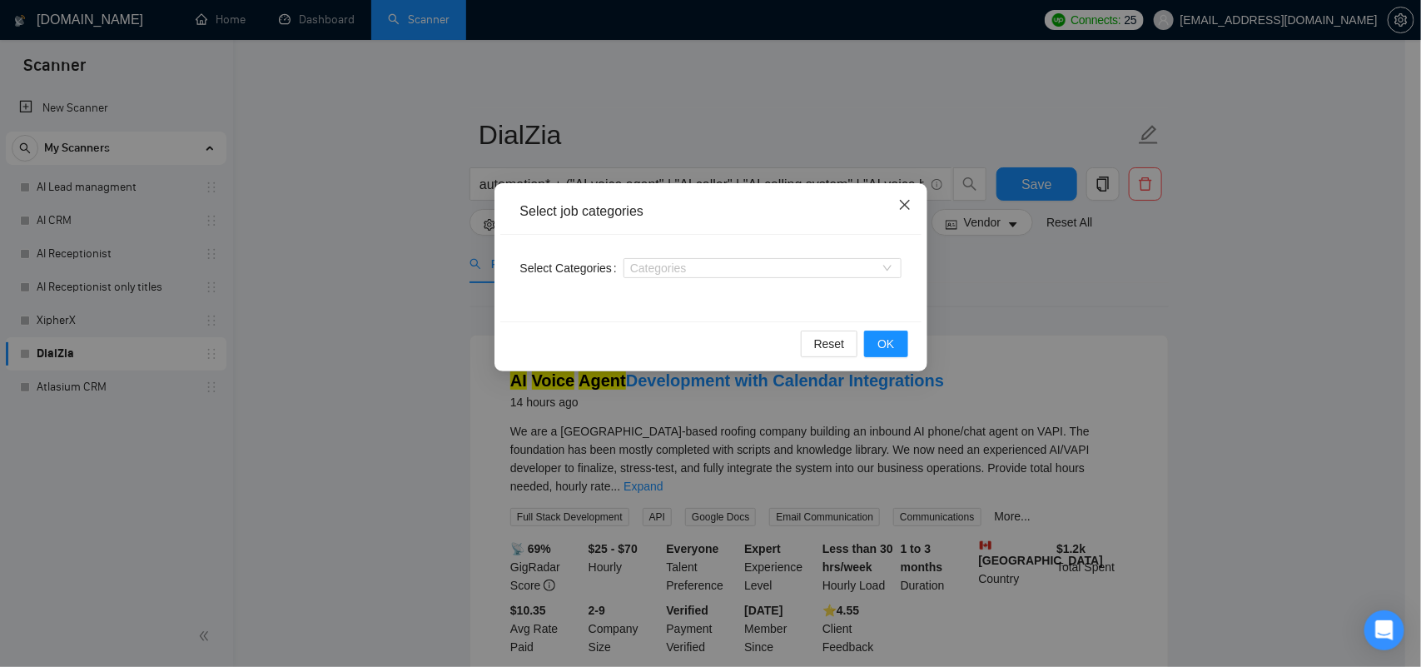
click at [907, 201] on icon "close" at bounding box center [904, 204] width 13 height 13
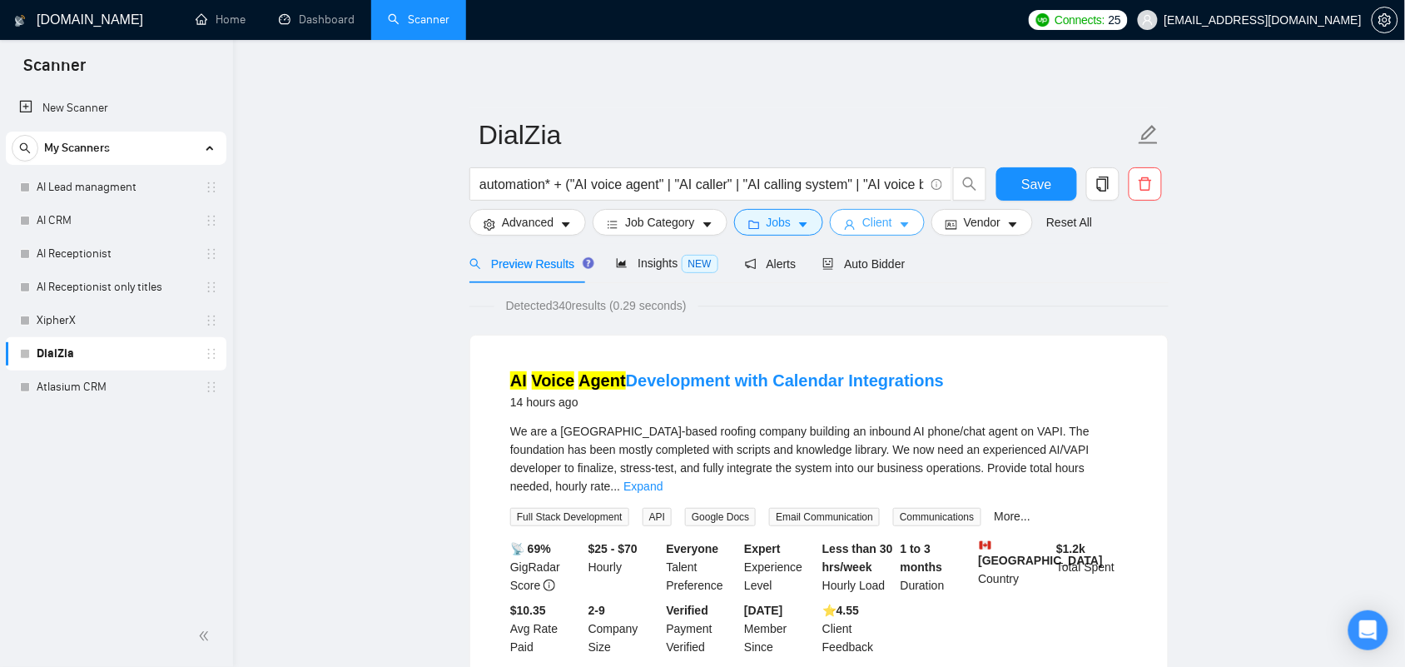
click at [884, 215] on span "Client" at bounding box center [877, 222] width 30 height 18
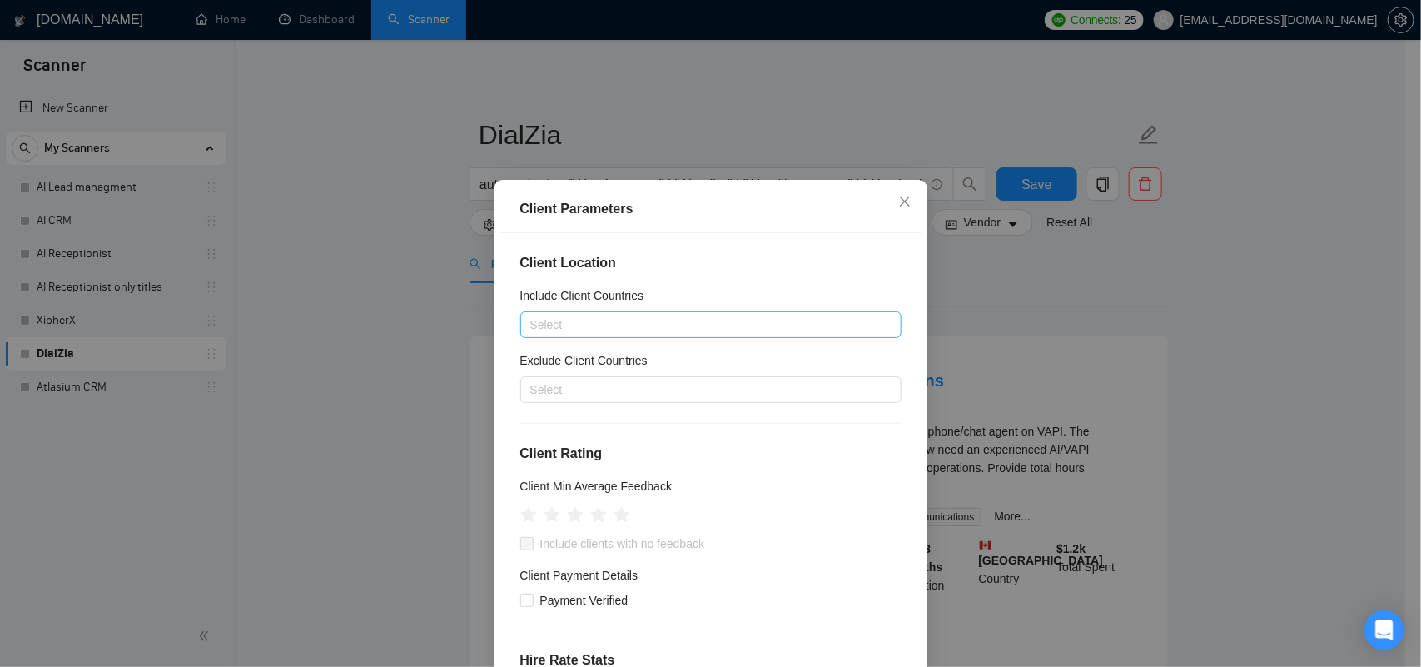
drag, startPoint x: 620, startPoint y: 358, endPoint x: 593, endPoint y: 330, distance: 39.4
click at [618, 347] on div "Client Location Include Client Countries Select Exclude Client Countries Select…" at bounding box center [710, 466] width 421 height 467
click at [589, 325] on div at bounding box center [702, 325] width 356 height 20
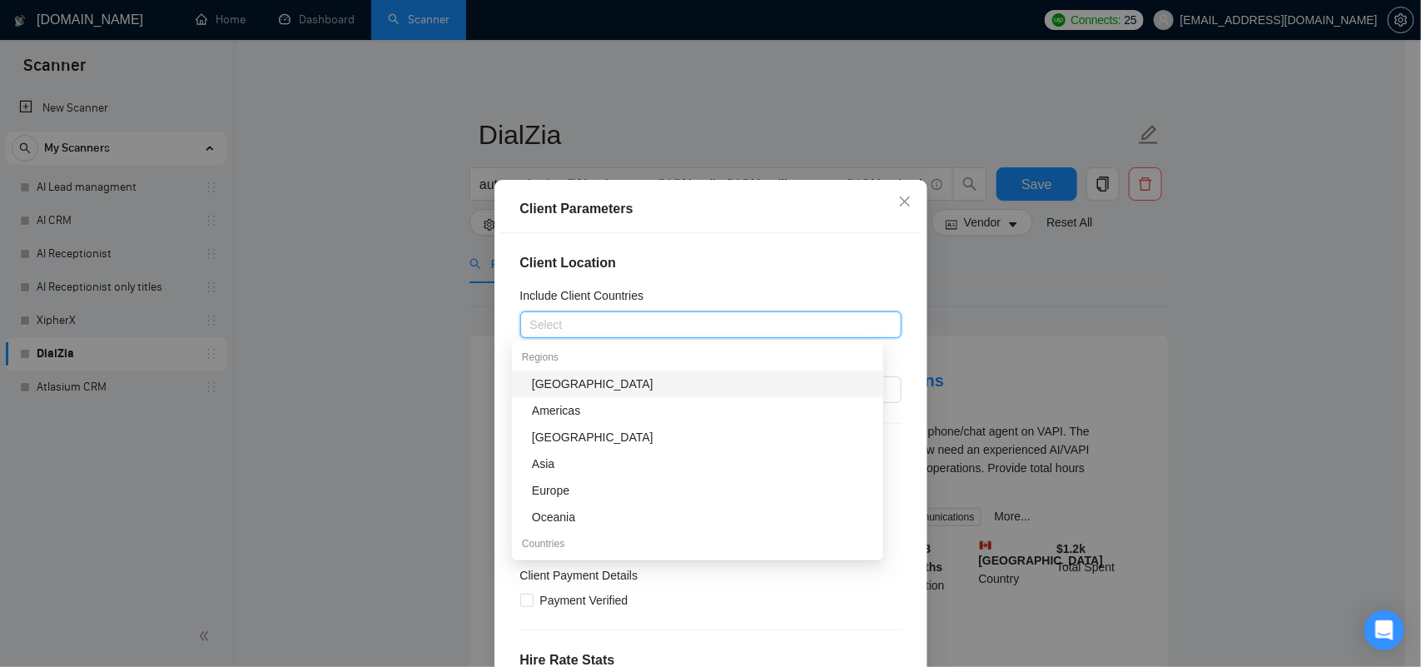
click at [647, 263] on h4 "Client Location" at bounding box center [710, 263] width 381 height 20
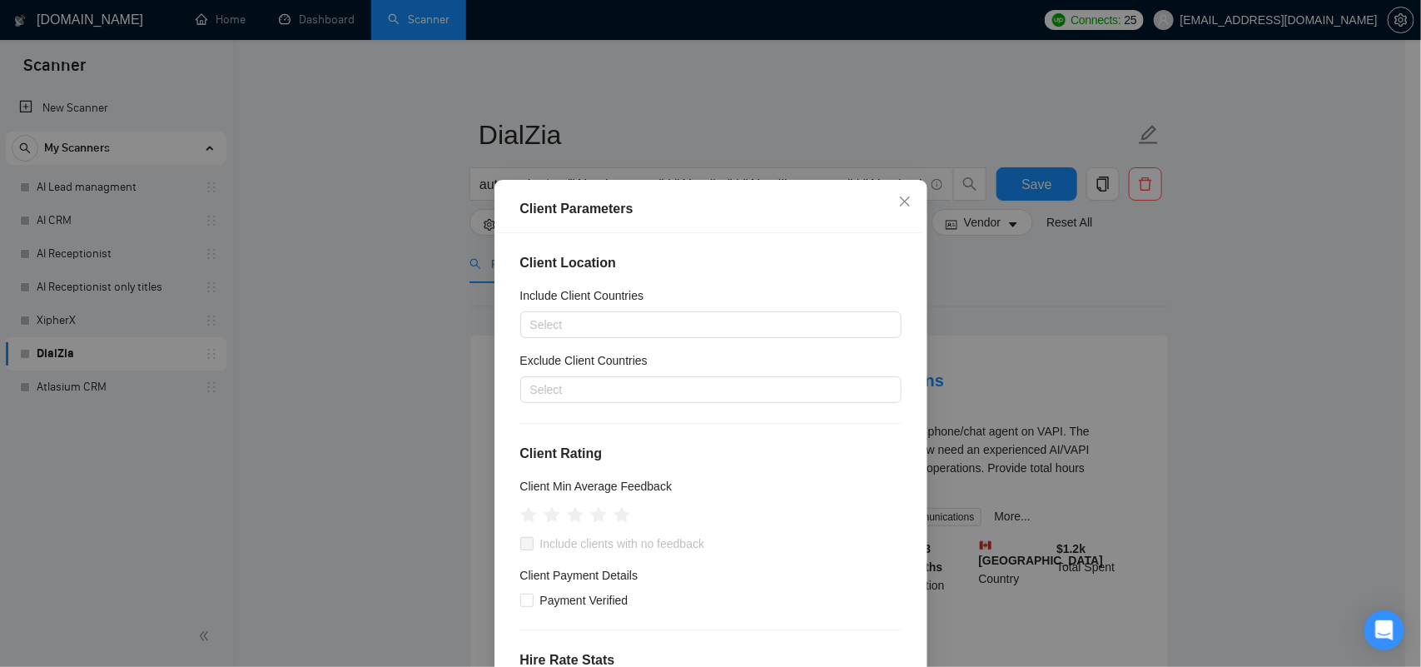
click at [562, 375] on div "Exclude Client Countries" at bounding box center [710, 363] width 381 height 25
click at [562, 380] on div at bounding box center [702, 390] width 356 height 20
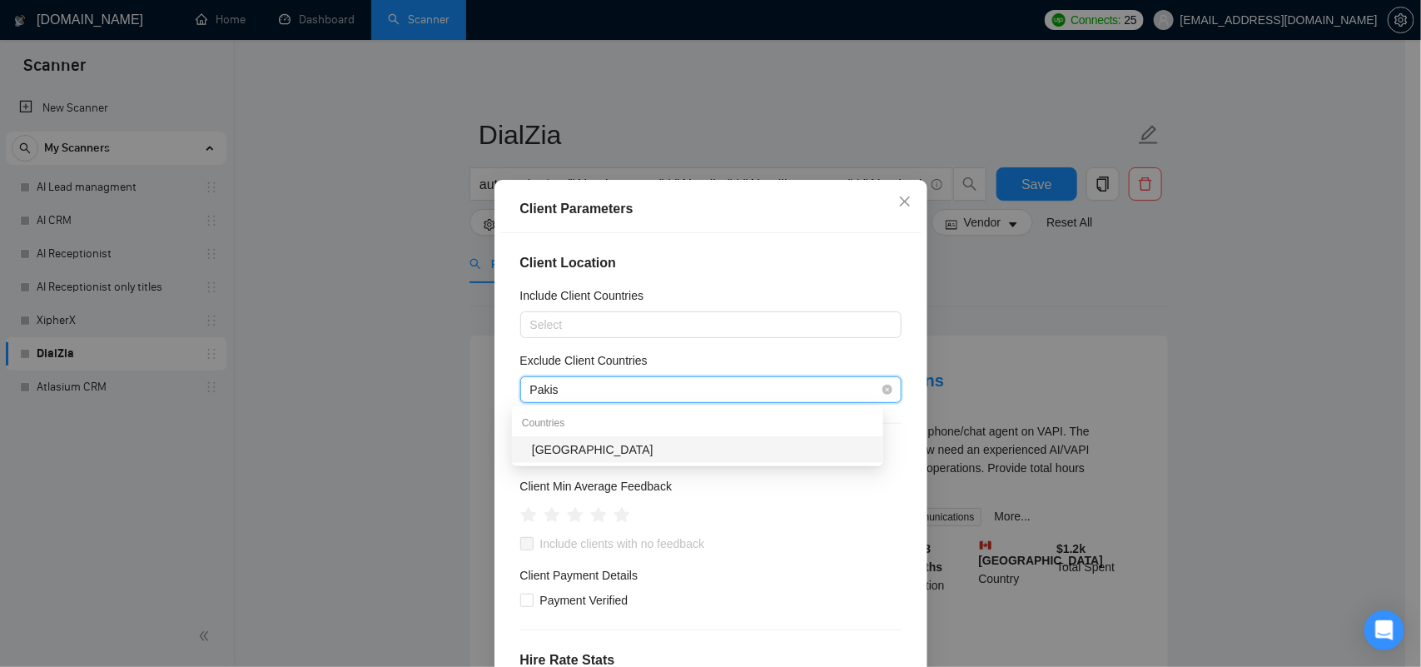
type input "Pakist"
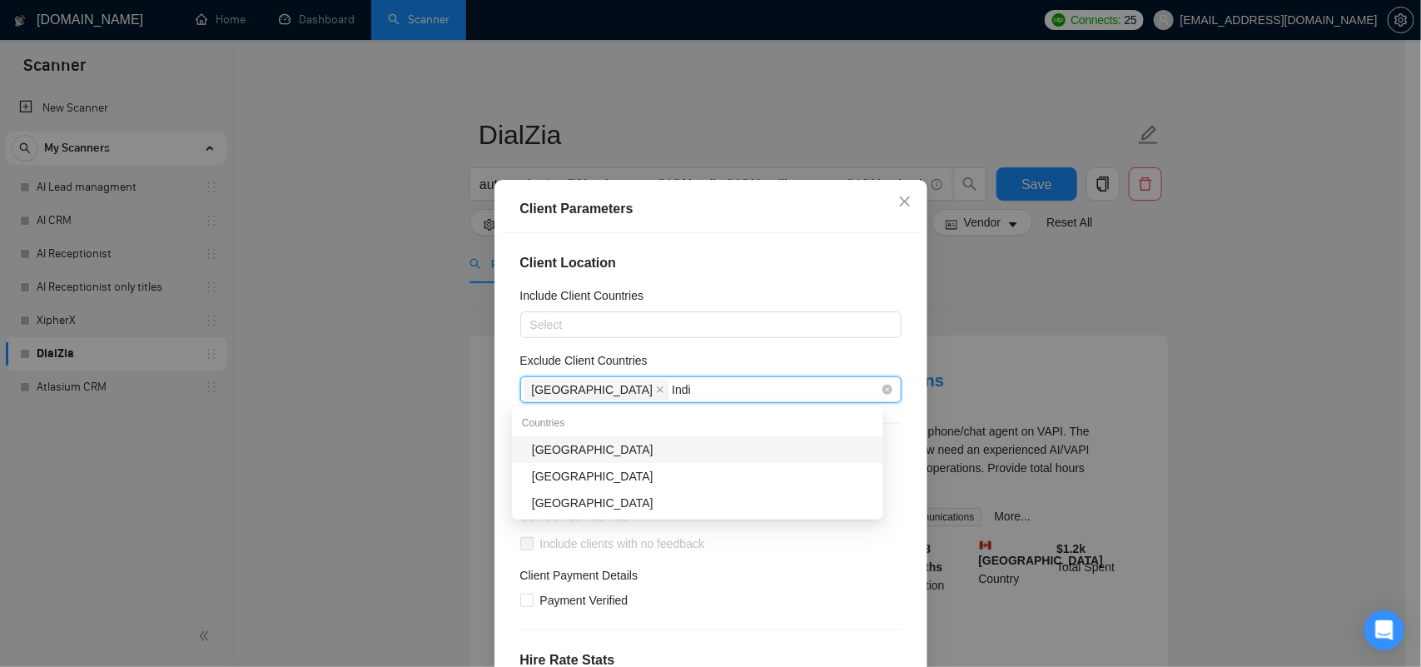
type input "[GEOGRAPHIC_DATA]"
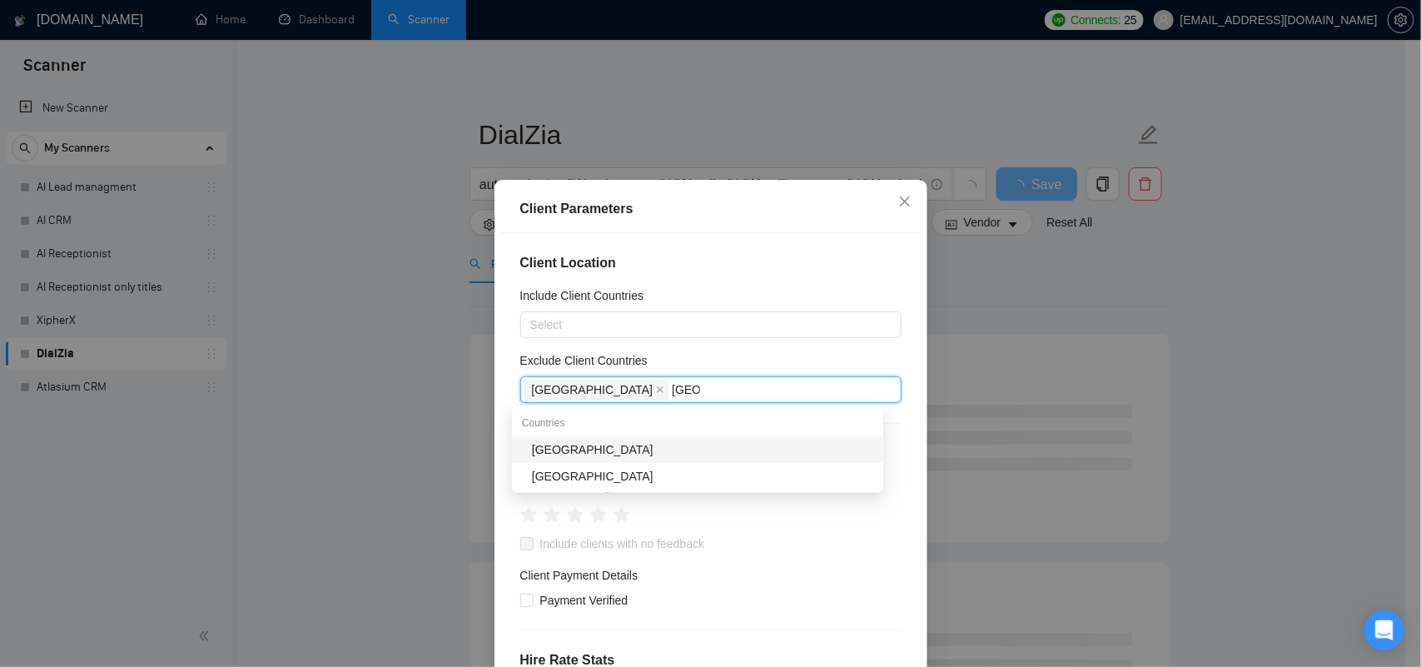
click at [569, 446] on div "[GEOGRAPHIC_DATA]" at bounding box center [702, 449] width 341 height 18
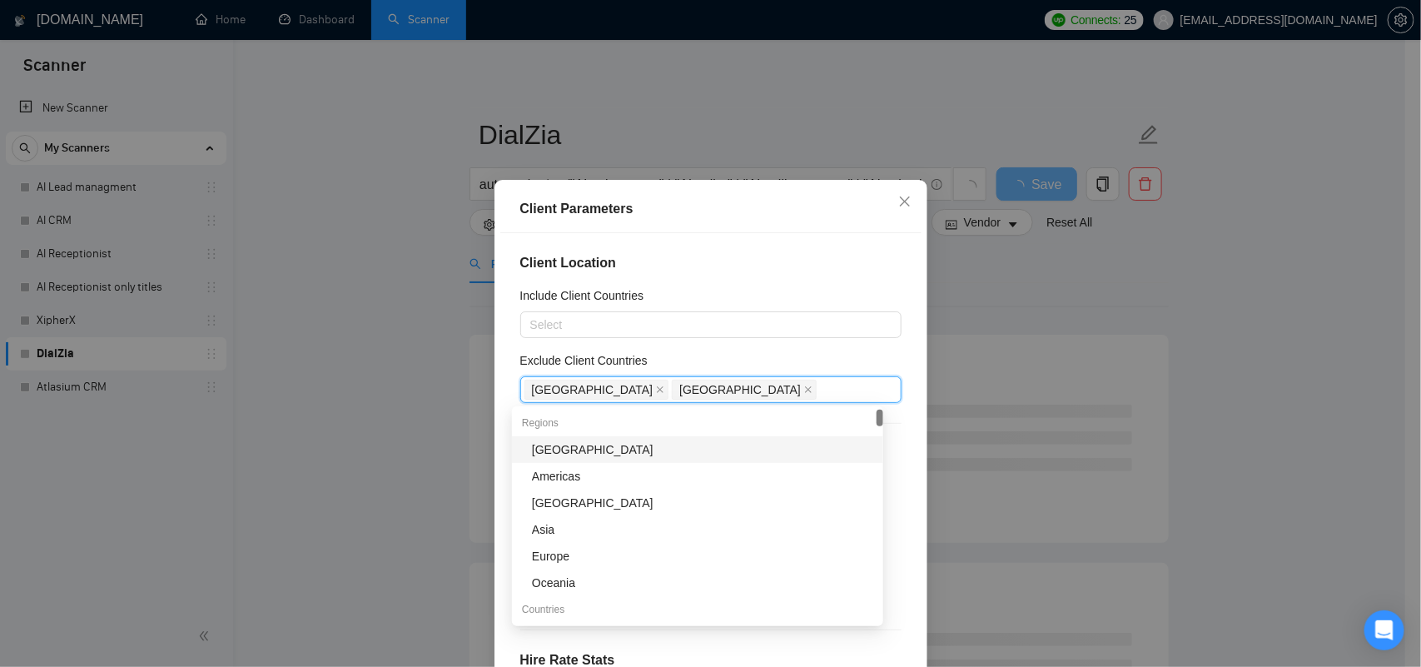
click at [714, 356] on div "Exclude Client Countries" at bounding box center [710, 363] width 381 height 25
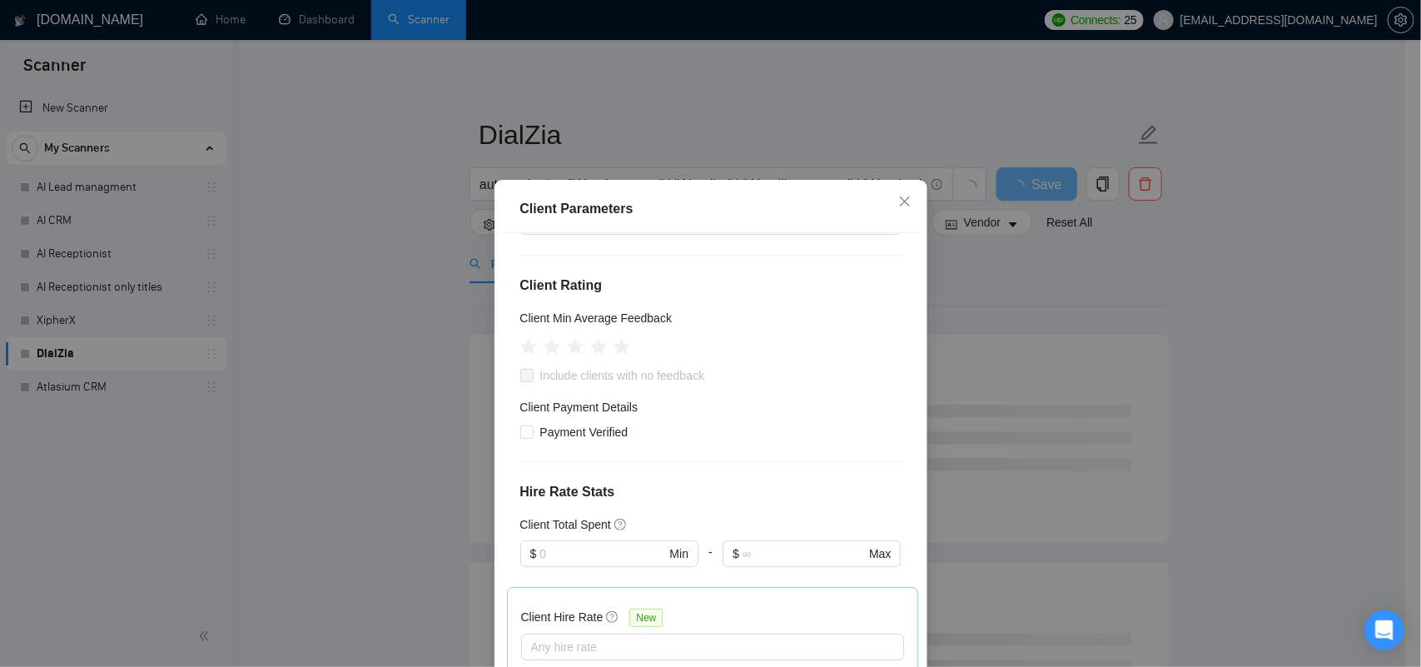
scroll to position [208, 0]
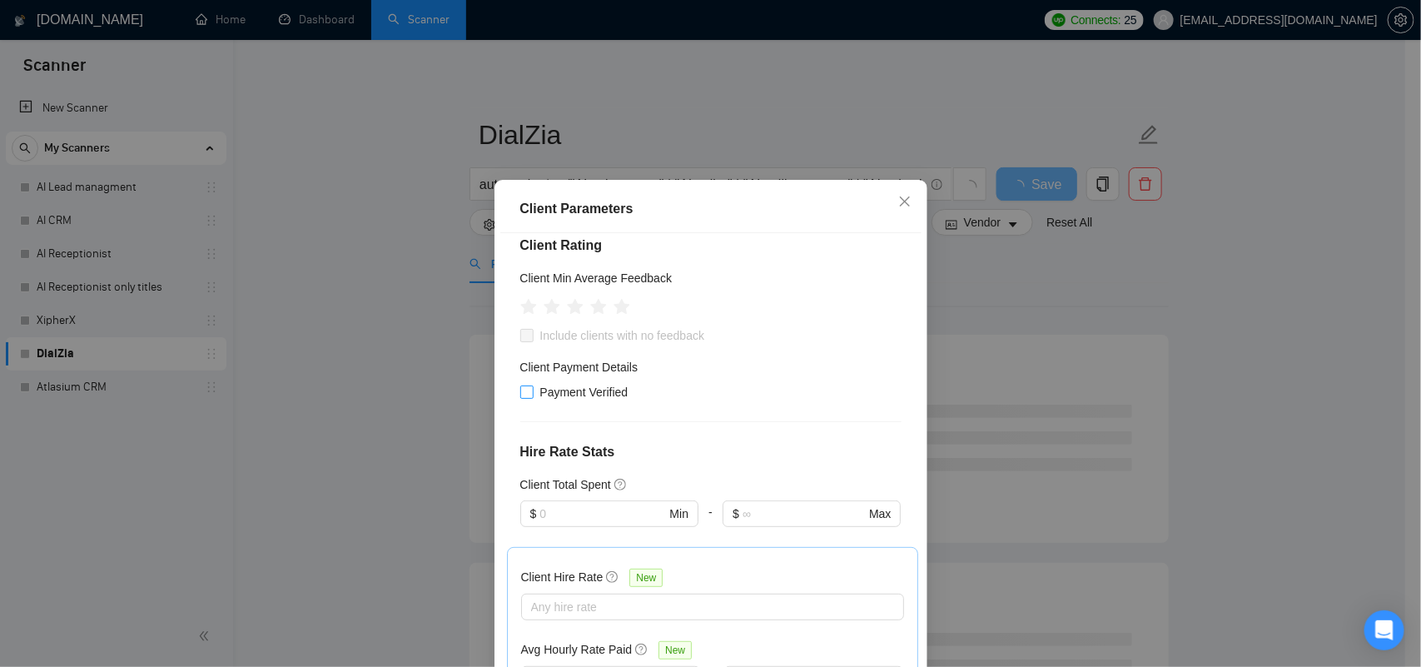
click at [525, 393] on span at bounding box center [526, 391] width 13 height 13
click at [525, 393] on input "Payment Verified" at bounding box center [526, 391] width 12 height 12
checkbox input "true"
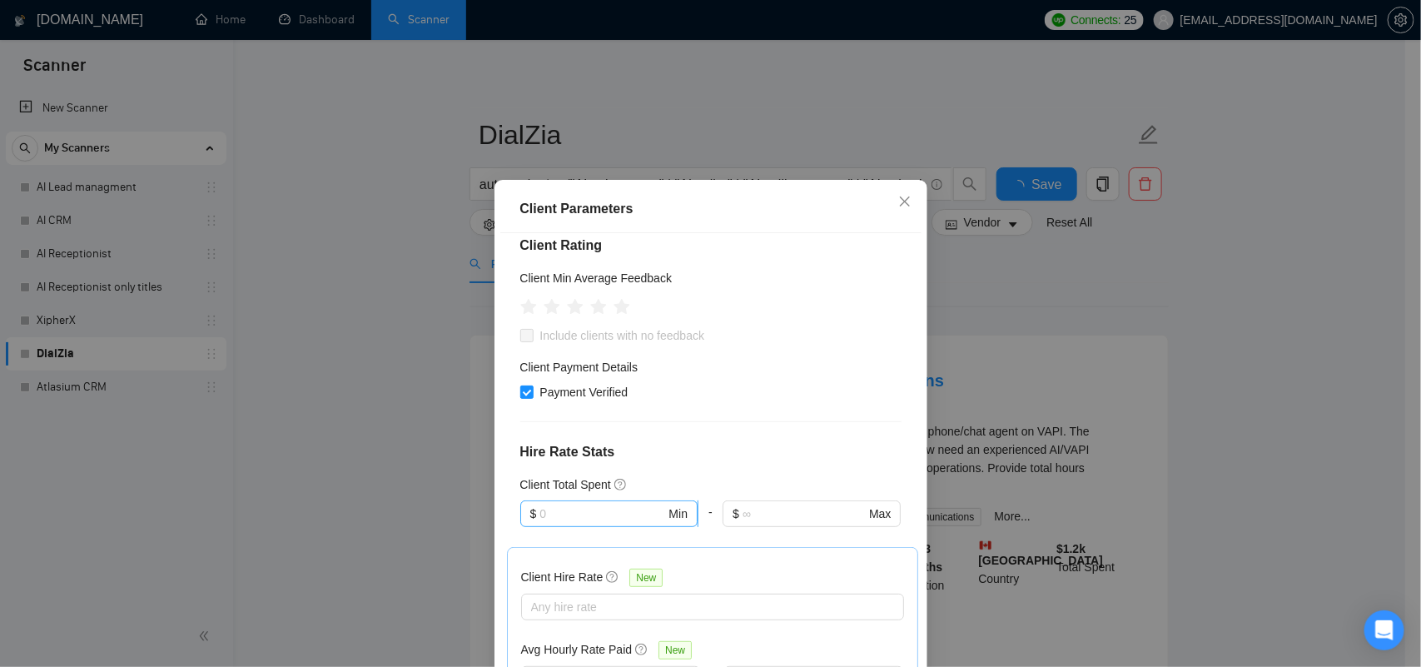
scroll to position [312, 0]
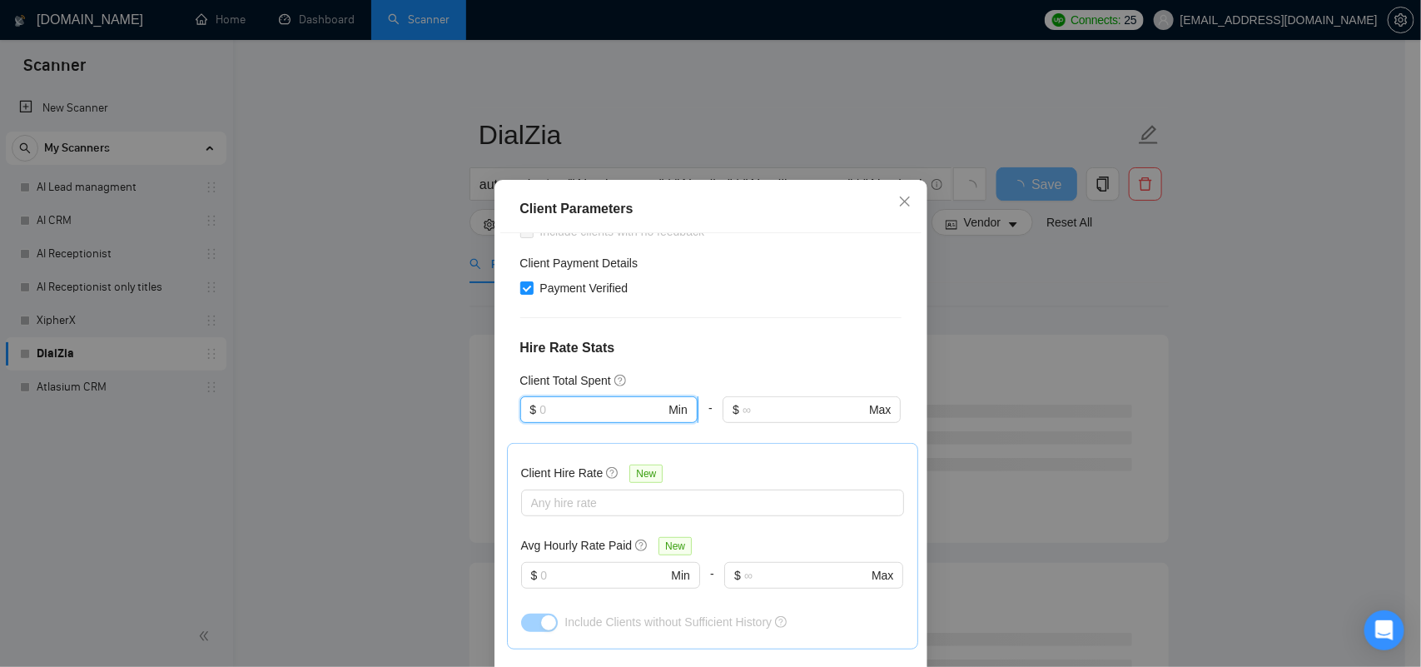
click at [555, 405] on input "text" at bounding box center [602, 409] width 126 height 18
click at [776, 368] on div "Client Location Include Client Countries Select Exclude Client Countries [GEOGR…" at bounding box center [710, 466] width 421 height 467
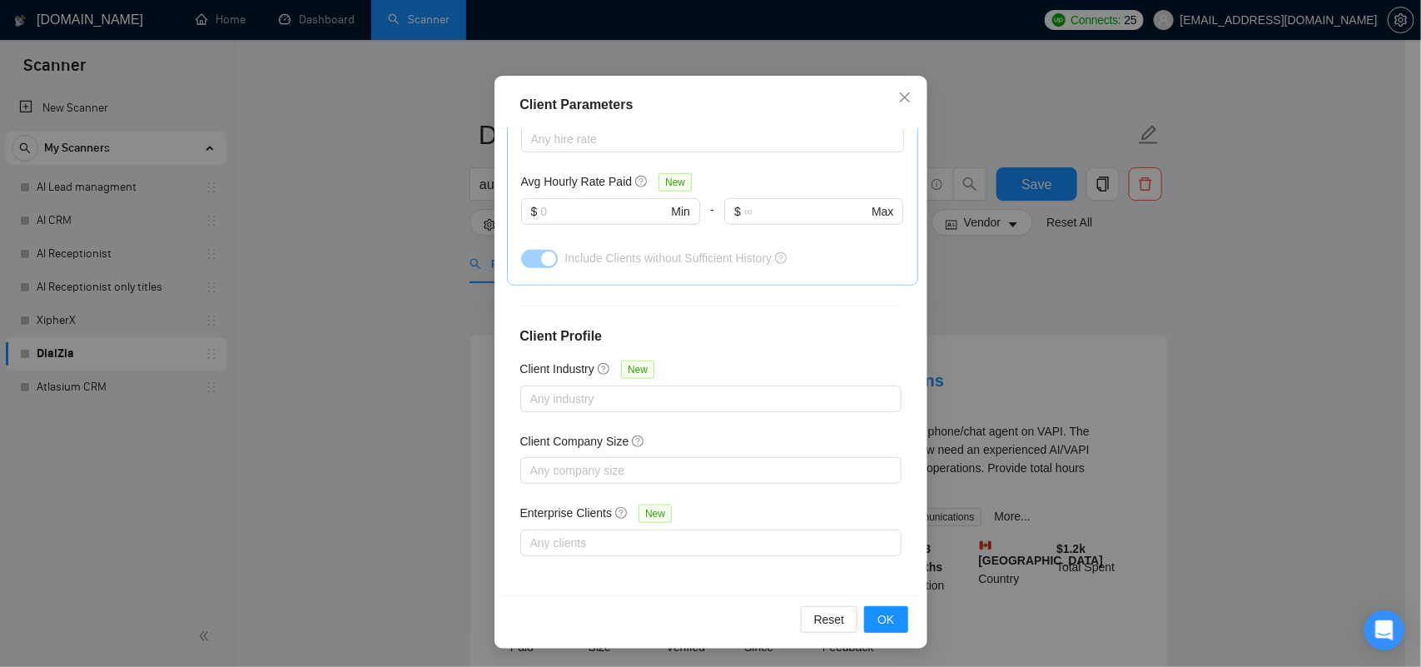
scroll to position [106, 0]
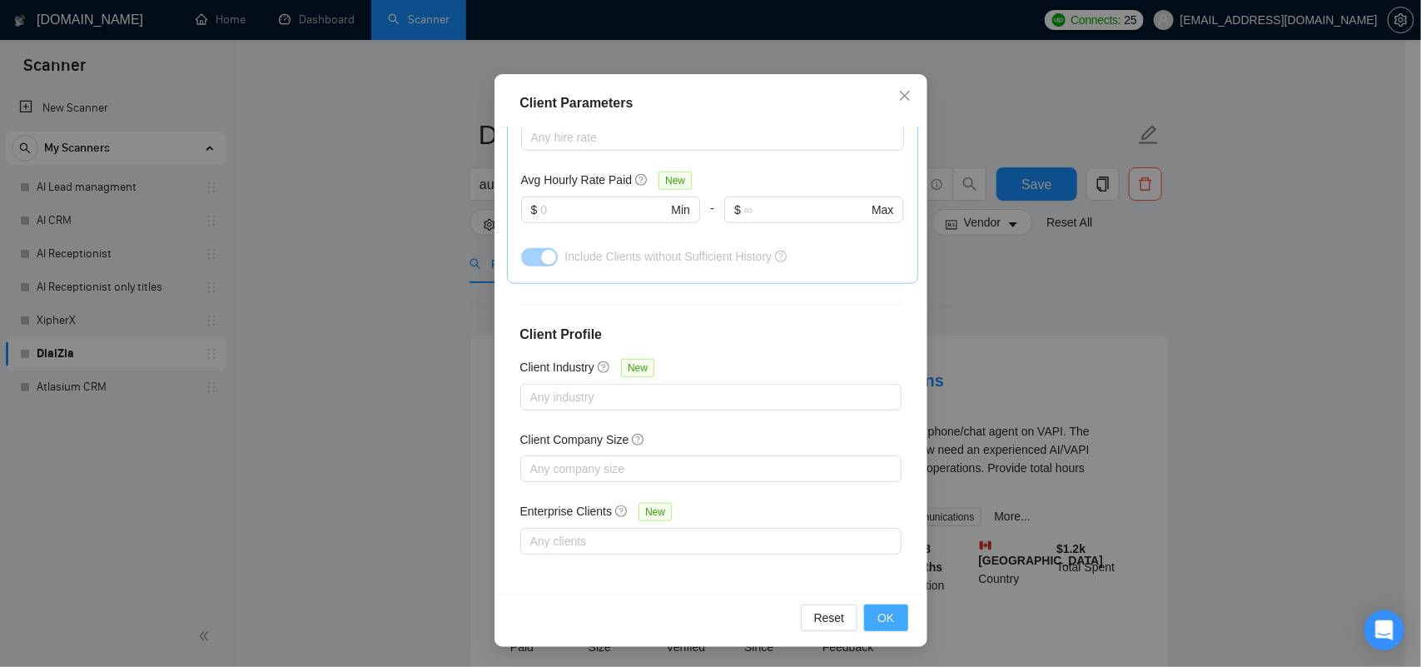
click at [887, 617] on button "OK" at bounding box center [885, 617] width 43 height 27
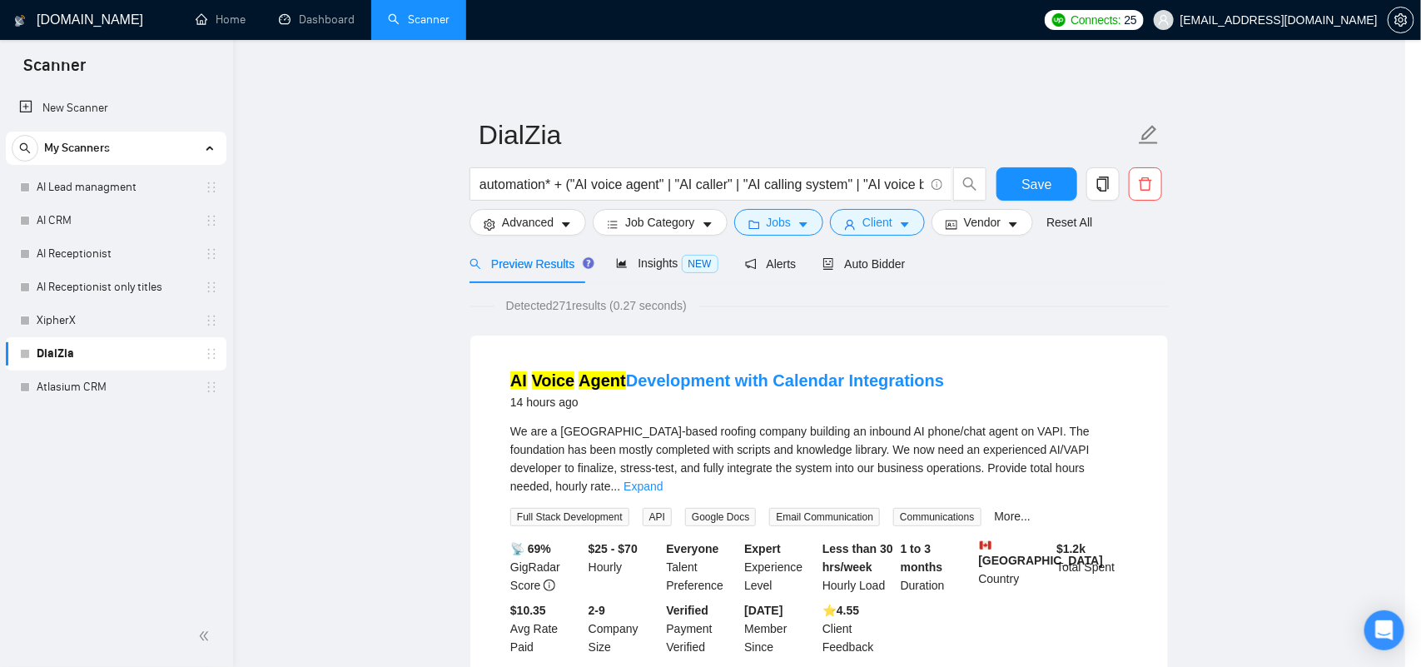
scroll to position [27, 0]
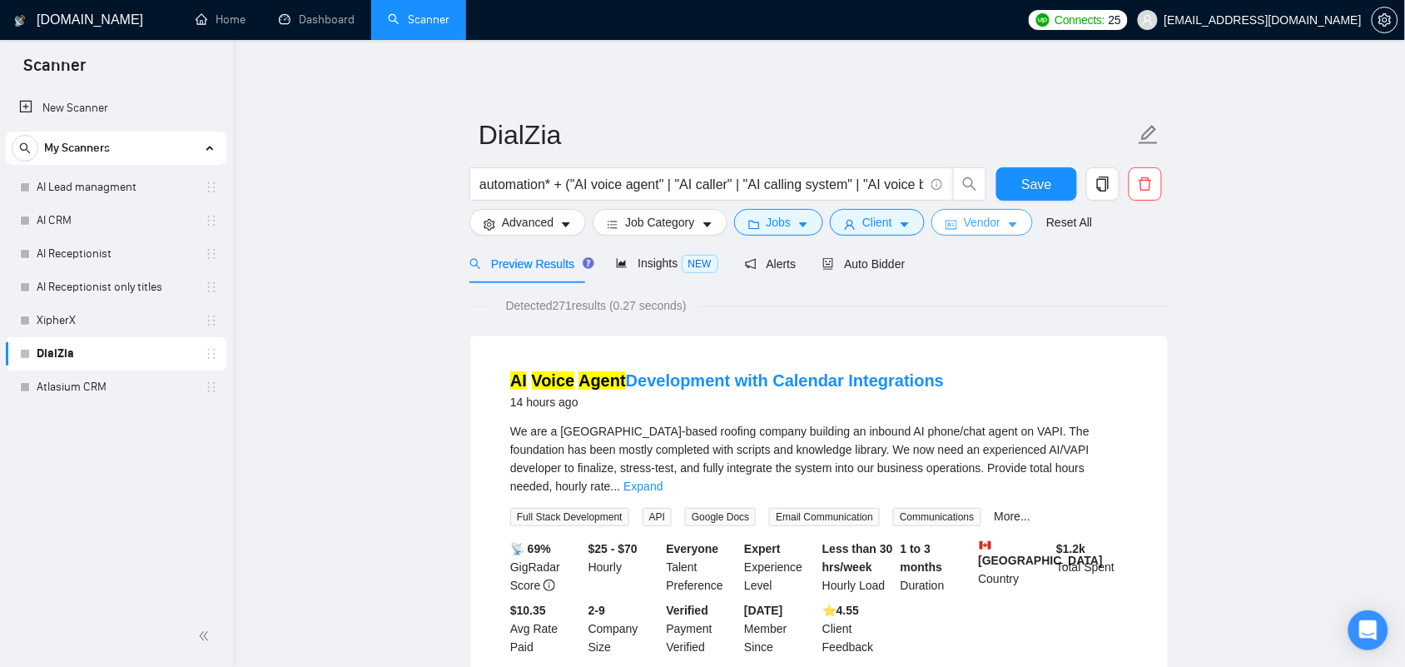
click at [989, 226] on span "Vendor" at bounding box center [982, 222] width 37 height 18
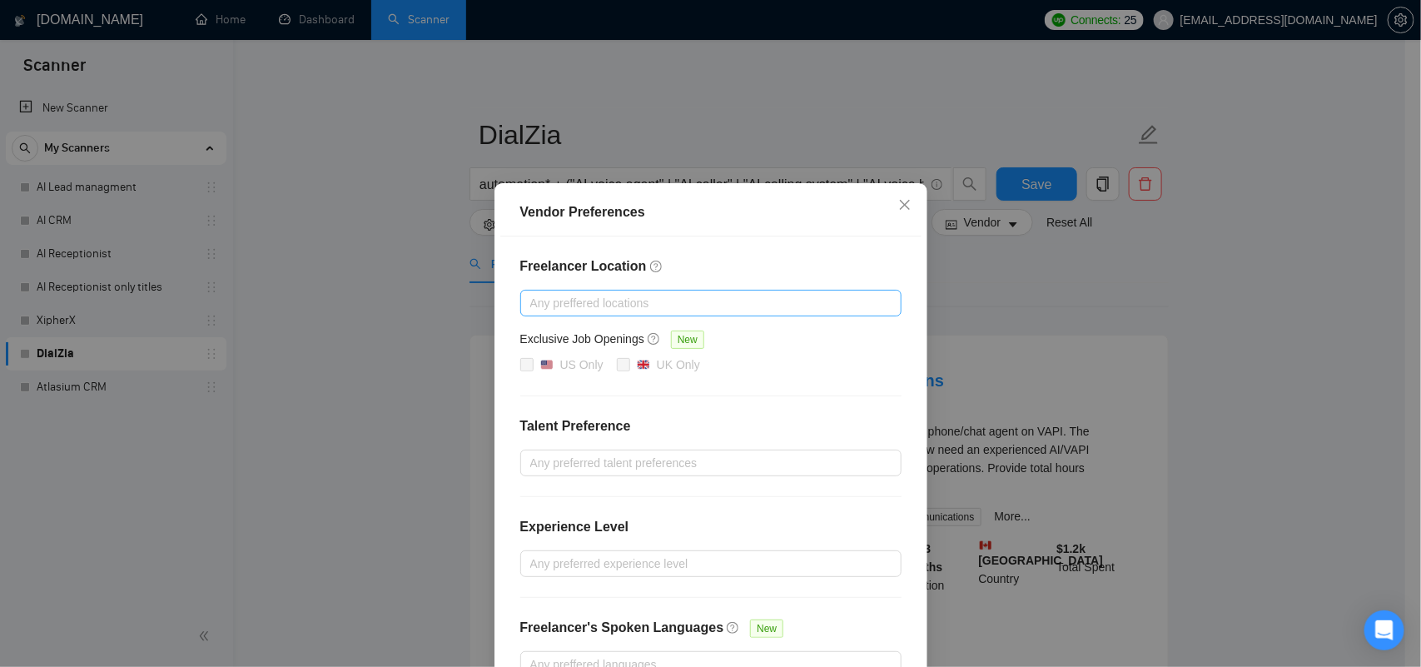
click at [617, 310] on div at bounding box center [702, 303] width 356 height 20
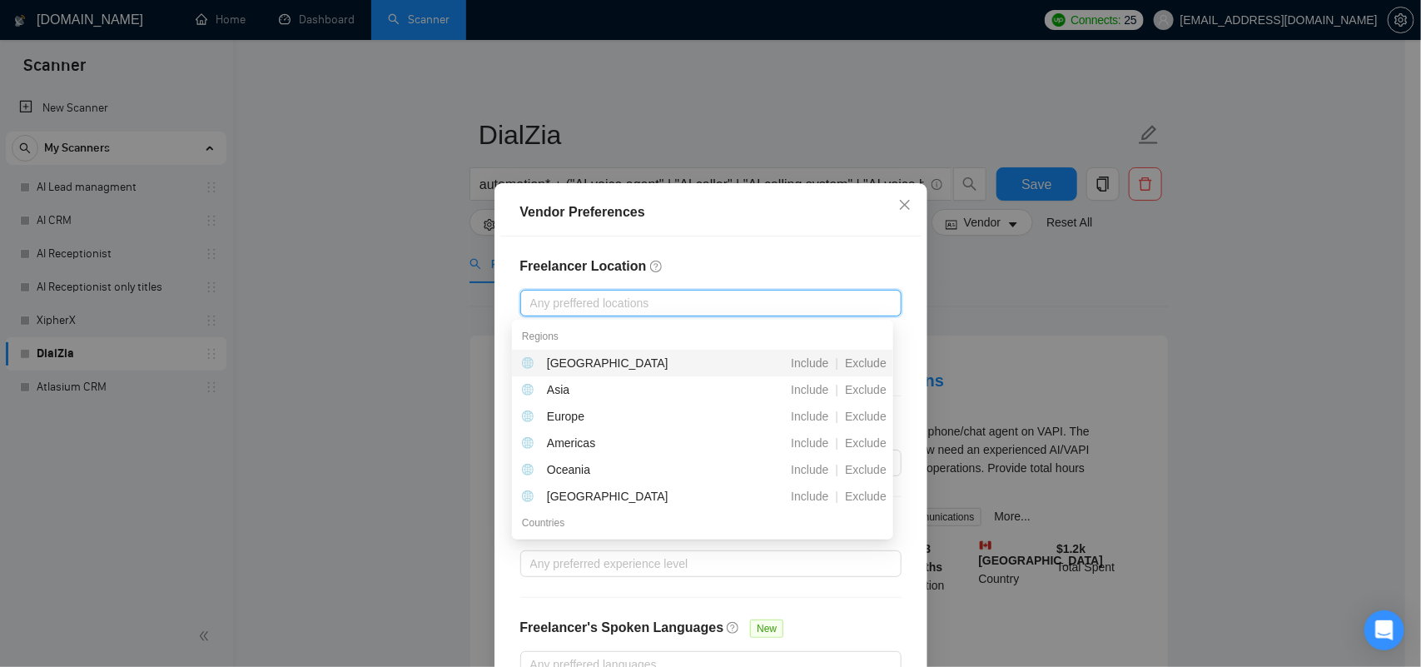
click at [680, 279] on div "Freelancer Location Any preffered locations Exclusive Job Openings New US Only …" at bounding box center [710, 466] width 421 height 461
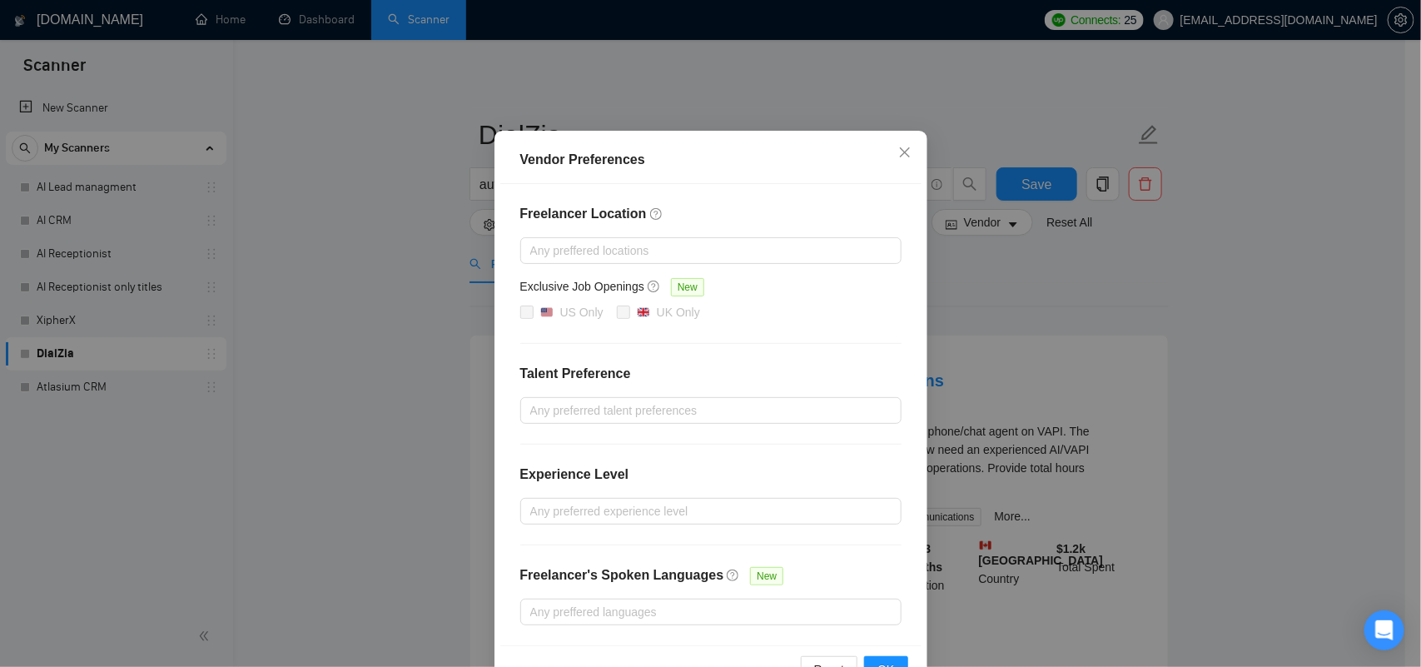
scroll to position [104, 0]
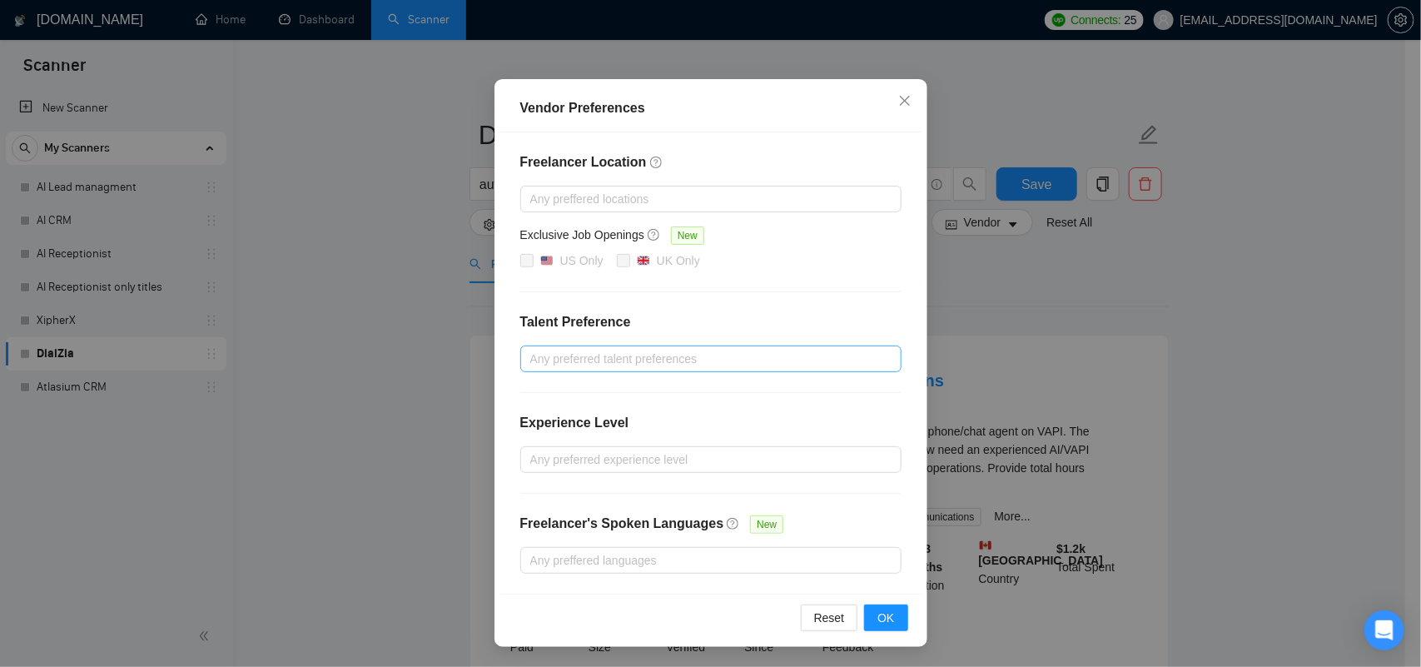
click at [588, 351] on div at bounding box center [702, 359] width 356 height 20
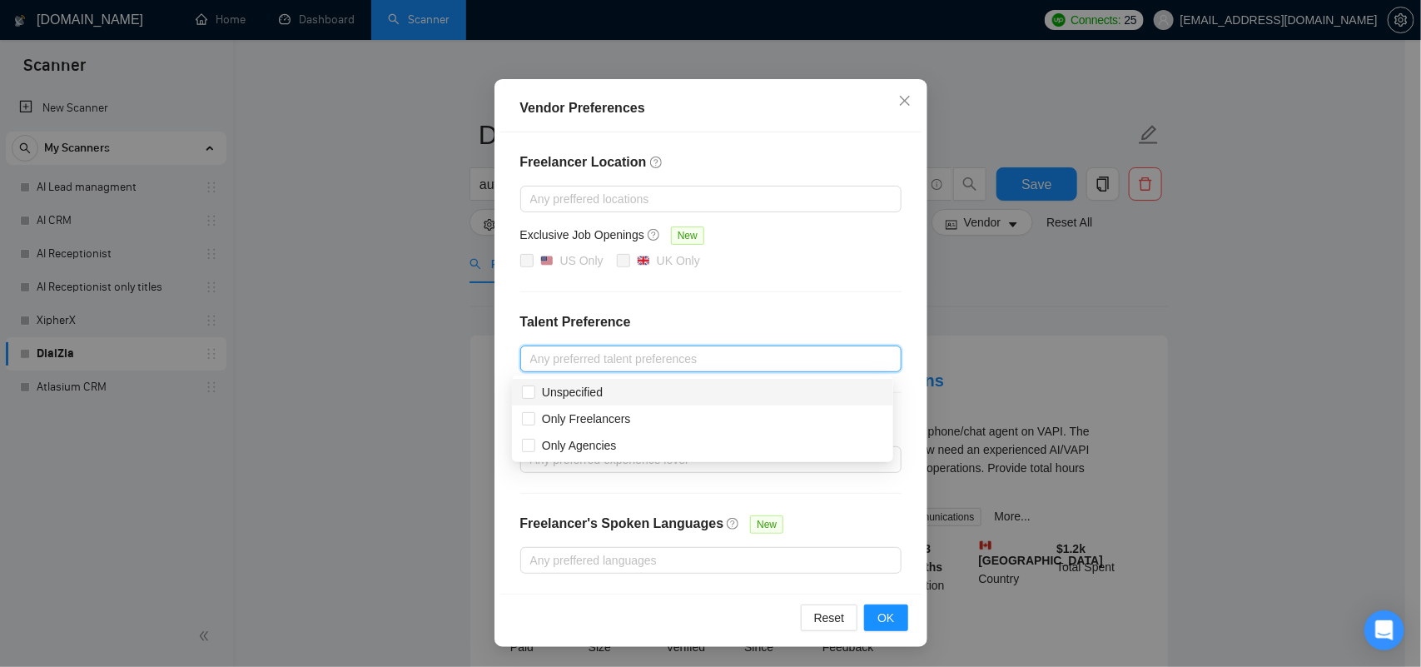
click at [717, 309] on div "Freelancer Location Any preffered locations Exclusive Job Openings New US Only …" at bounding box center [710, 362] width 421 height 461
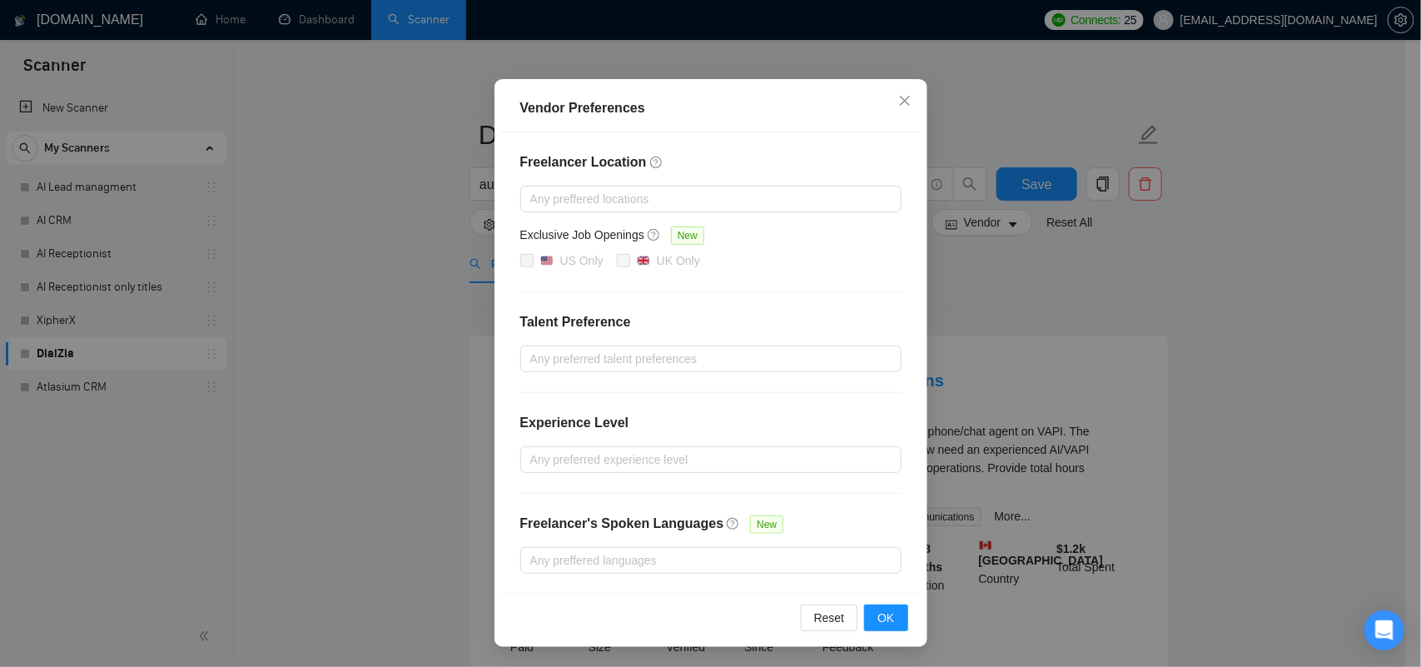
scroll to position [106, 0]
click at [621, 446] on div "Any preferred experience level" at bounding box center [710, 459] width 381 height 27
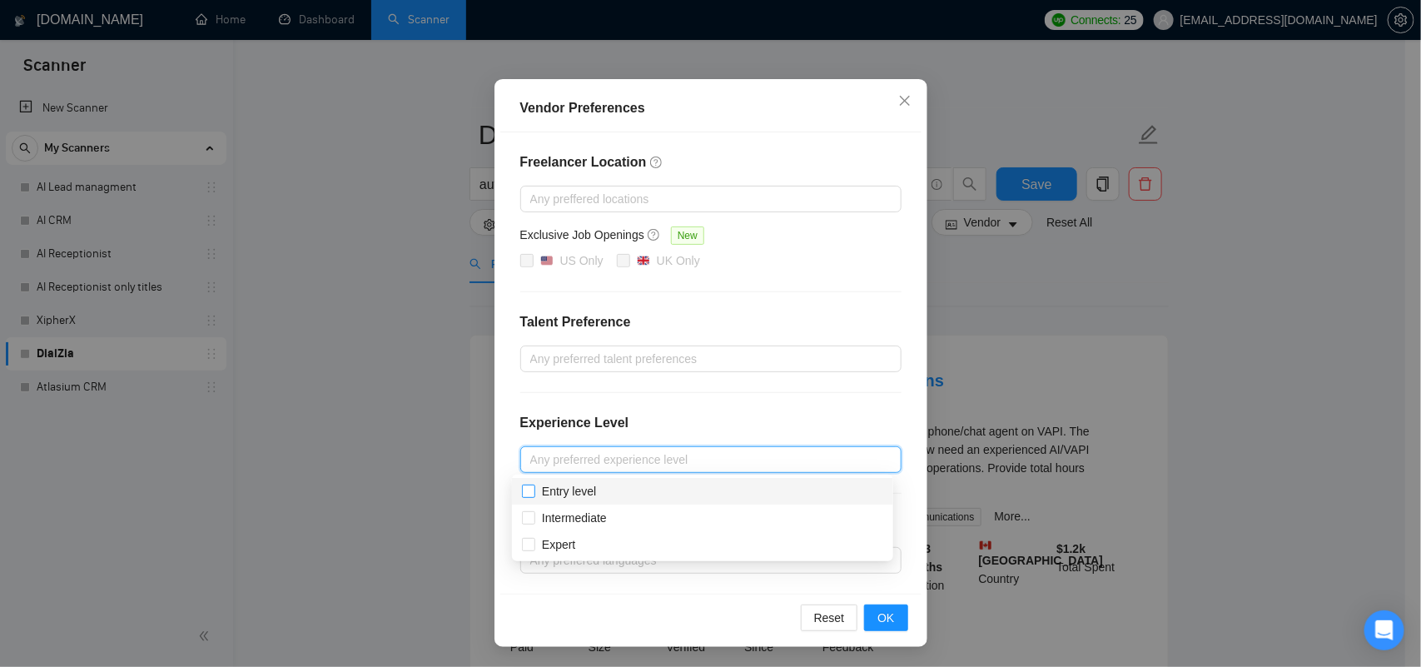
click at [530, 492] on input "Entry level" at bounding box center [528, 490] width 12 height 12
checkbox input "true"
click at [526, 514] on input "Intermediate" at bounding box center [528, 517] width 12 height 12
checkbox input "true"
click at [526, 539] on input "Expert" at bounding box center [528, 544] width 12 height 12
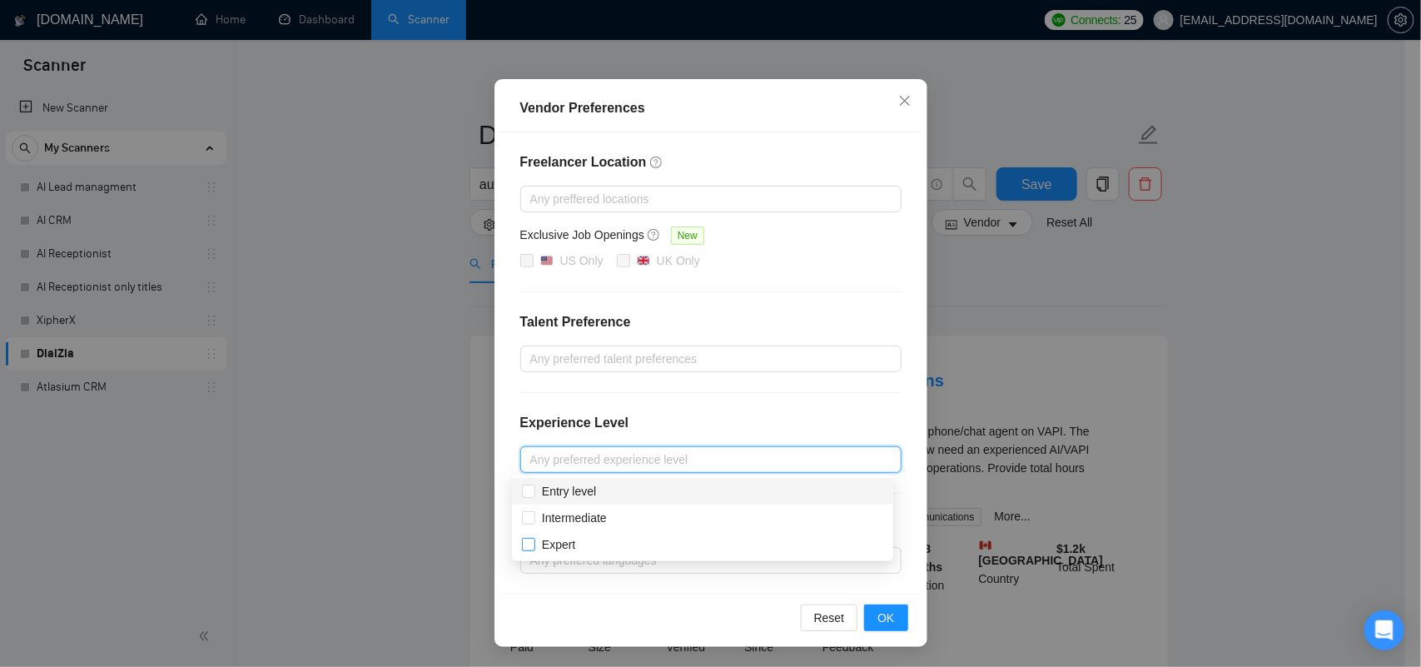
checkbox input "true"
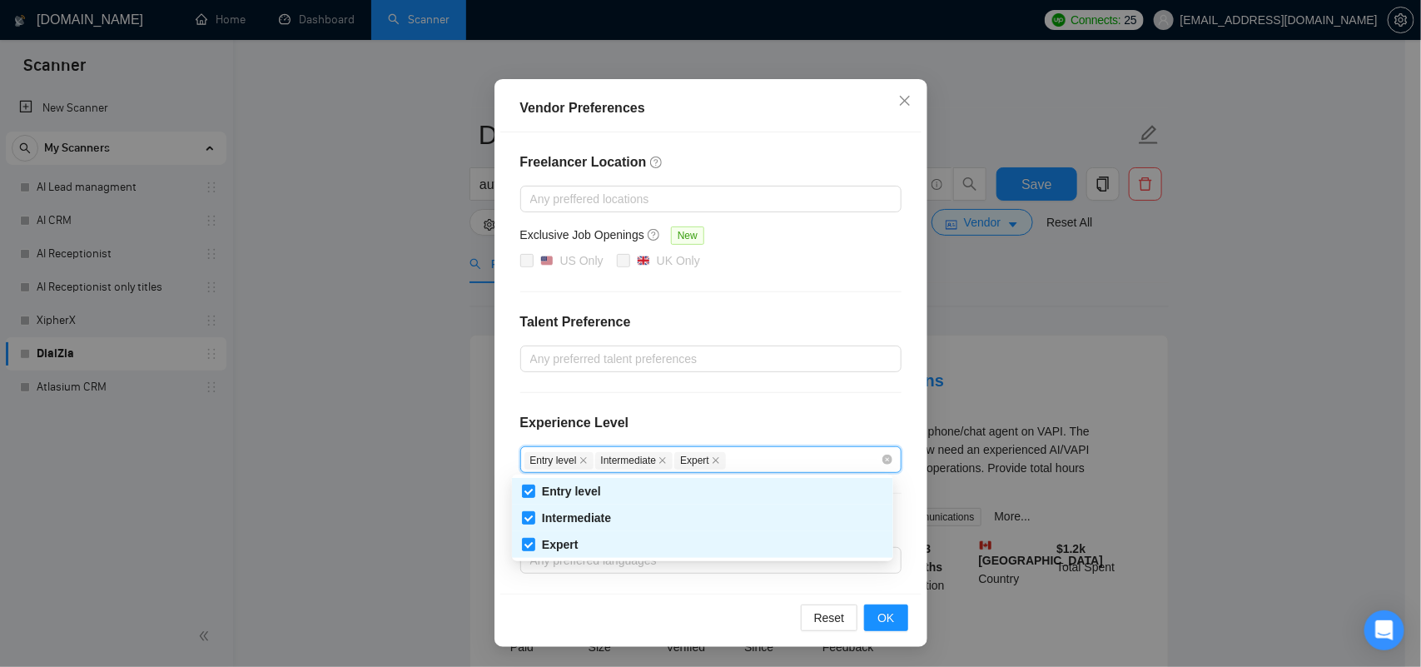
click at [747, 413] on div "Experience Level" at bounding box center [710, 429] width 381 height 33
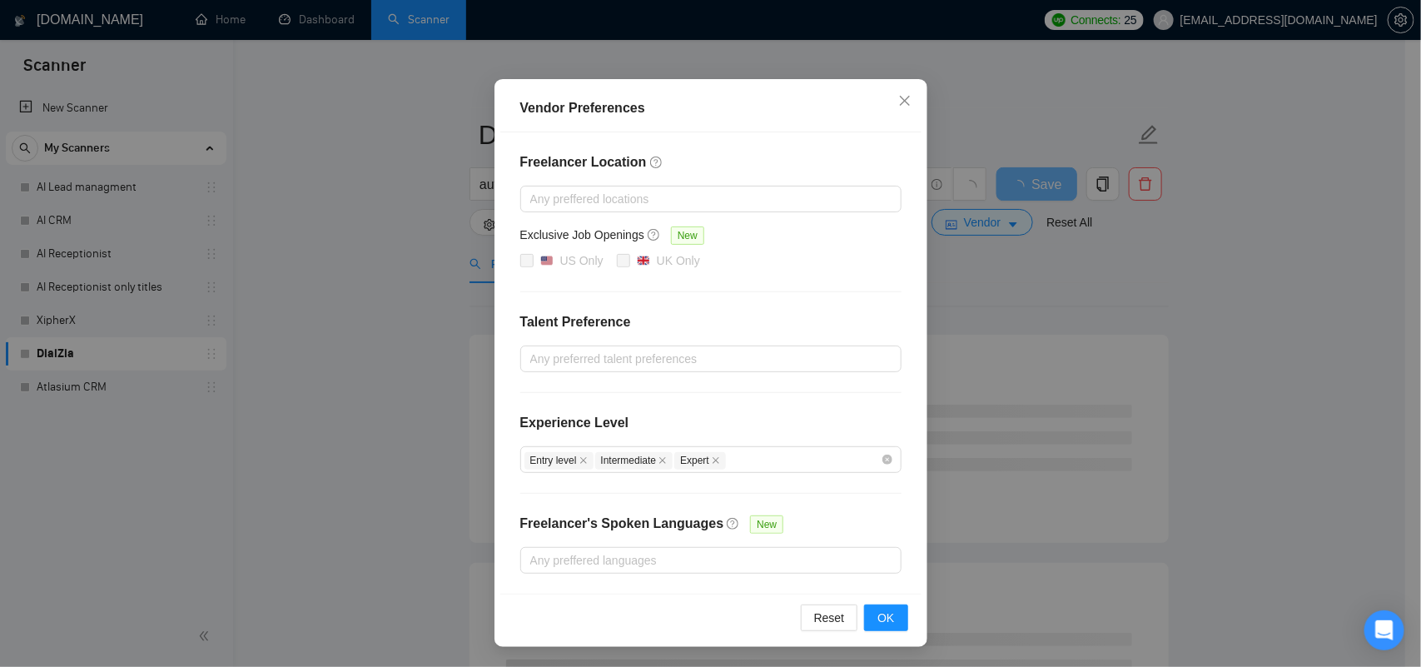
click at [604, 545] on div "Freelancer's Spoken Languages" at bounding box center [622, 530] width 204 height 33
click at [592, 558] on div at bounding box center [702, 560] width 356 height 20
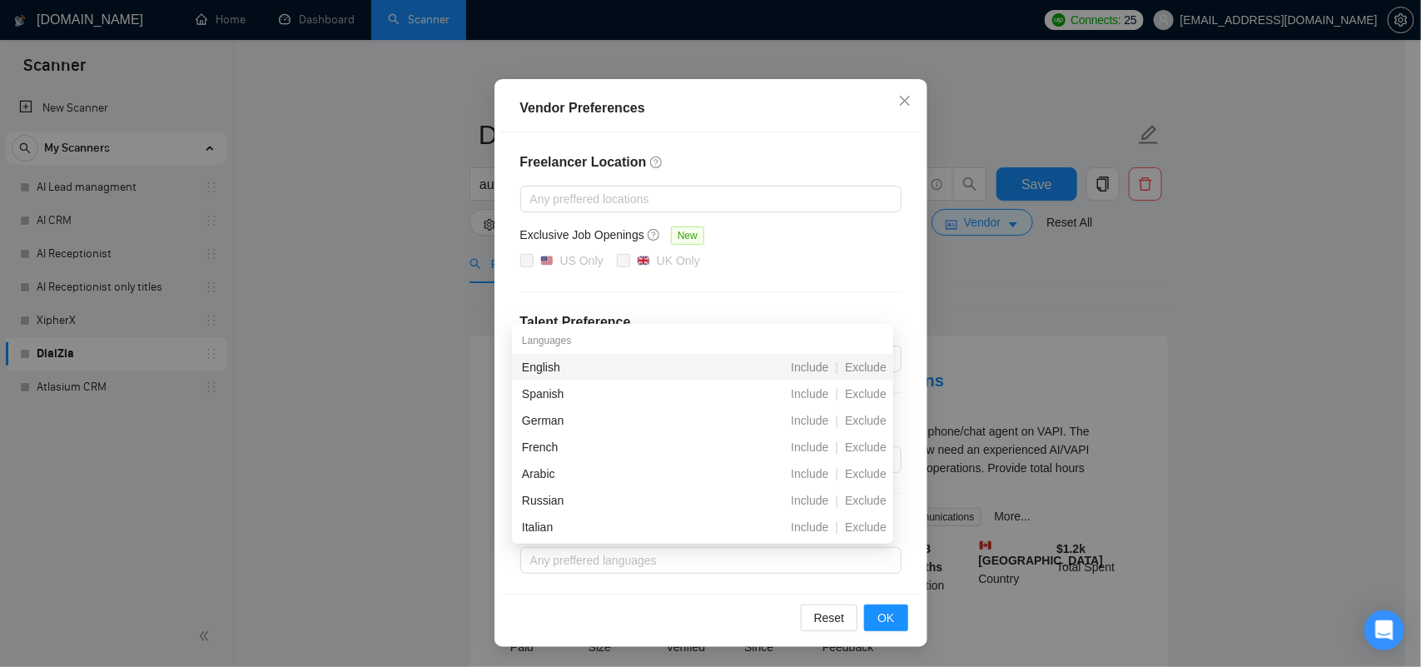
click at [772, 273] on div "Freelancer Location Any preffered locations Exclusive Job Openings New US Only …" at bounding box center [710, 362] width 421 height 461
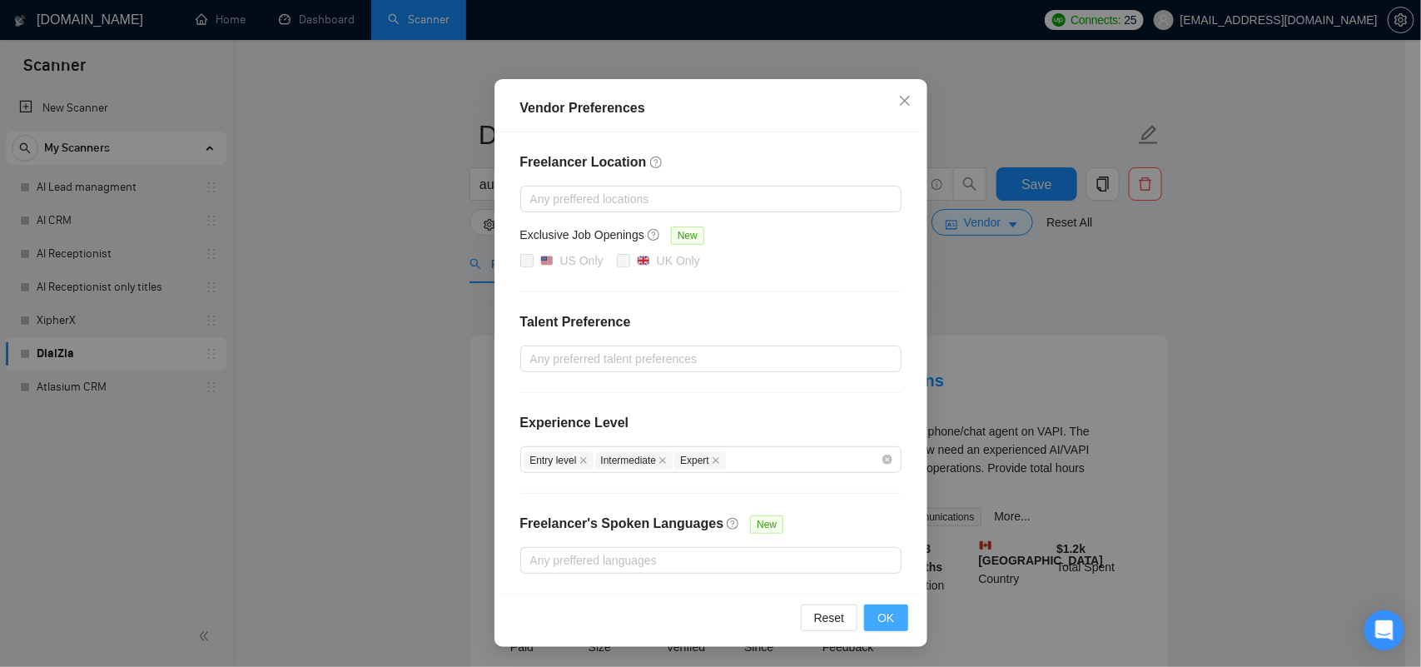
click at [878, 613] on span "OK" at bounding box center [885, 617] width 17 height 18
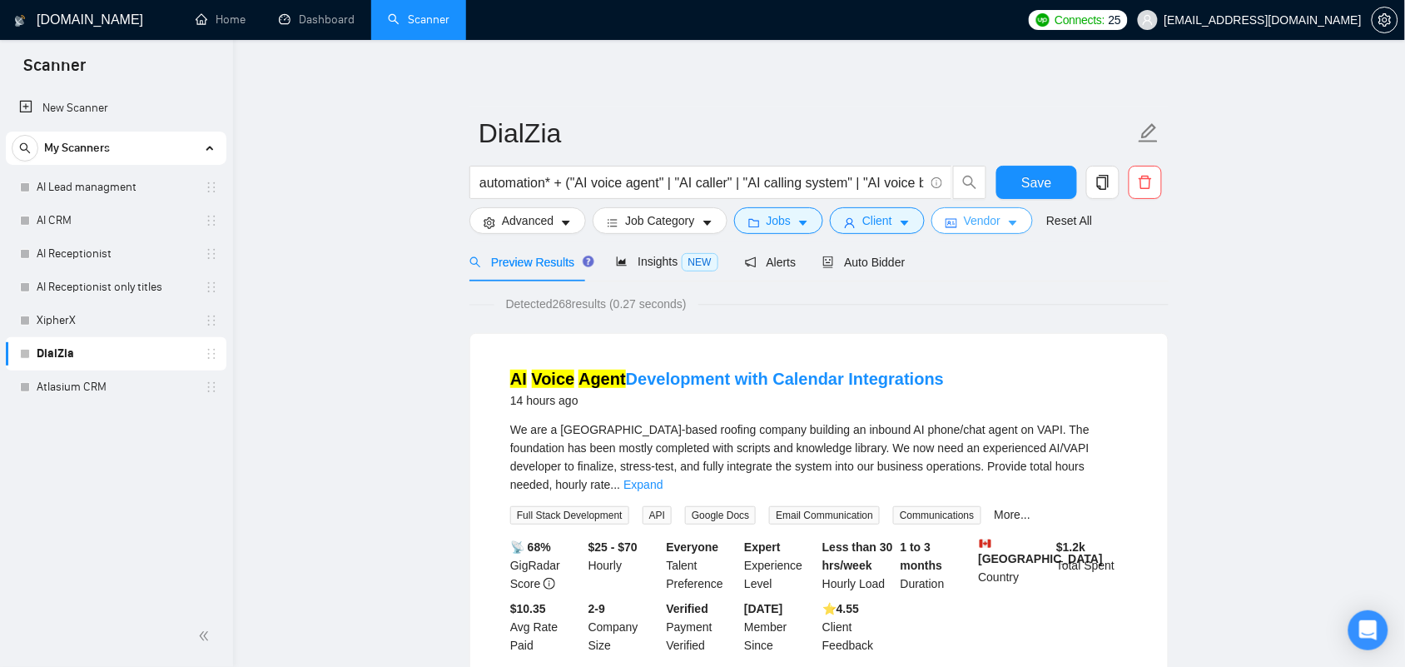
scroll to position [0, 0]
click at [1025, 186] on span "Save" at bounding box center [1036, 184] width 30 height 21
click at [858, 271] on span "Auto Bidder" at bounding box center [863, 263] width 82 height 13
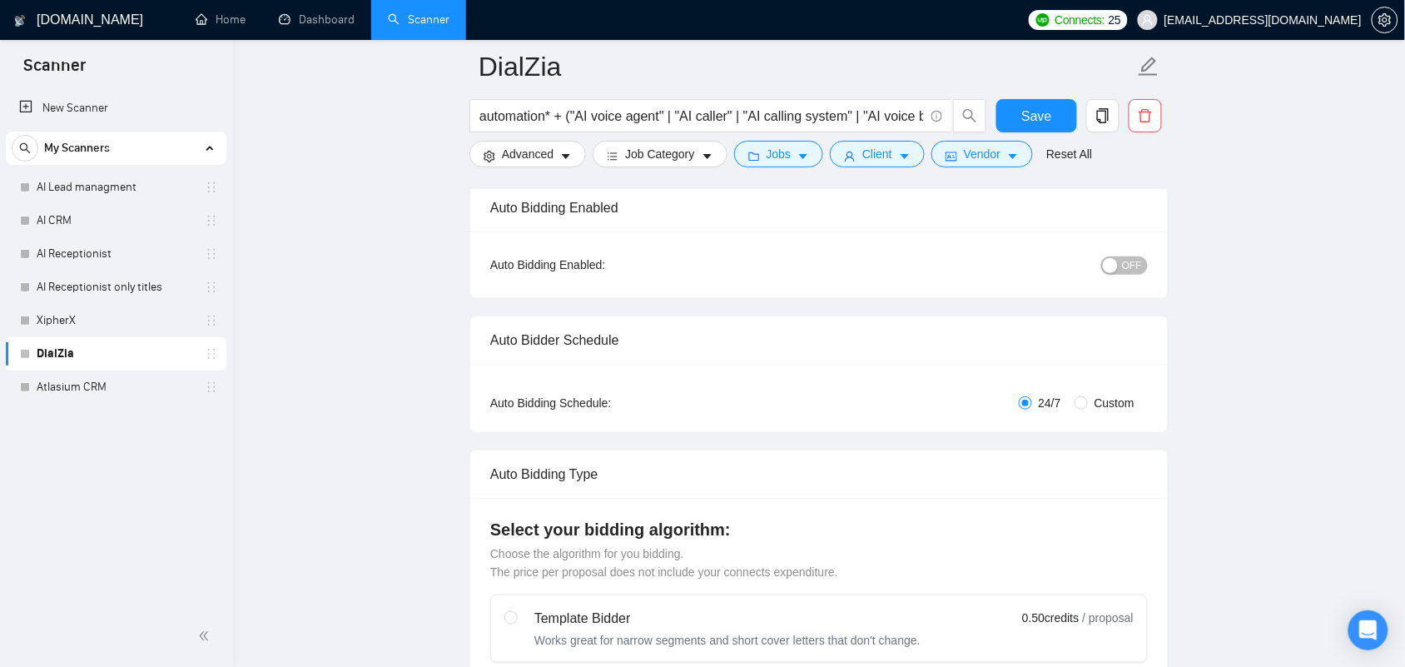
scroll to position [728, 0]
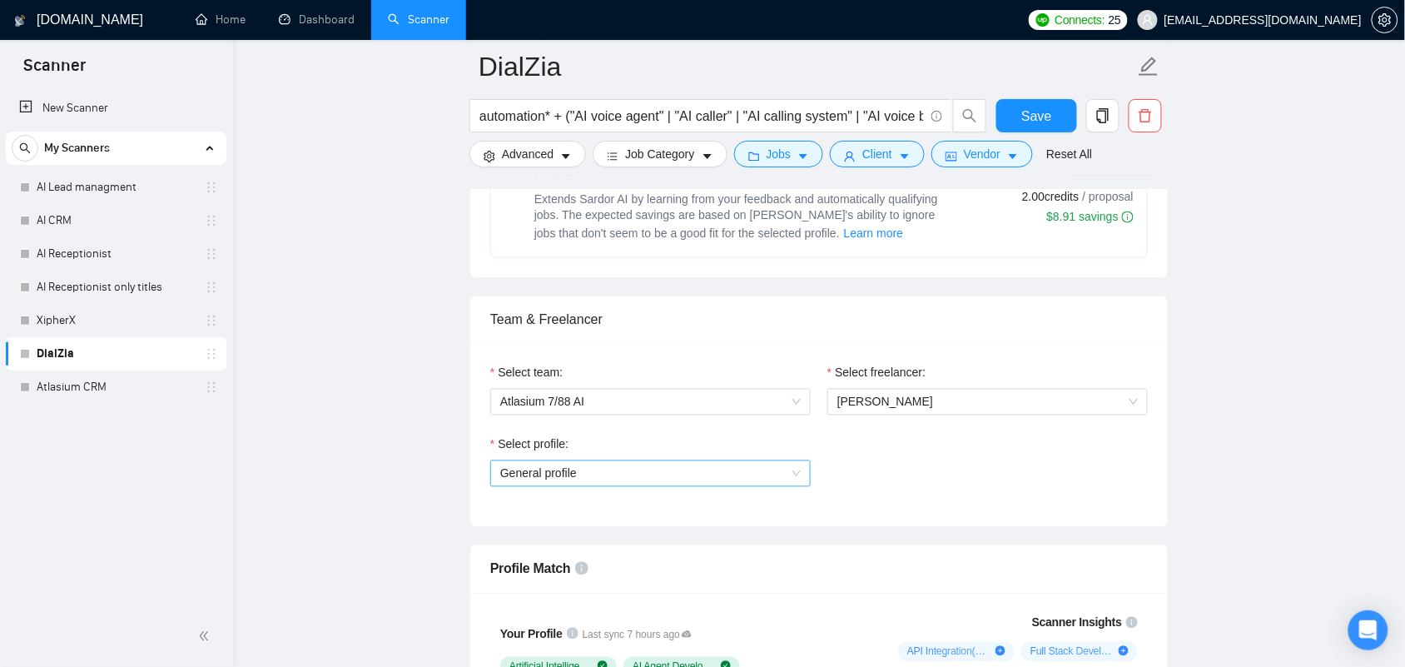
click at [650, 470] on span "General profile" at bounding box center [650, 473] width 300 height 25
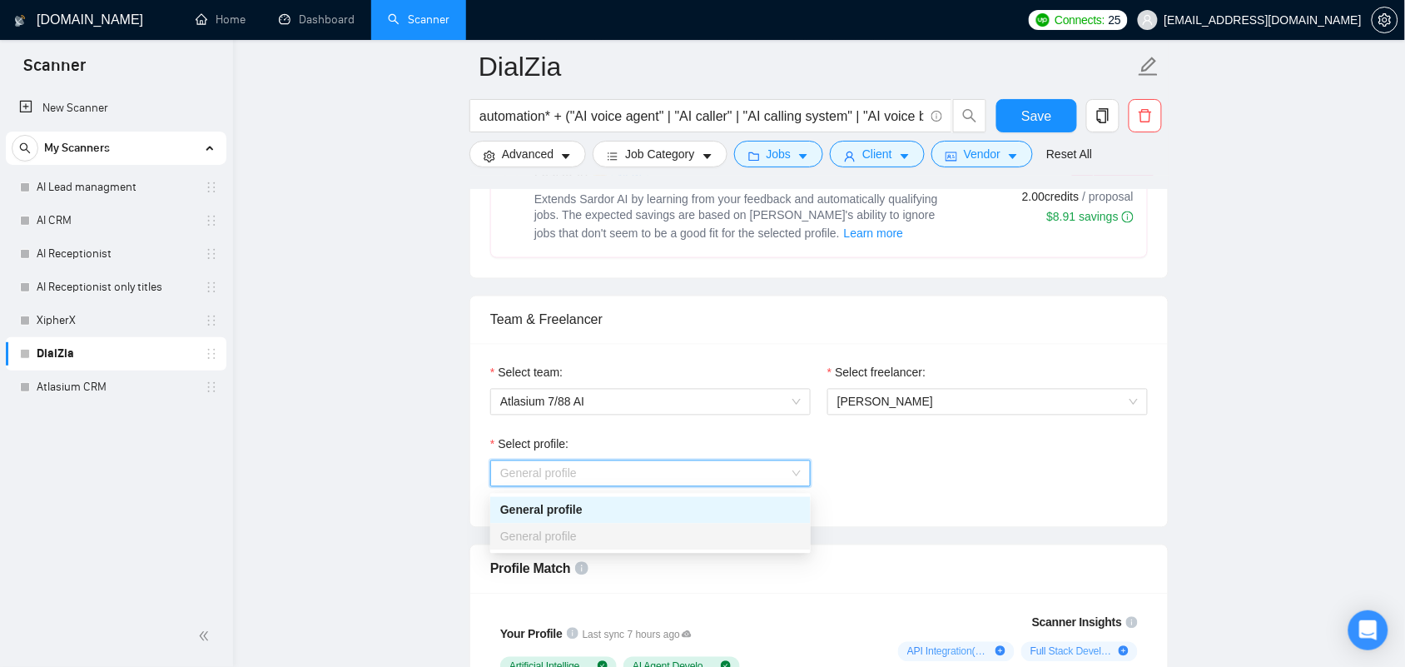
click at [648, 471] on span "General profile" at bounding box center [650, 473] width 300 height 25
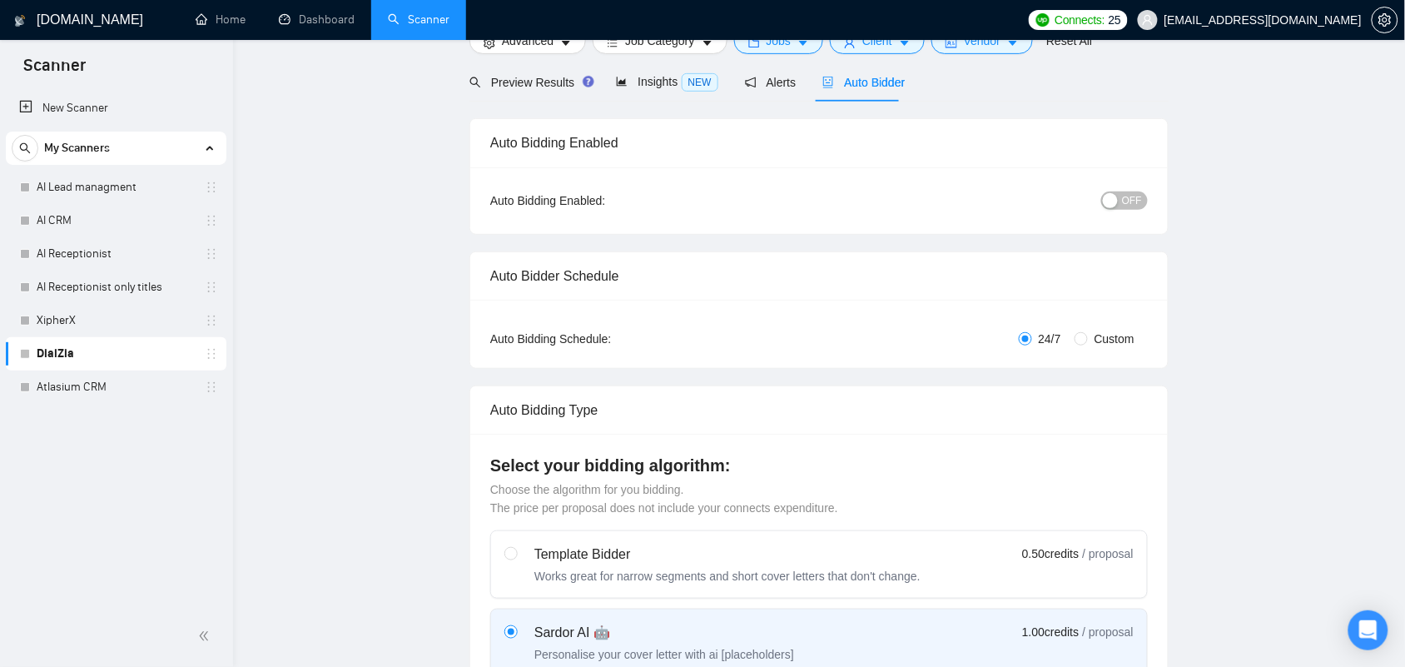
scroll to position [0, 0]
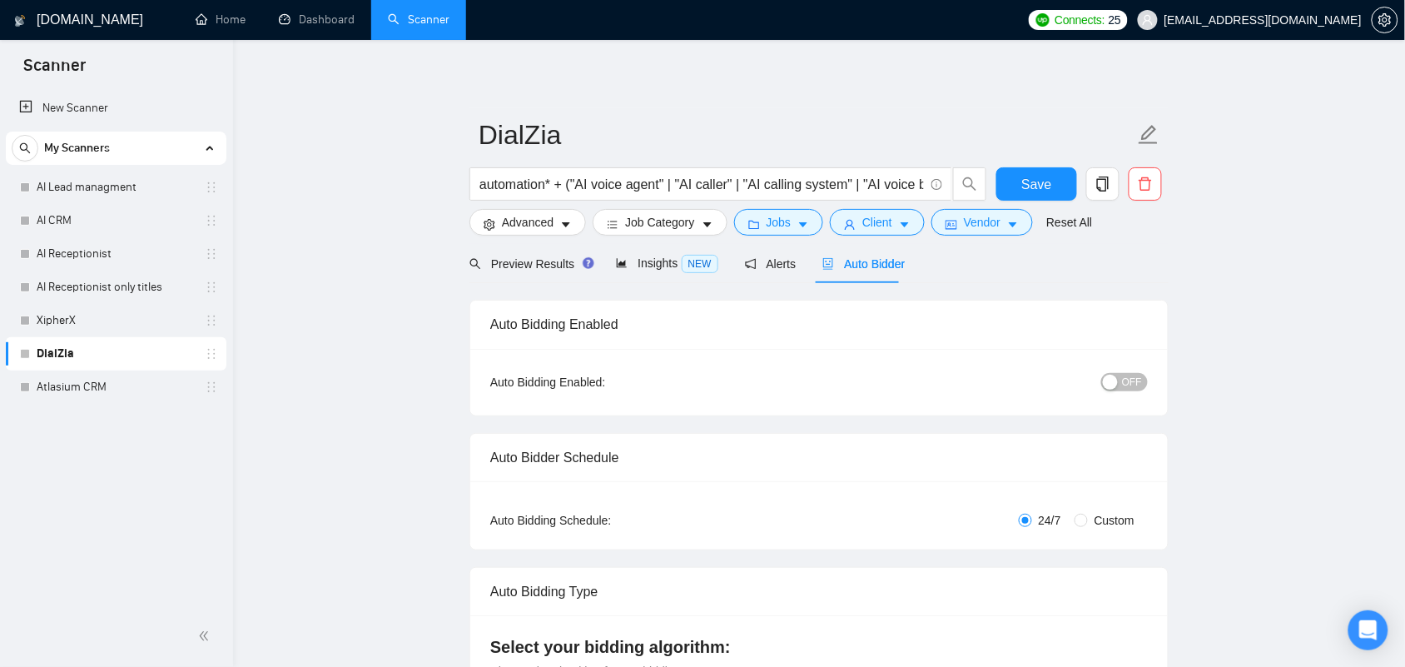
click at [1129, 387] on span "OFF" at bounding box center [1132, 382] width 20 height 18
click at [1026, 181] on span "Save" at bounding box center [1036, 184] width 30 height 21
click at [64, 387] on link "Atlasium CRM" at bounding box center [116, 386] width 158 height 33
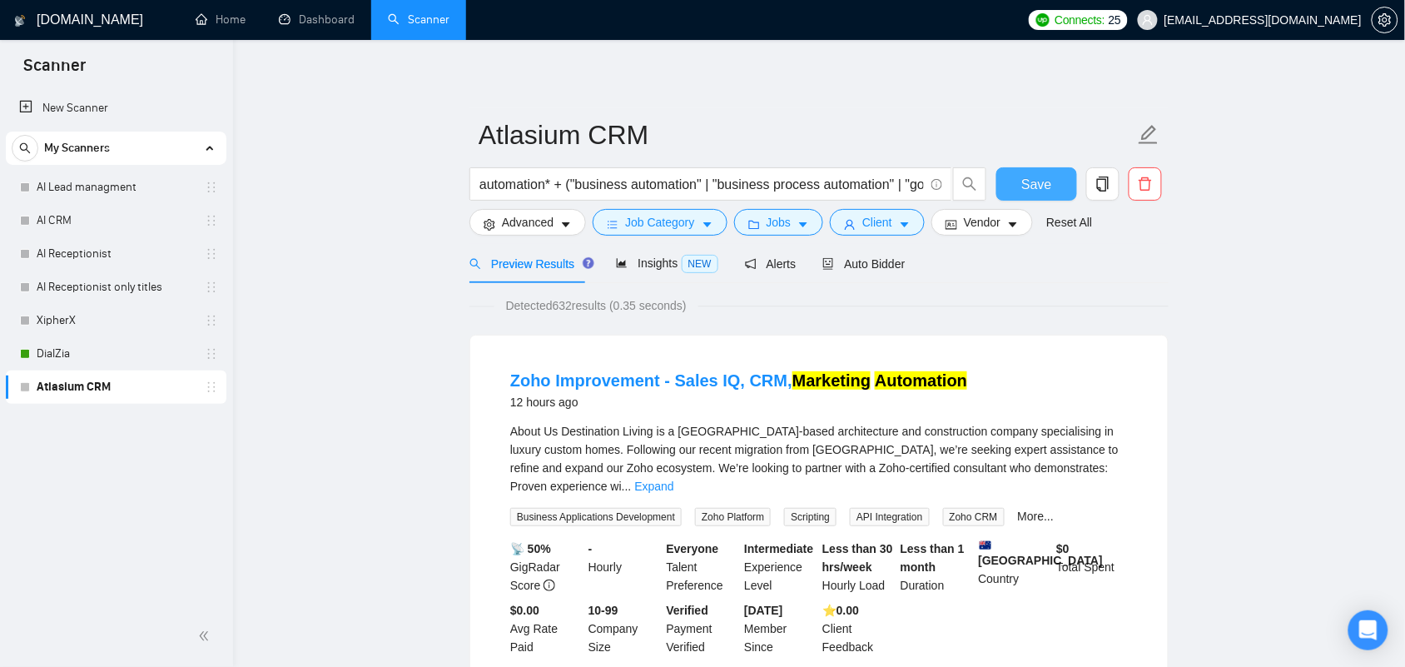
click at [1041, 187] on span "Save" at bounding box center [1036, 184] width 30 height 21
click at [838, 260] on span "Auto Bidder" at bounding box center [863, 263] width 82 height 13
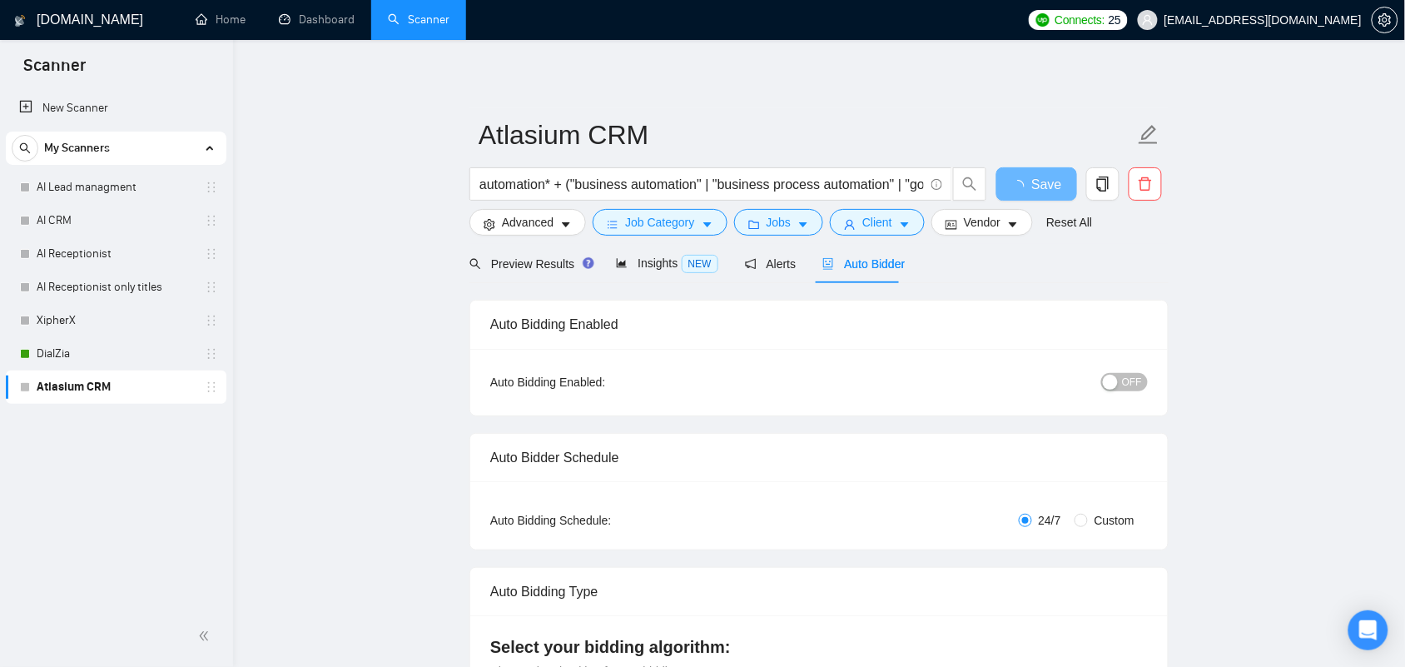
click at [1114, 385] on div "button" at bounding box center [1110, 382] width 15 height 15
click at [1030, 190] on span "Save" at bounding box center [1036, 184] width 30 height 21
click at [1121, 380] on button "OFF" at bounding box center [1124, 382] width 47 height 18
click at [1033, 184] on span "Save" at bounding box center [1036, 184] width 30 height 21
click at [100, 319] on link "XipherX" at bounding box center [116, 320] width 158 height 33
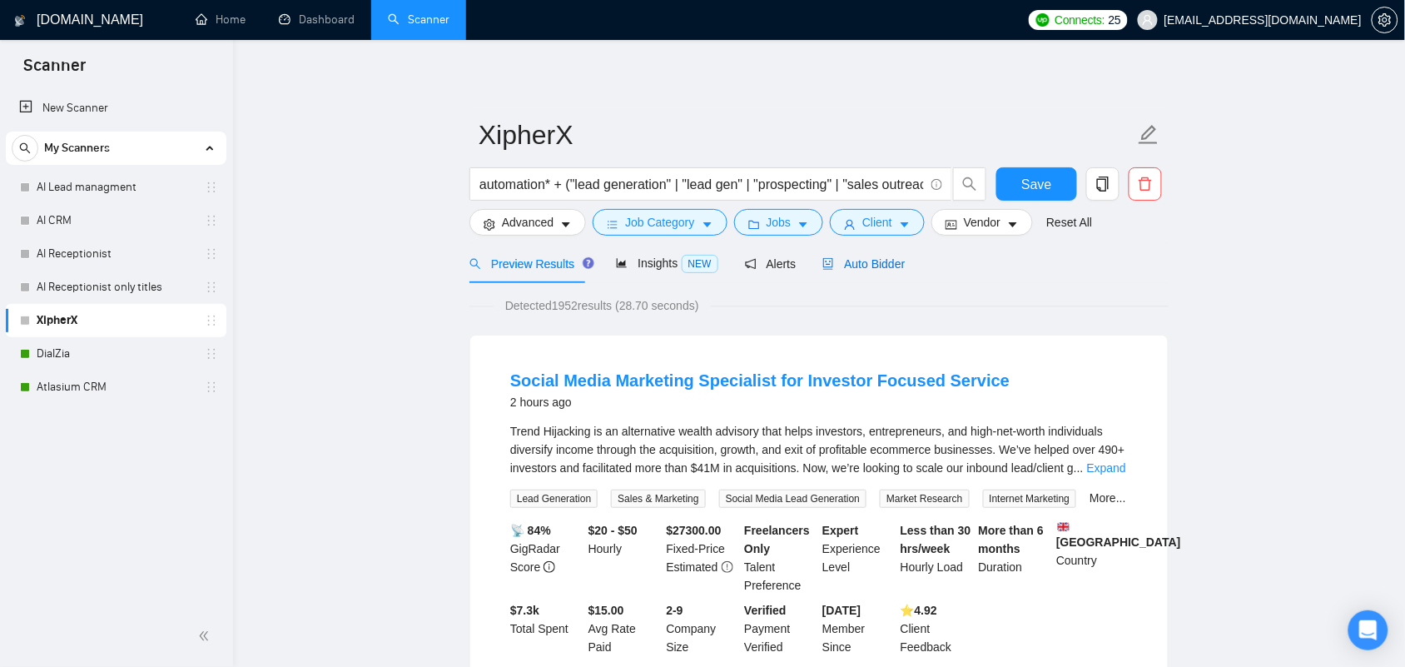
click at [879, 258] on span "Auto Bidder" at bounding box center [863, 263] width 82 height 13
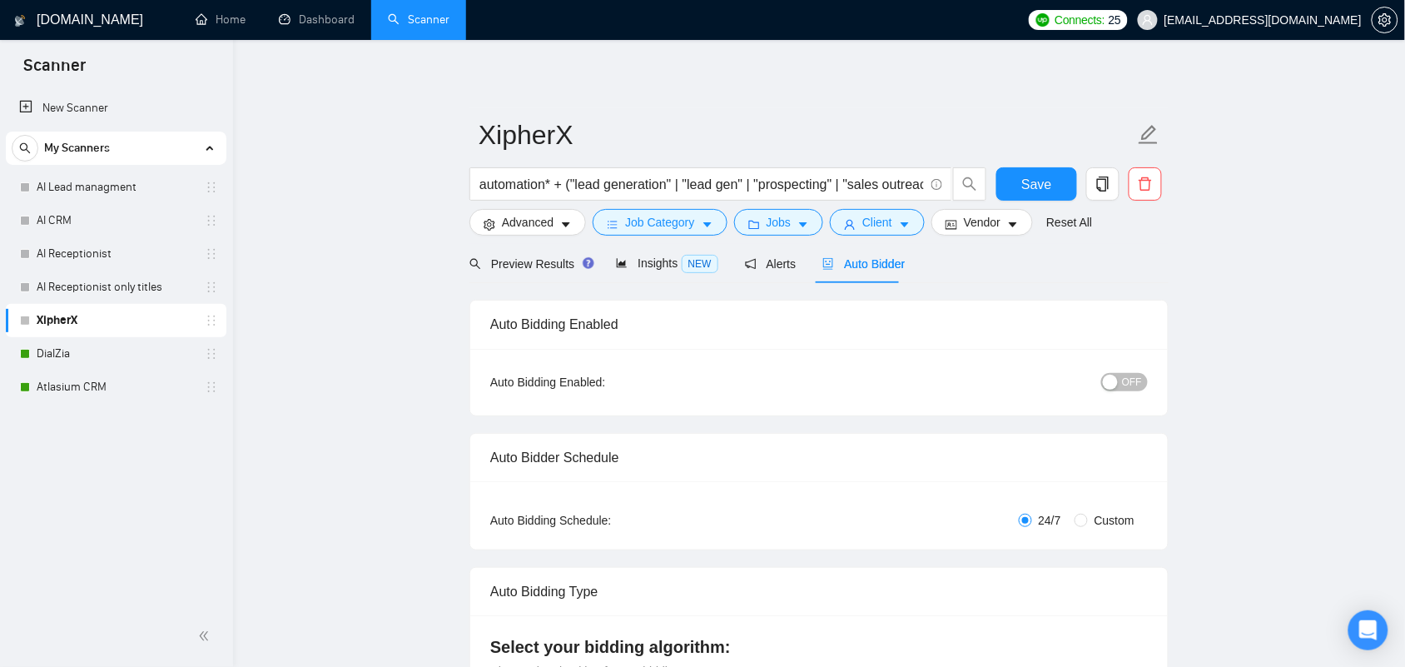
checkbox input "true"
click at [1121, 385] on button "OFF" at bounding box center [1124, 382] width 47 height 18
click at [772, 277] on div "Alerts" at bounding box center [771, 263] width 52 height 39
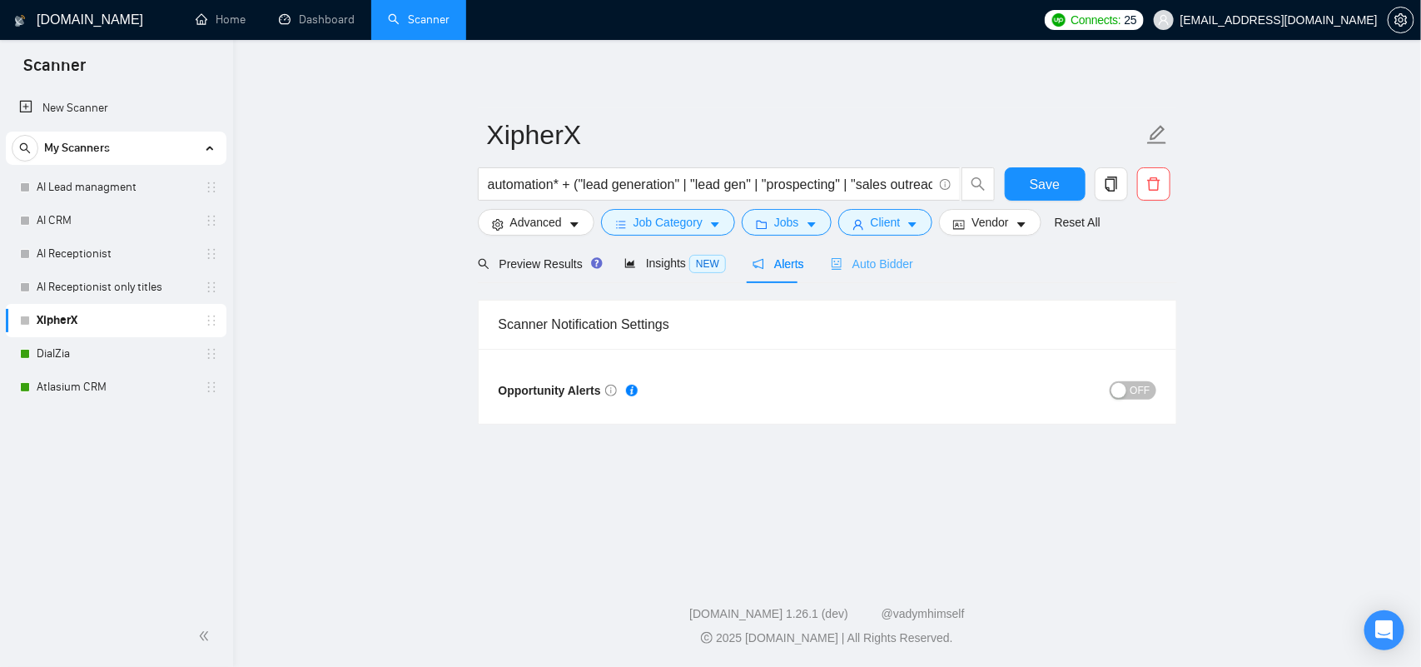
click at [877, 273] on div "Auto Bidder" at bounding box center [872, 263] width 82 height 39
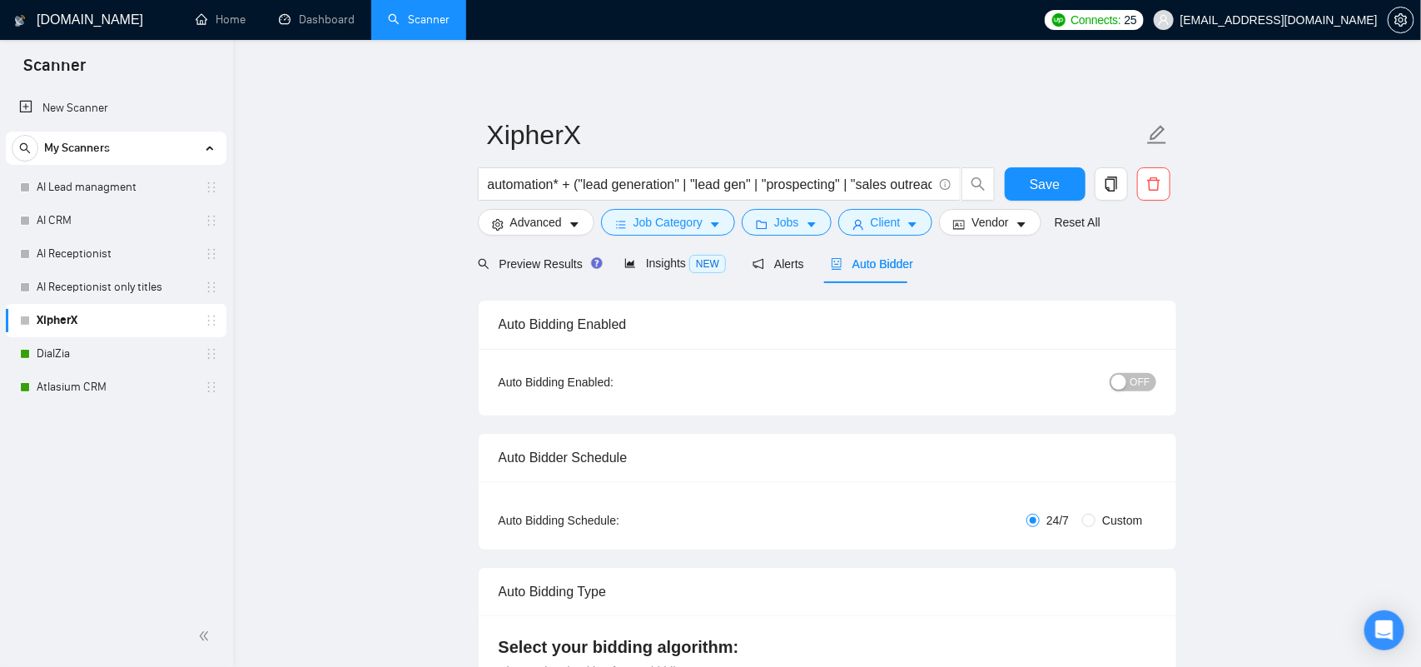
checkbox input "true"
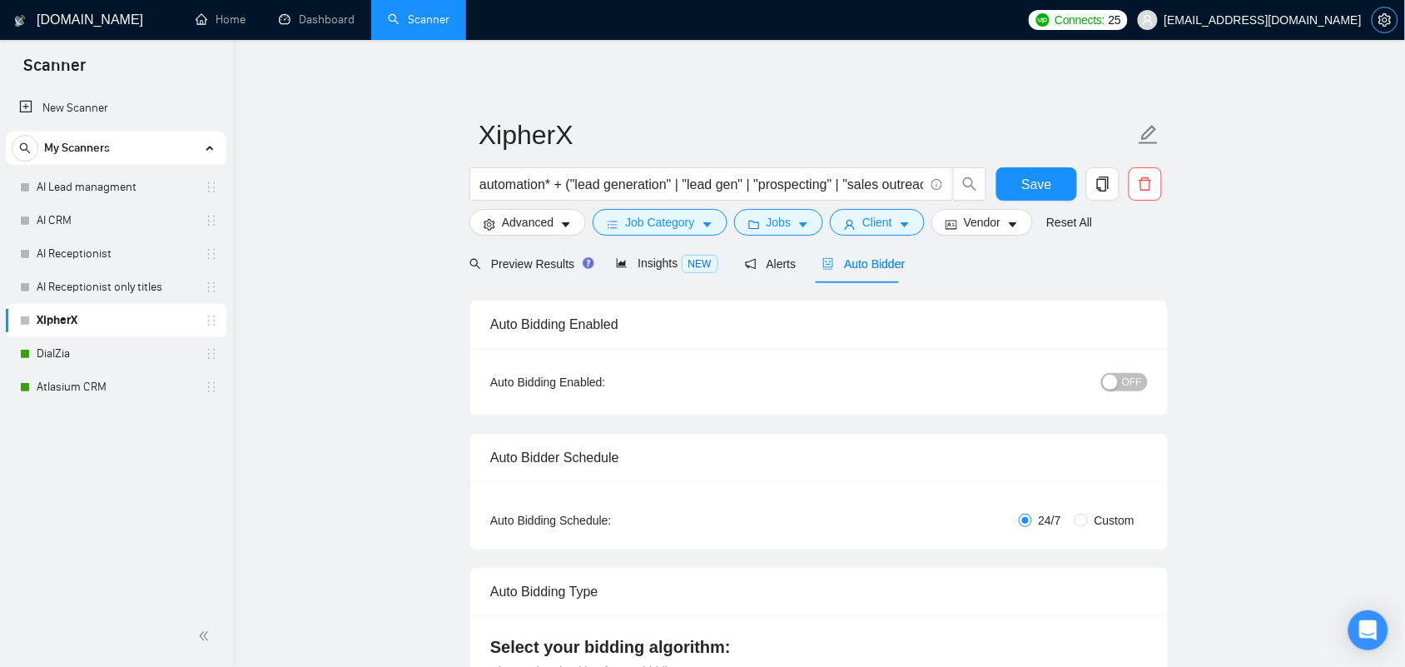
click at [1384, 22] on icon "setting" at bounding box center [1384, 19] width 13 height 13
click at [1135, 390] on span "OFF" at bounding box center [1132, 382] width 20 height 18
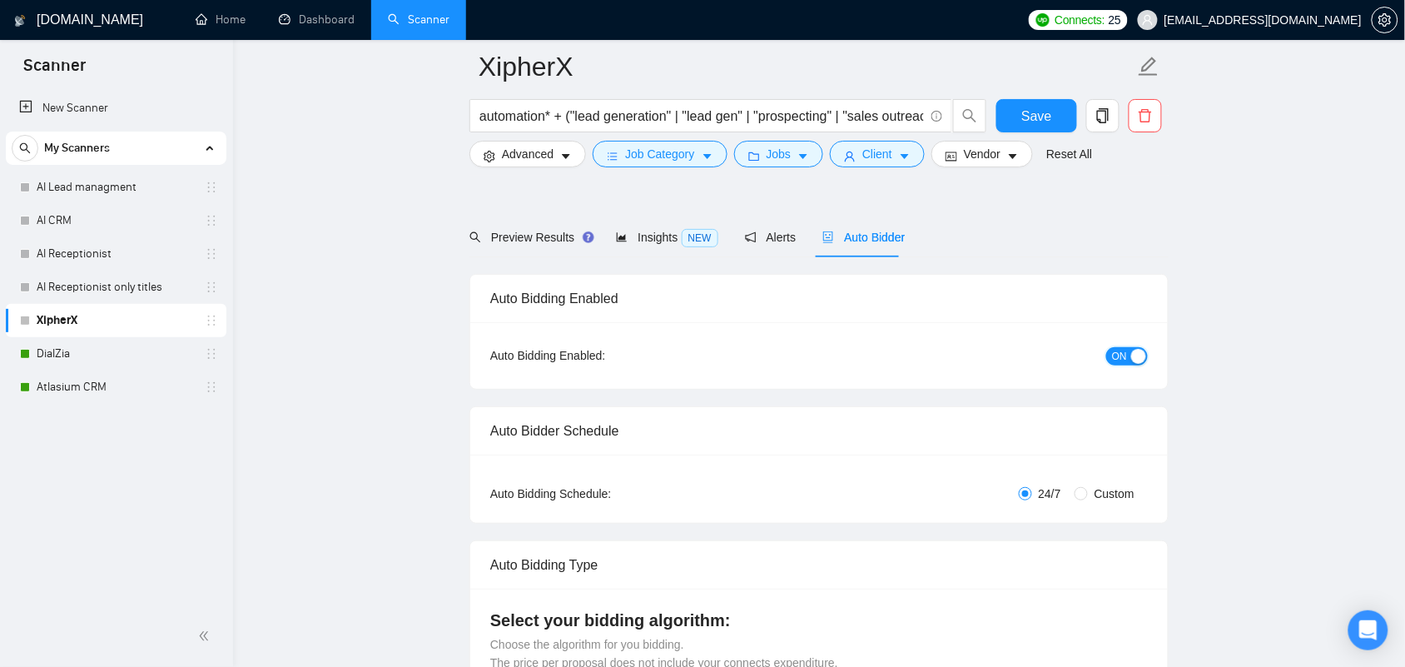
scroll to position [208, 0]
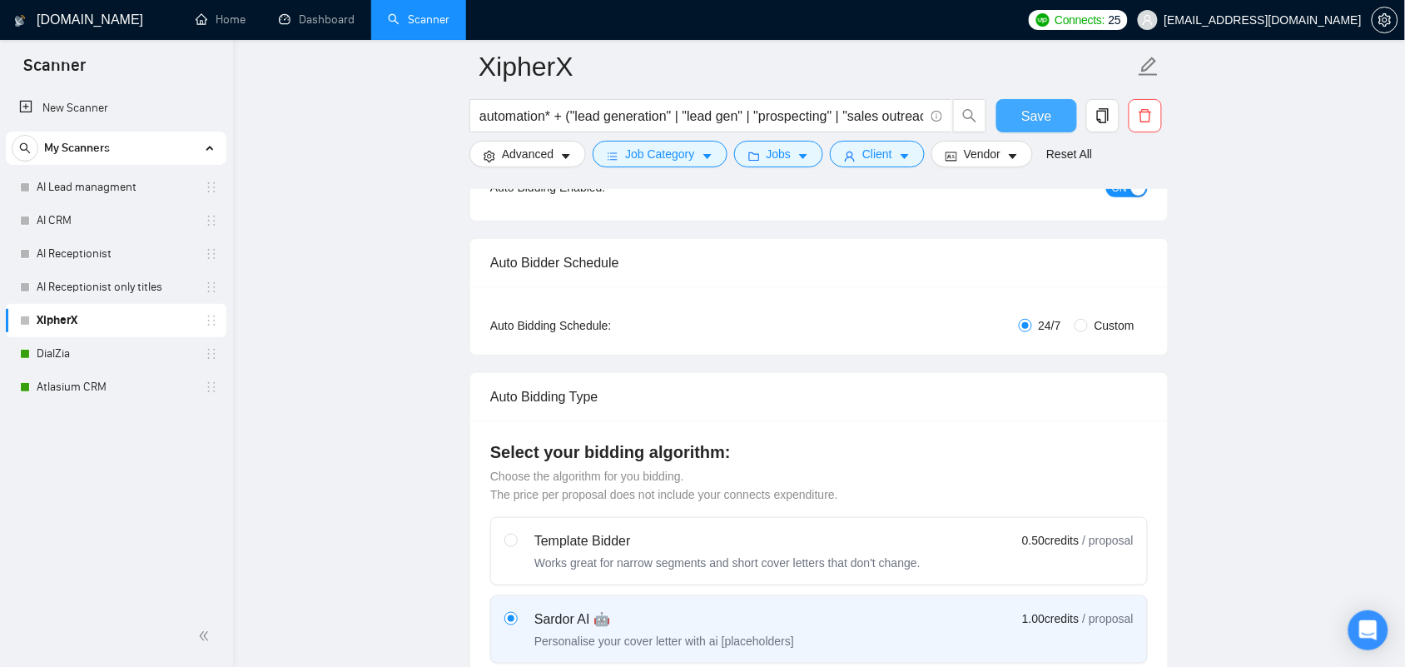
click at [1051, 125] on button "Save" at bounding box center [1036, 115] width 81 height 33
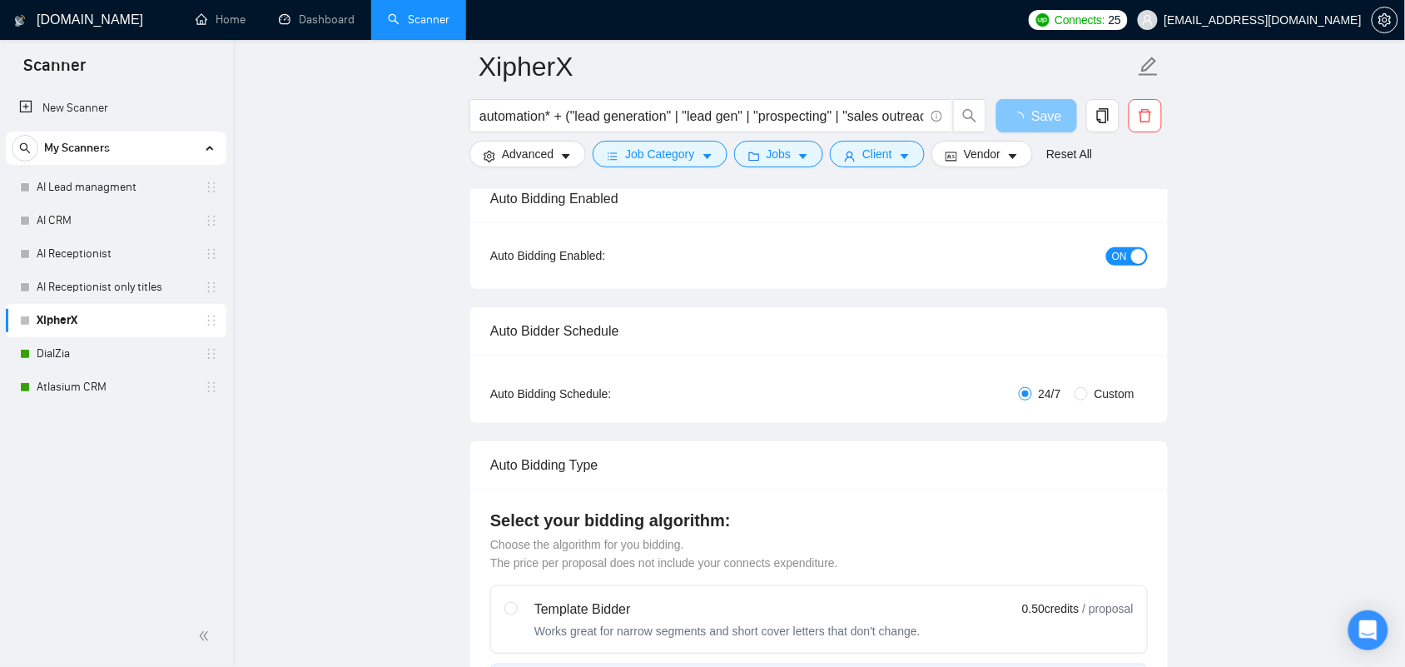
scroll to position [104, 0]
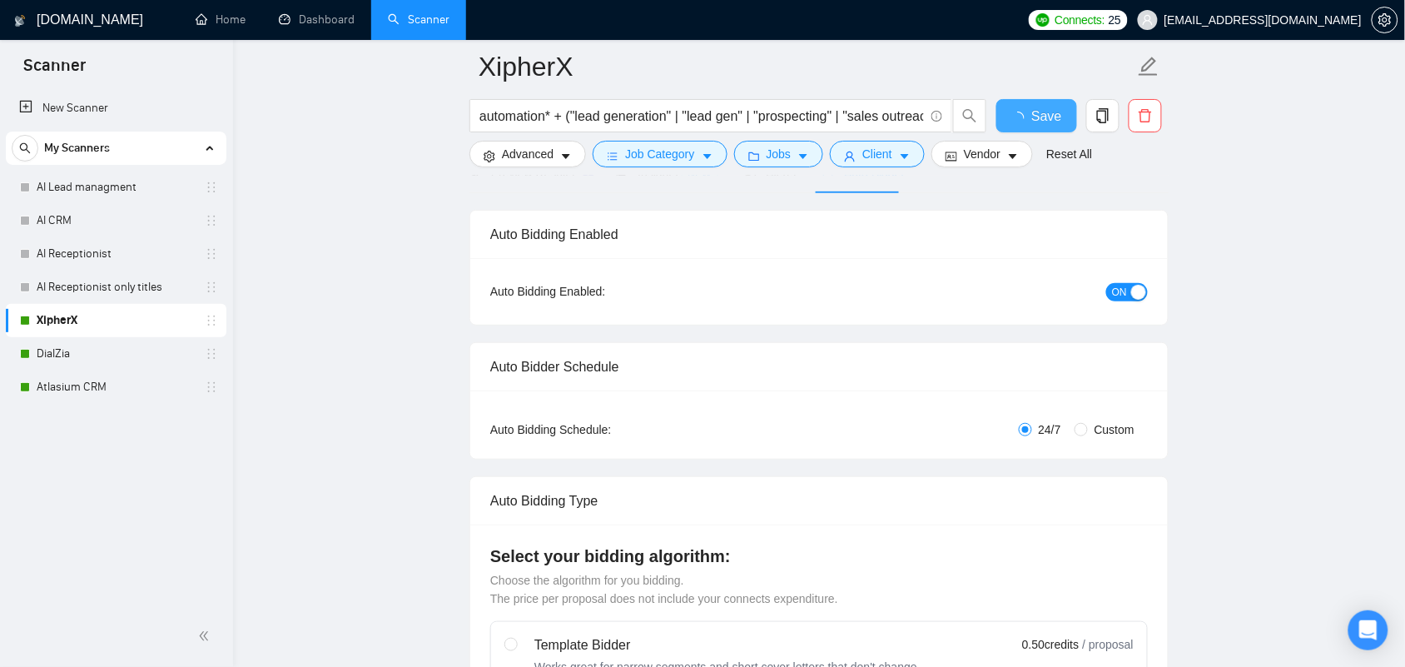
checkbox input "true"
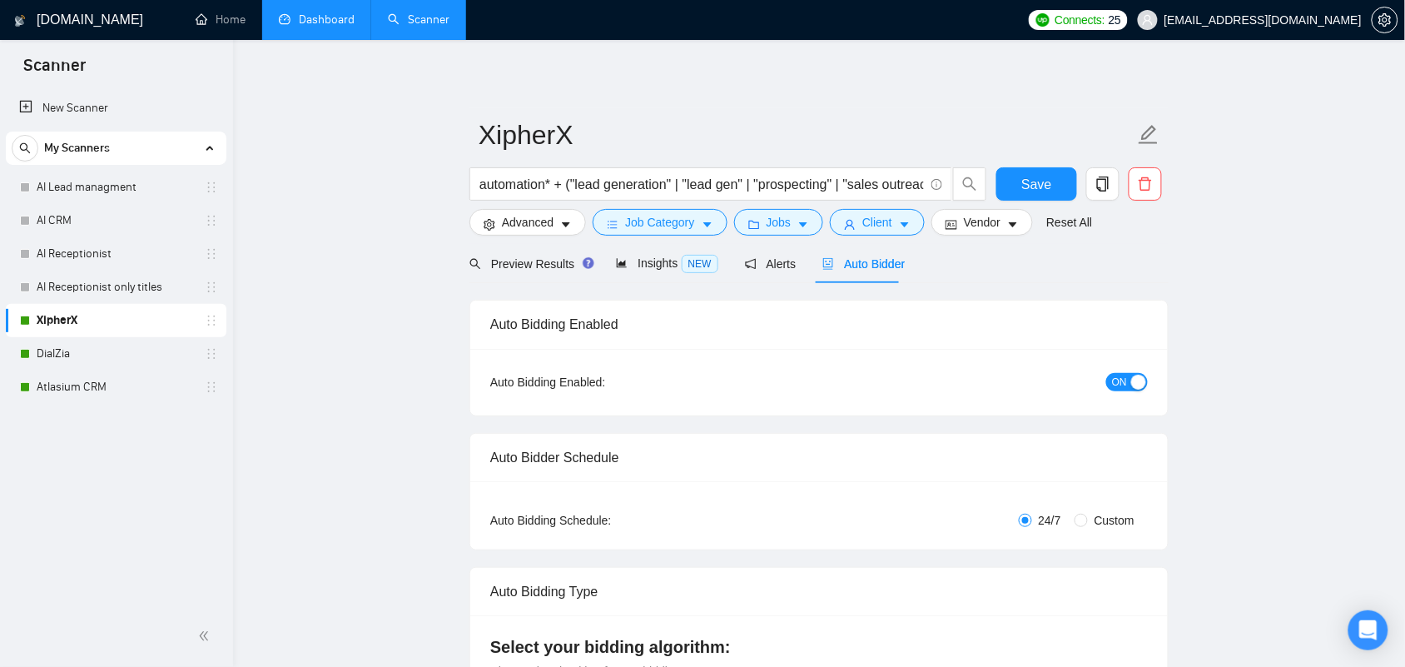
click at [320, 27] on link "Dashboard" at bounding box center [317, 19] width 76 height 14
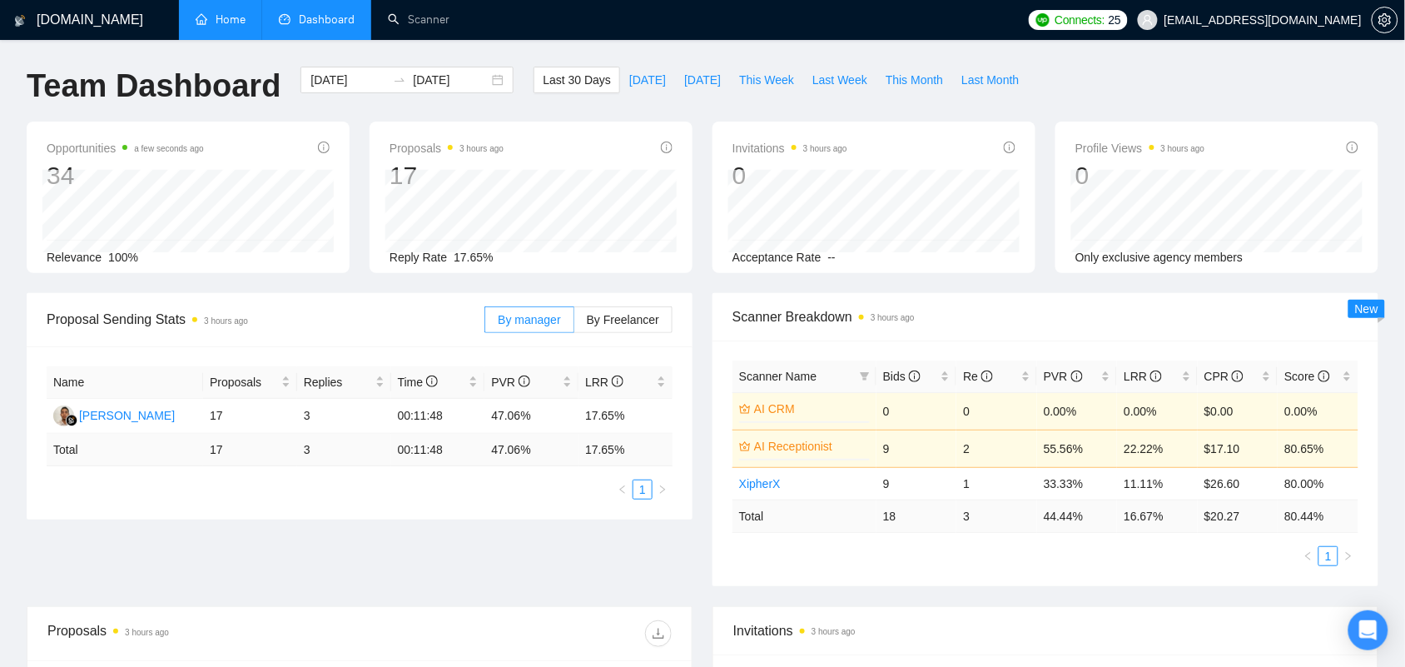
click at [221, 18] on link "Home" at bounding box center [221, 19] width 50 height 14
